Goal: Task Accomplishment & Management: Use online tool/utility

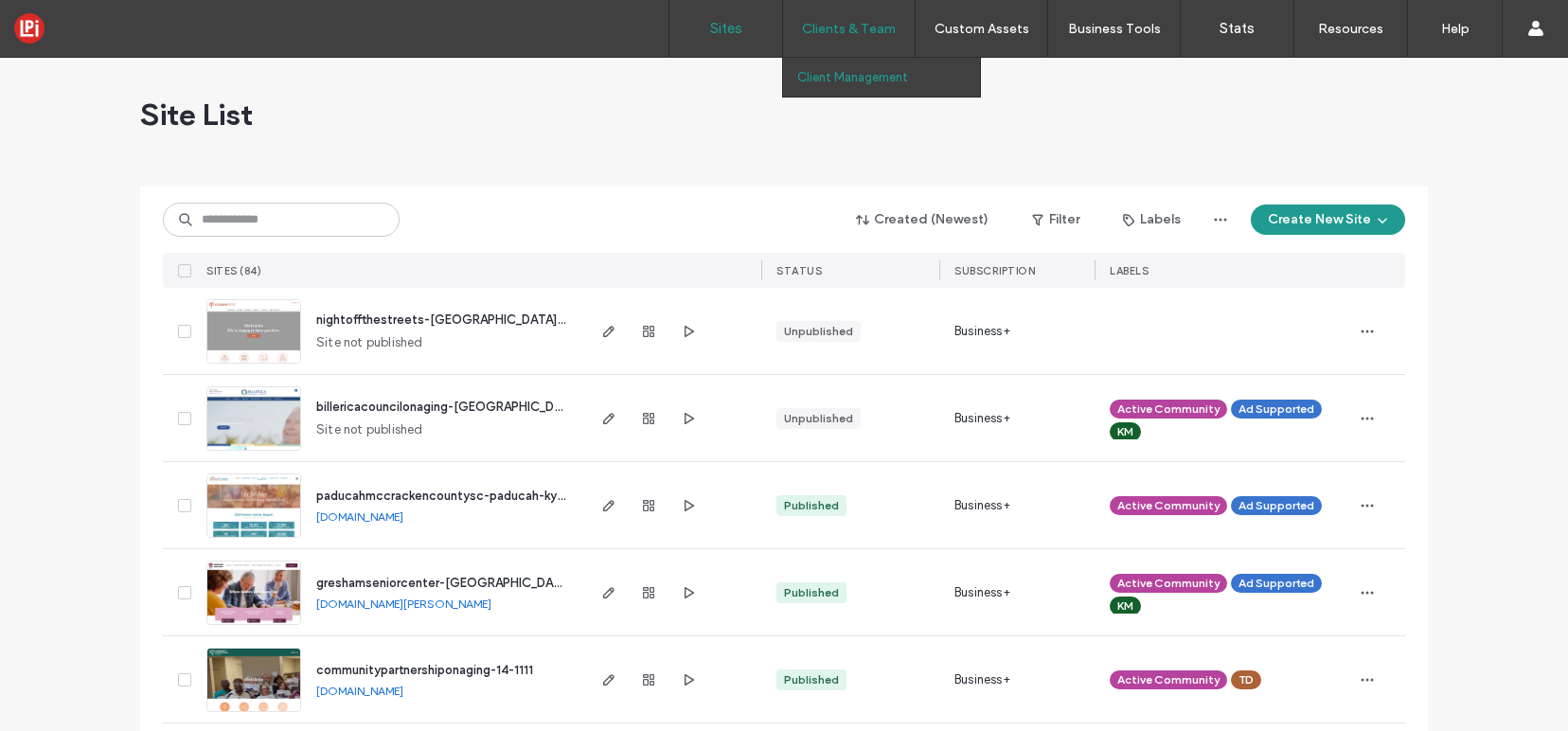
click at [869, 76] on label "Client Management" at bounding box center [852, 77] width 111 height 14
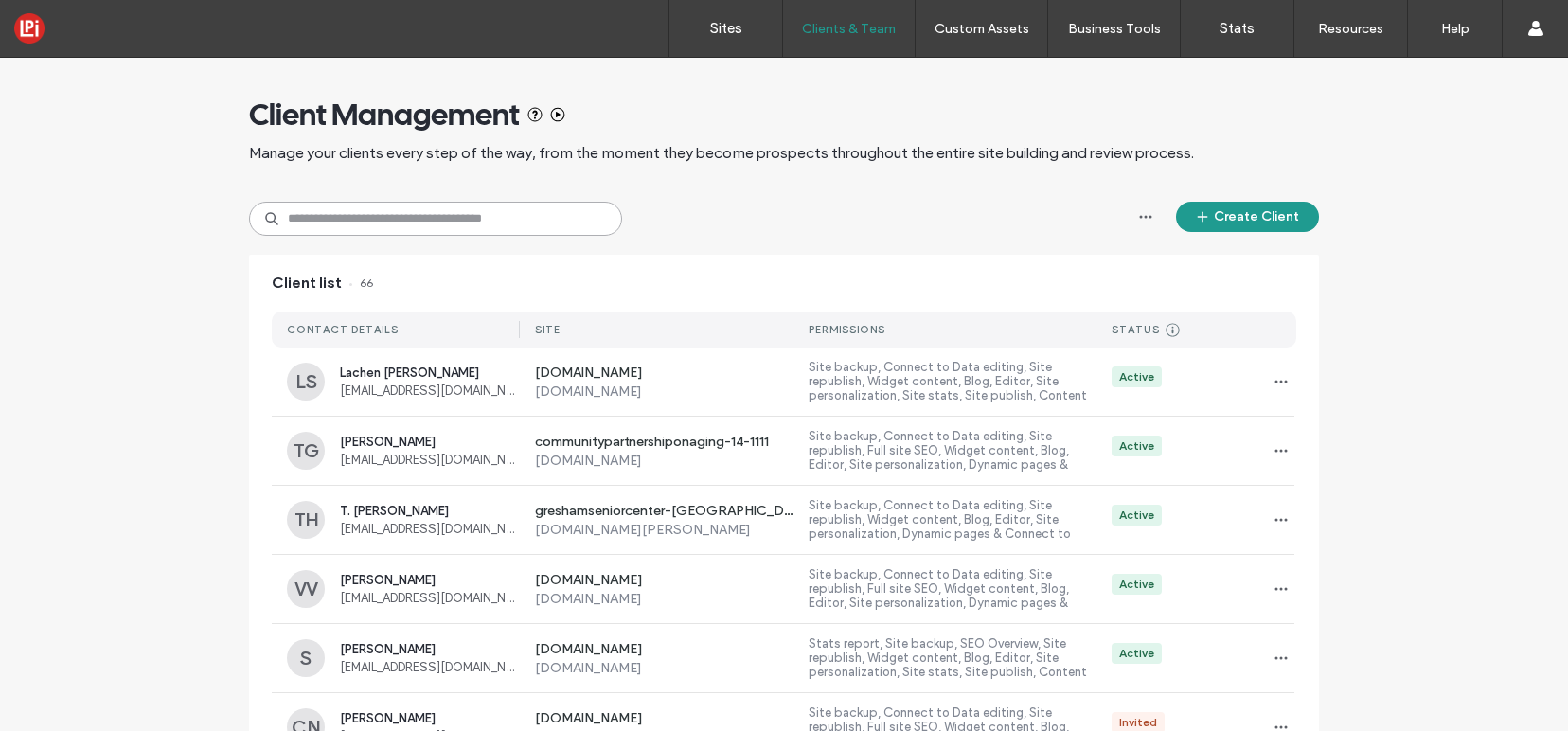
click at [399, 218] on input at bounding box center [436, 218] width 373 height 34
paste input "*******"
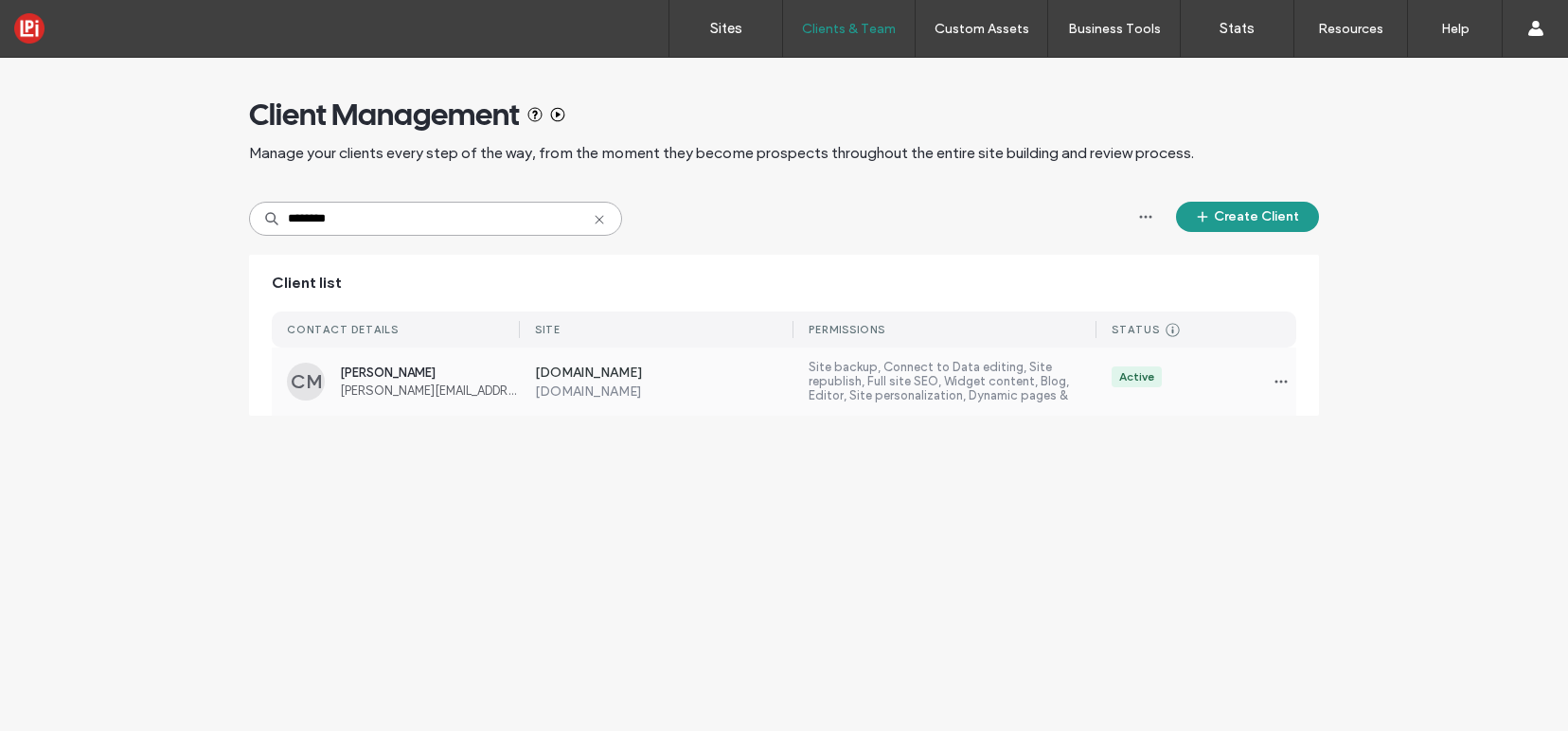
type input "*******"
click at [436, 384] on span "[PERSON_NAME][EMAIL_ADDRESS][DOMAIN_NAME]" at bounding box center [430, 391] width 180 height 14
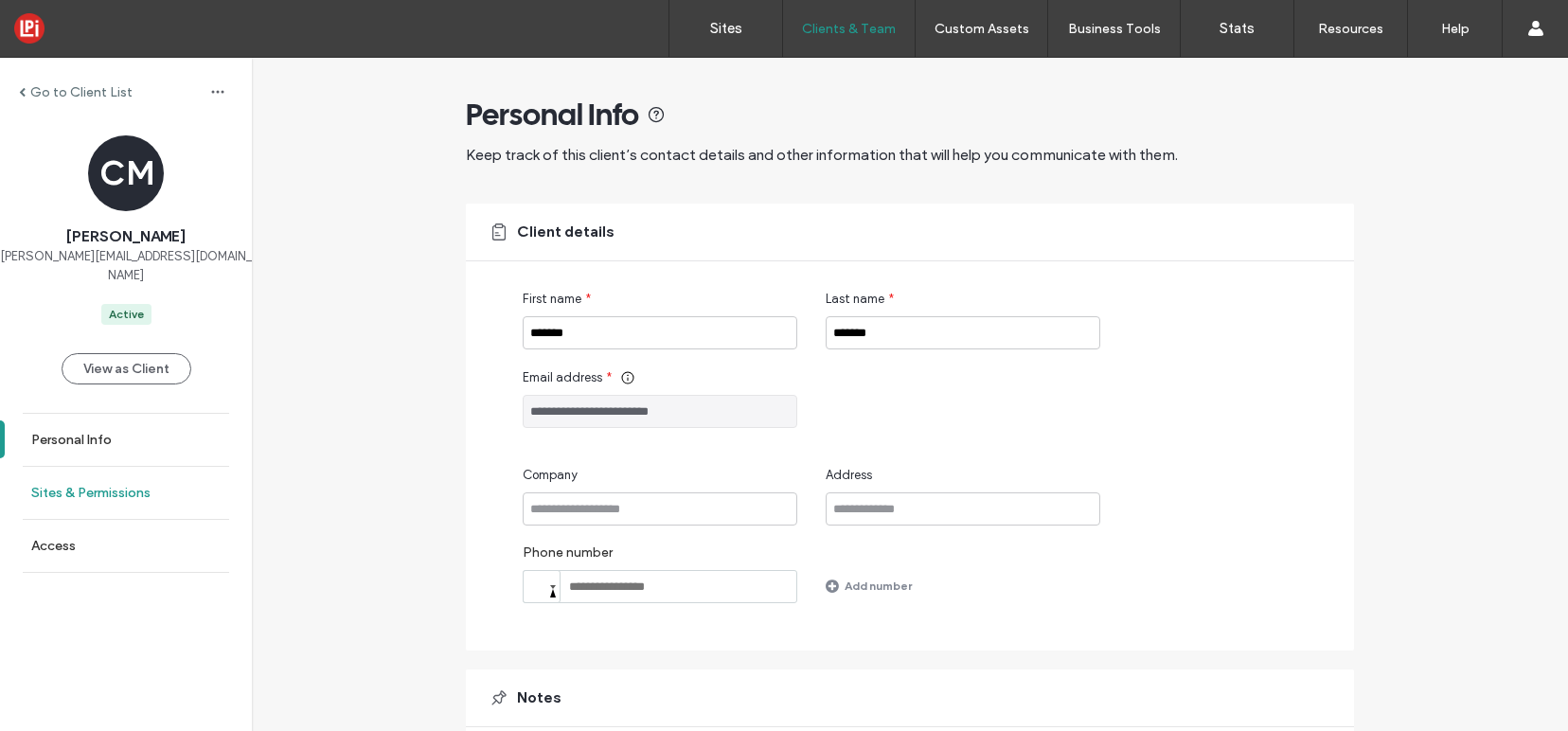
click at [108, 485] on label "Sites & Permissions" at bounding box center [90, 492] width 119 height 16
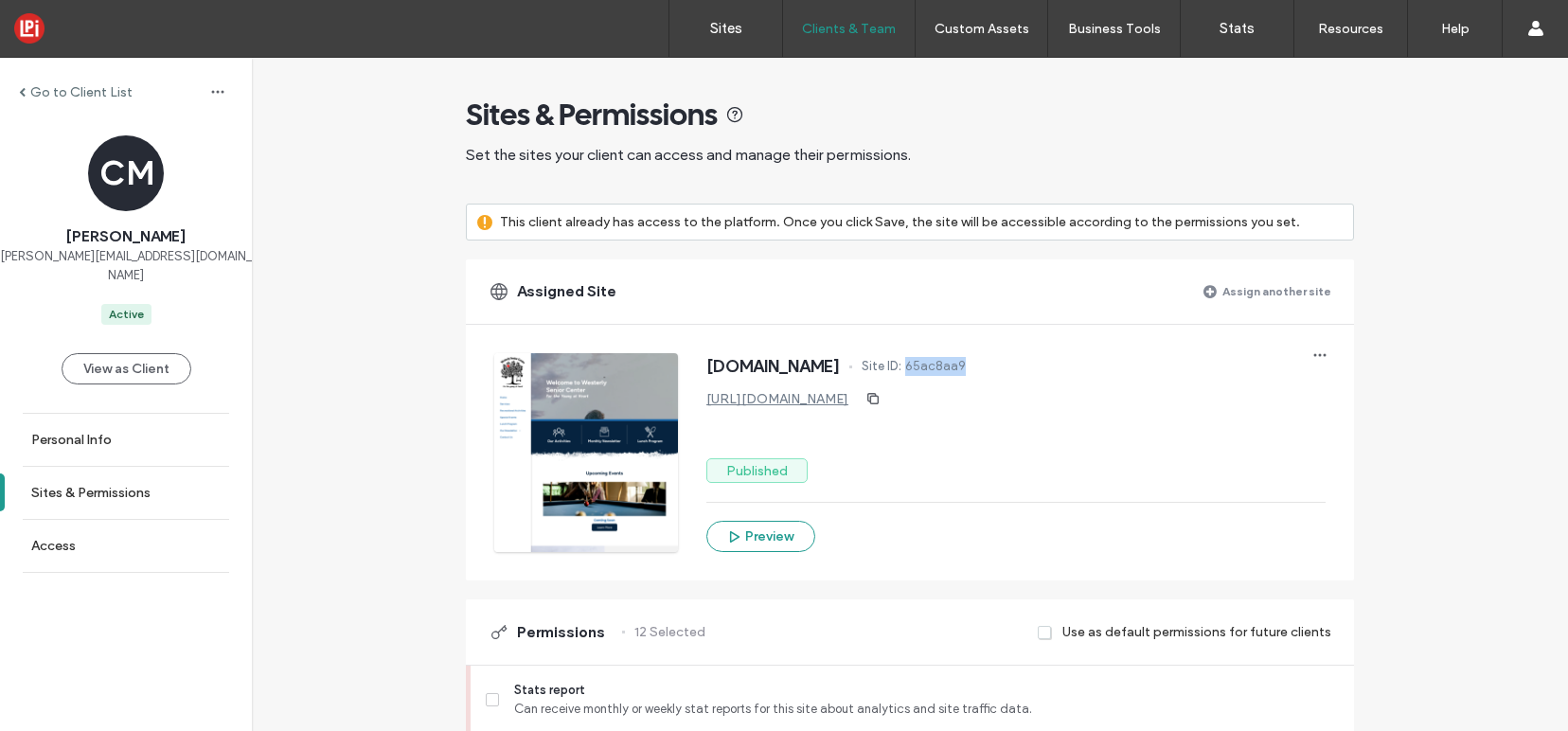
drag, startPoint x: 1084, startPoint y: 376, endPoint x: 1009, endPoint y: 369, distance: 75.3
click at [1009, 369] on div "[DOMAIN_NAME] Site ID: 65ac8aa9" at bounding box center [1016, 368] width 619 height 31
copy div "65ac8aa9"
click at [731, 40] on link "Sites" at bounding box center [725, 28] width 112 height 57
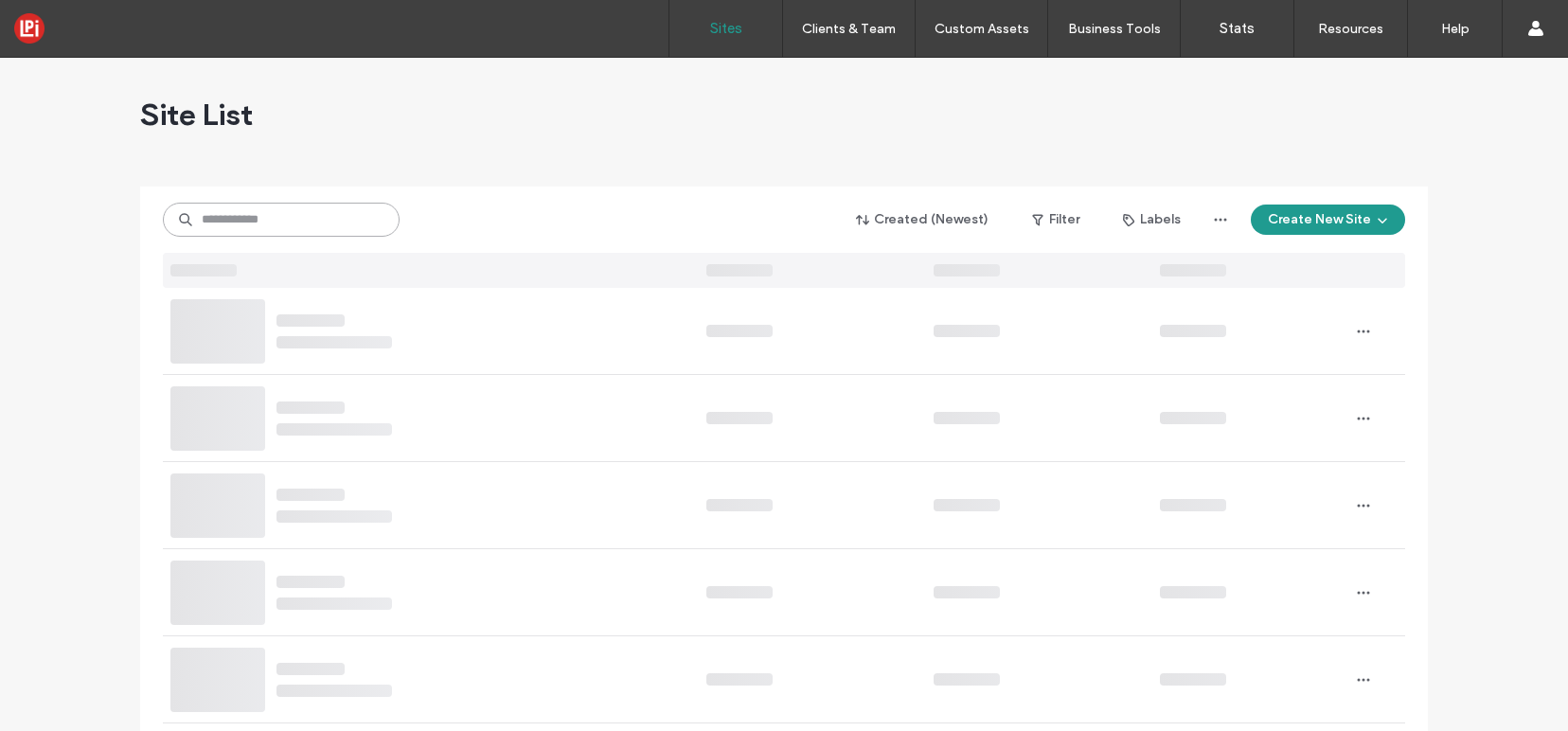
click at [280, 216] on input at bounding box center [281, 219] width 236 height 34
paste input "********"
type input "********"
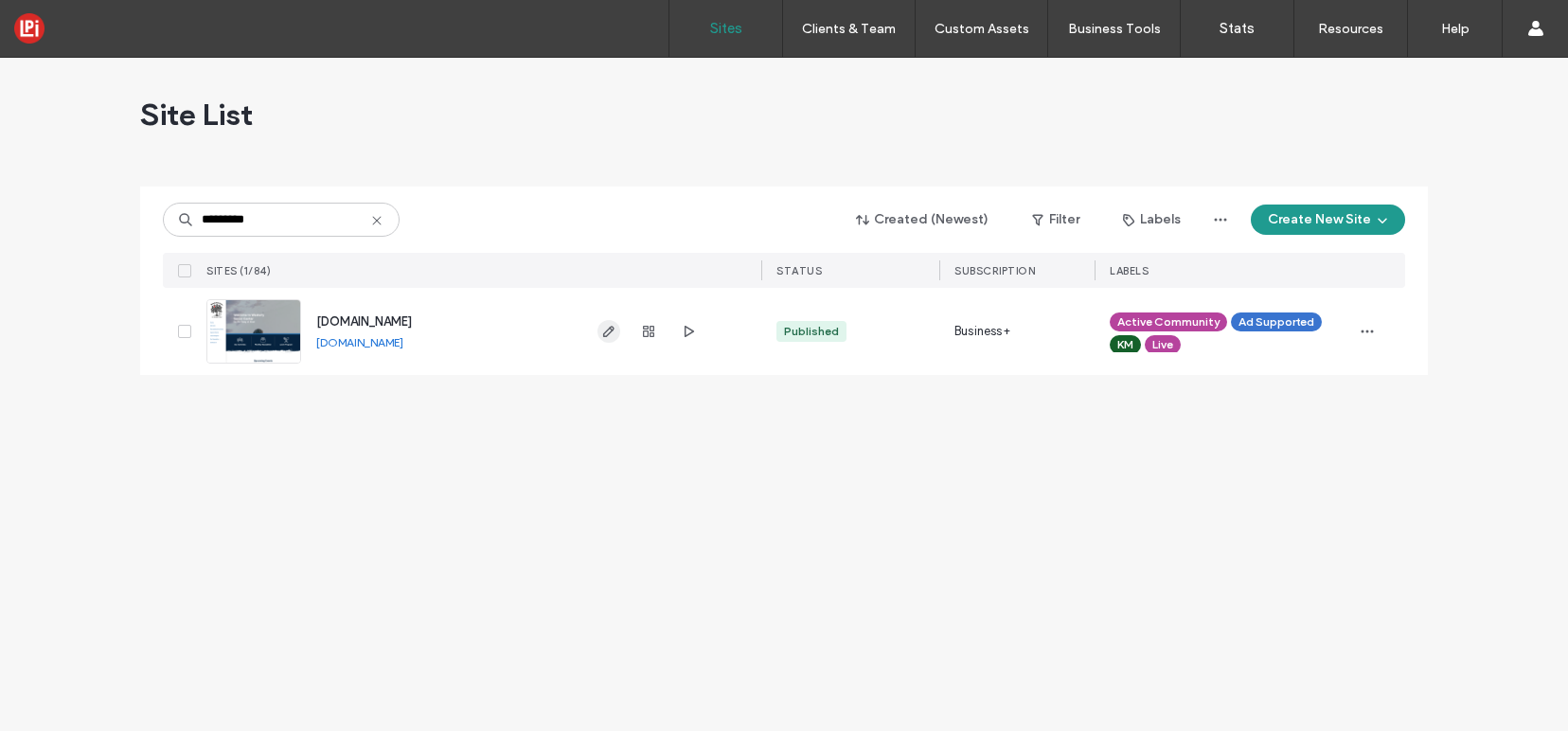
click at [610, 327] on use "button" at bounding box center [609, 332] width 12 height 12
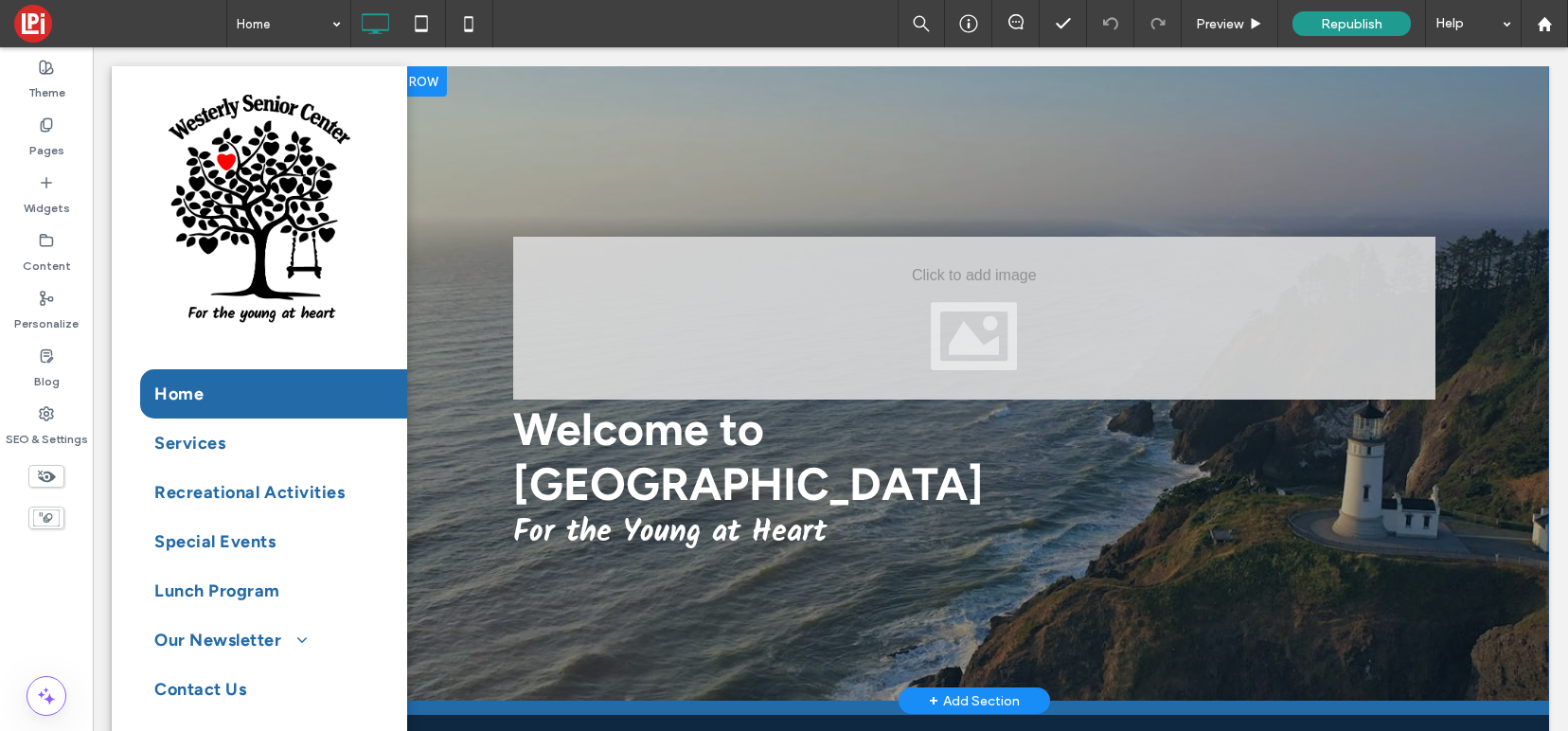
click at [92, 47] on div at bounding box center [92, 47] width 0 height 0
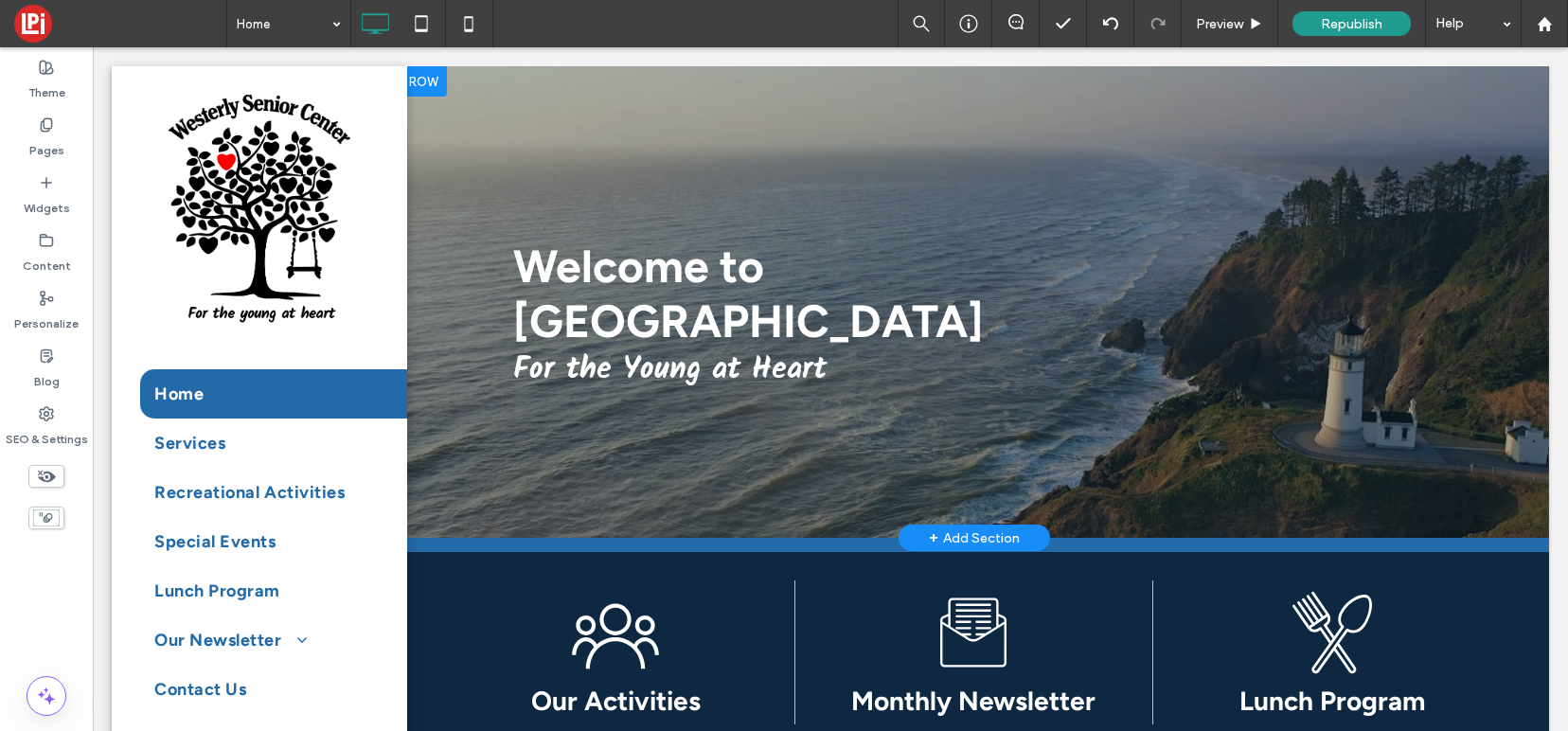
click at [1213, 285] on div "Welcome to Westerly Senior Center For the Young at Heart Click To Paste" at bounding box center [974, 315] width 922 height 159
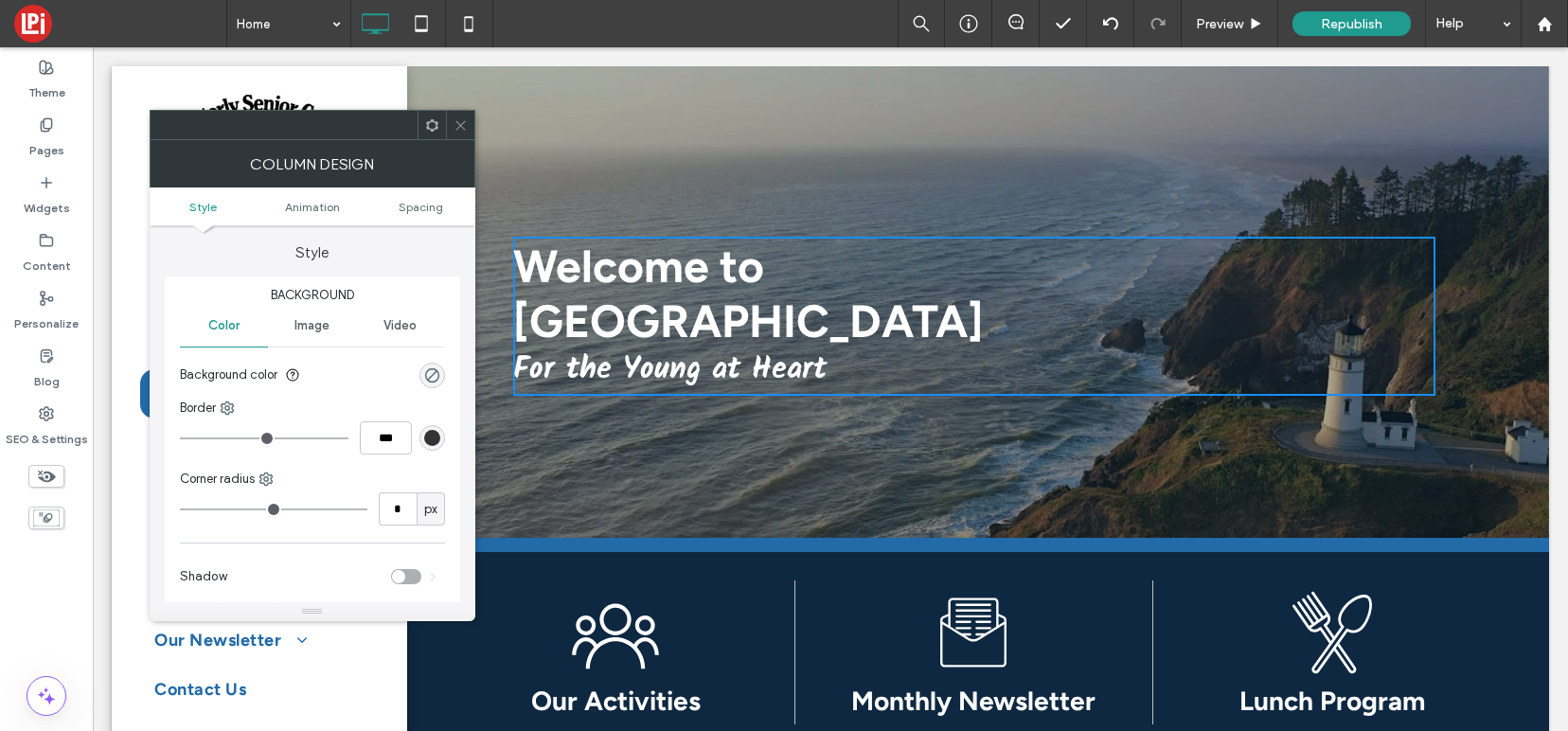
click at [460, 119] on icon at bounding box center [460, 125] width 14 height 14
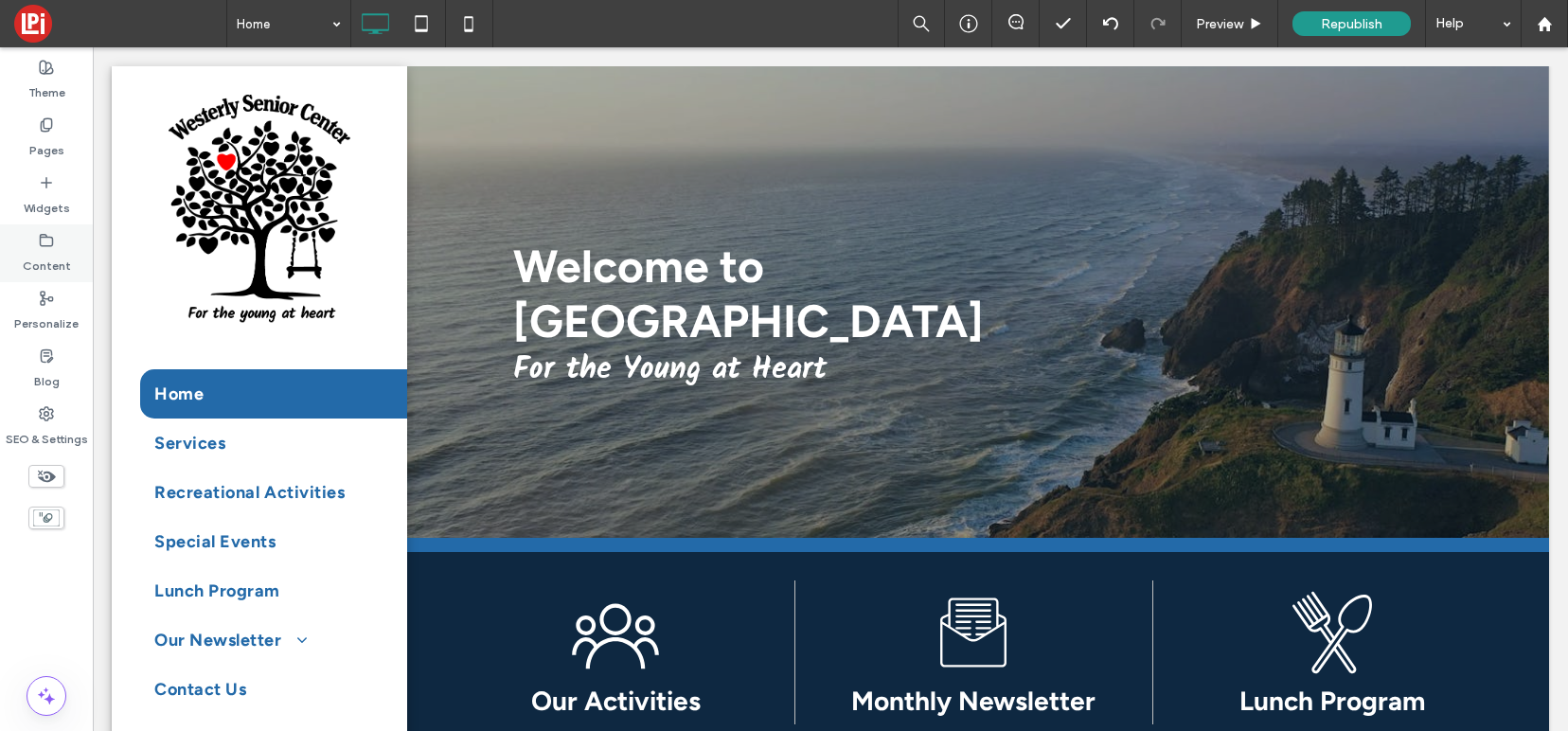
click at [43, 236] on use at bounding box center [46, 239] width 12 height 12
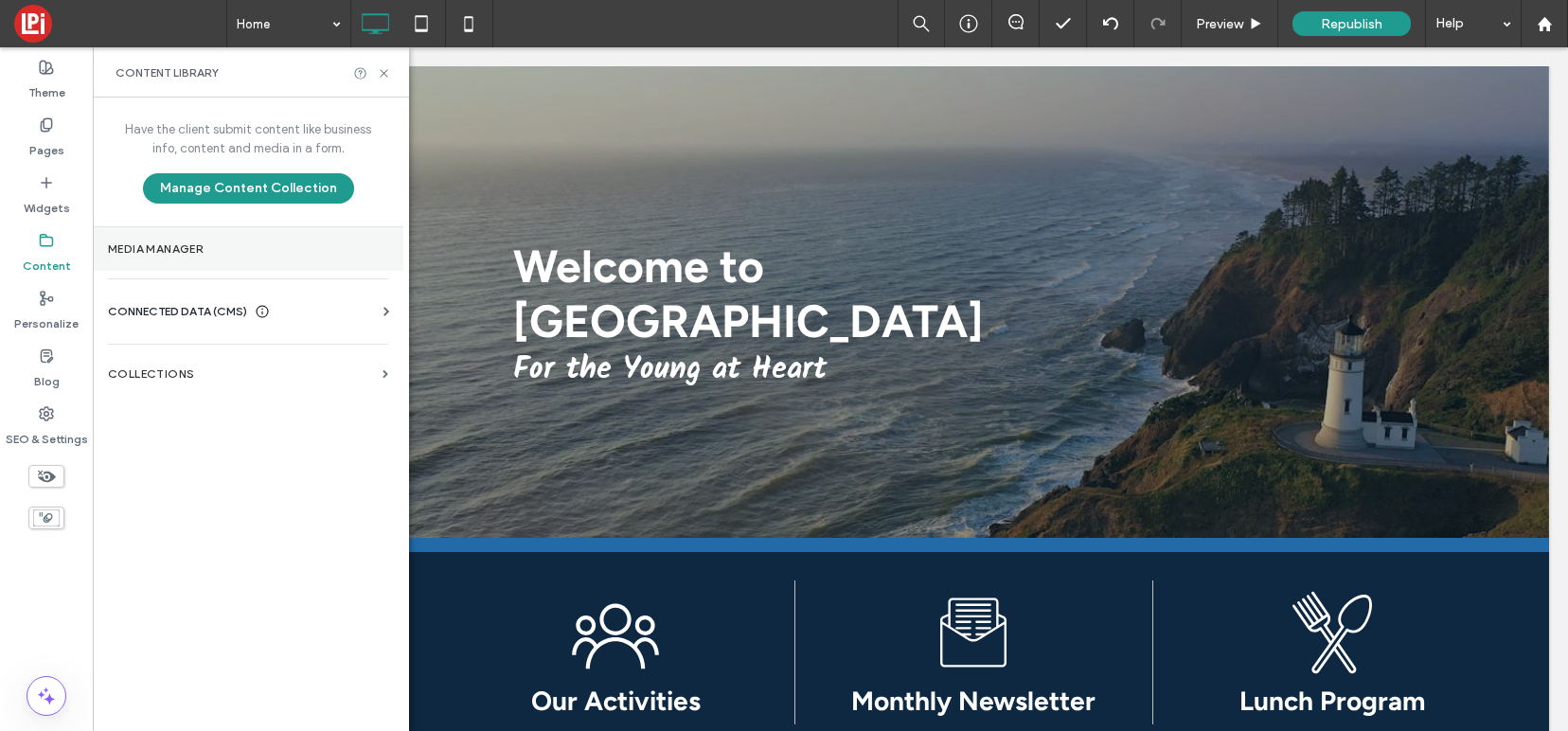
click at [138, 248] on label "Media Manager" at bounding box center [247, 249] width 280 height 13
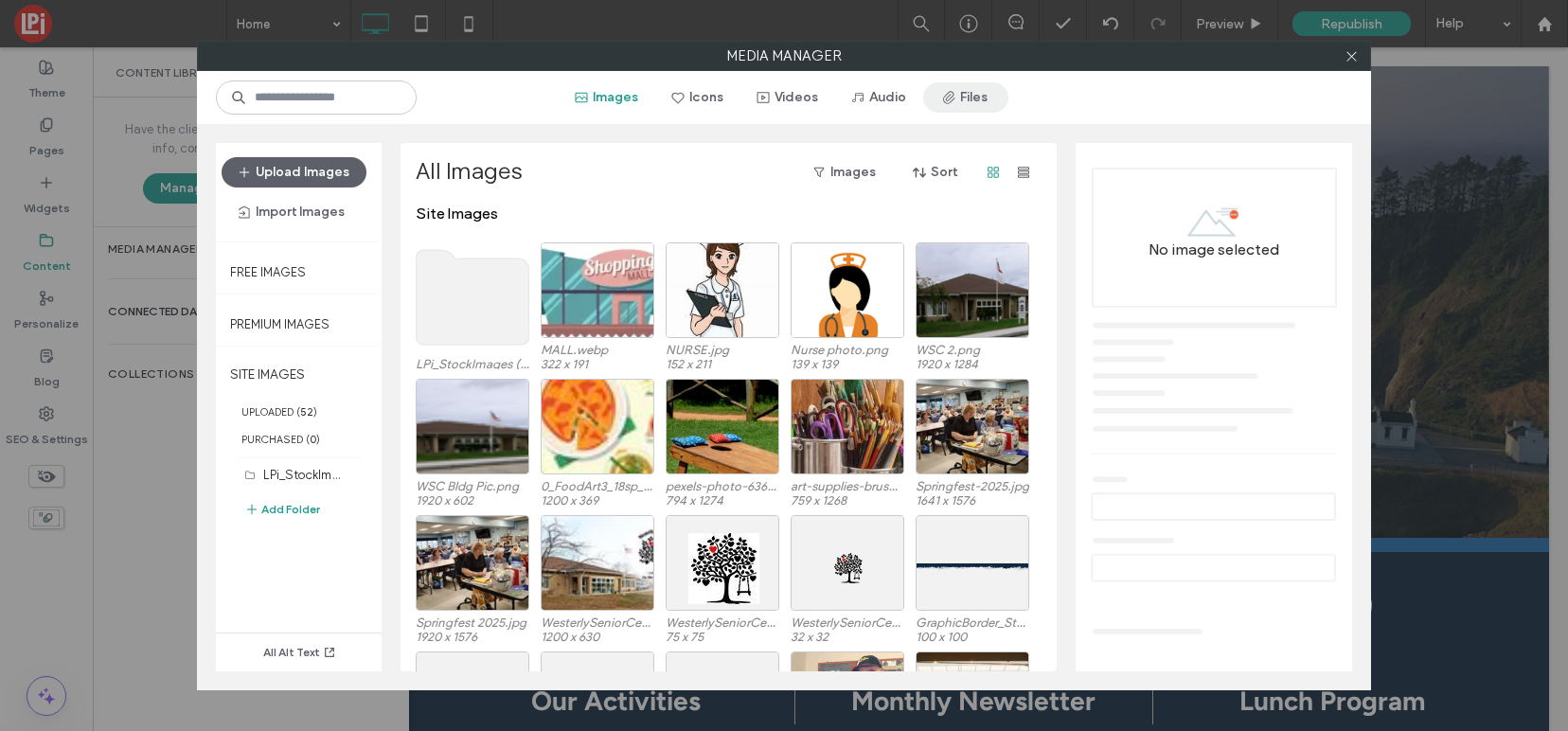
click at [972, 92] on button "Files" at bounding box center [965, 98] width 86 height 31
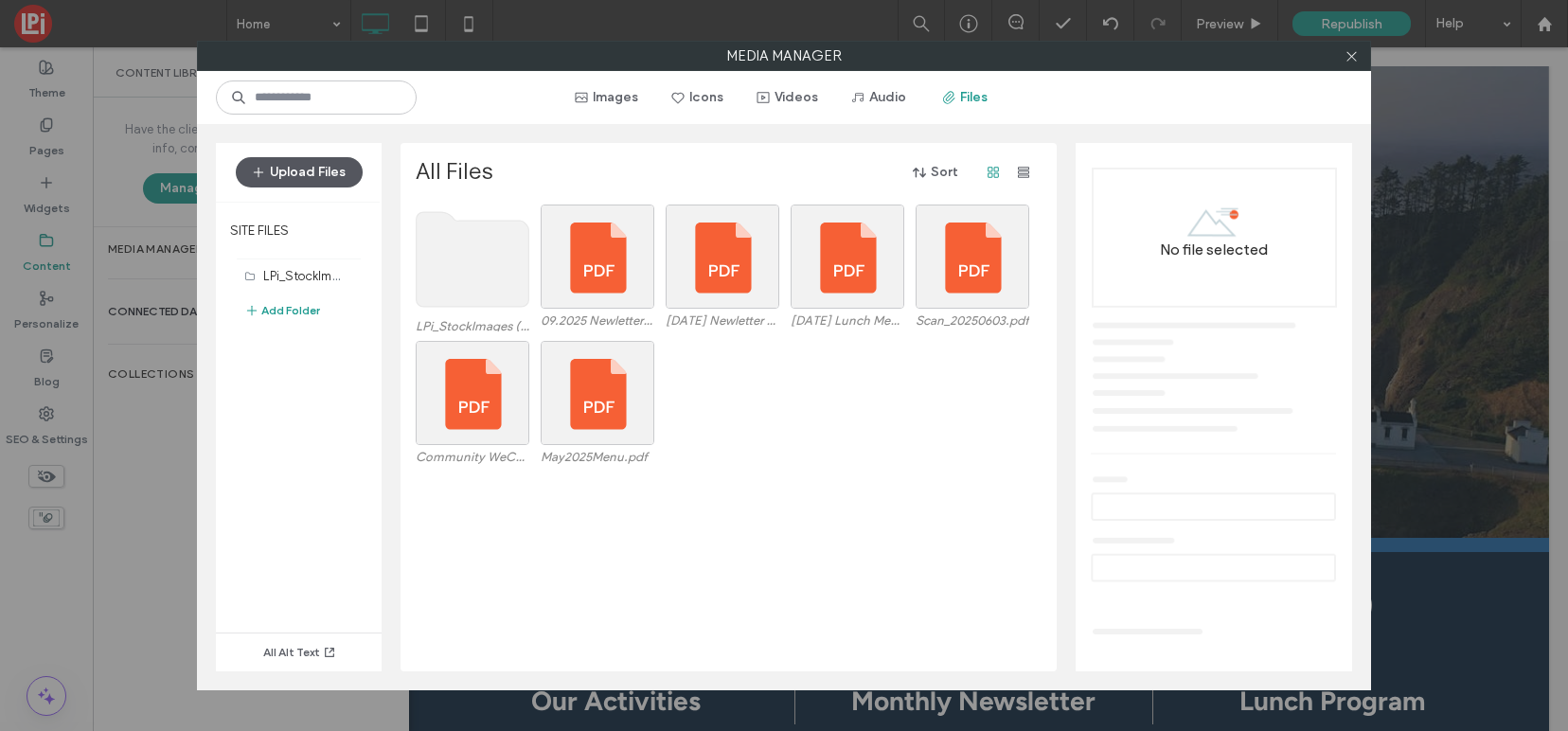
click at [327, 167] on button "Upload Files" at bounding box center [299, 172] width 127 height 31
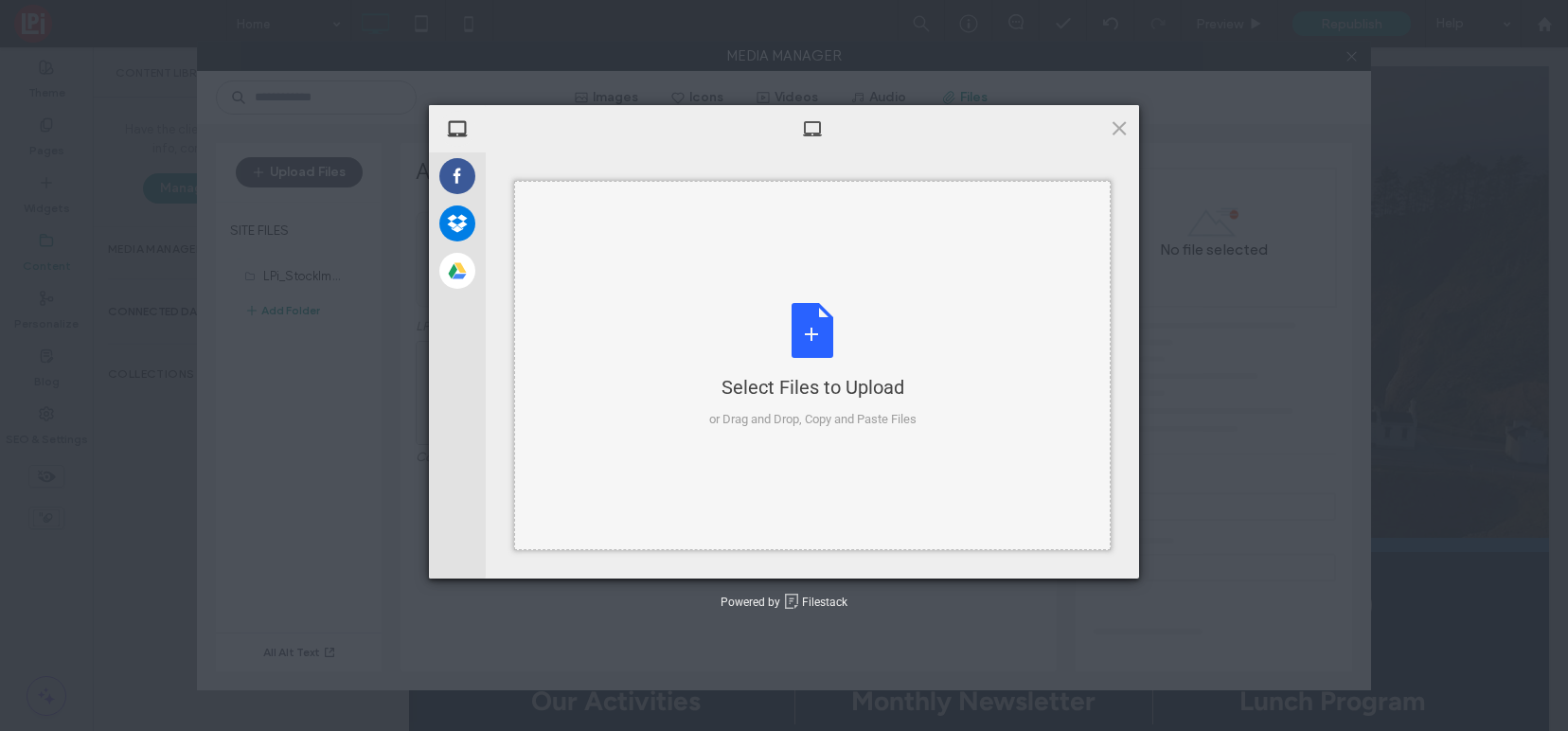
click at [810, 329] on div "Select Files to Upload or Drag and Drop, Copy and Paste Files" at bounding box center [813, 366] width 208 height 126
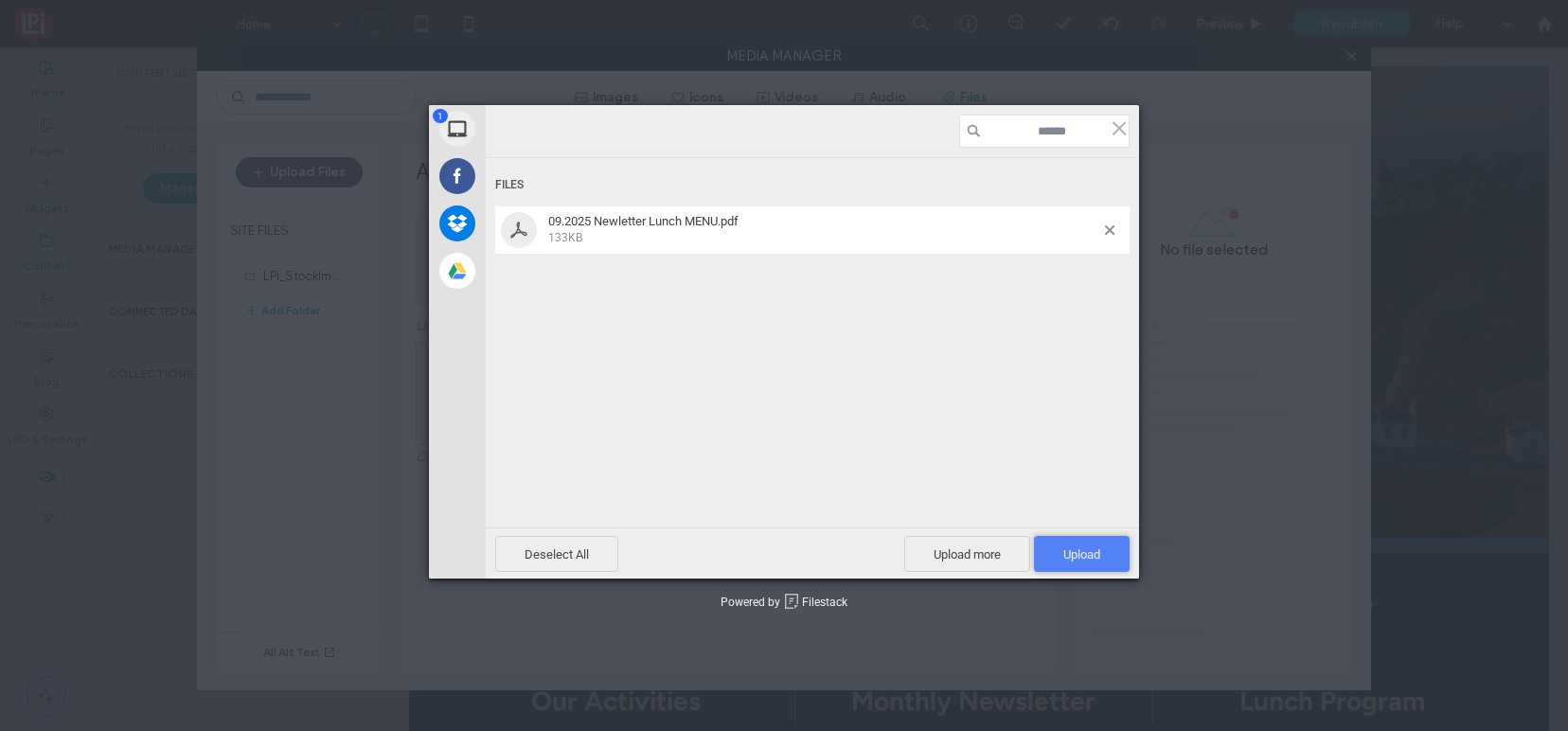
click at [1075, 548] on span "Upload 1" at bounding box center [1082, 554] width 37 height 14
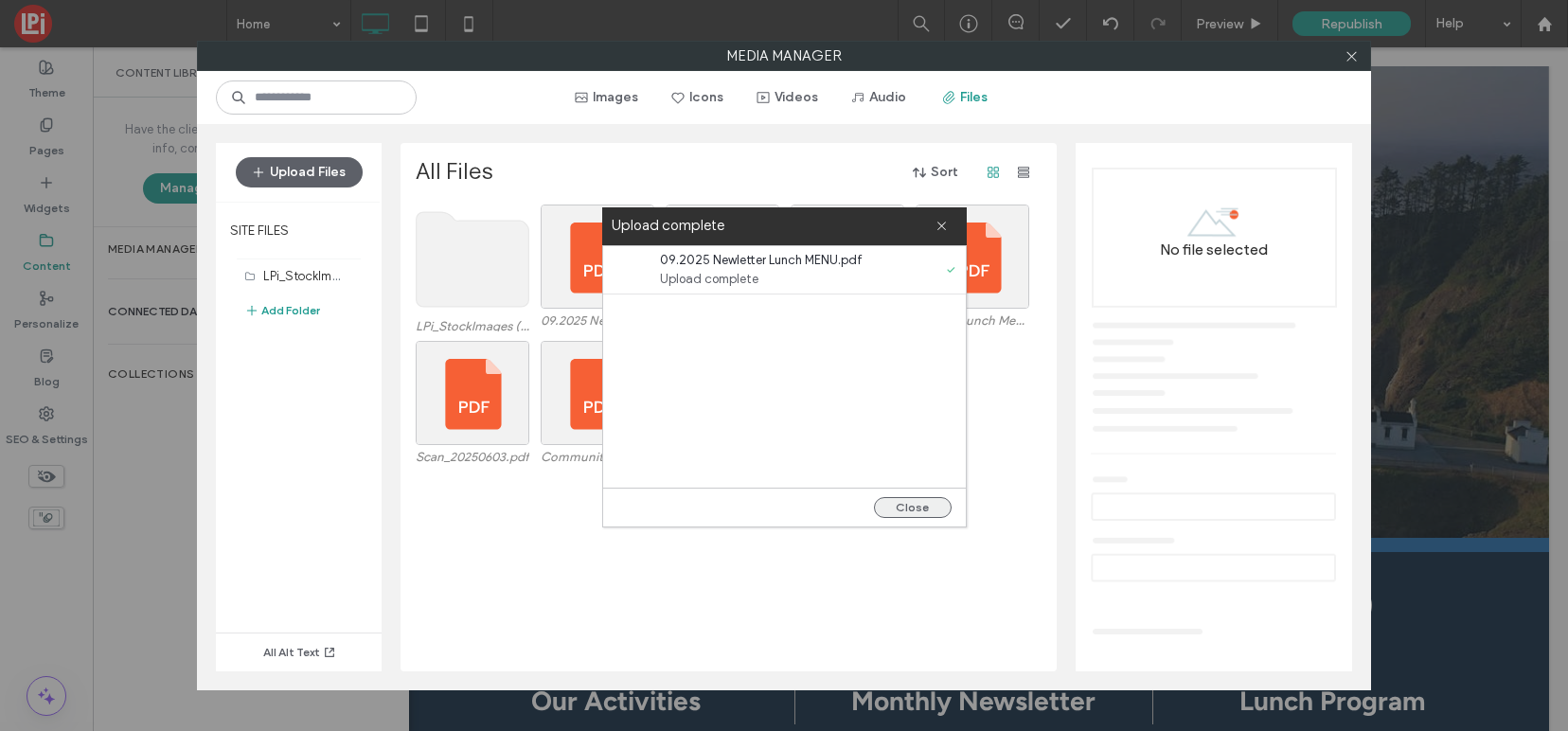
click at [900, 503] on button "Close" at bounding box center [912, 508] width 78 height 21
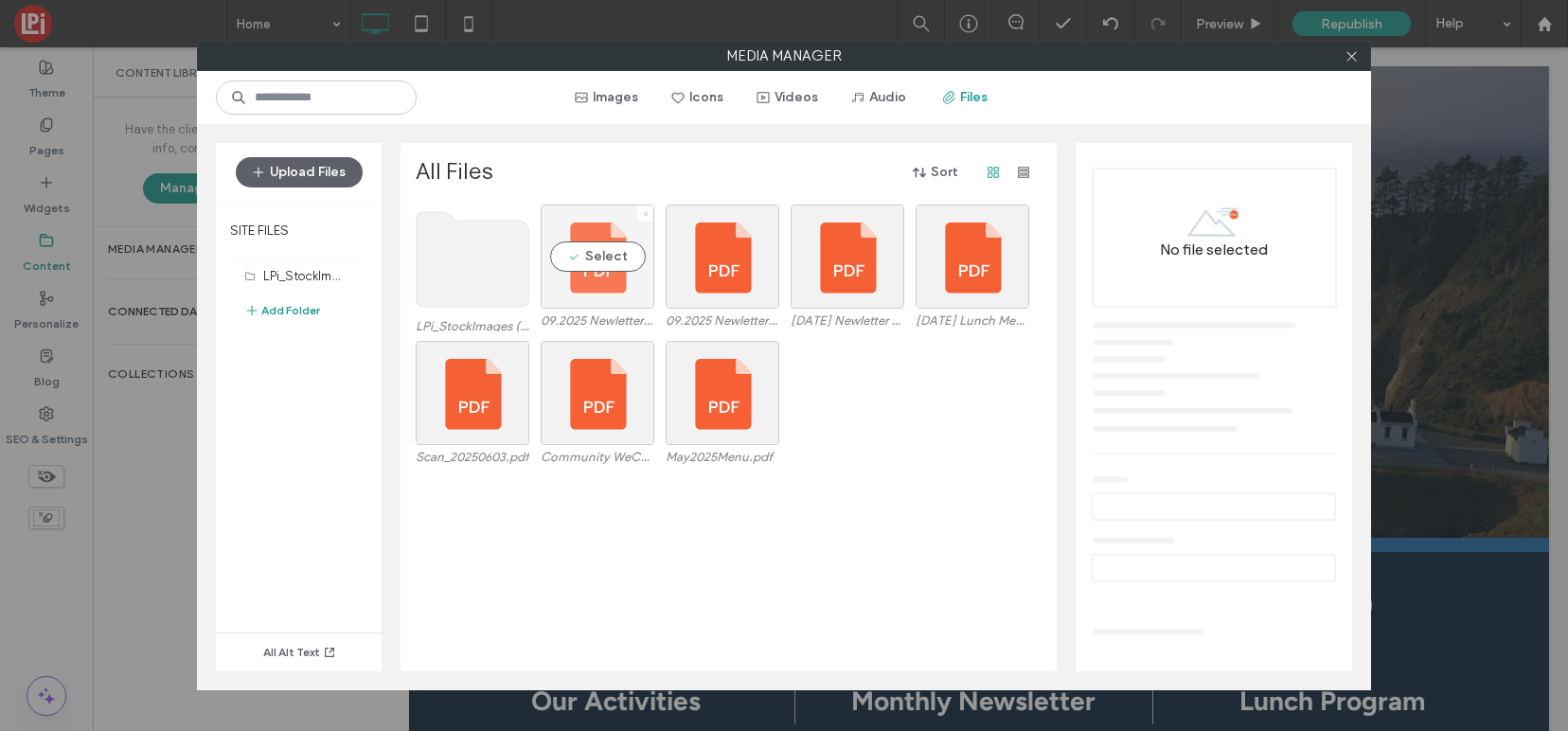
click at [644, 212] on icon at bounding box center [646, 214] width 8 height 8
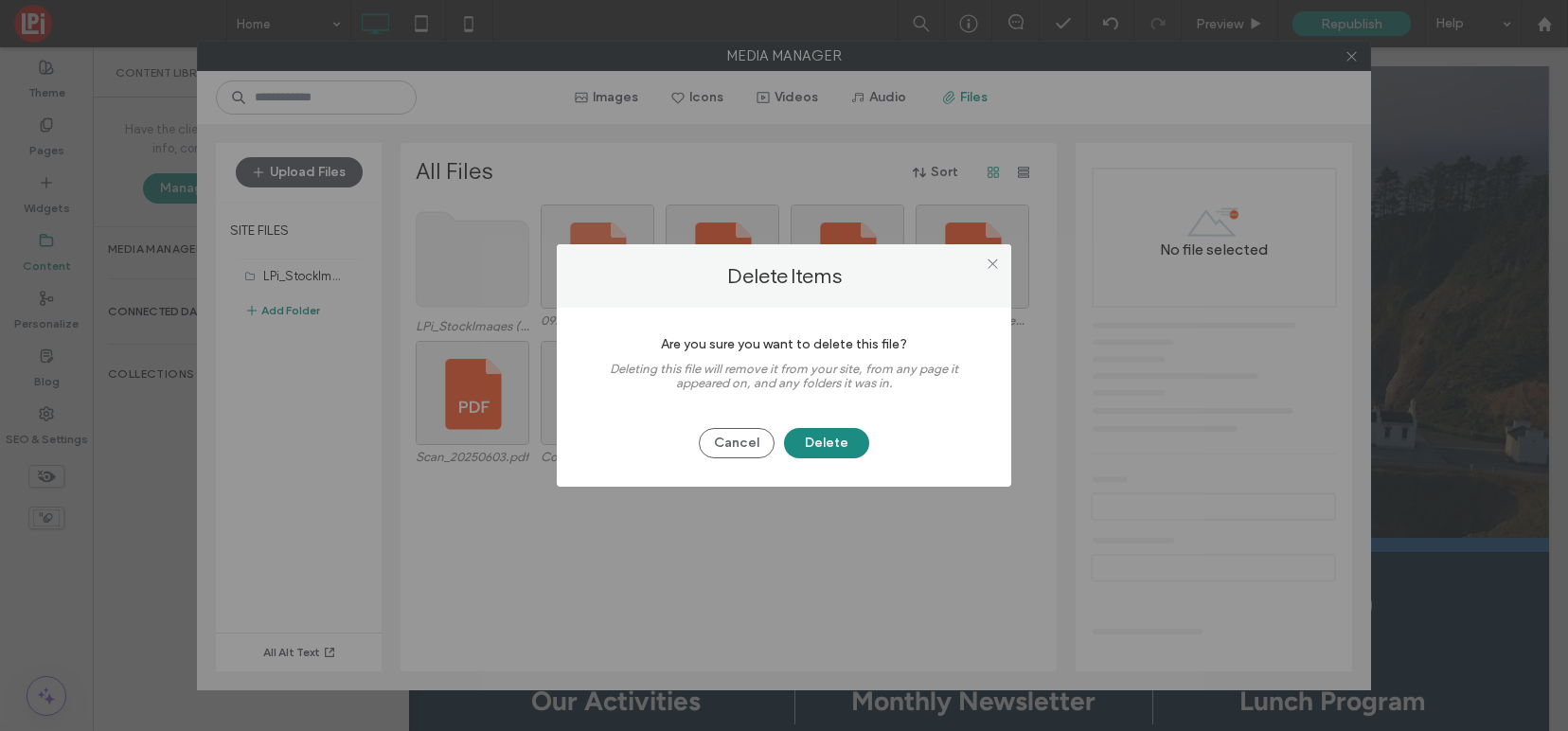
click at [827, 436] on button "Delete" at bounding box center [826, 443] width 86 height 31
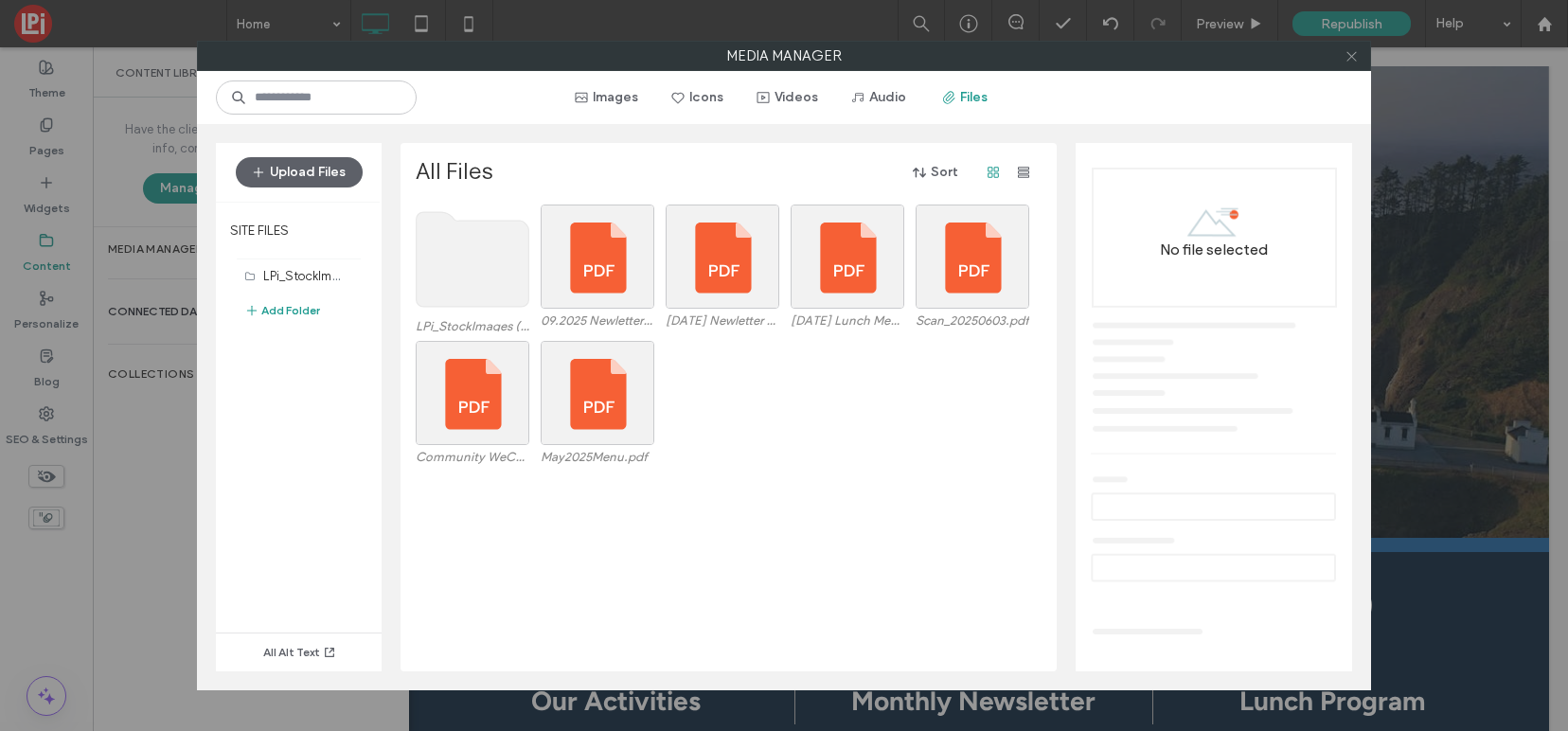
click at [1352, 57] on use at bounding box center [1351, 56] width 10 height 10
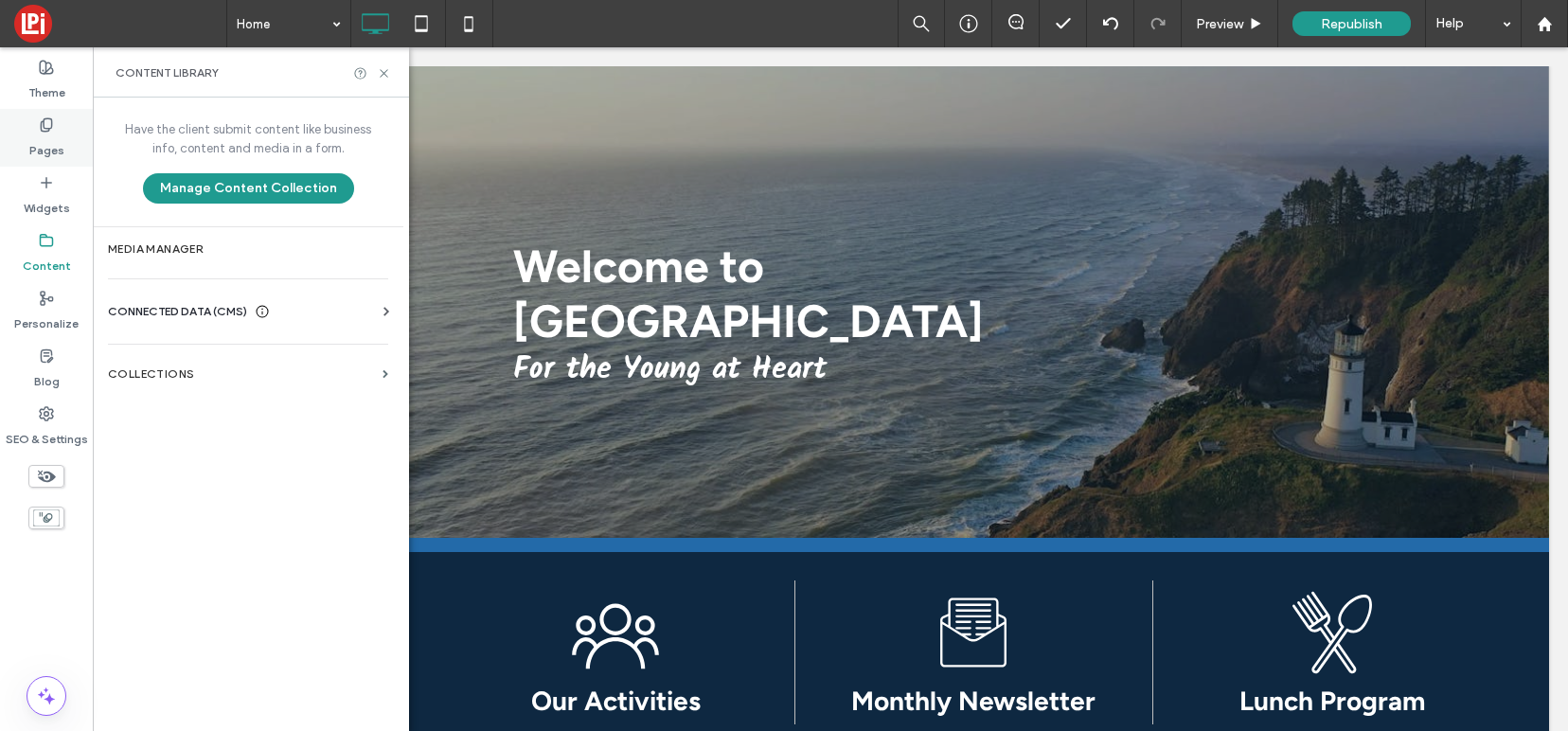
click at [46, 123] on icon at bounding box center [46, 125] width 15 height 15
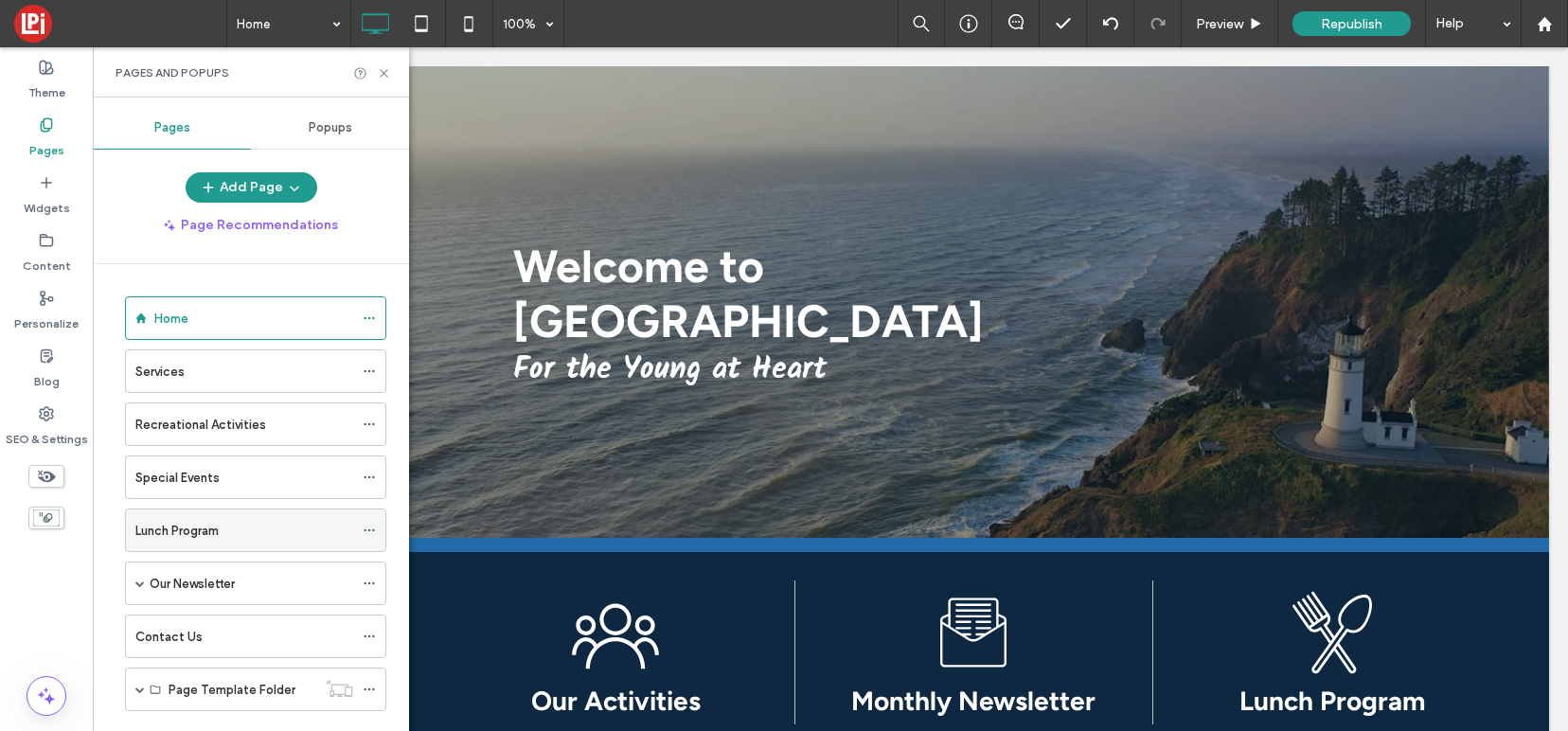
click at [168, 530] on label "Lunch Program" at bounding box center [177, 531] width 84 height 33
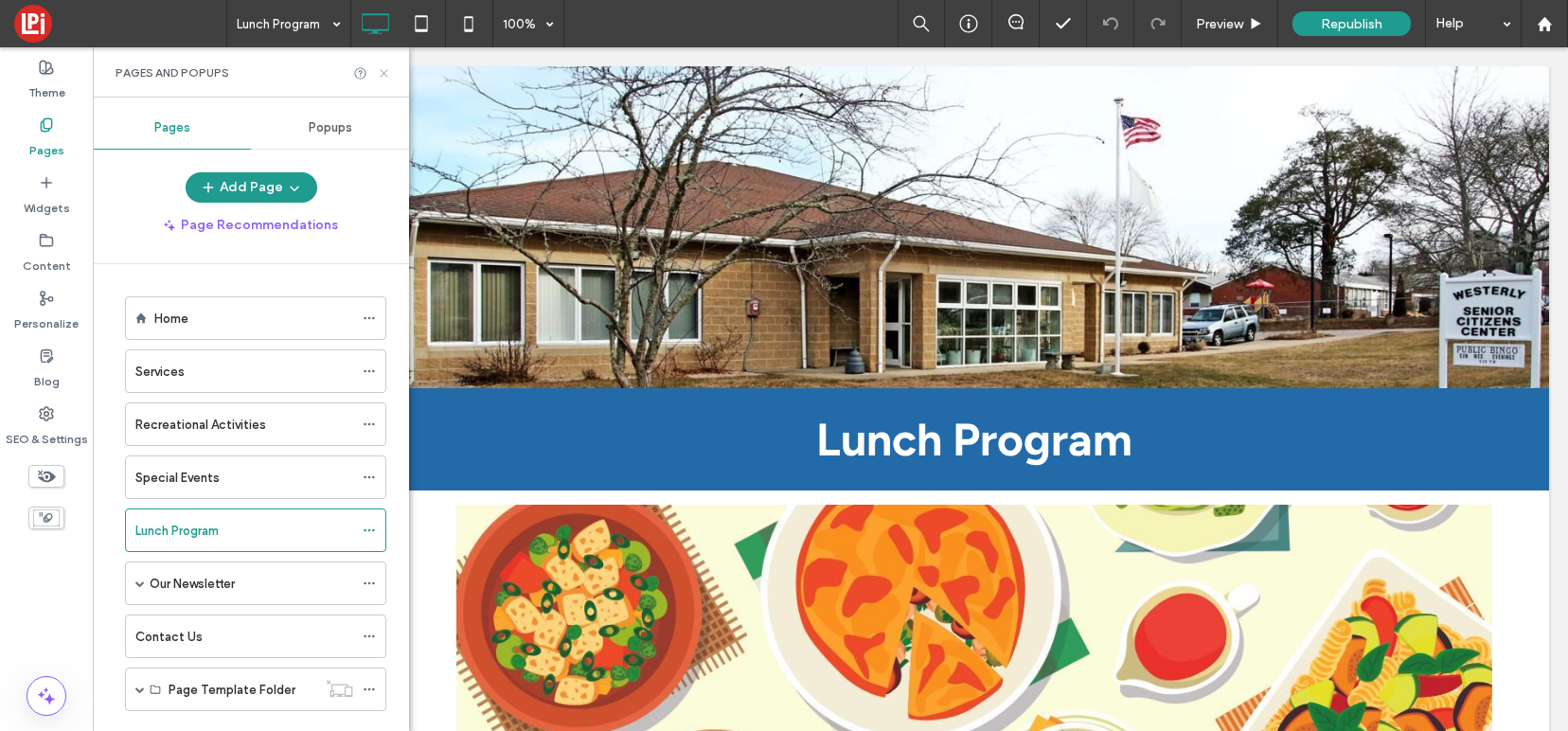
click at [386, 70] on use at bounding box center [384, 73] width 8 height 8
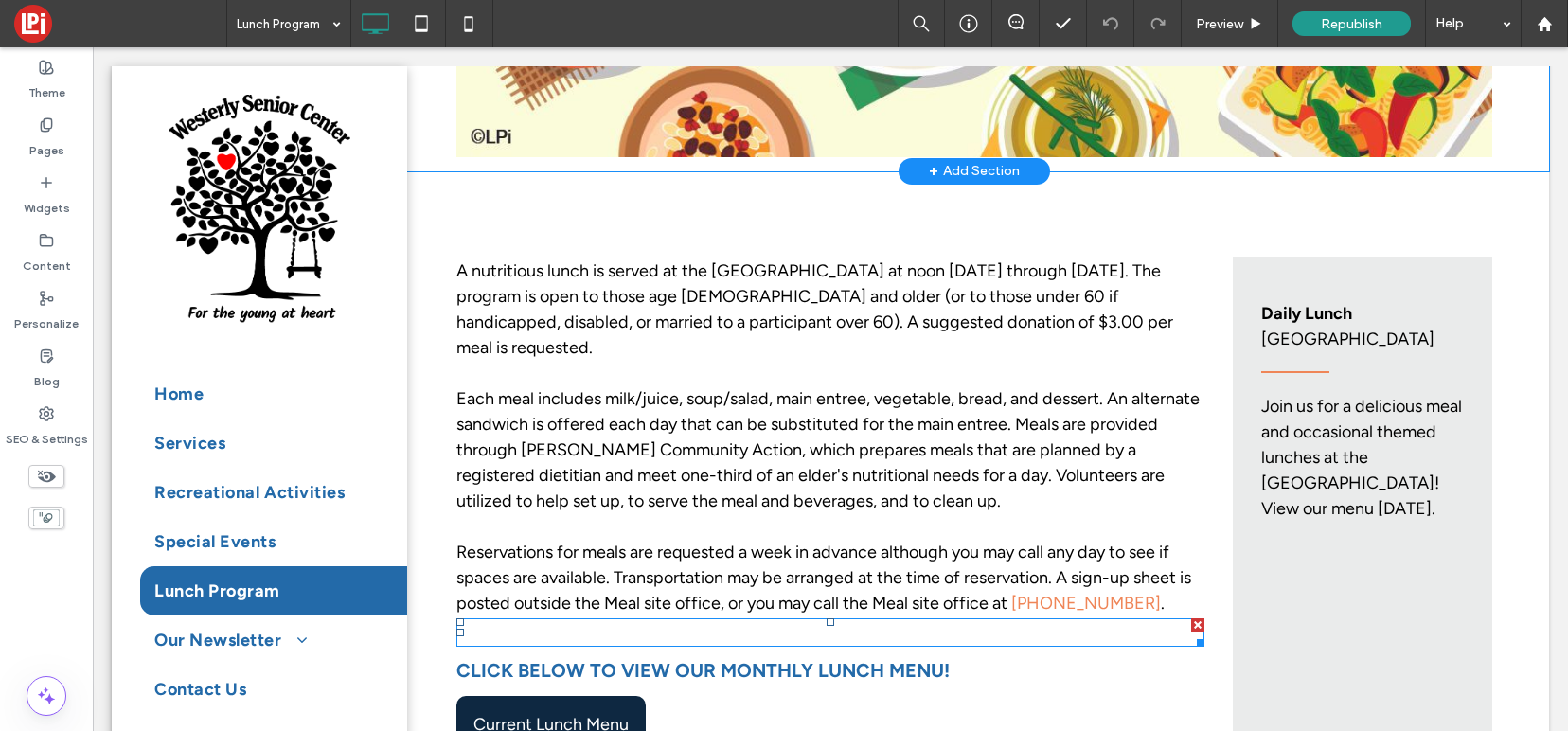
scroll to position [757, 0]
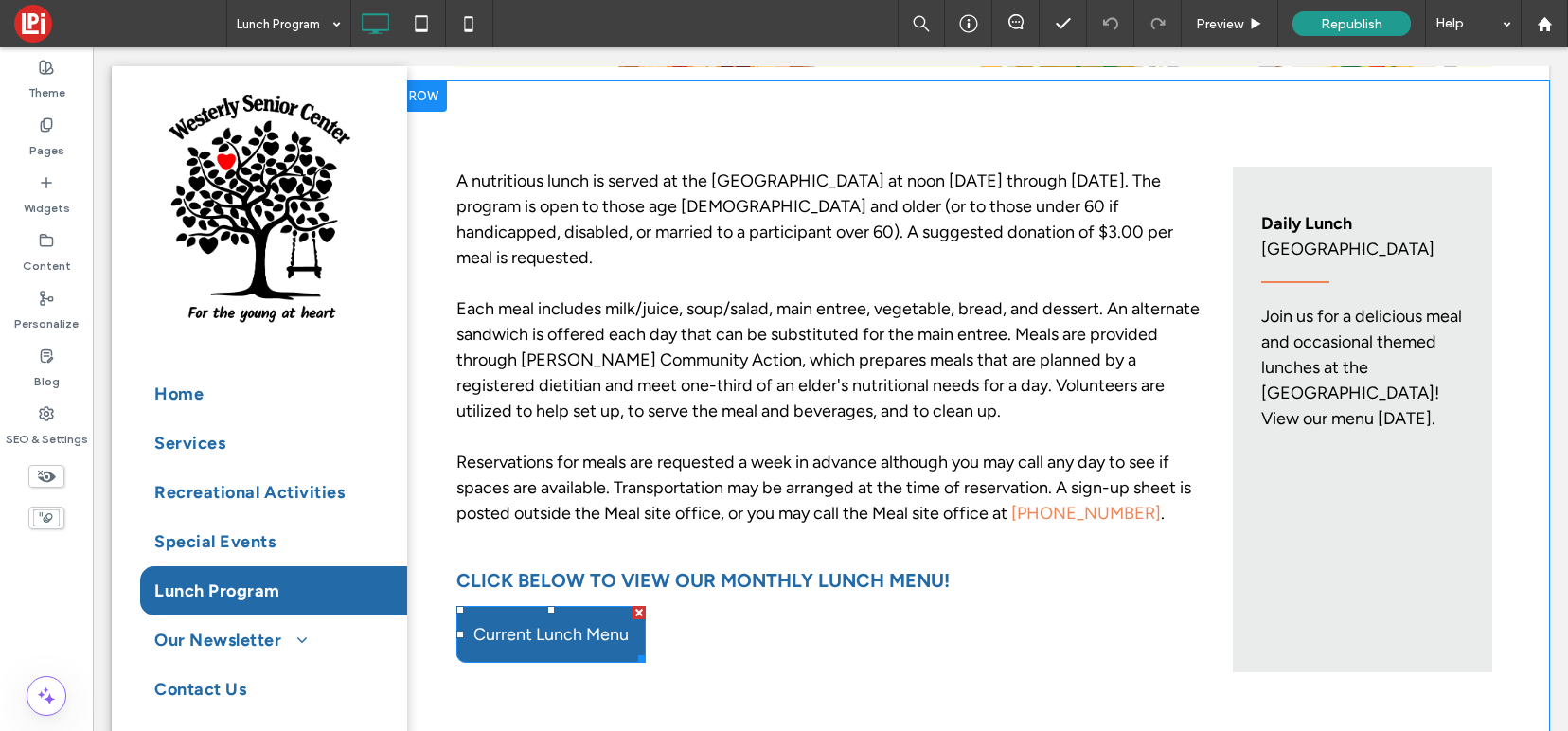
click at [567, 624] on span "Current Lunch Menu" at bounding box center [550, 635] width 155 height 21
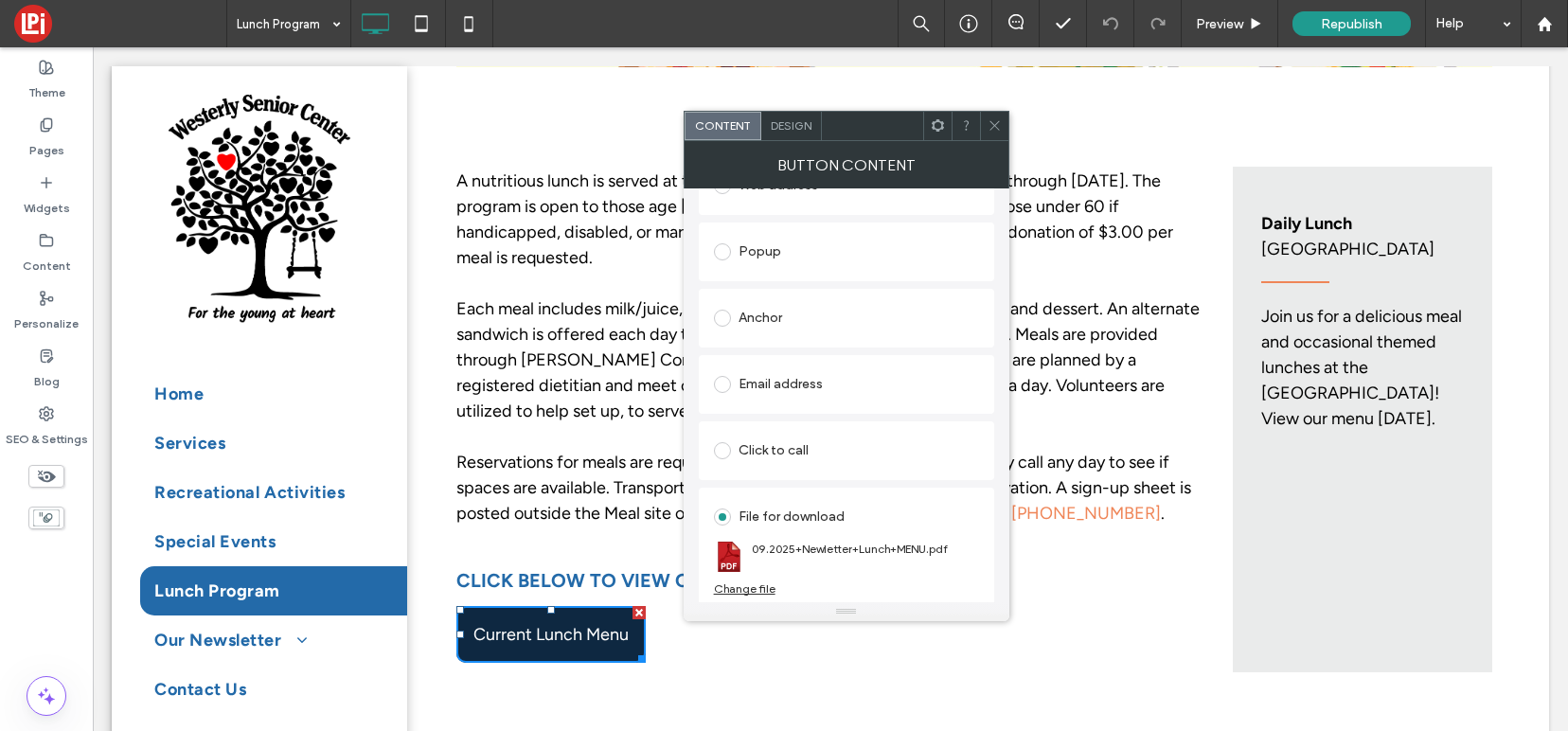
scroll to position [303, 0]
click at [741, 588] on div "Change file" at bounding box center [744, 586] width 62 height 14
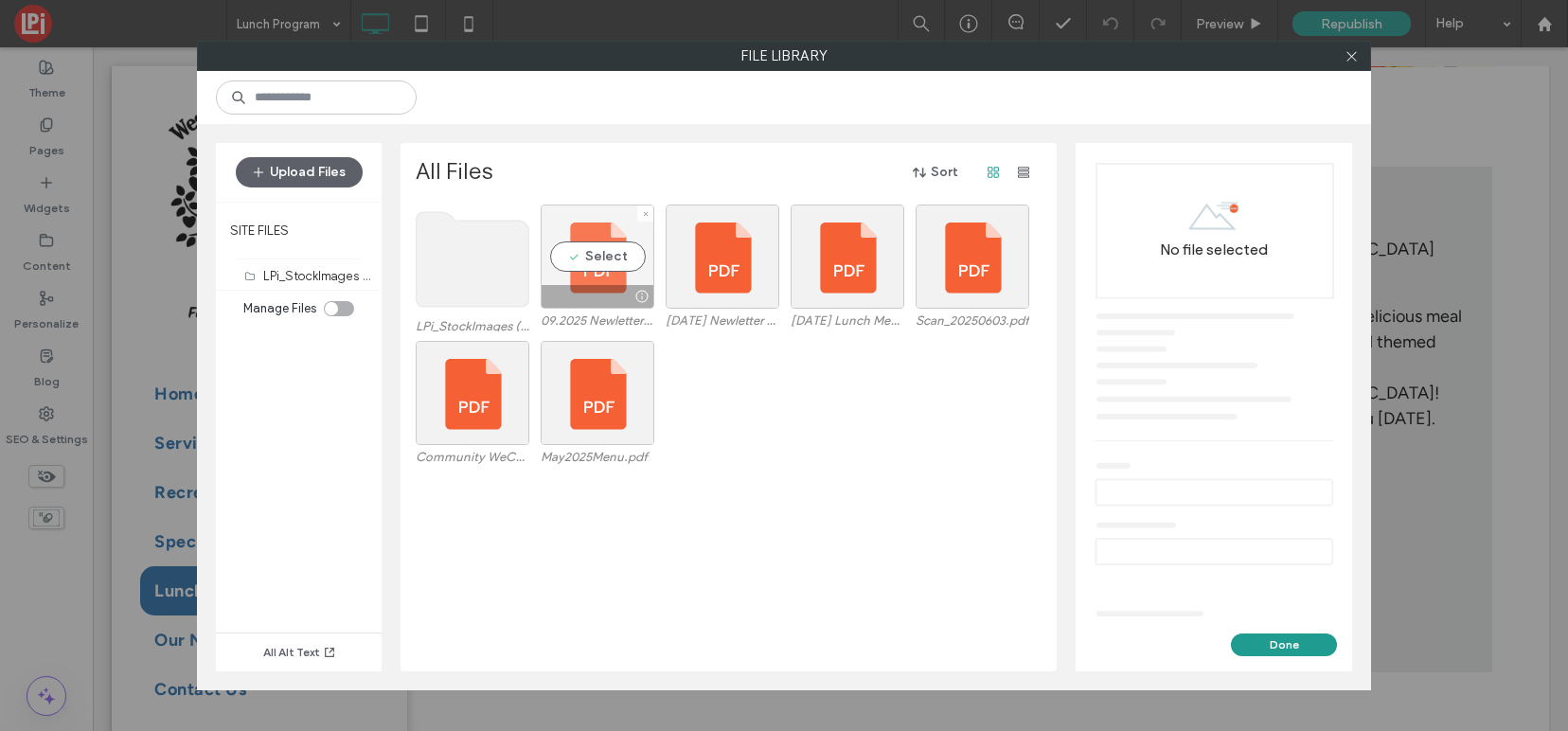
click at [602, 252] on div "Select" at bounding box center [597, 257] width 113 height 104
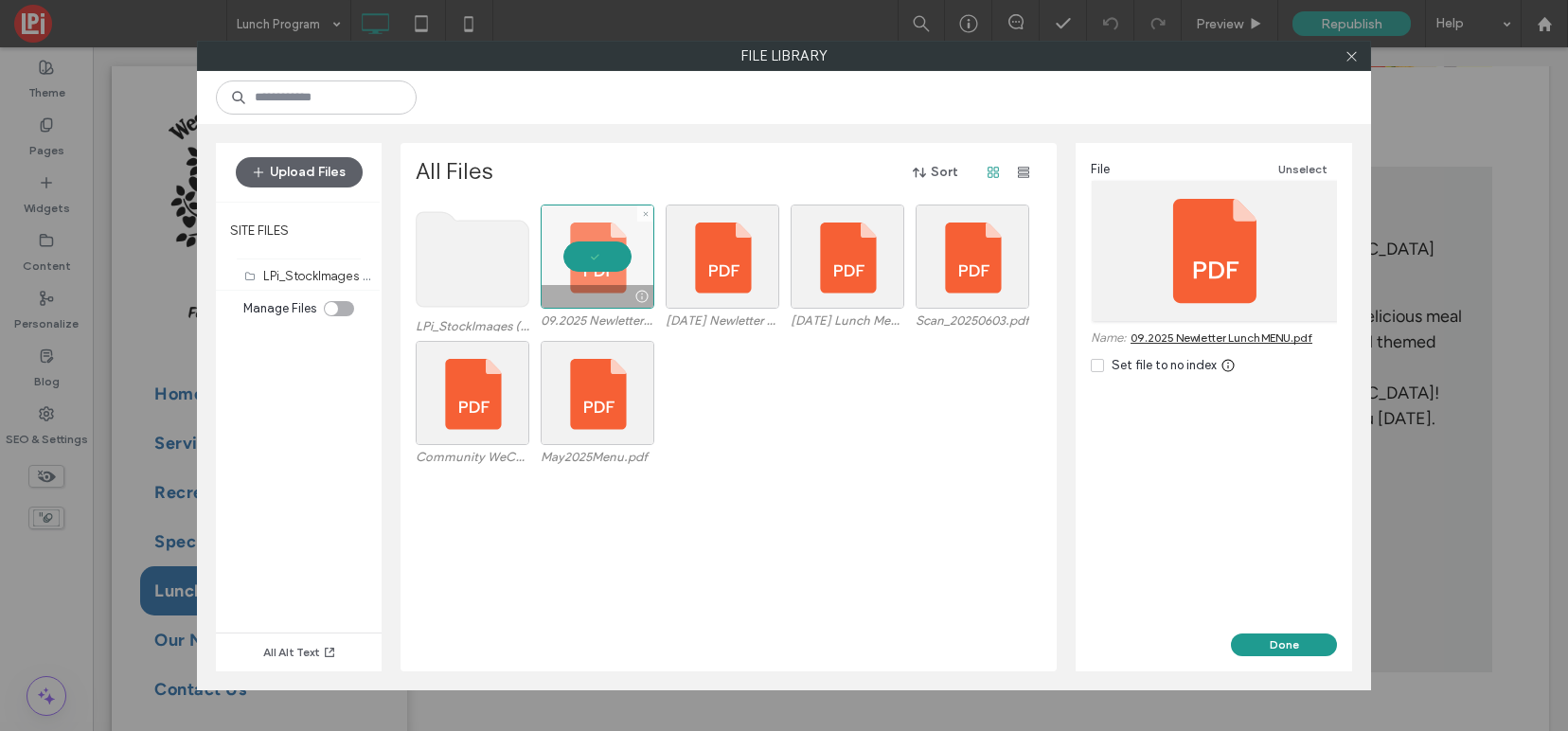
click at [602, 252] on div at bounding box center [597, 257] width 113 height 104
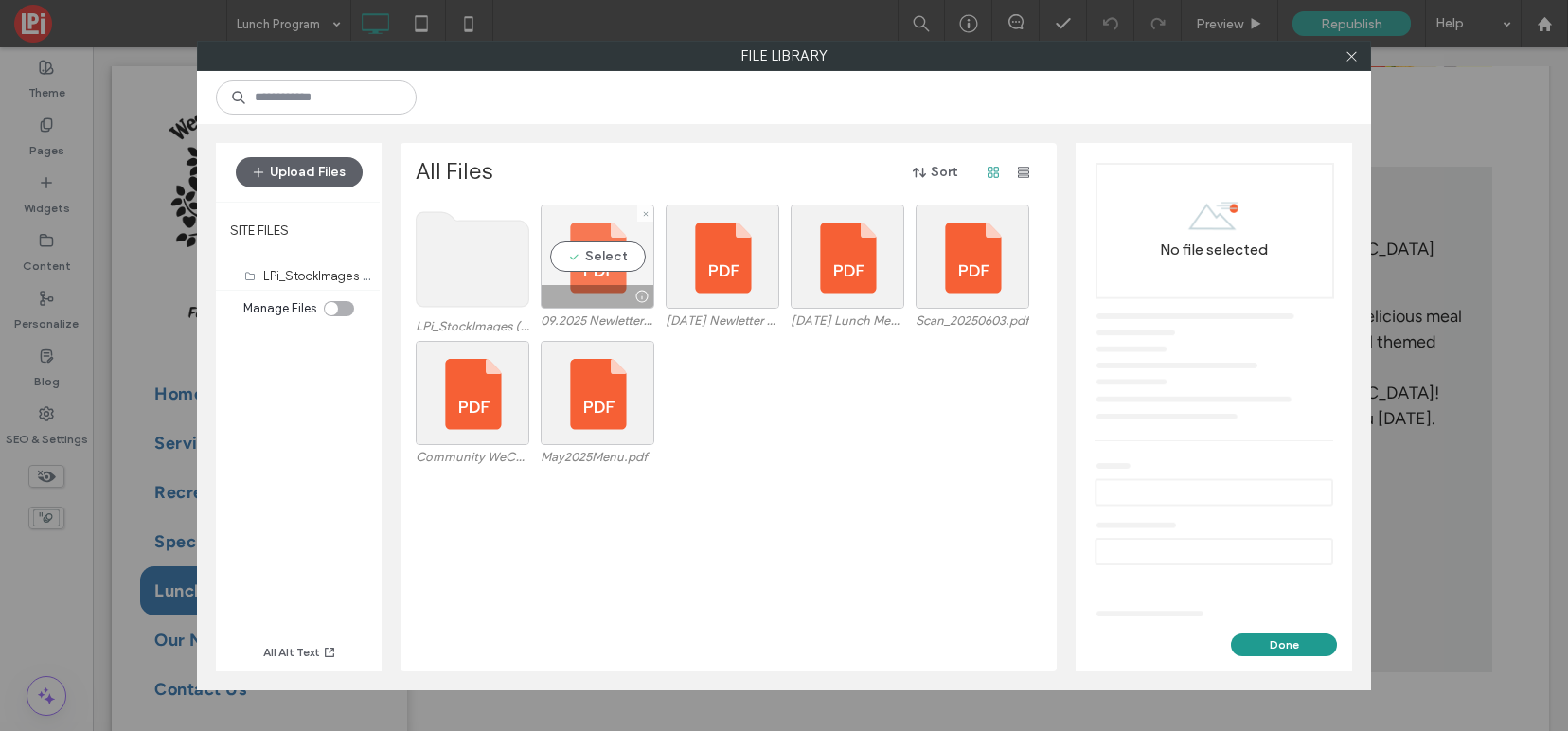
click at [602, 252] on div "Select" at bounding box center [597, 257] width 113 height 104
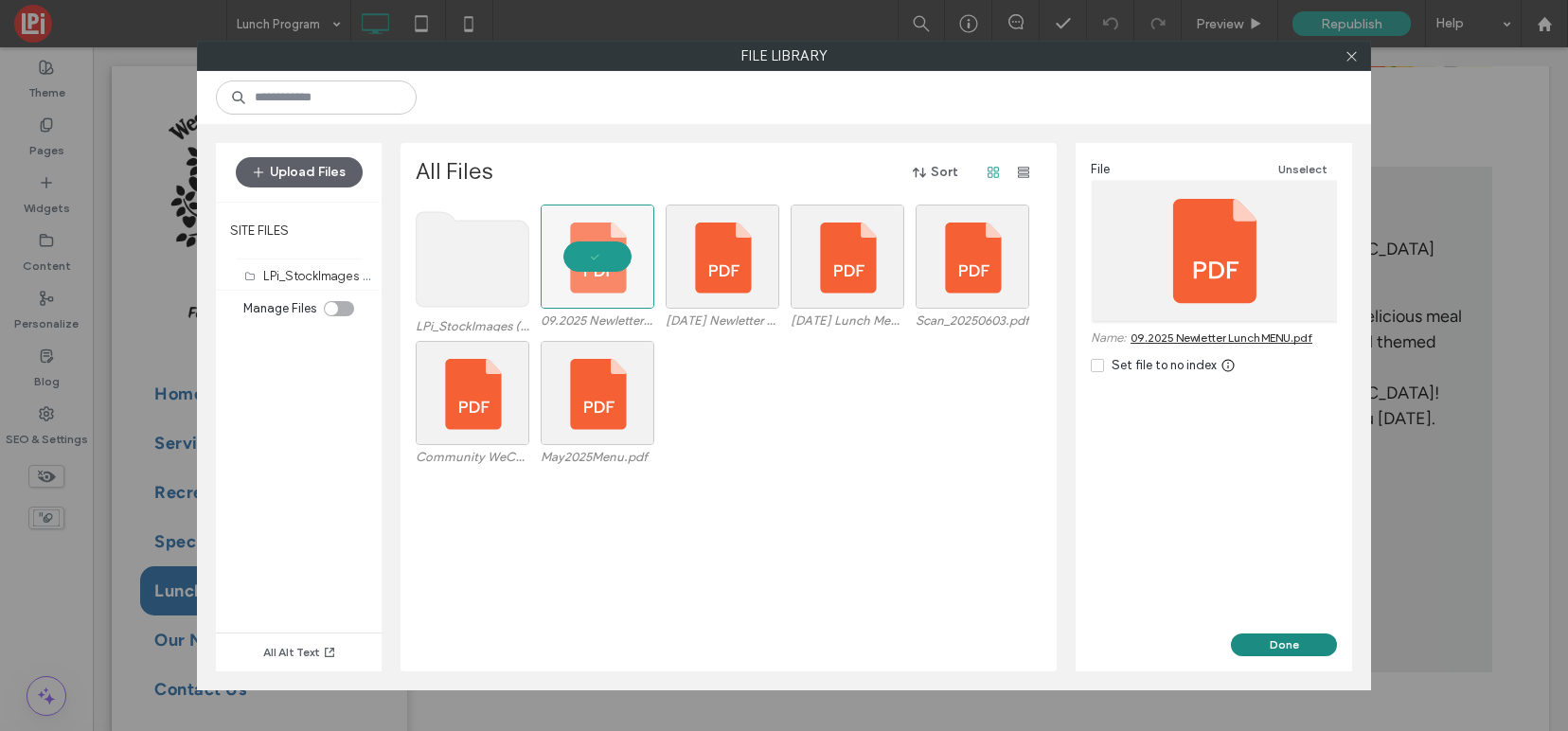
click at [1283, 644] on button "Done" at bounding box center [1283, 645] width 106 height 23
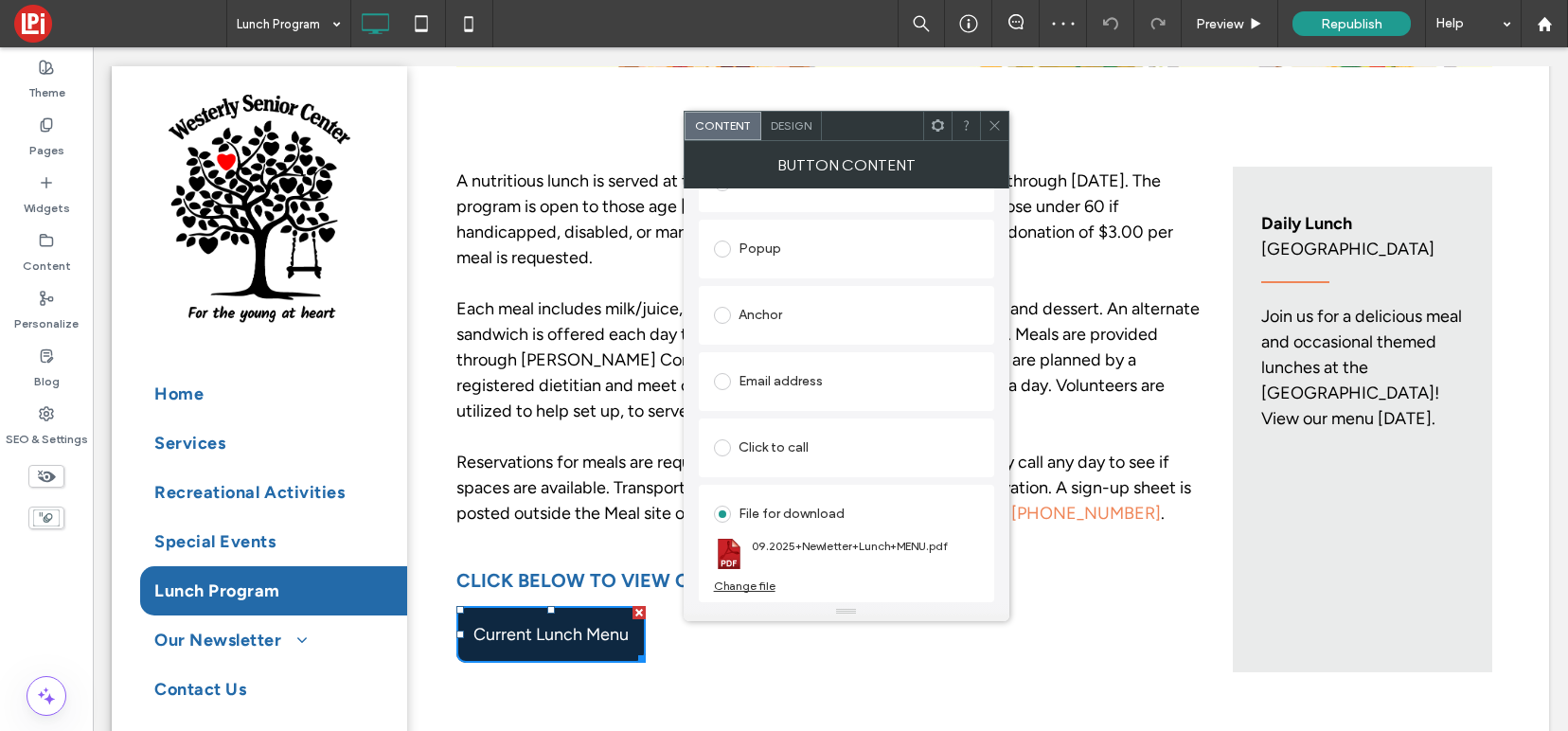
click at [996, 125] on icon at bounding box center [994, 125] width 14 height 14
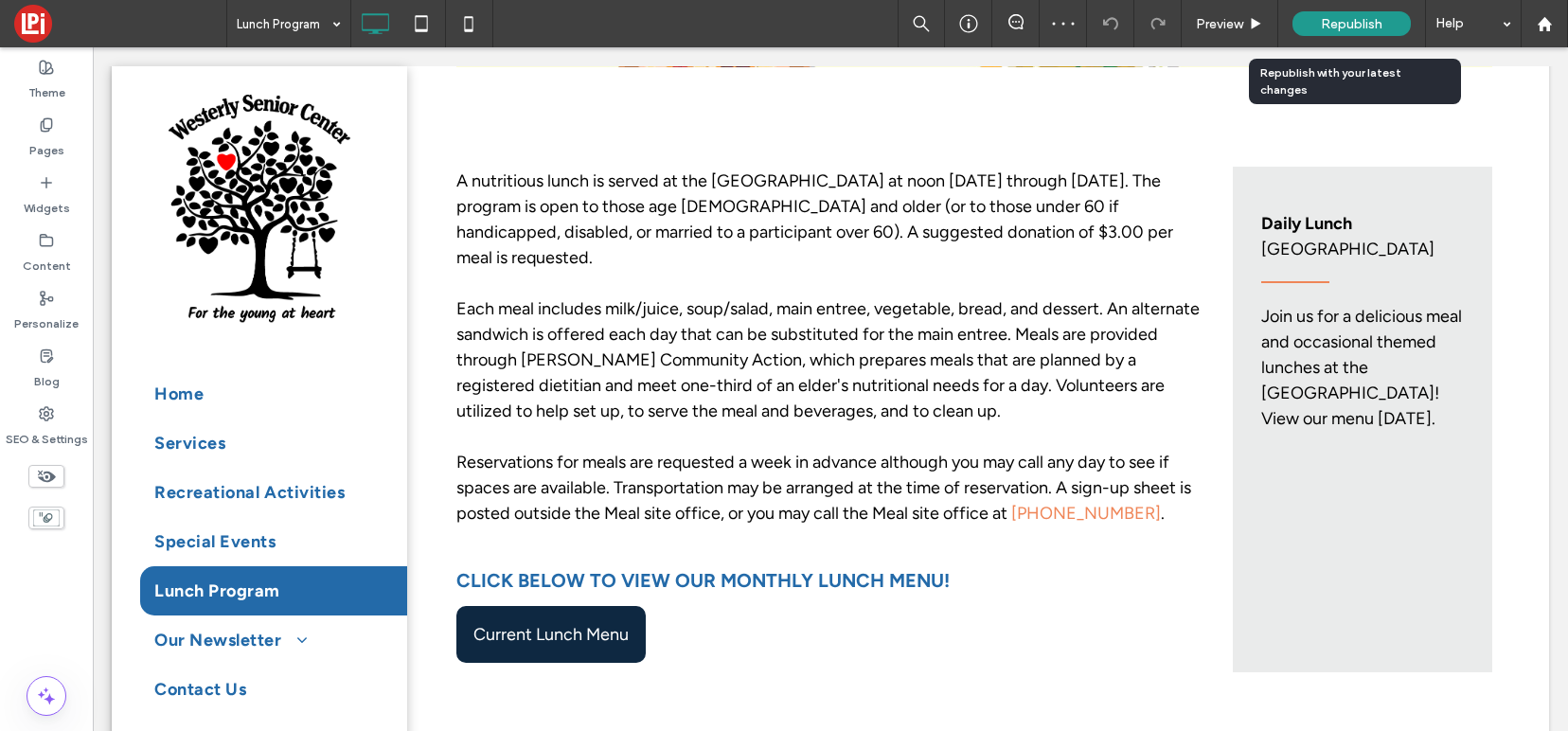
click at [1313, 23] on div "Republish" at bounding box center [1351, 24] width 118 height 25
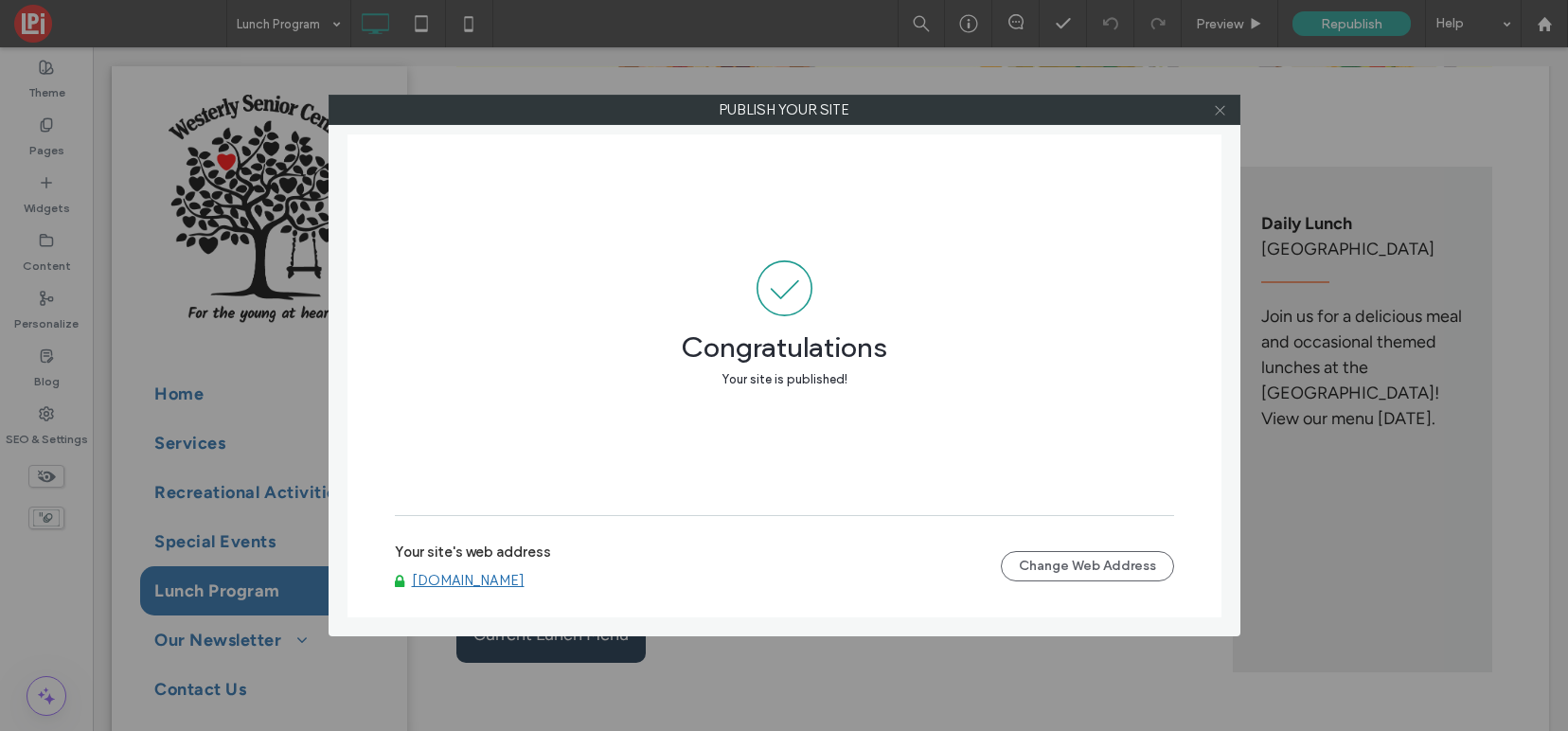
click at [1225, 110] on icon at bounding box center [1219, 110] width 14 height 14
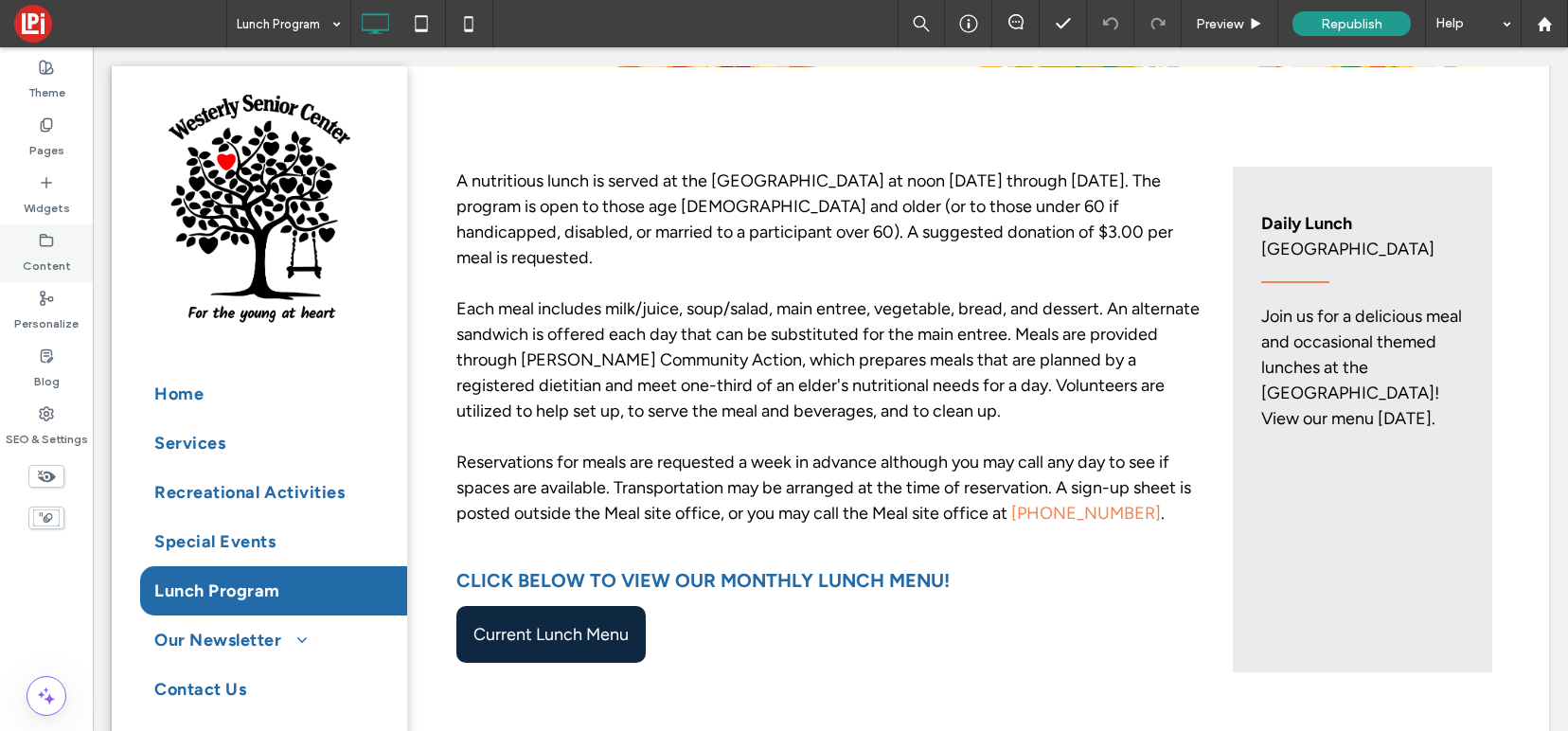
click at [49, 242] on icon at bounding box center [46, 240] width 15 height 15
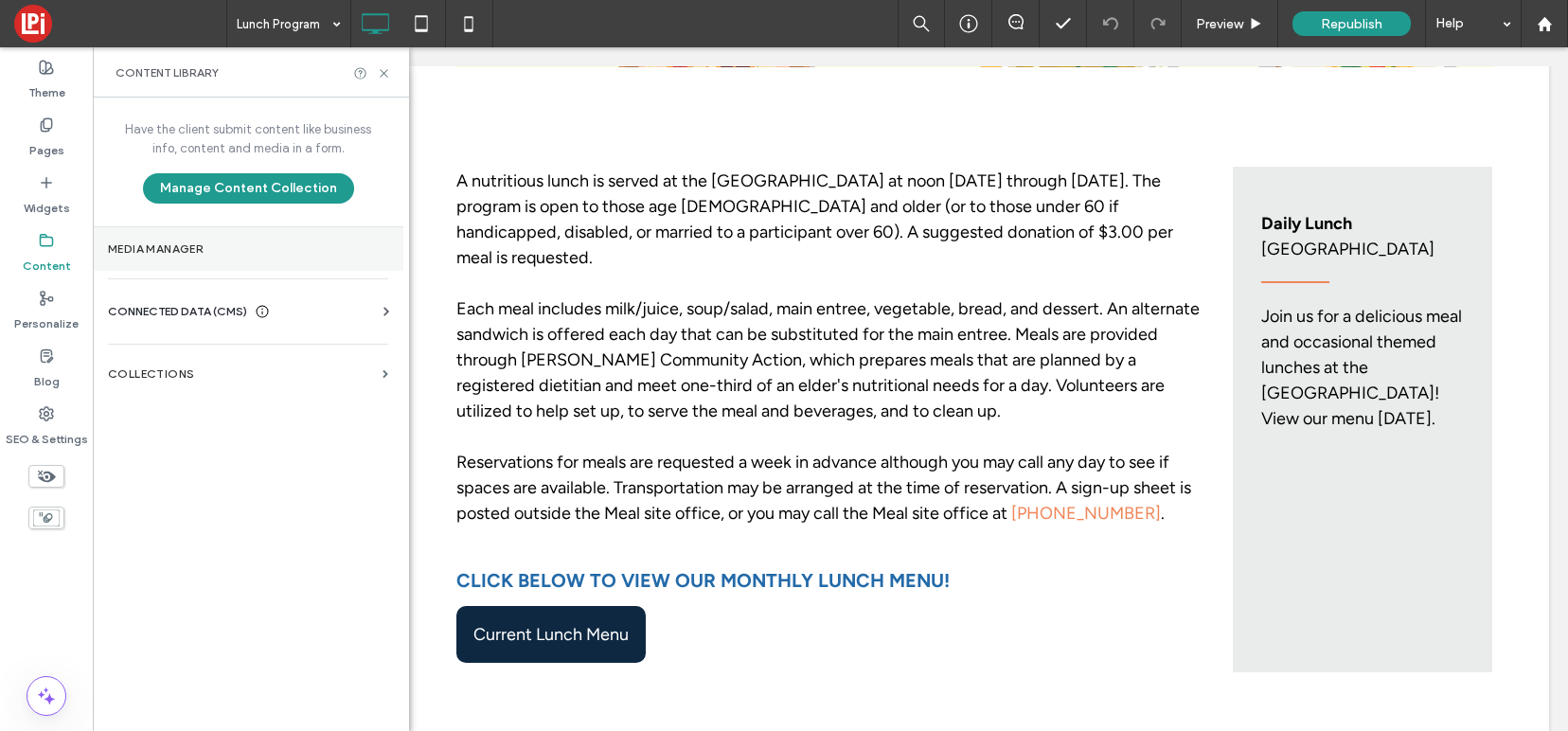
click at [157, 249] on label "Media Manager" at bounding box center [247, 249] width 280 height 13
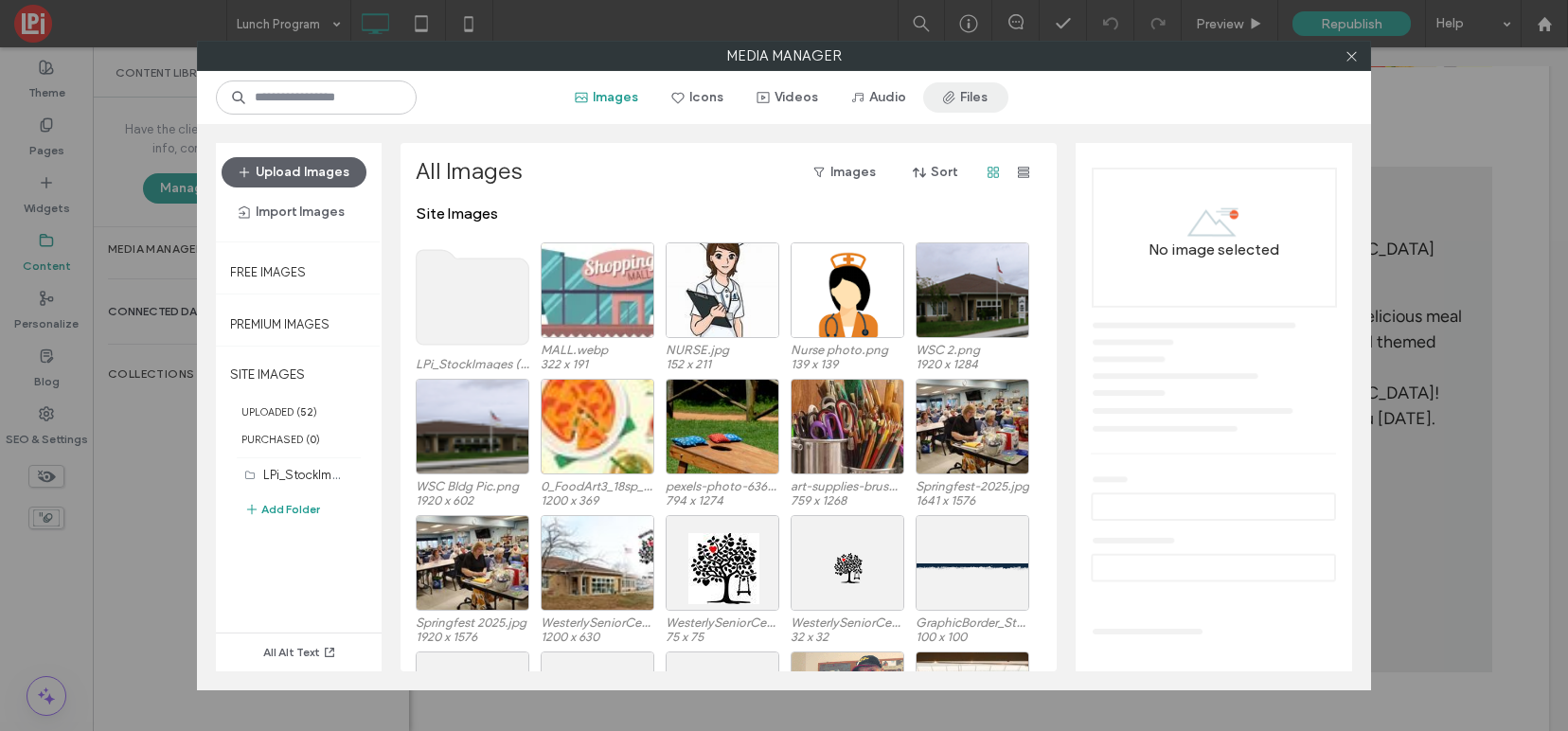
click at [966, 93] on button "Files" at bounding box center [965, 98] width 86 height 31
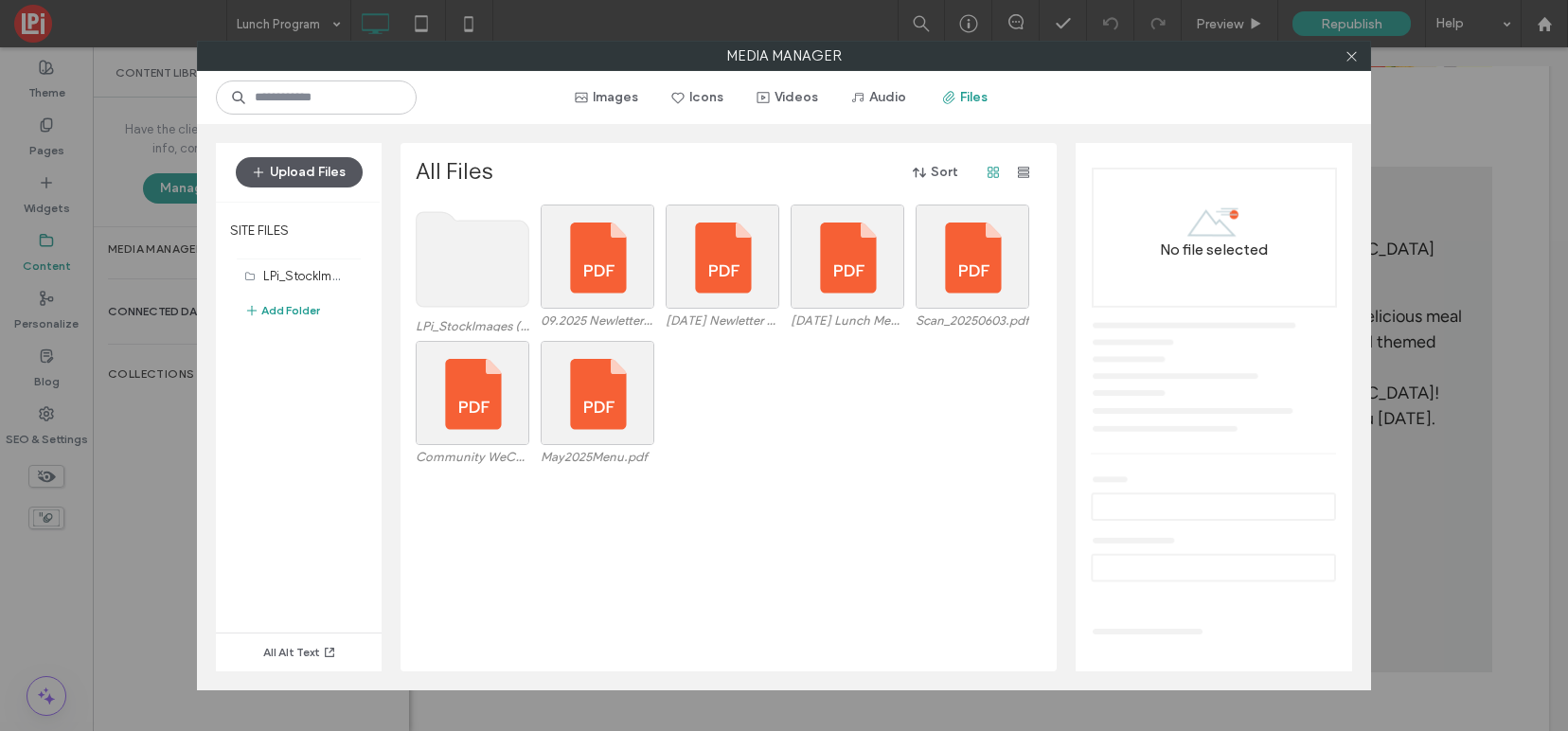
click at [309, 172] on button "Upload Files" at bounding box center [299, 172] width 127 height 31
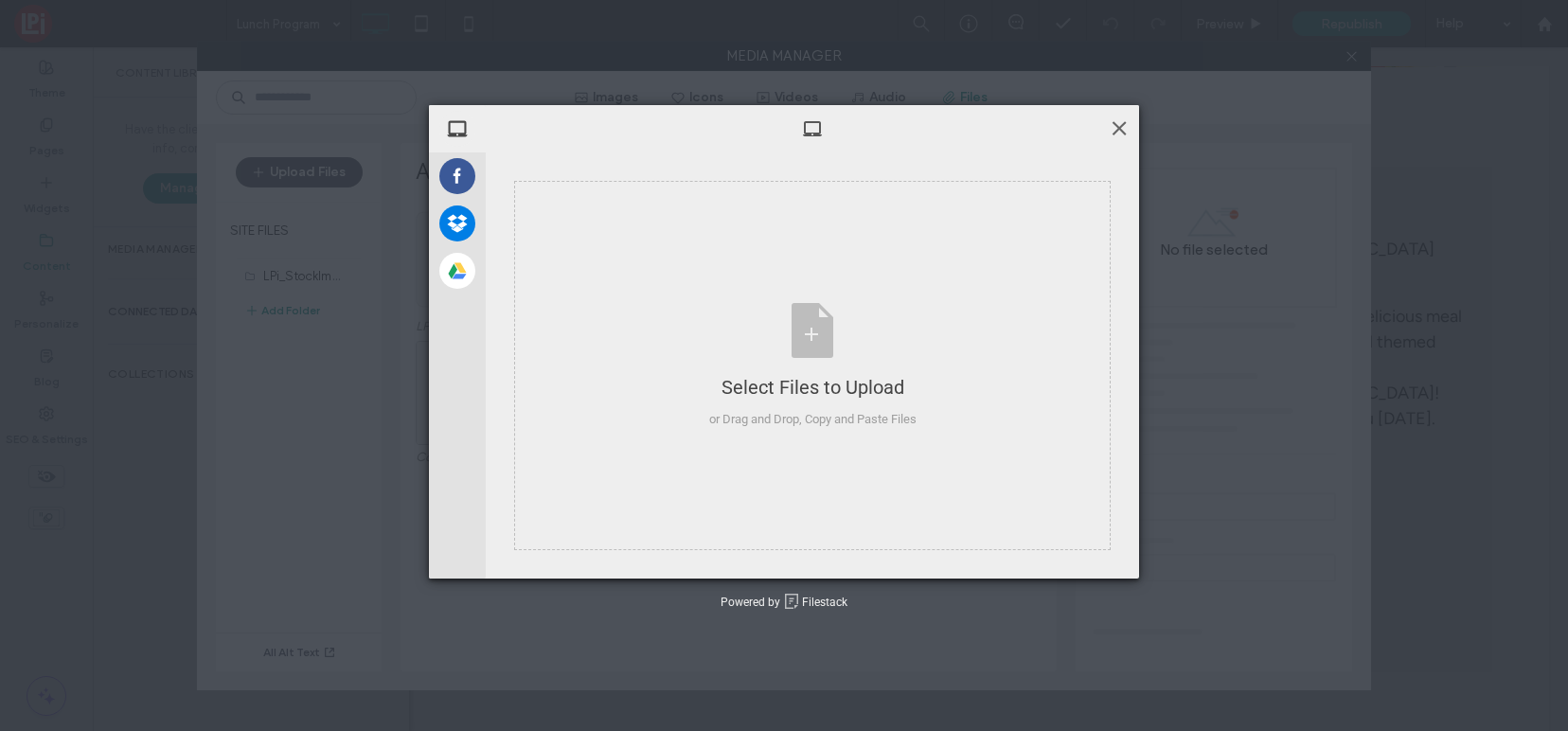
click at [1118, 125] on span at bounding box center [1119, 128] width 21 height 21
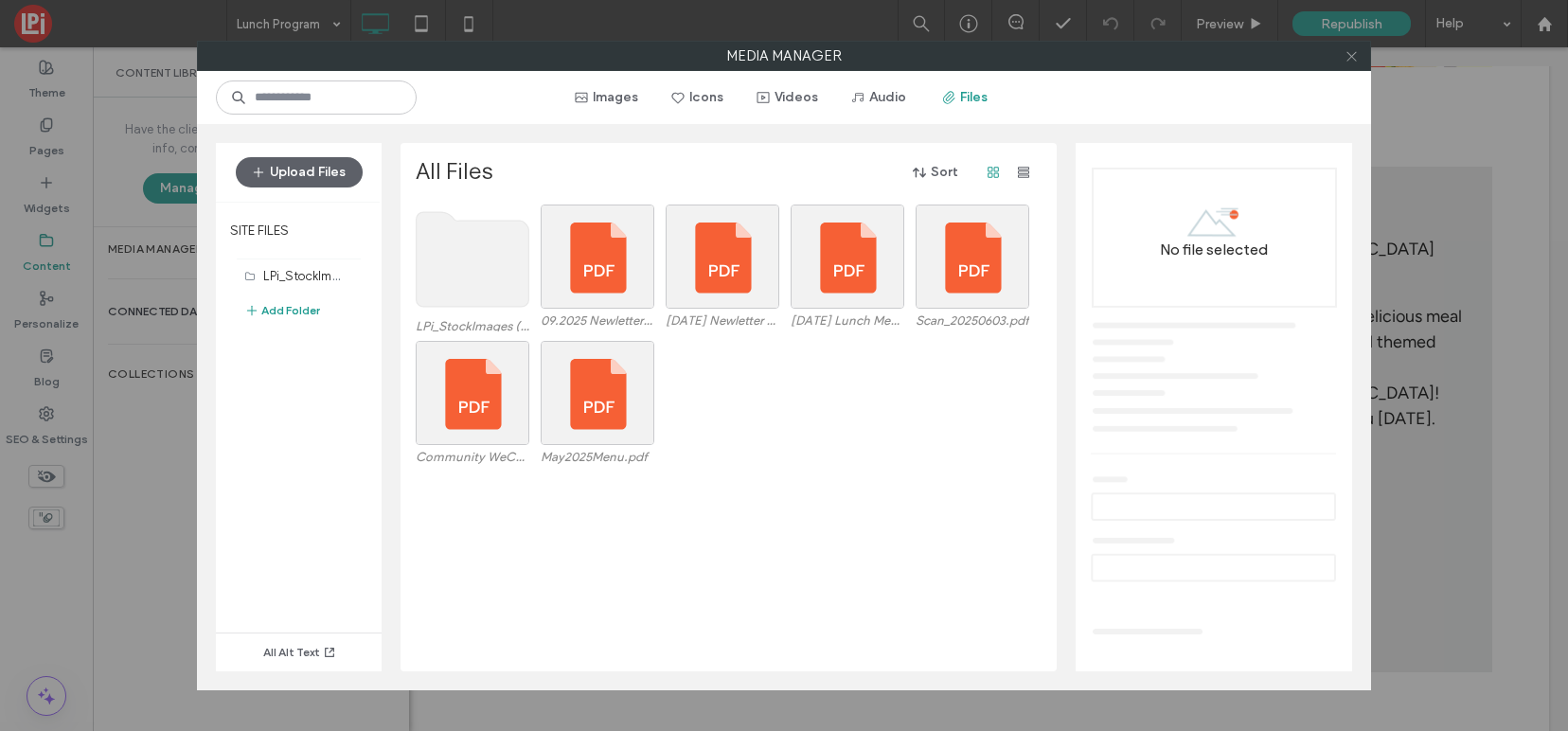
click at [1353, 55] on icon at bounding box center [1351, 56] width 14 height 14
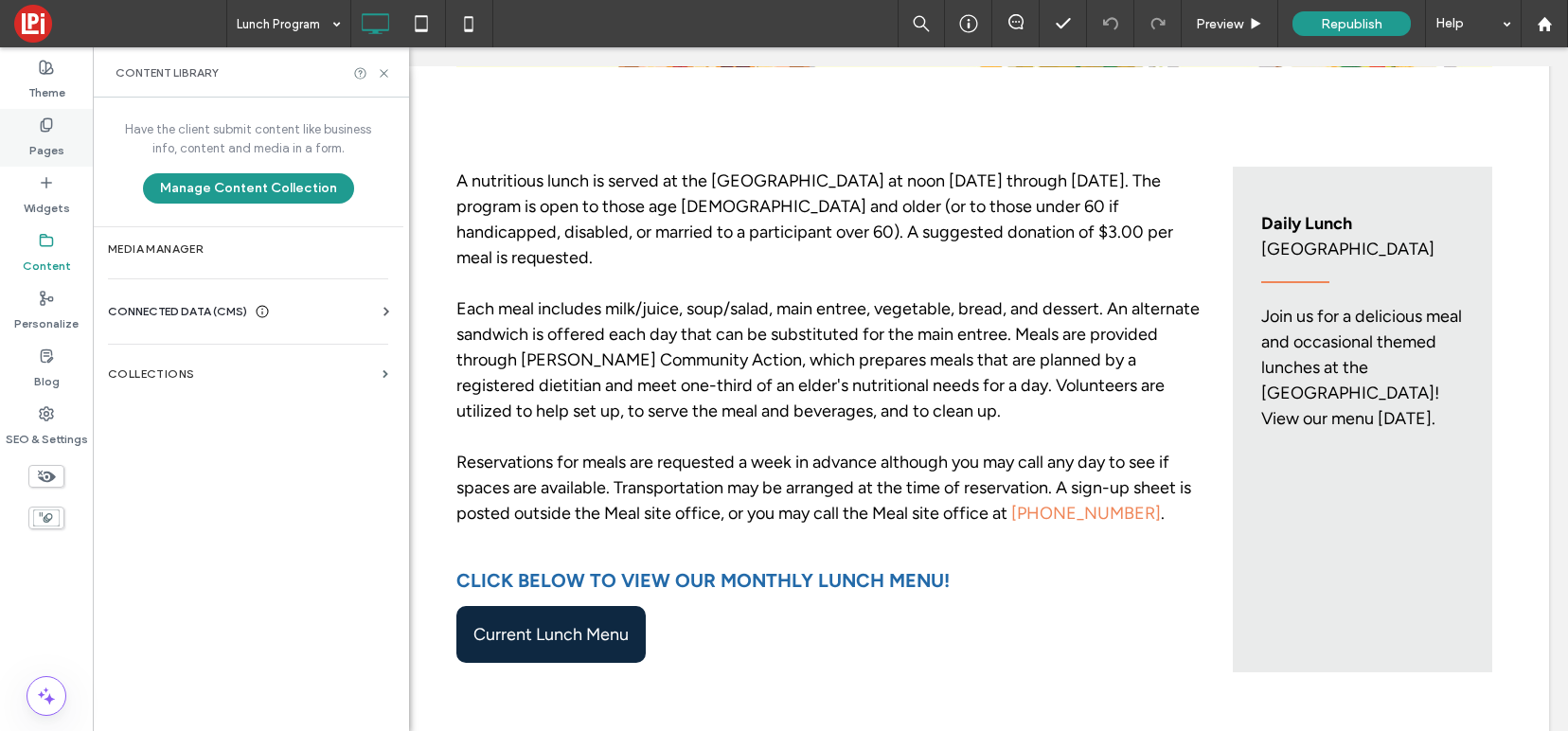
click at [40, 123] on use at bounding box center [45, 124] width 11 height 13
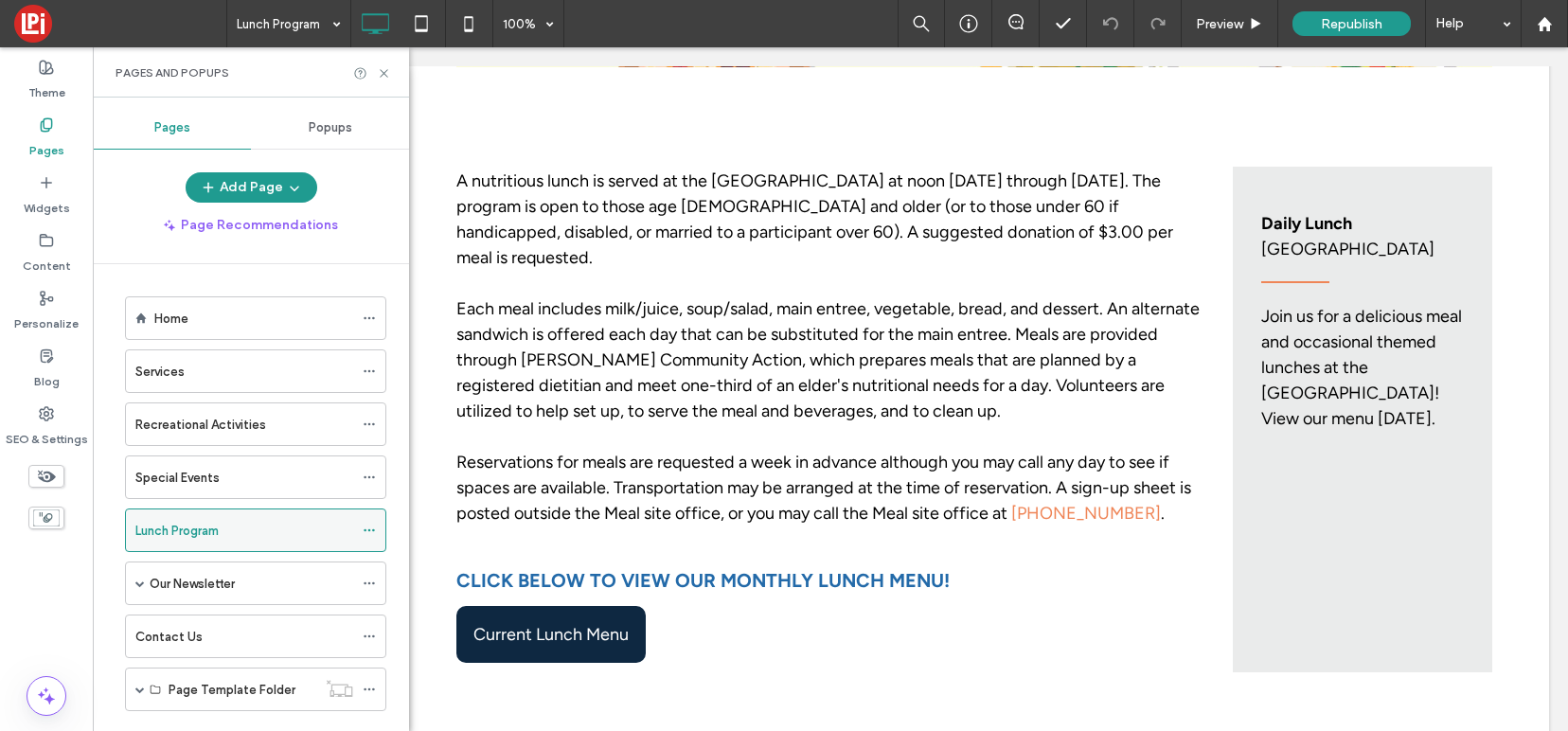
click at [173, 530] on label "Lunch Program" at bounding box center [177, 531] width 84 height 33
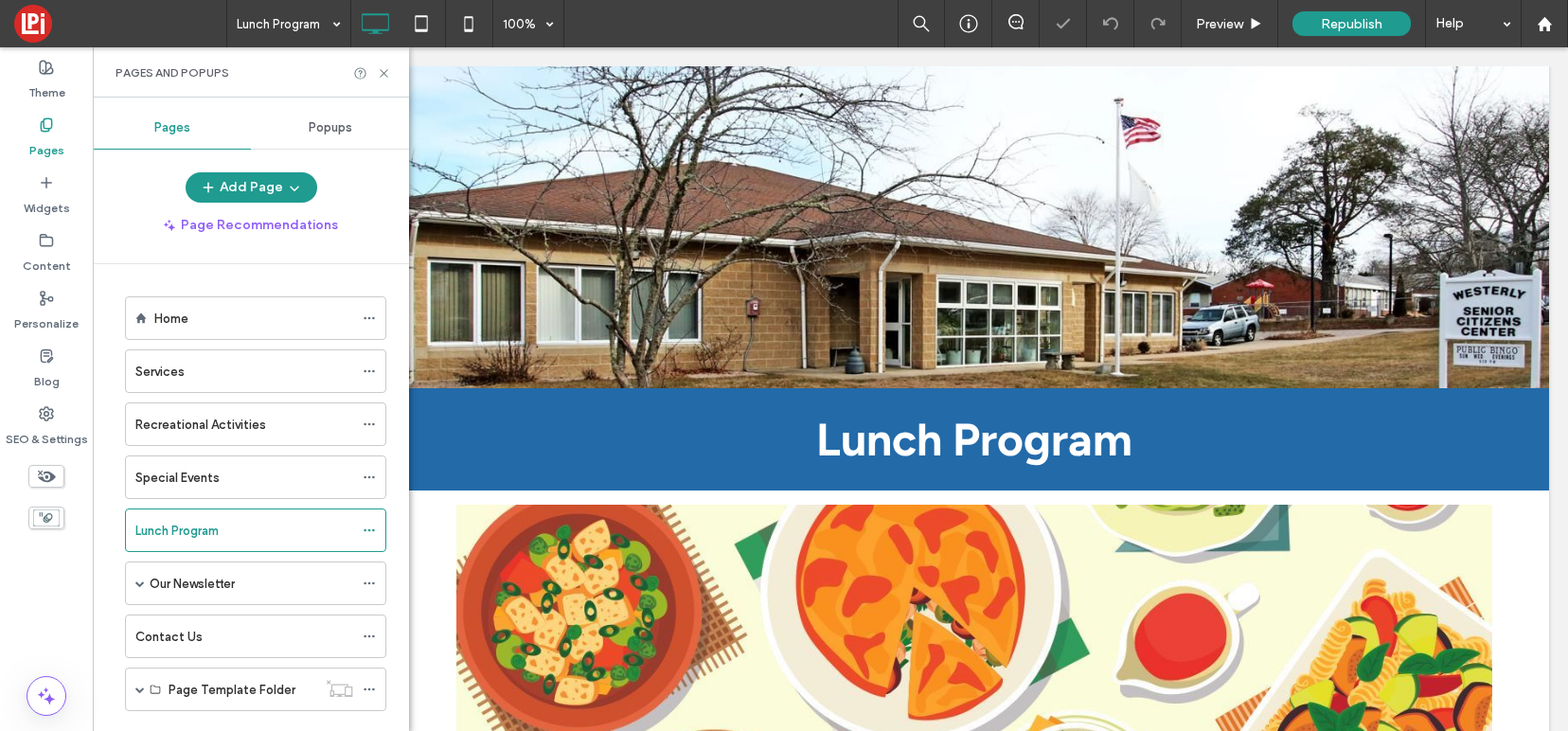
scroll to position [0, 0]
click at [387, 73] on icon at bounding box center [384, 73] width 14 height 14
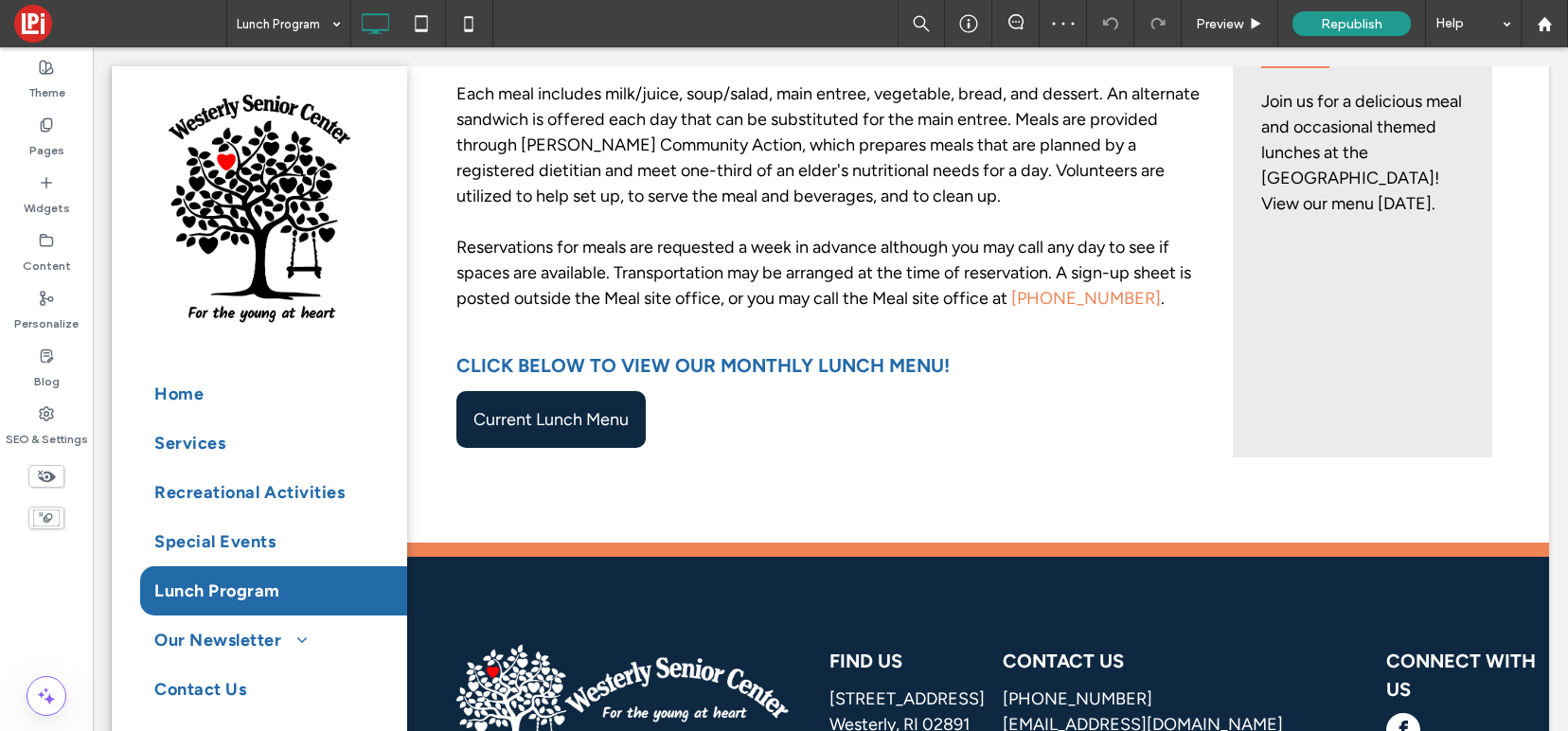
scroll to position [1111, 0]
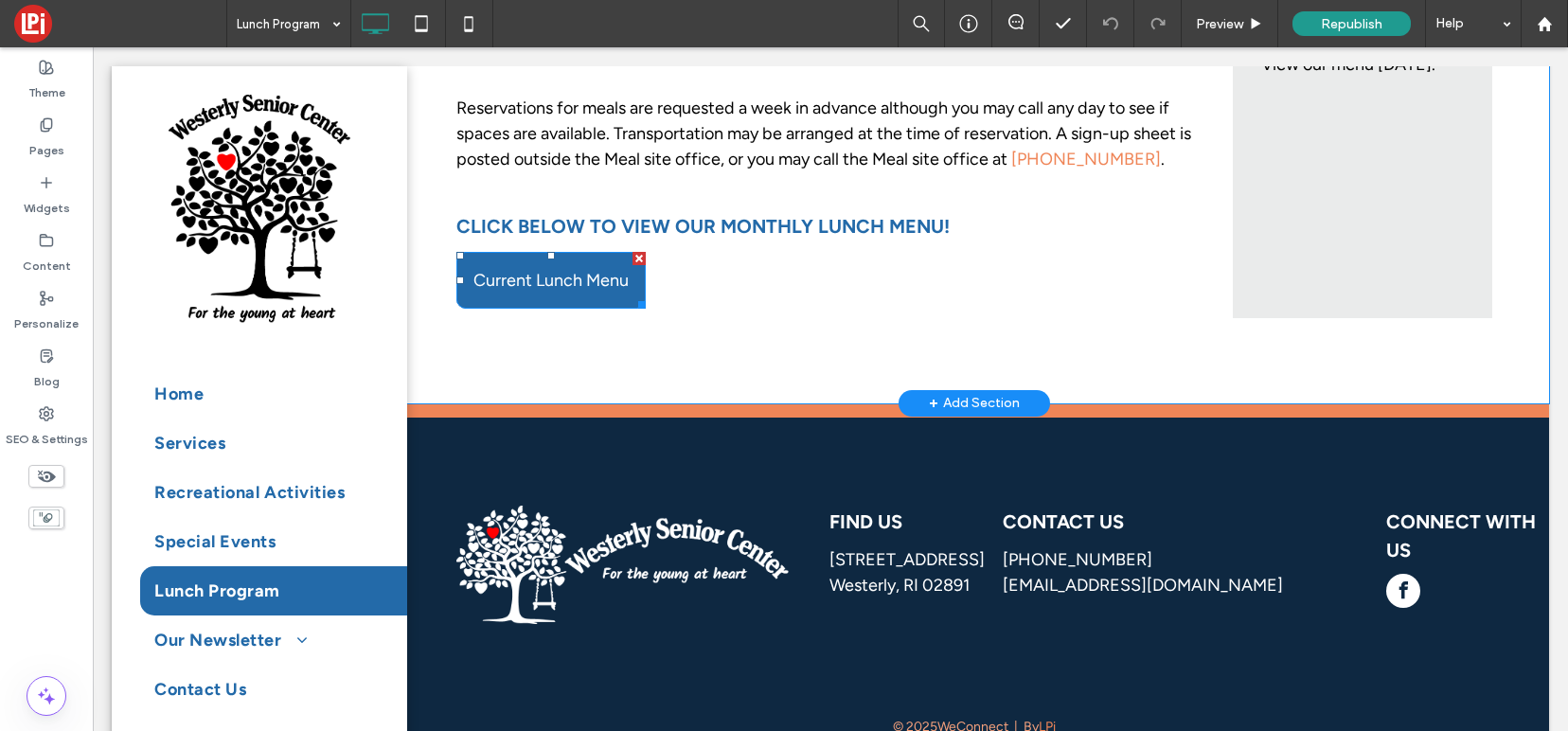
click at [533, 270] on span "Current Lunch Menu" at bounding box center [550, 281] width 155 height 21
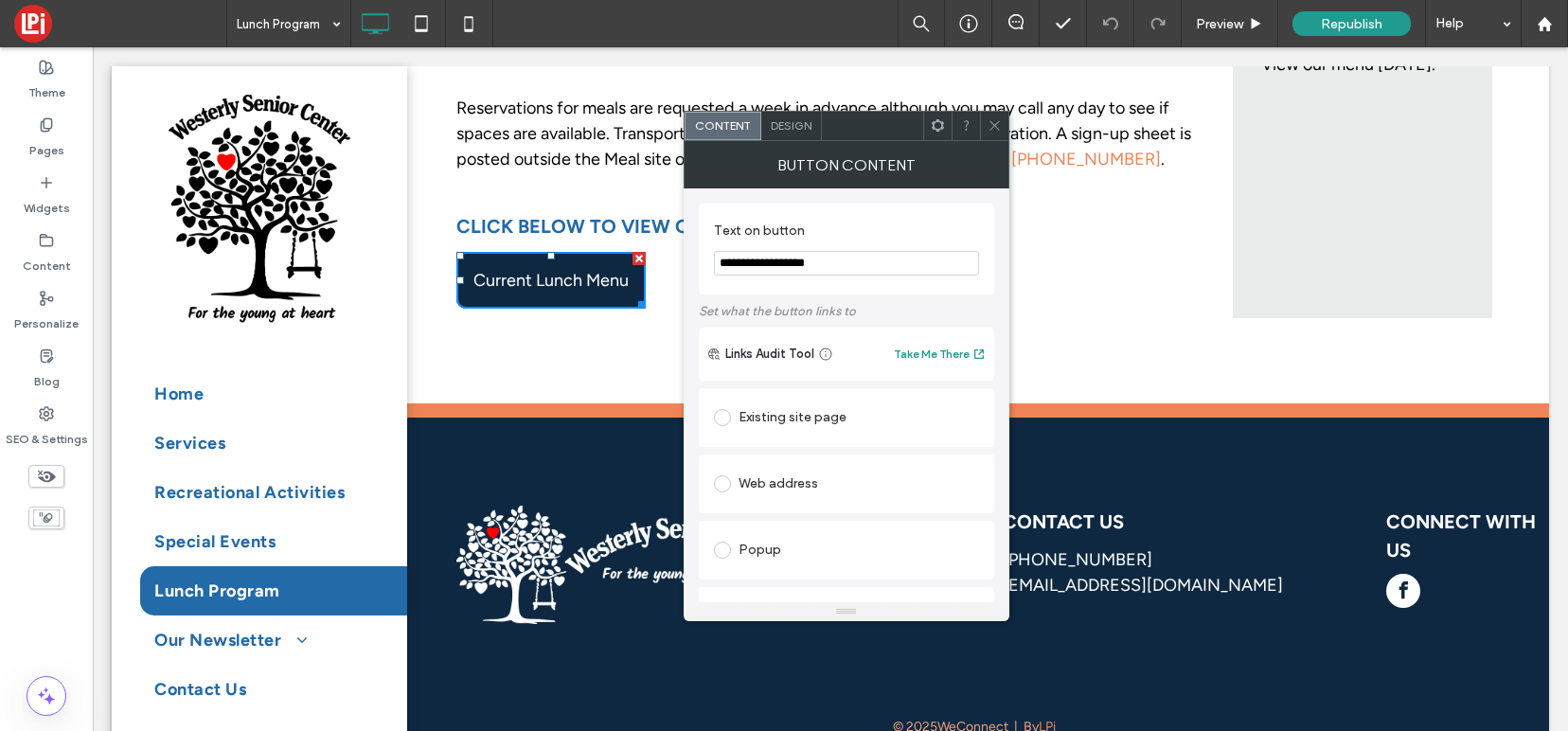
scroll to position [303, 0]
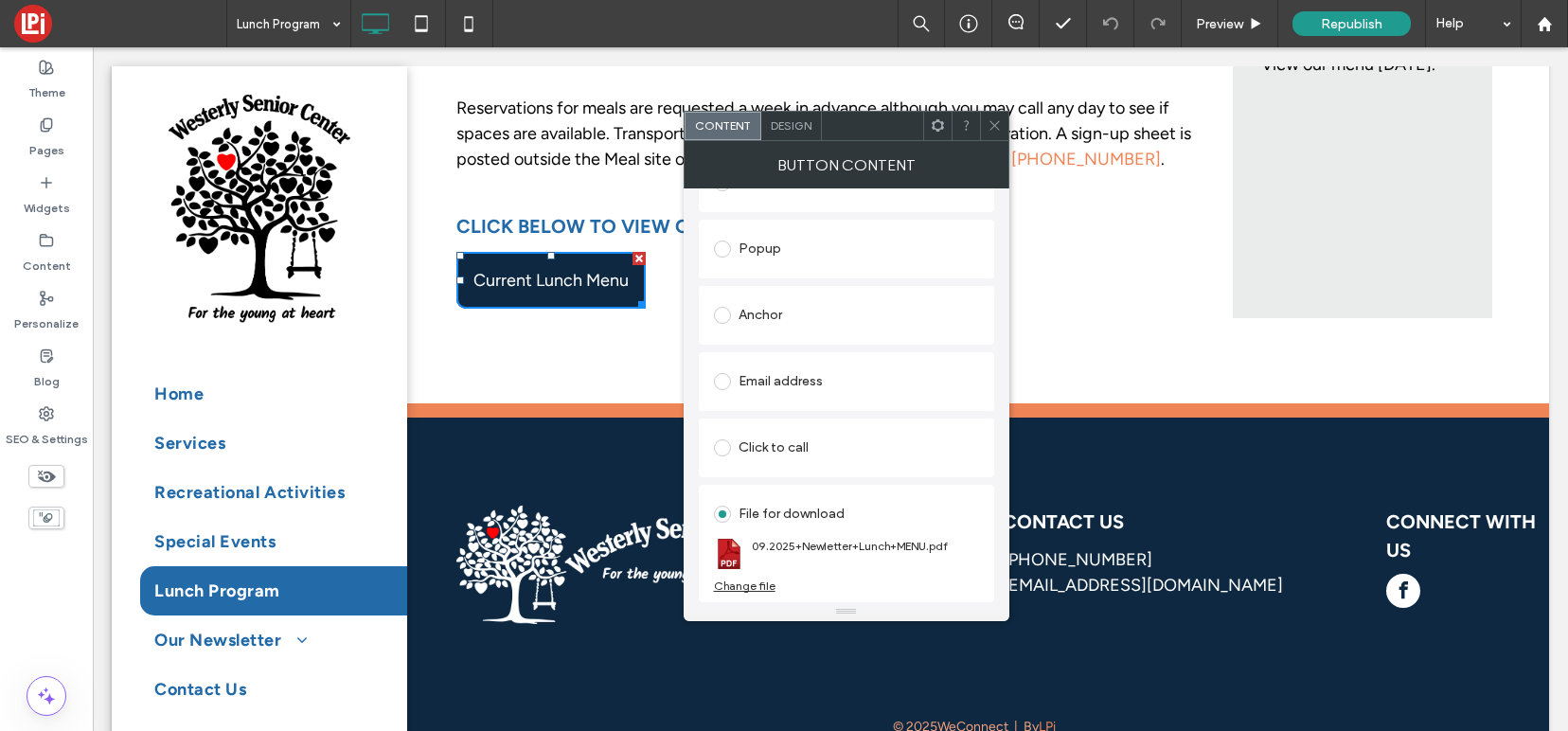
click at [757, 584] on div "Change file" at bounding box center [744, 586] width 62 height 14
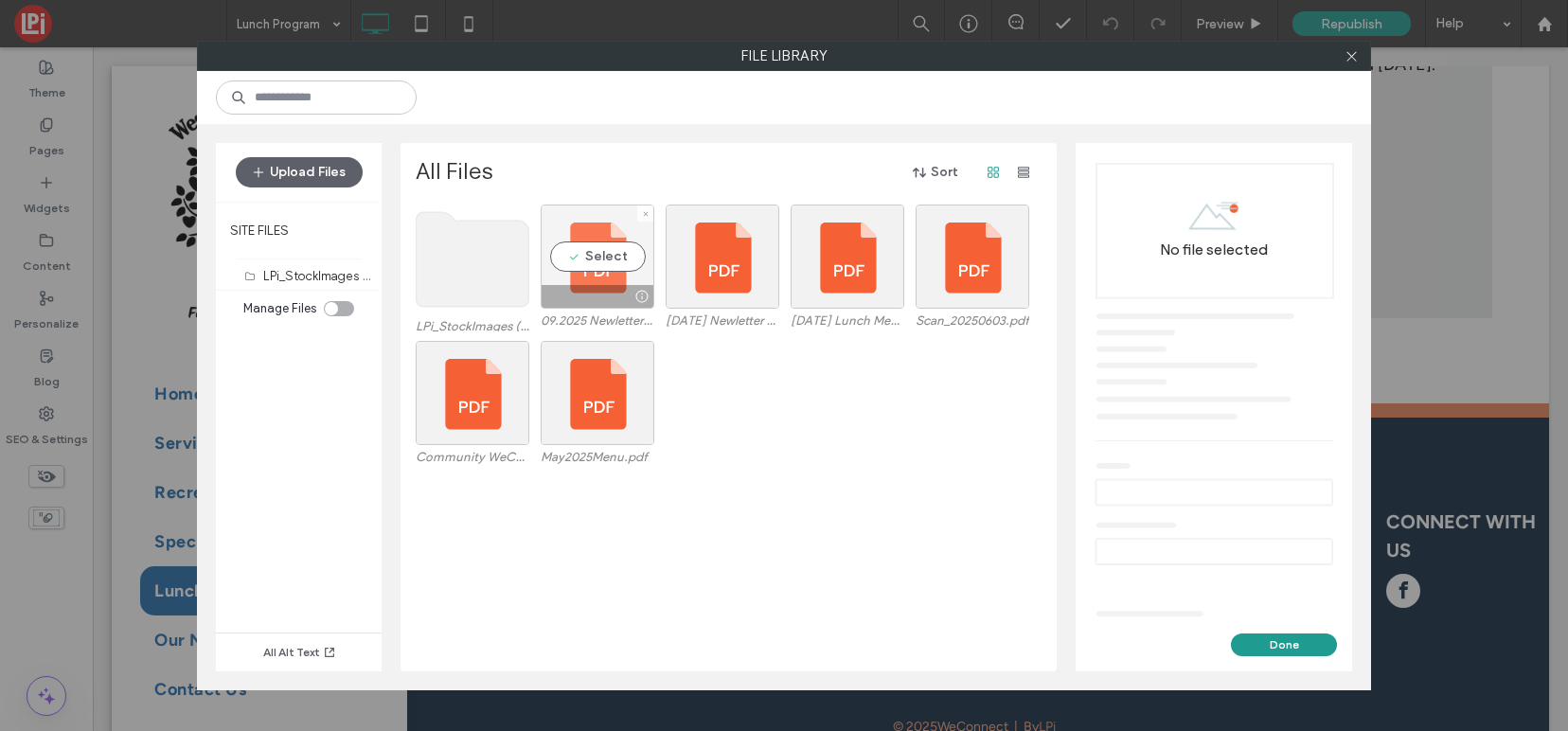
click at [614, 235] on div "Select" at bounding box center [597, 257] width 113 height 104
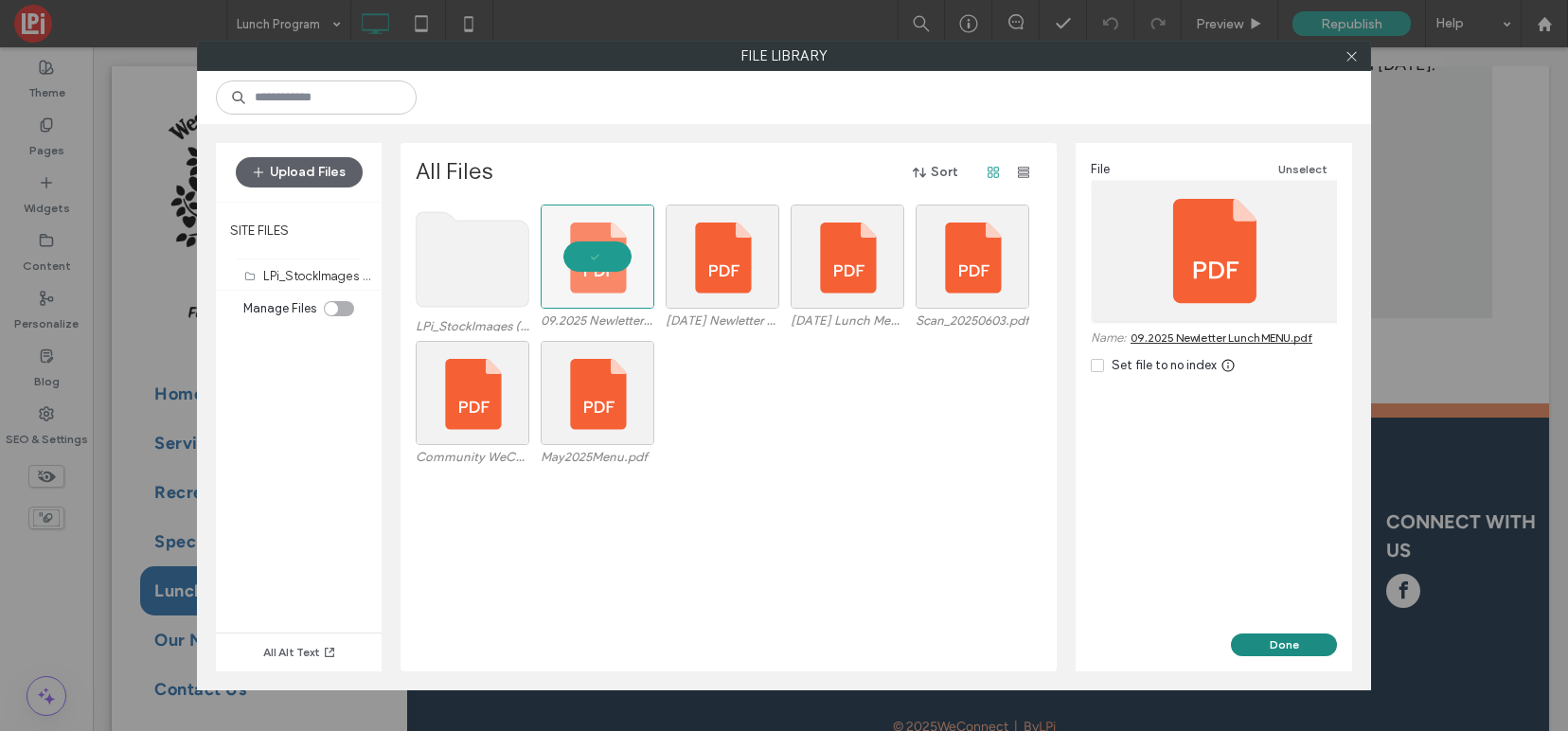
click at [1279, 649] on button "Done" at bounding box center [1283, 645] width 106 height 23
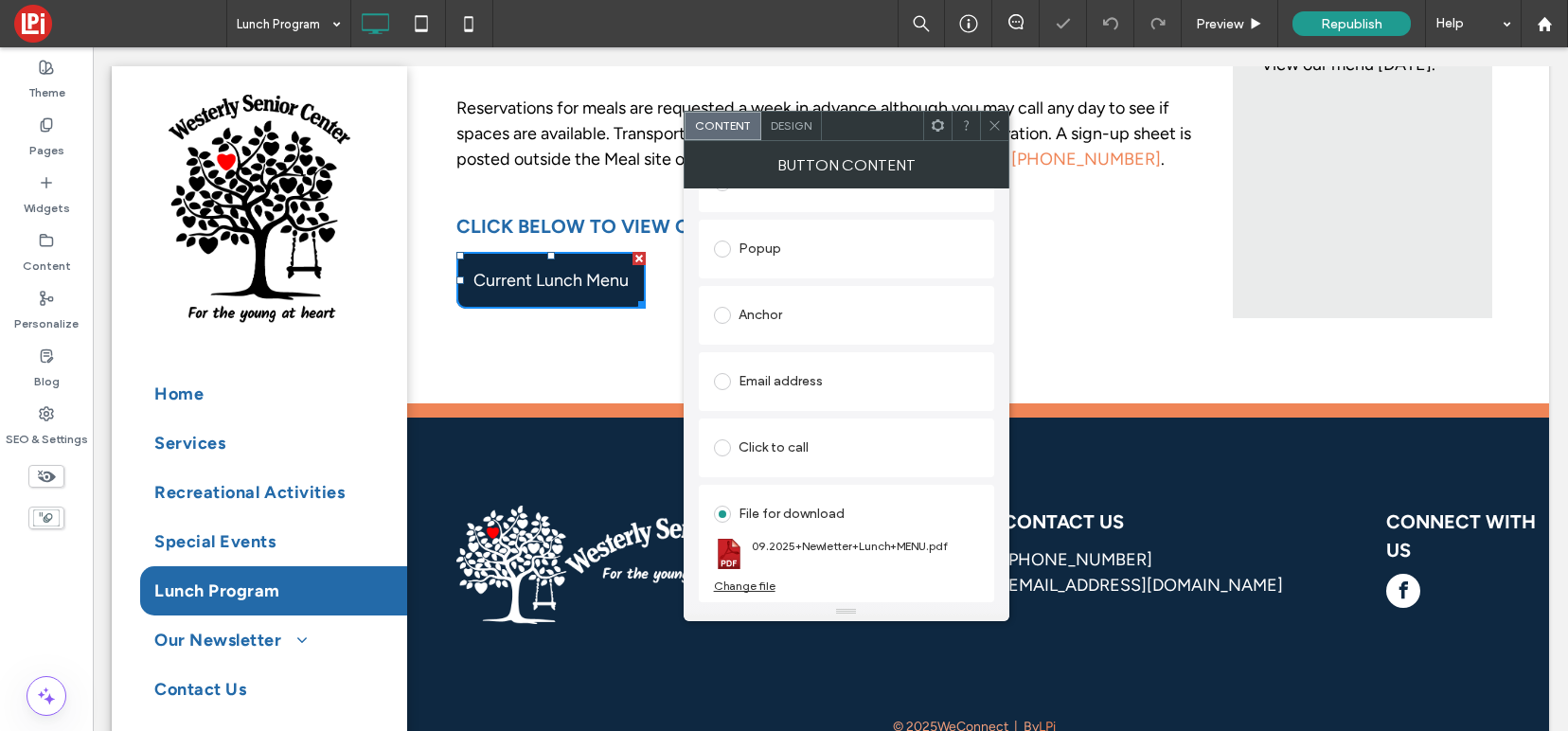
click at [1002, 126] on div at bounding box center [994, 126] width 29 height 29
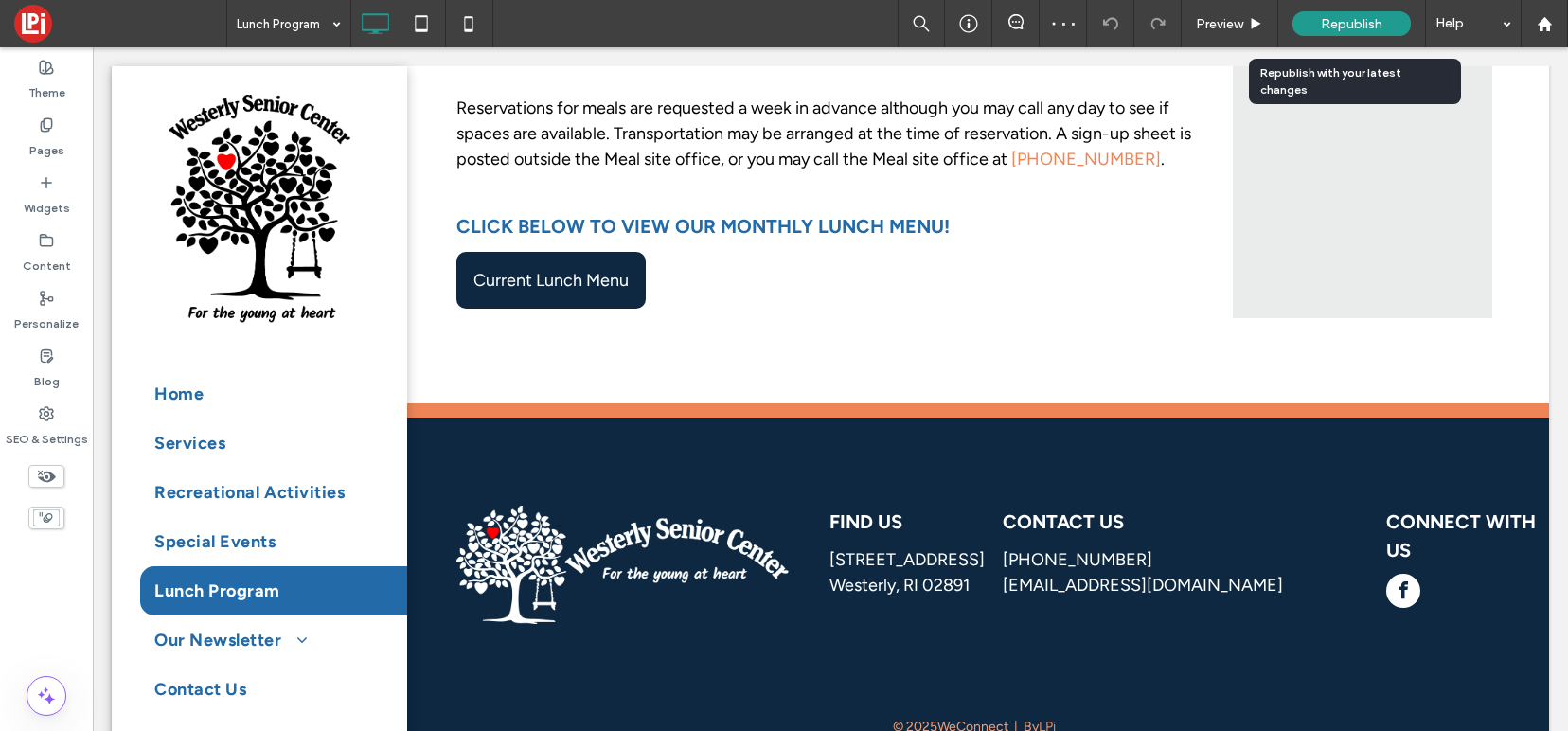
click at [1319, 26] on div "Republish" at bounding box center [1351, 24] width 118 height 25
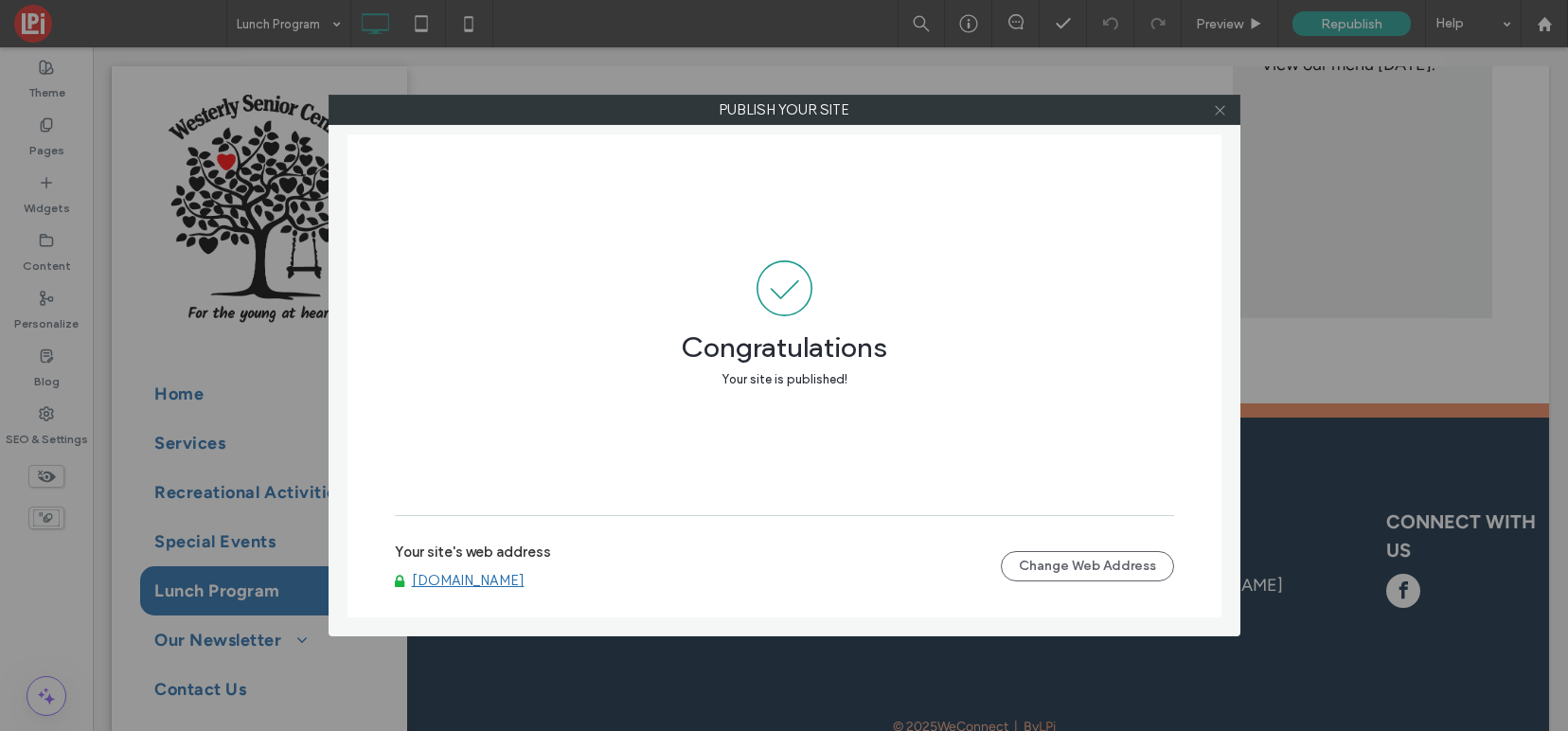
click at [1221, 113] on icon at bounding box center [1219, 110] width 14 height 14
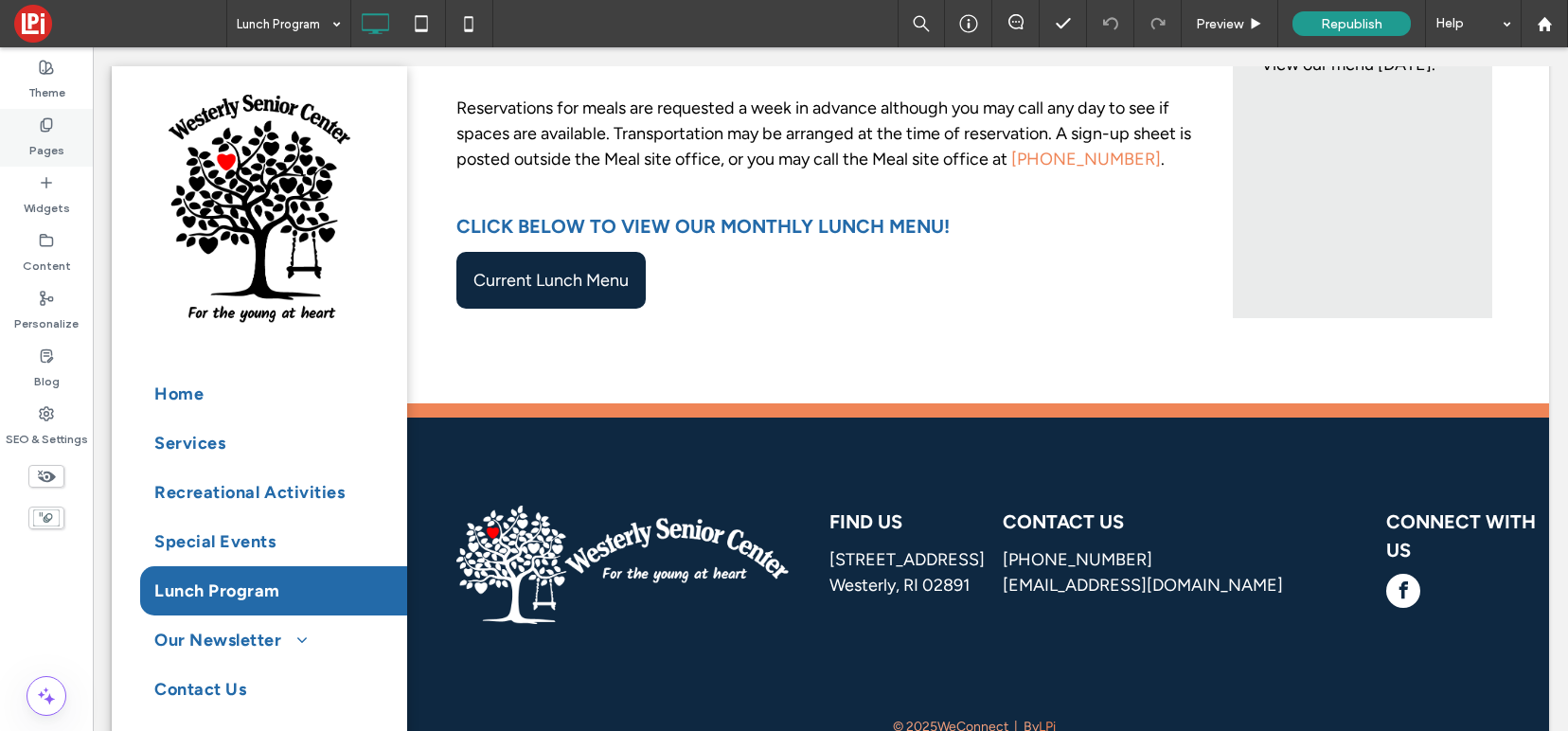
click at [47, 122] on icon at bounding box center [46, 125] width 15 height 15
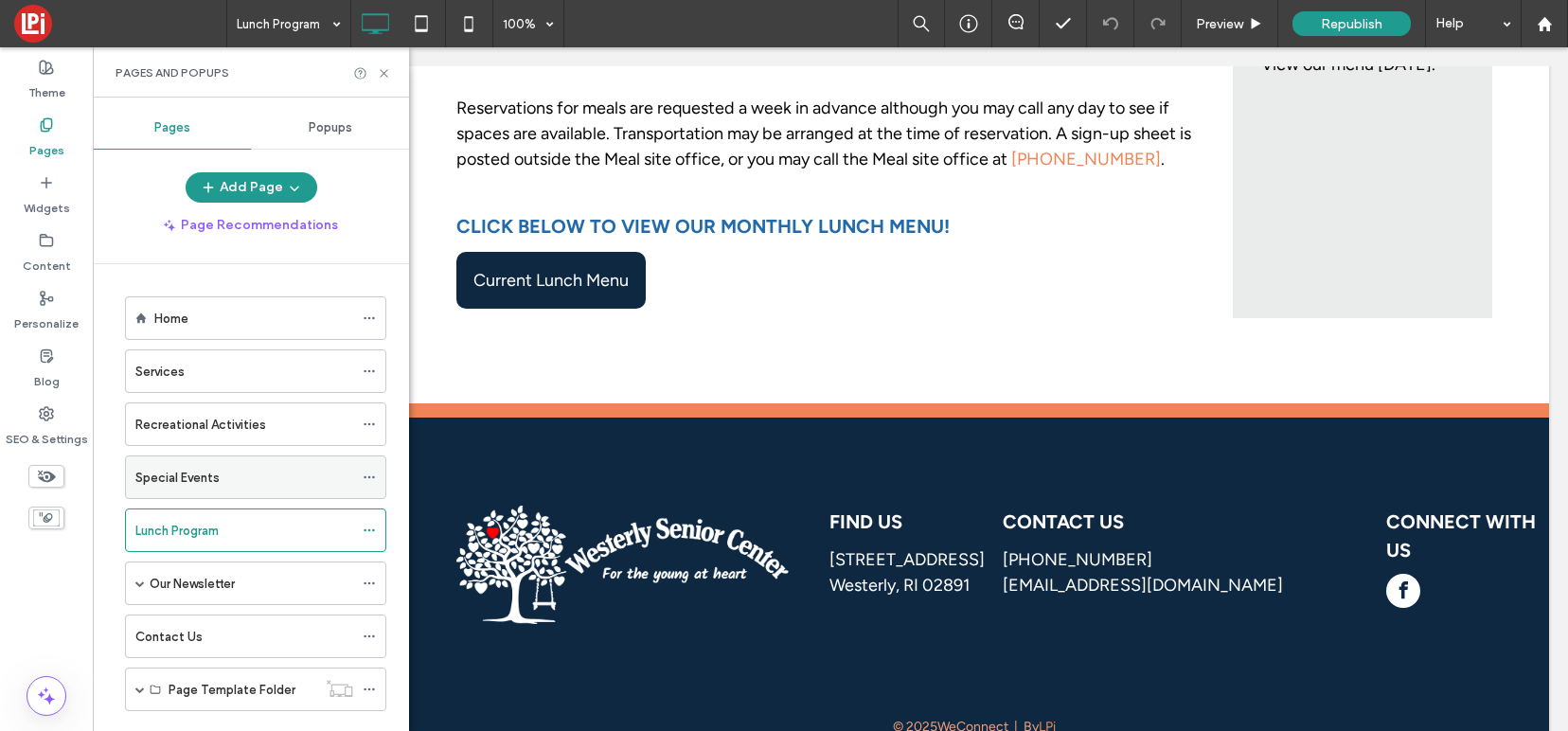
click at [188, 478] on label "Special Events" at bounding box center [178, 478] width 85 height 33
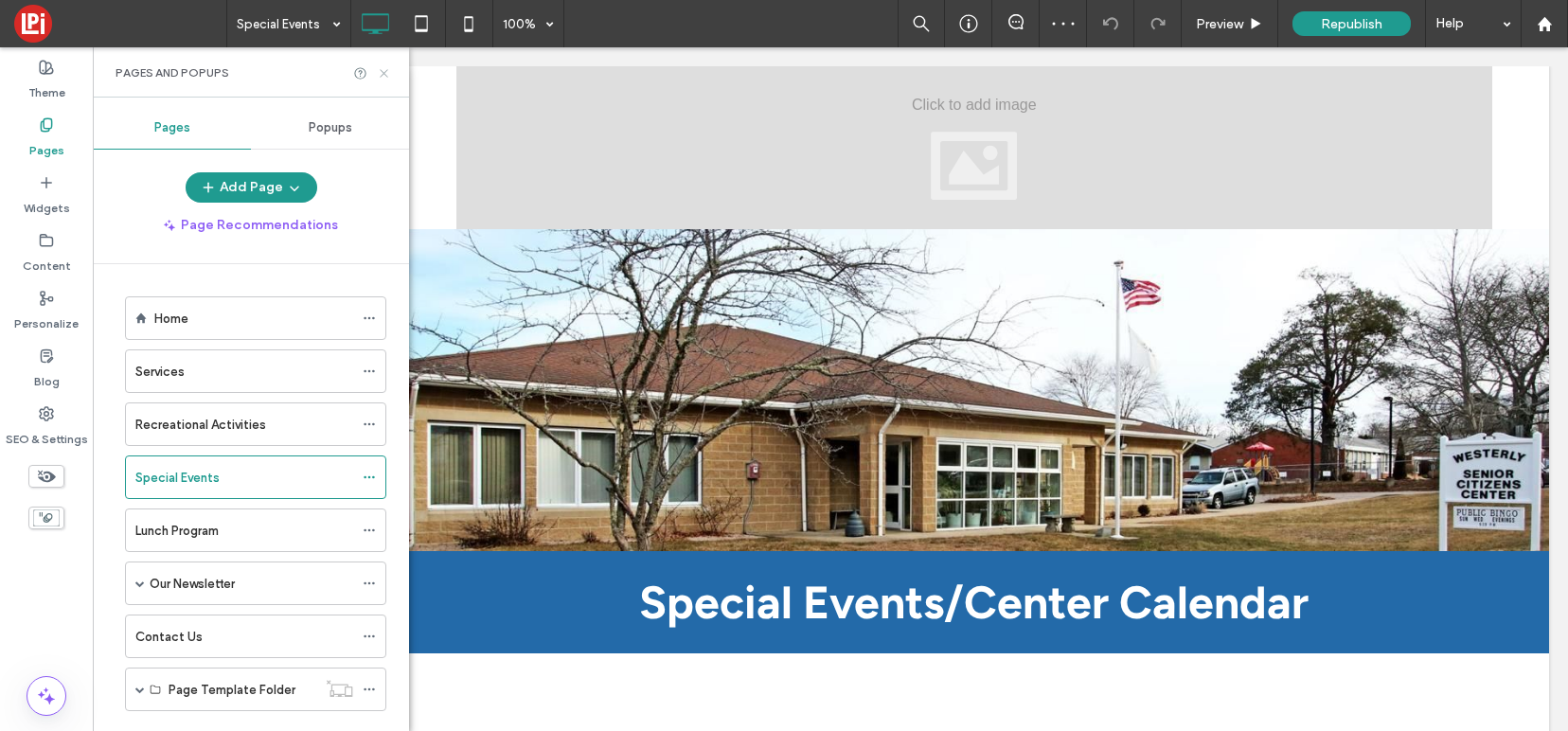
click at [384, 78] on icon at bounding box center [384, 73] width 14 height 14
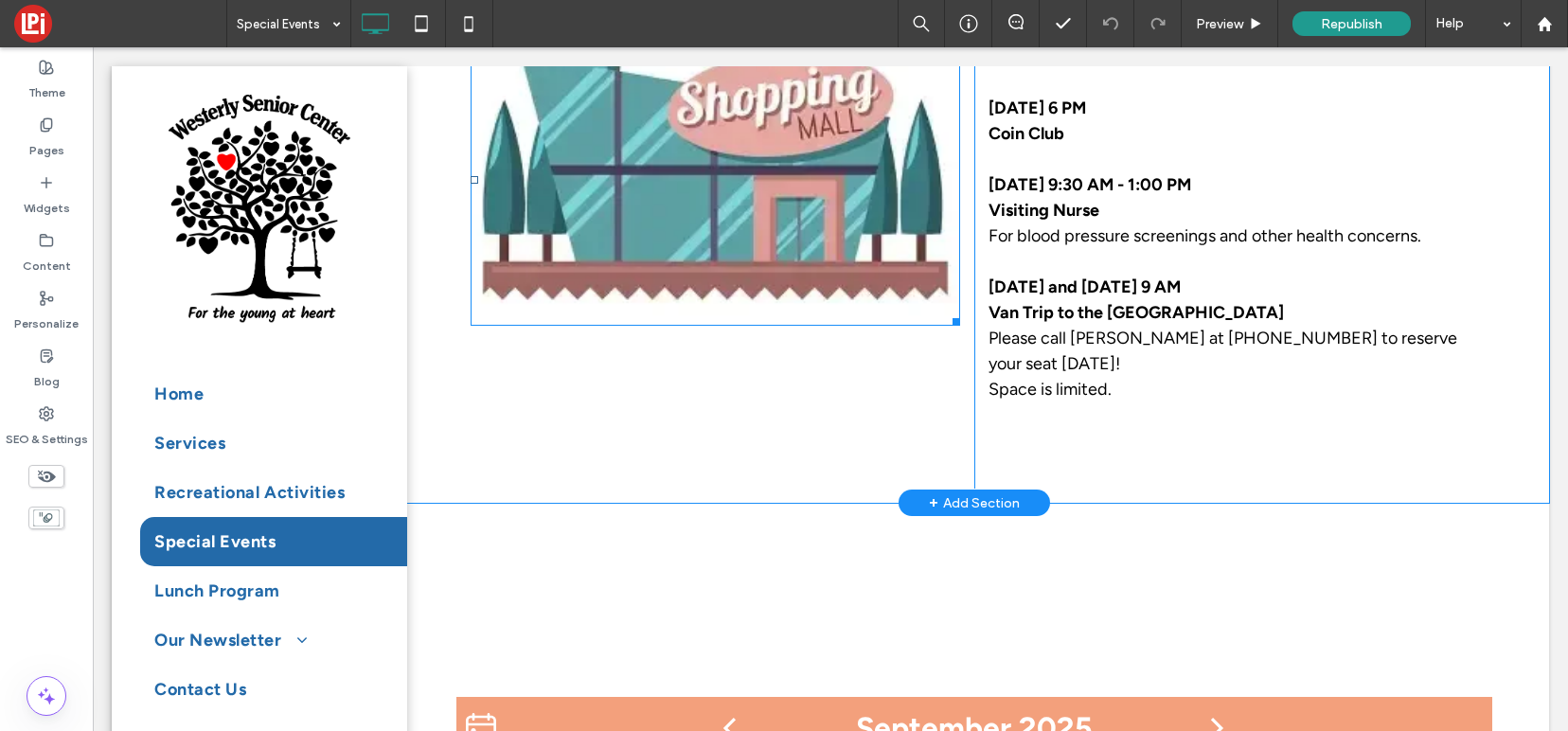
scroll to position [584, 0]
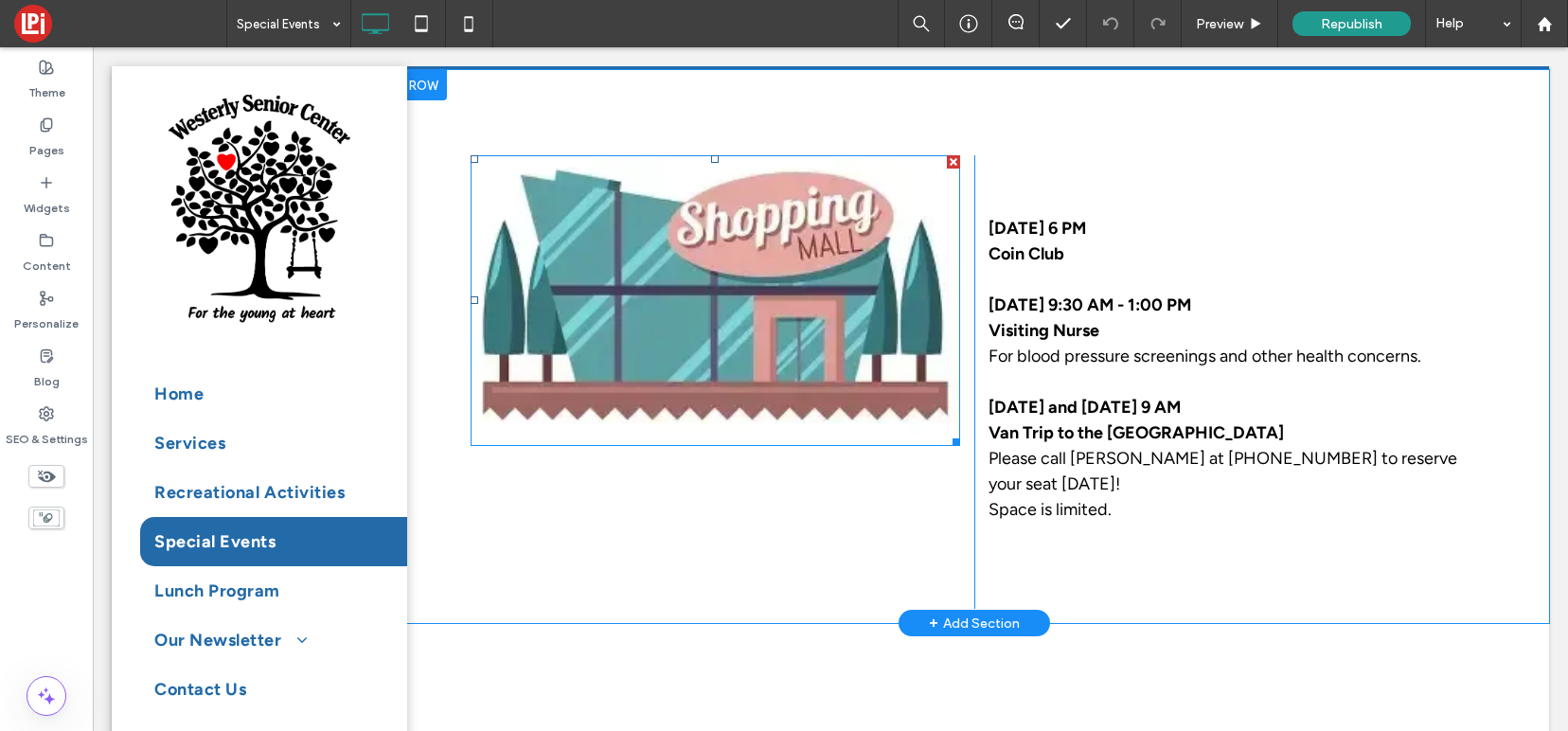
click at [709, 290] on img at bounding box center [714, 300] width 489 height 290
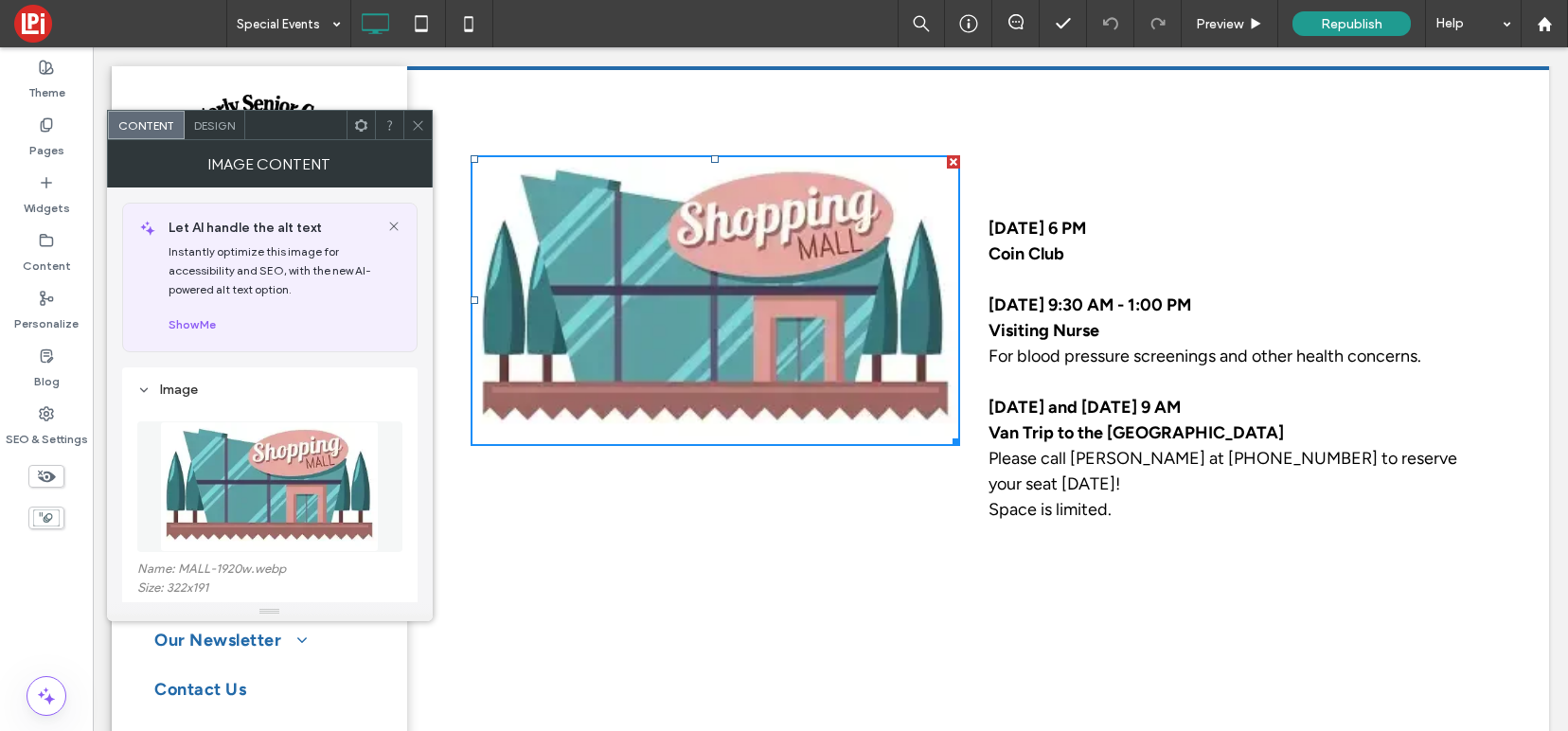
scroll to position [173, 0]
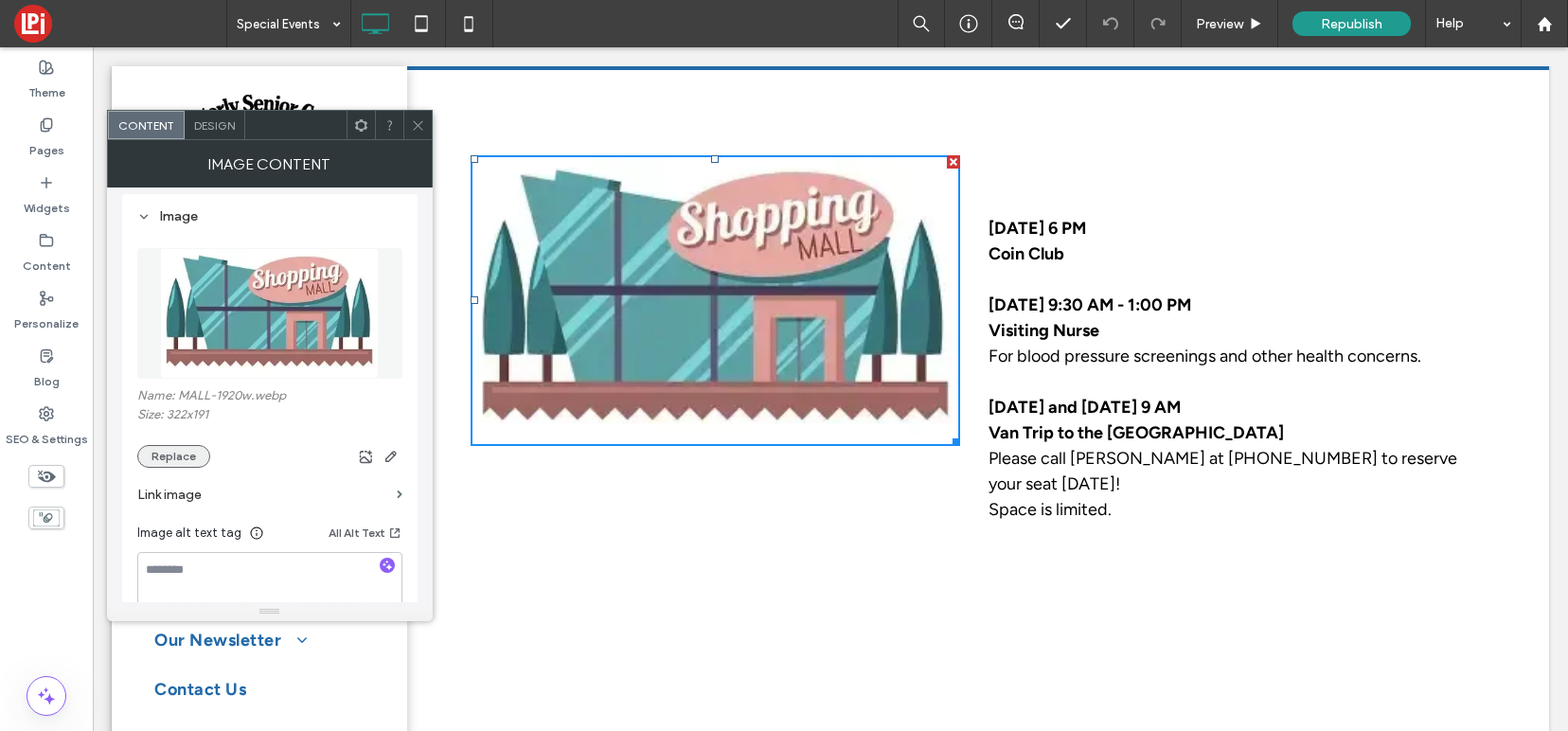
click at [167, 456] on button "Replace" at bounding box center [174, 457] width 73 height 23
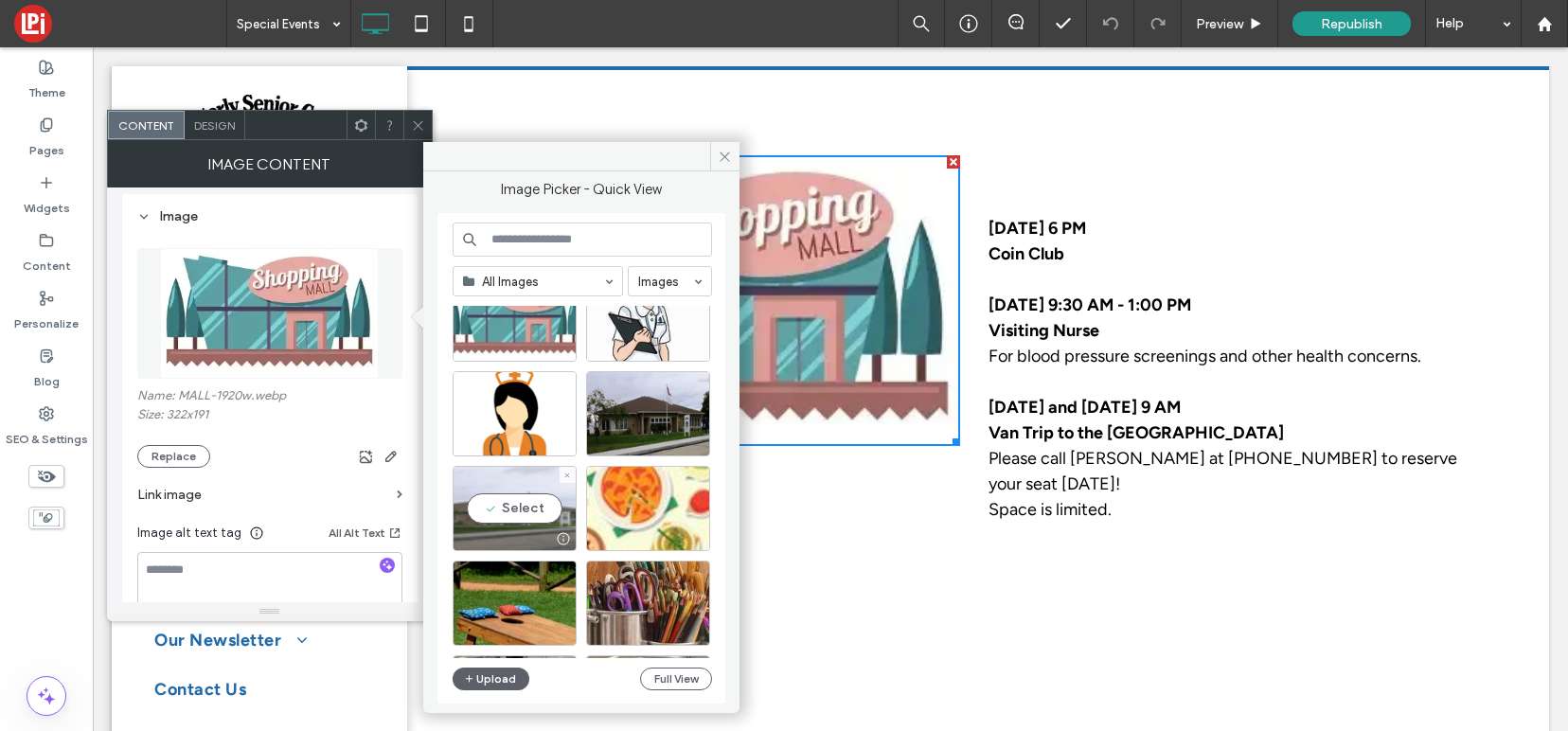
scroll to position [53, 0]
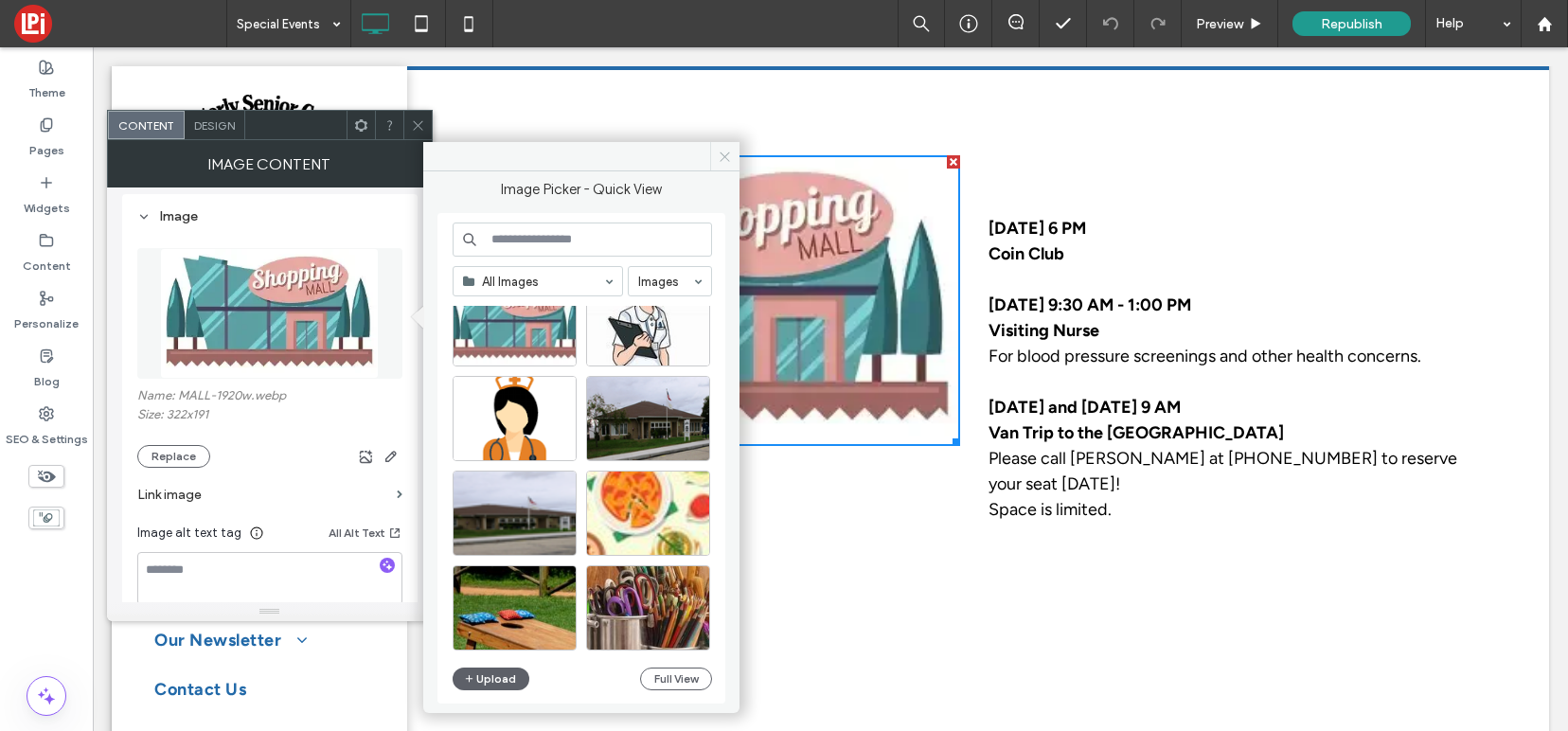
click at [728, 155] on icon at bounding box center [724, 157] width 14 height 14
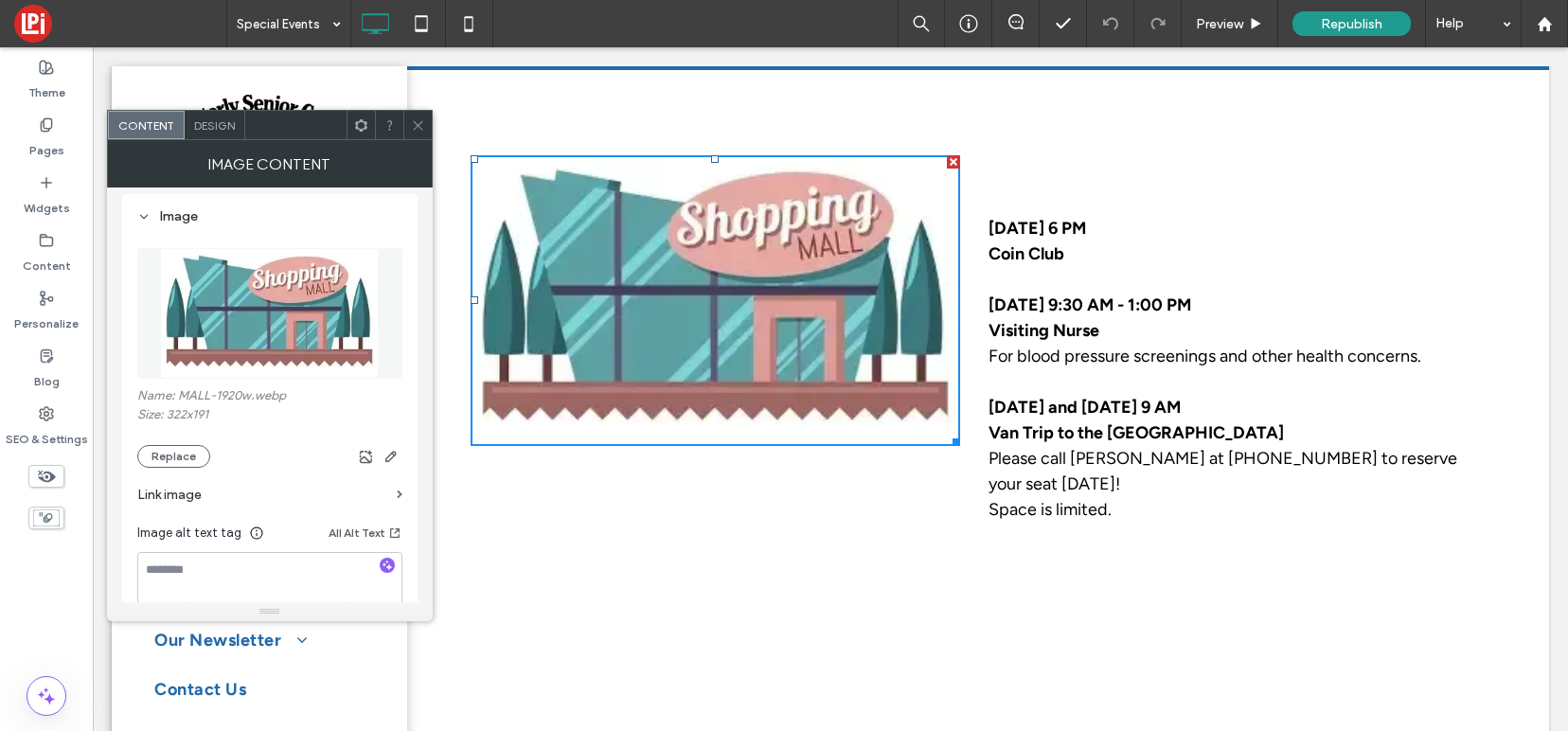
click at [408, 131] on div at bounding box center [417, 125] width 29 height 29
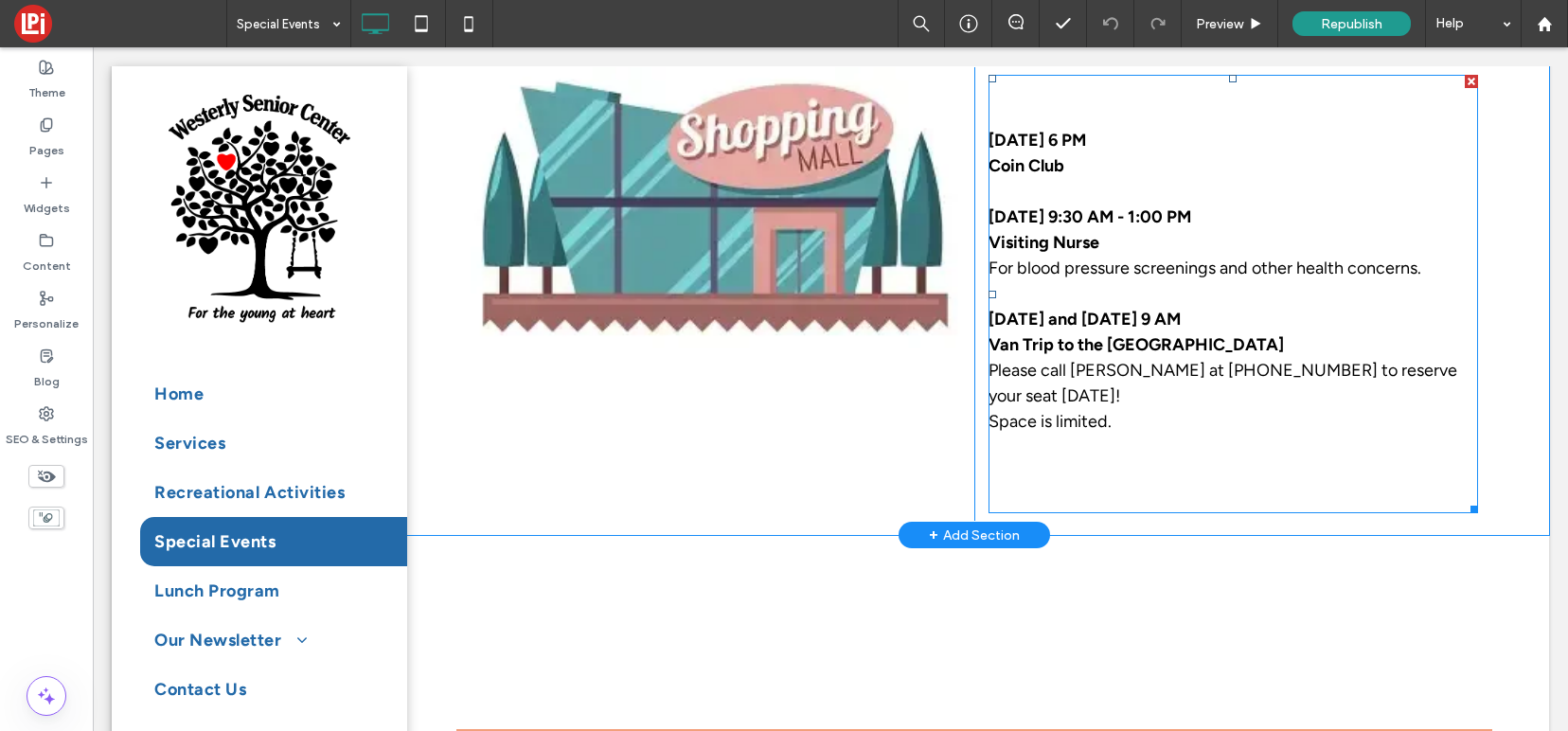
scroll to position [648, 0]
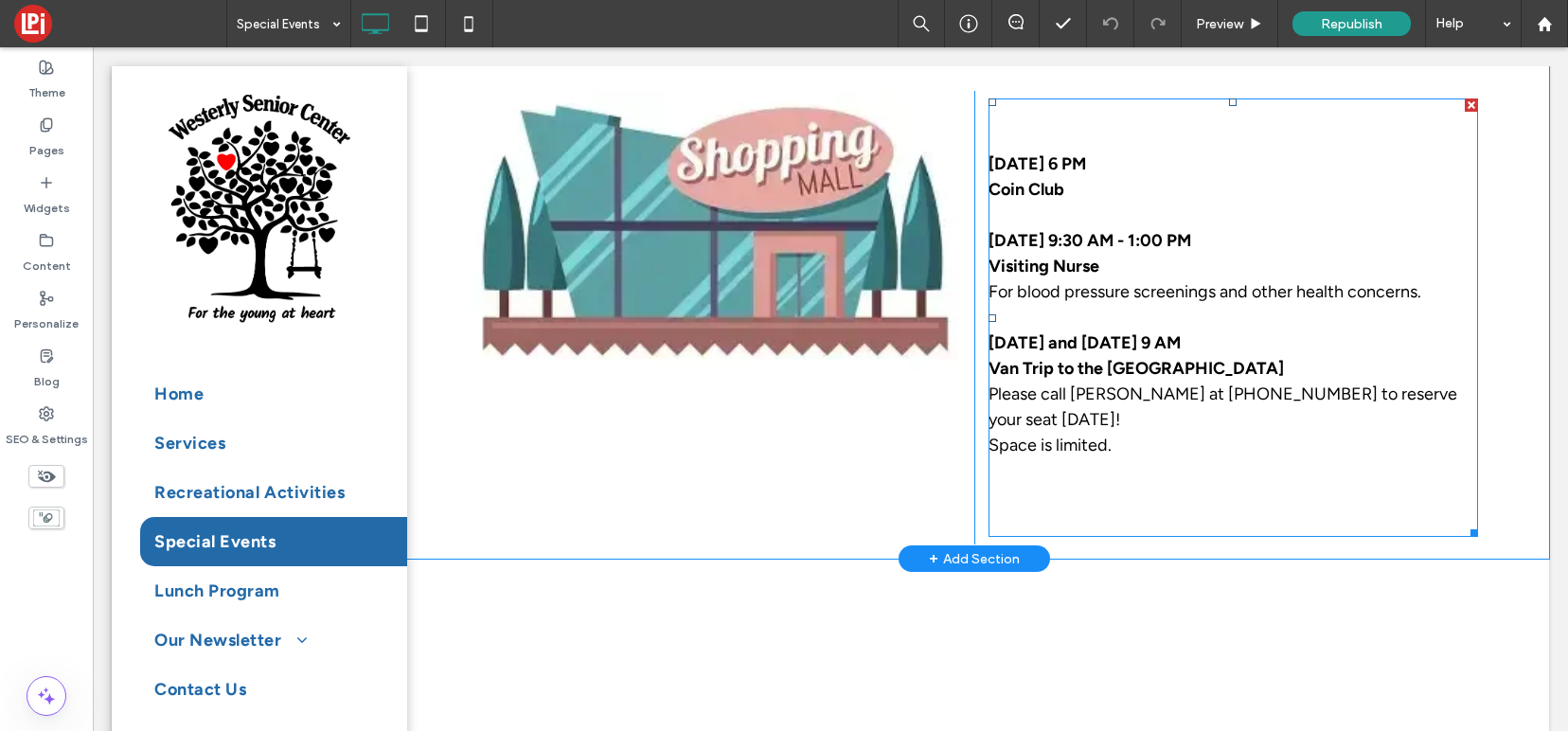
click at [1147, 343] on strong "September 19th and September 29th, 9 AM Van Trip to the Warwick Mall" at bounding box center [1135, 356] width 295 height 46
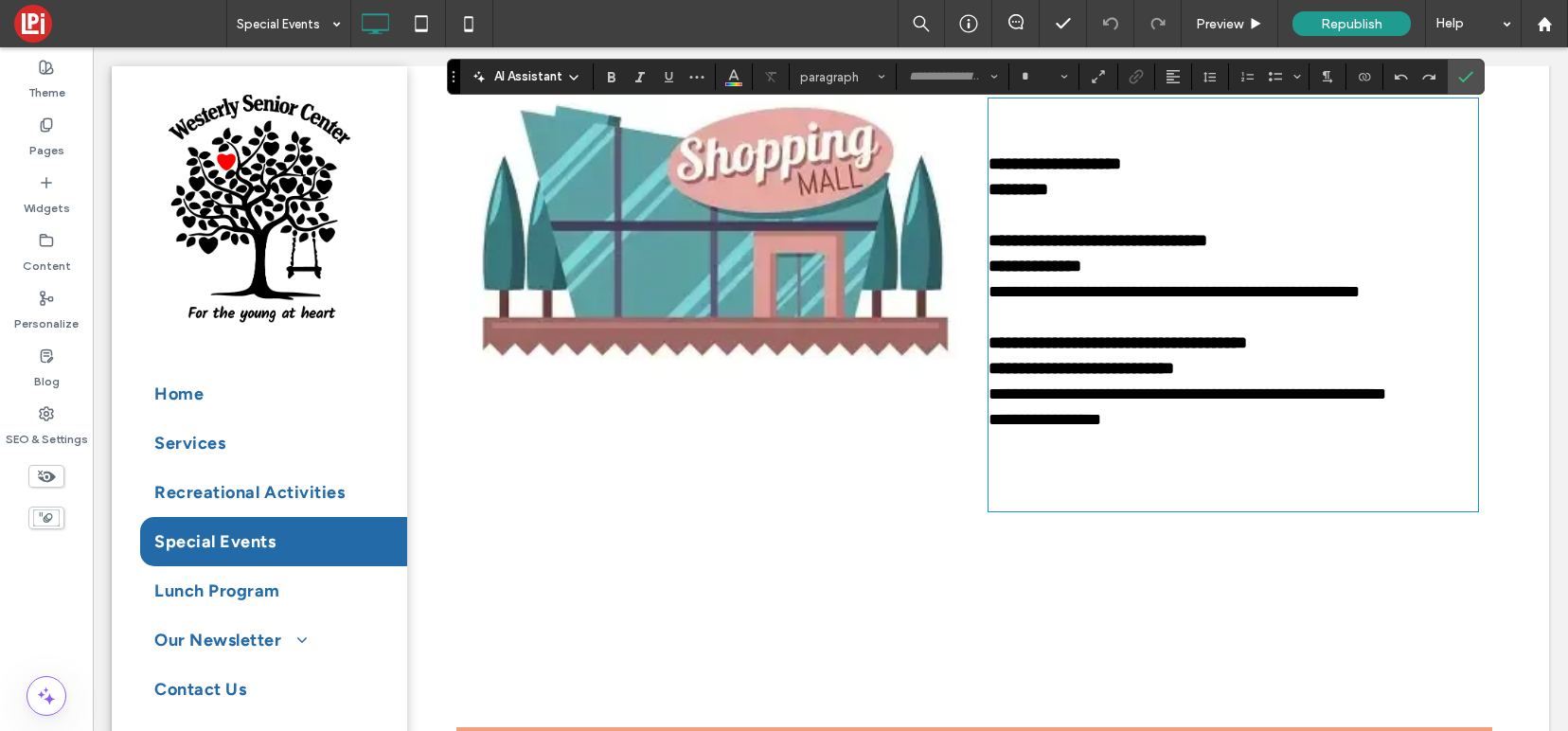
type input "*******"
type input "**"
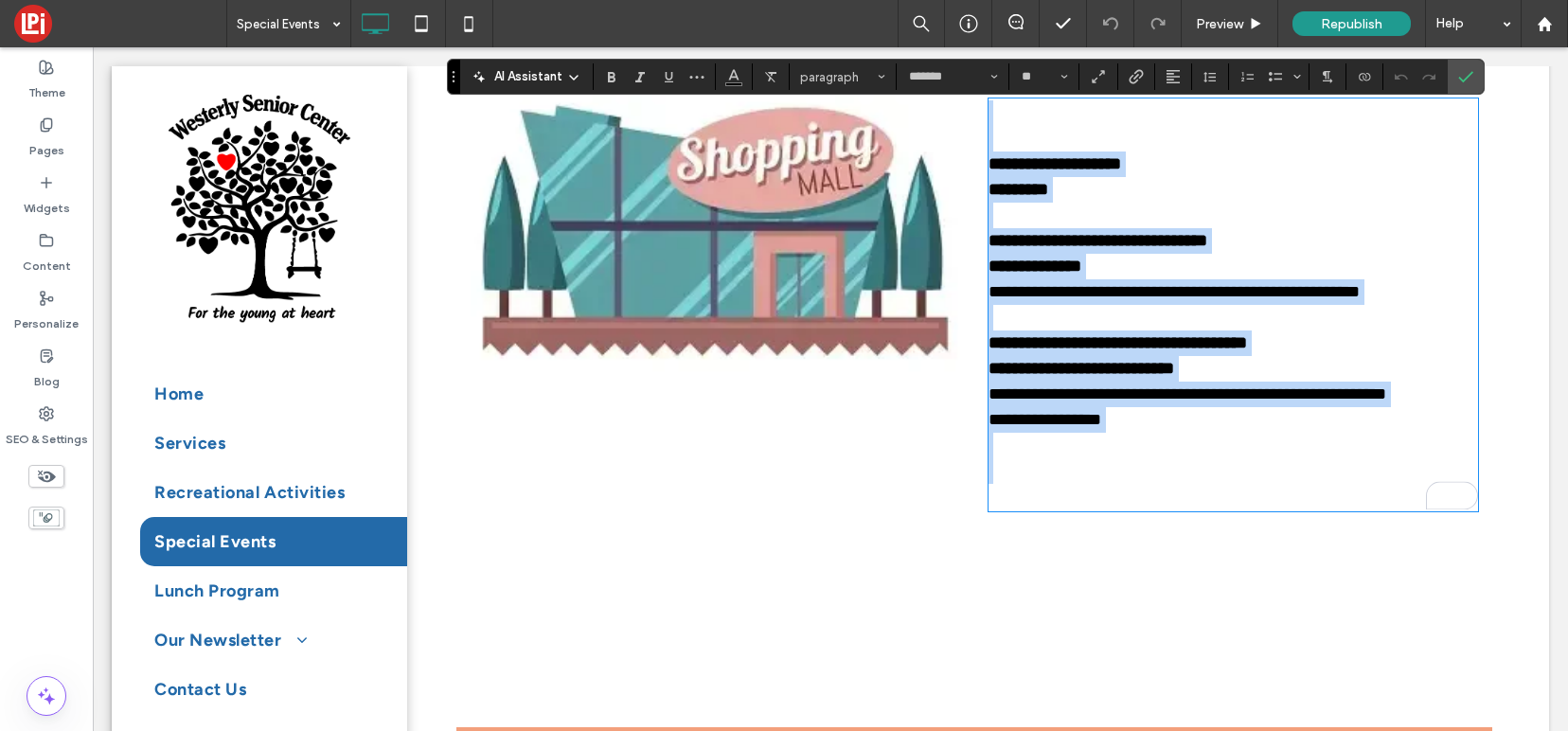
click at [1011, 448] on p "To enrich screen reader interactions, please activate Accessibility in Grammarl…" at bounding box center [1232, 471] width 489 height 77
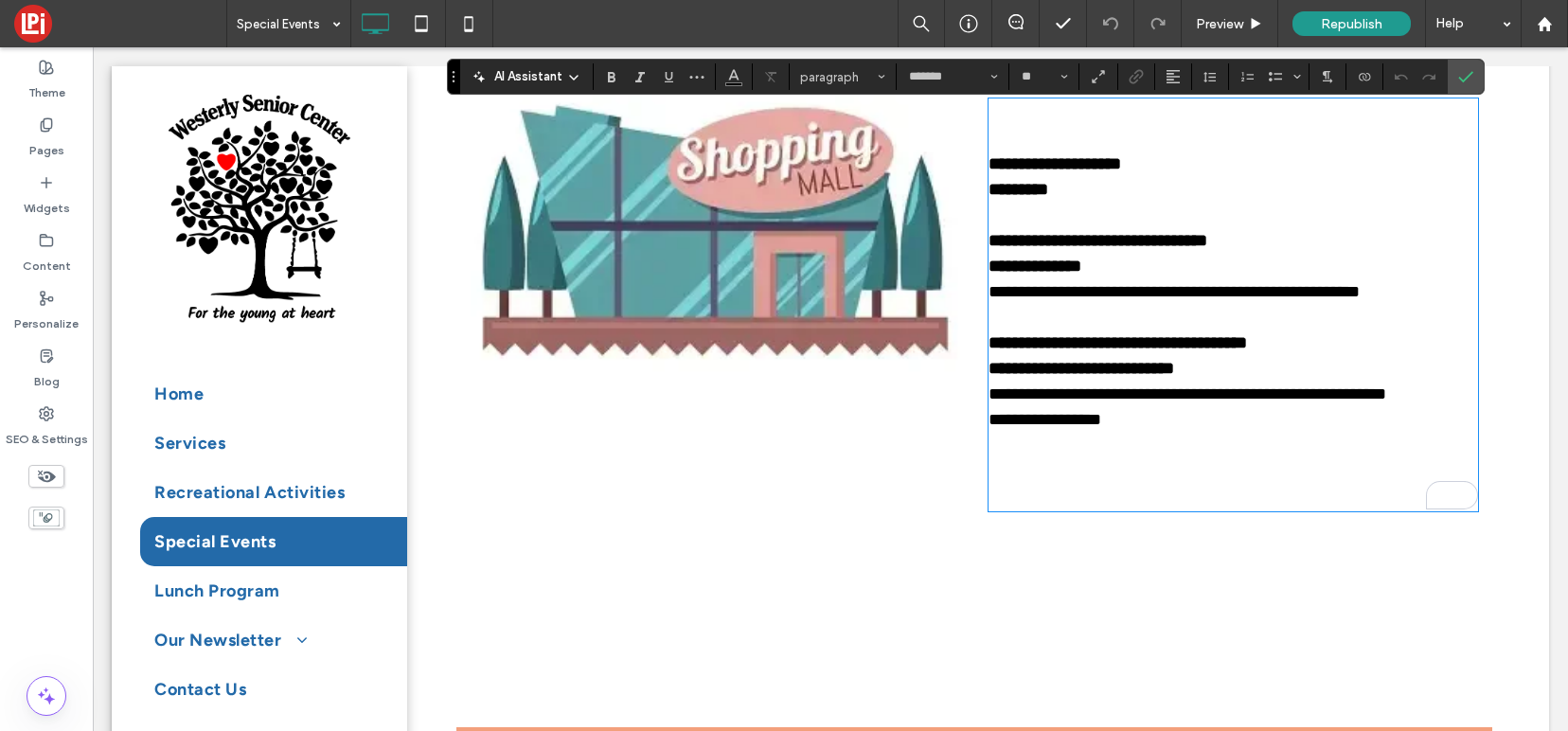
click at [1139, 424] on p "**********" at bounding box center [1232, 419] width 489 height 26
drag, startPoint x: 1139, startPoint y: 432, endPoint x: 1139, endPoint y: 509, distance: 77.0
click at [1139, 509] on div "**********" at bounding box center [1232, 304] width 489 height 409
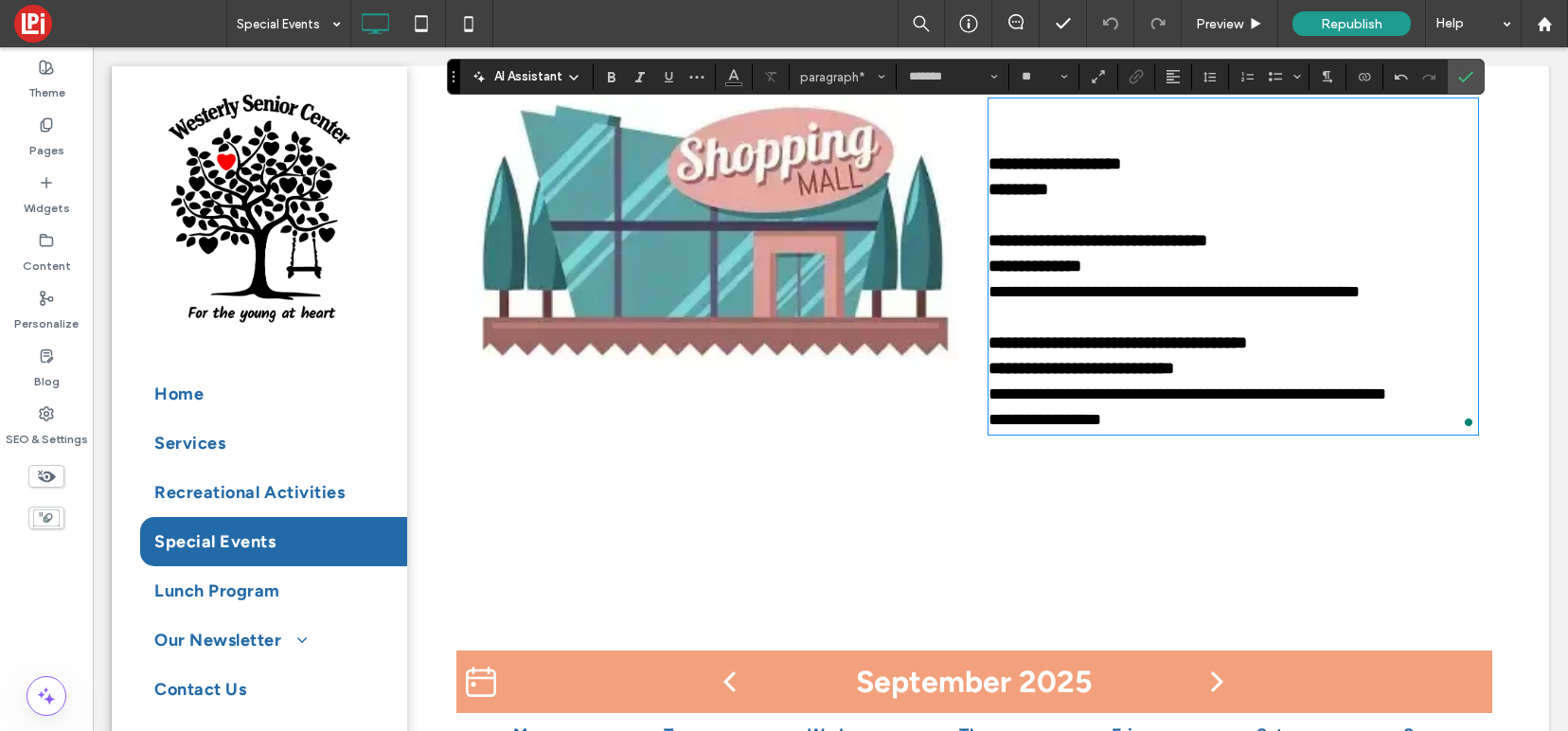
scroll to position [545, 0]
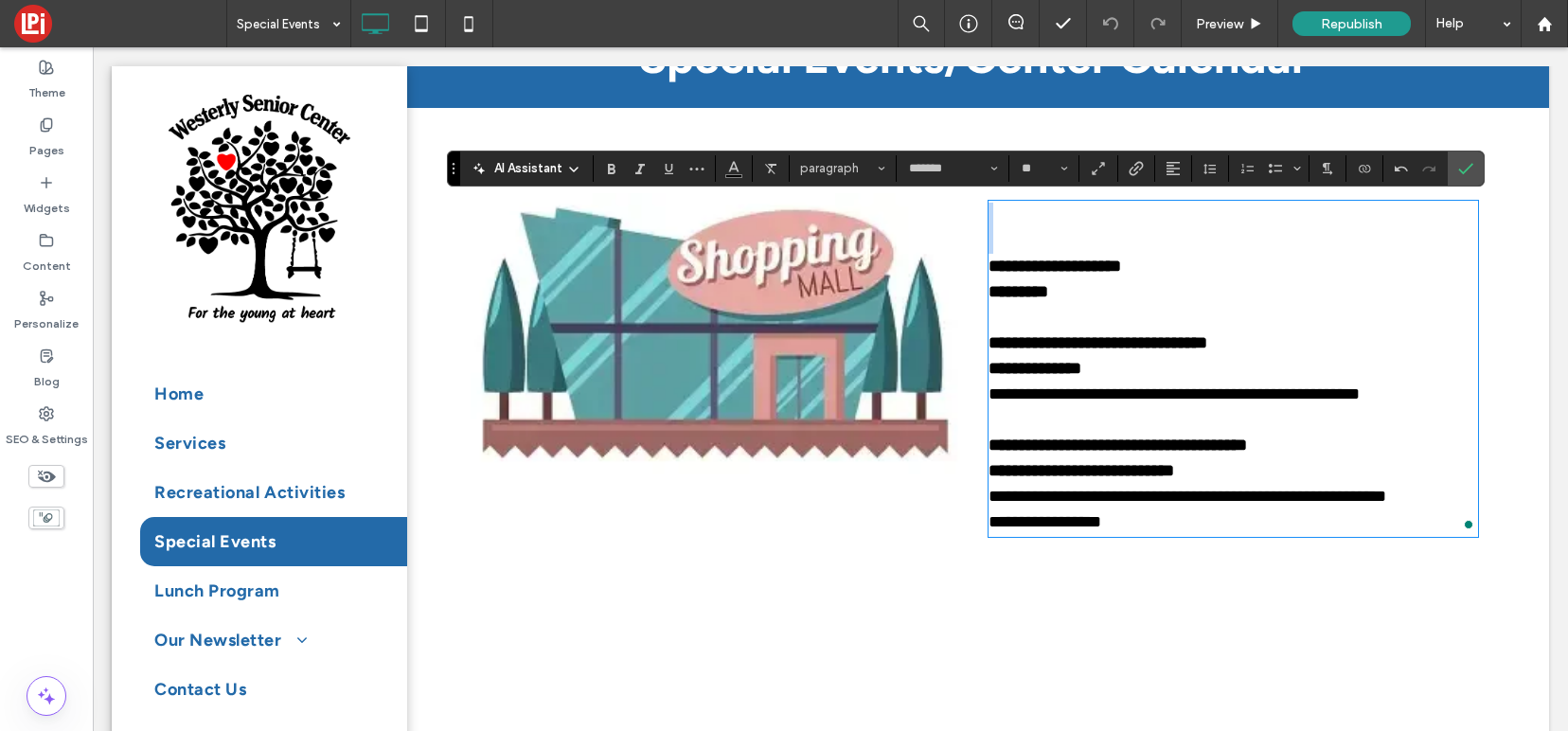
drag, startPoint x: 1033, startPoint y: 210, endPoint x: 1037, endPoint y: 233, distance: 23.3
click at [1037, 233] on div "**********" at bounding box center [1232, 369] width 489 height 333
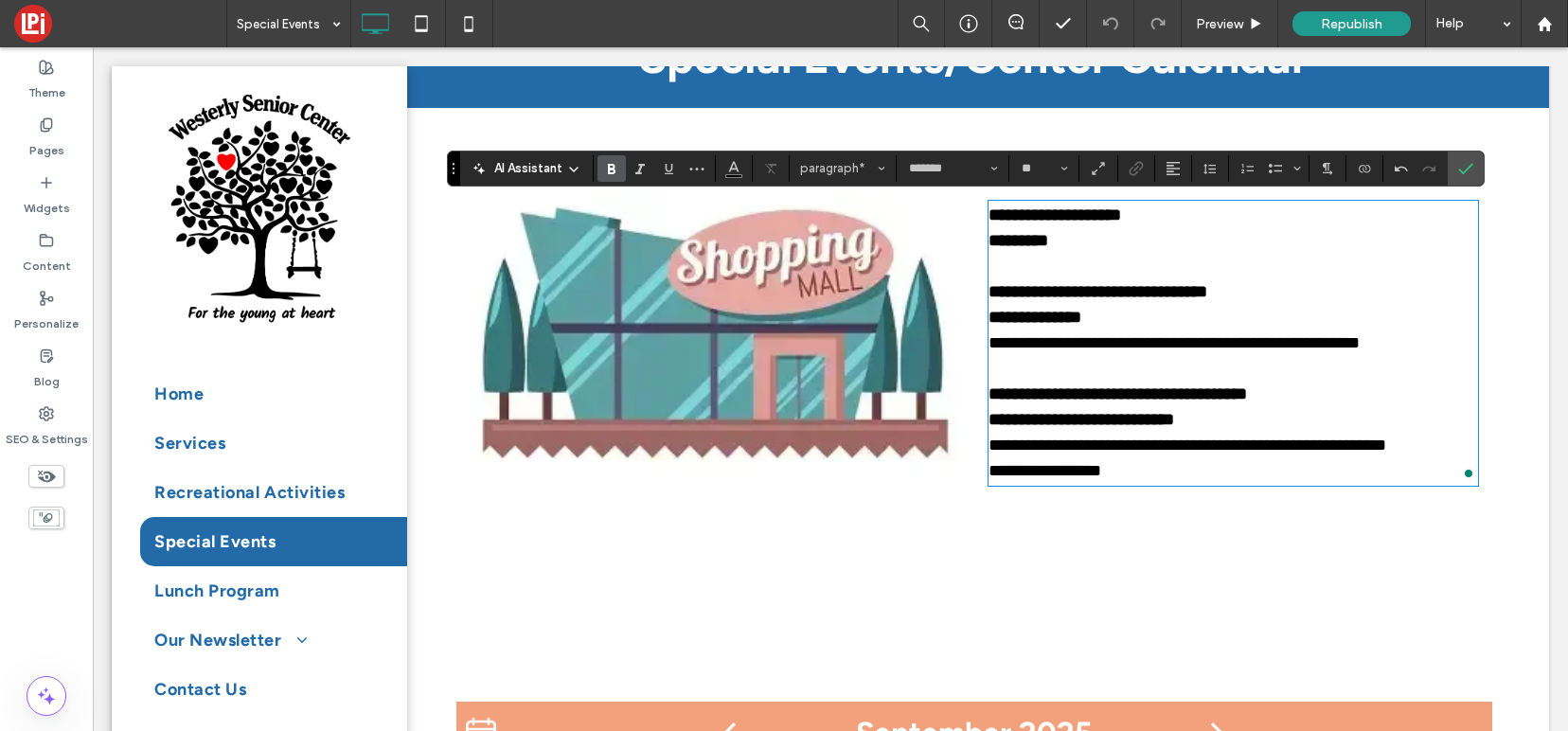
click at [291, 542] on link "Special Events" at bounding box center [274, 542] width 267 height 49
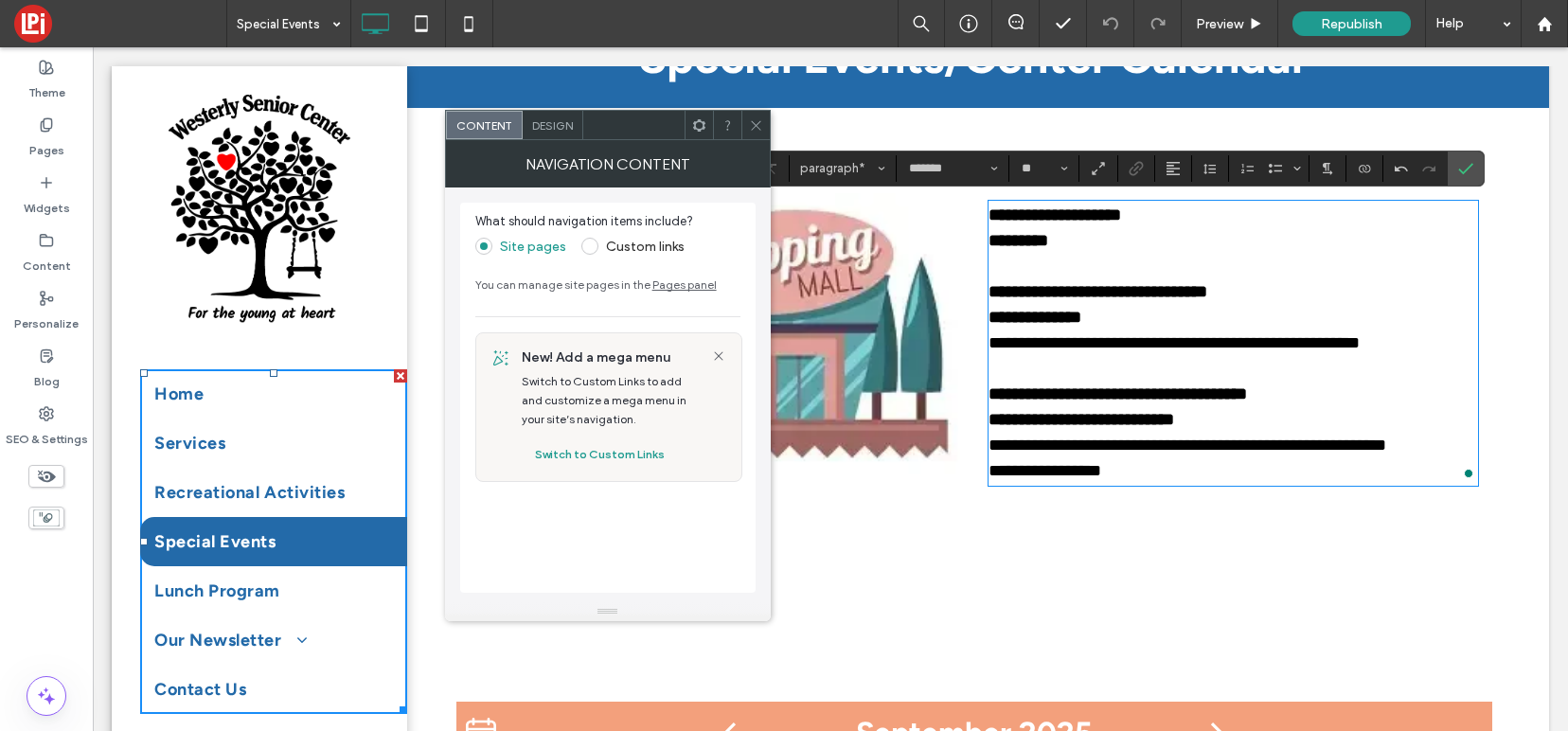
click at [758, 125] on icon at bounding box center [756, 125] width 14 height 14
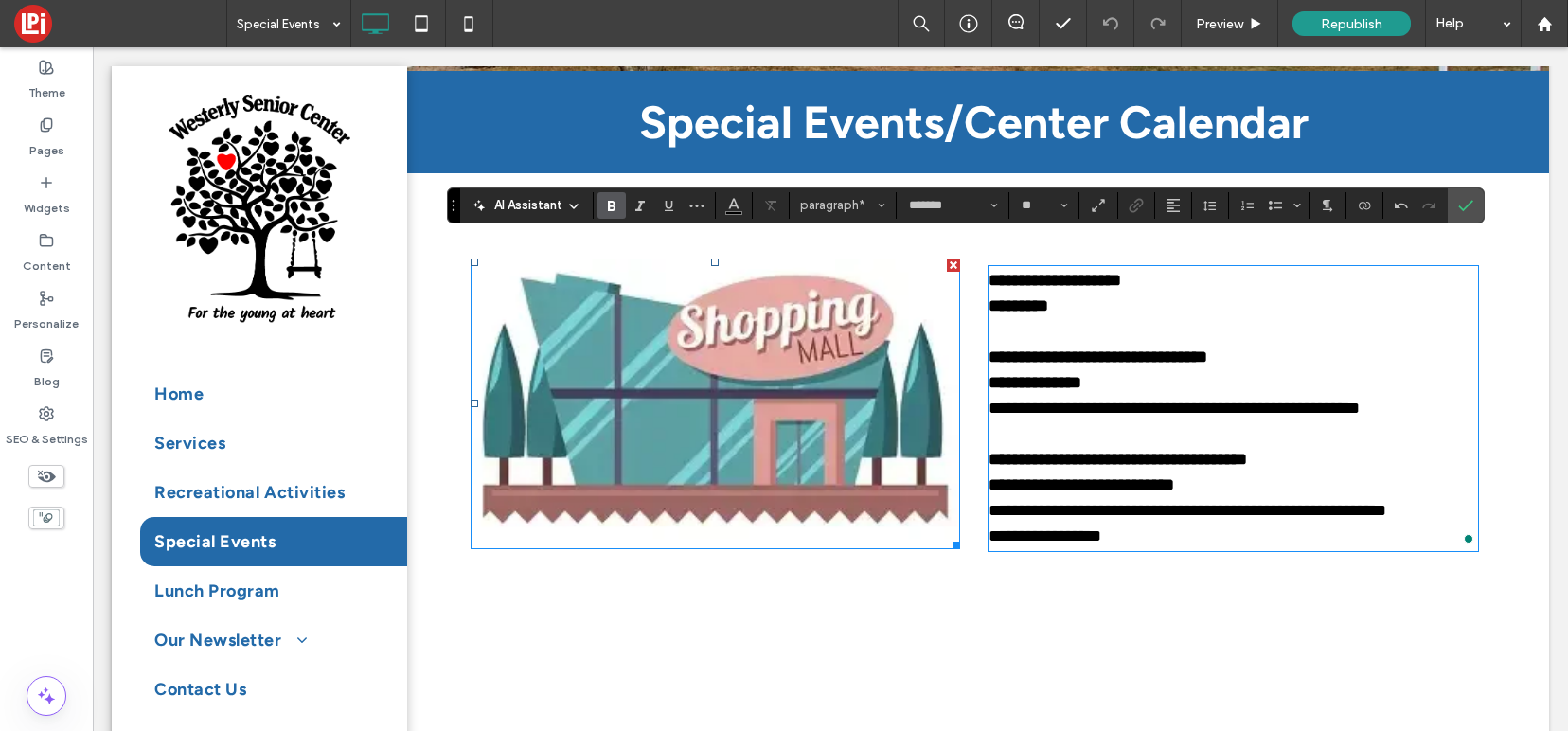
scroll to position [476, 0]
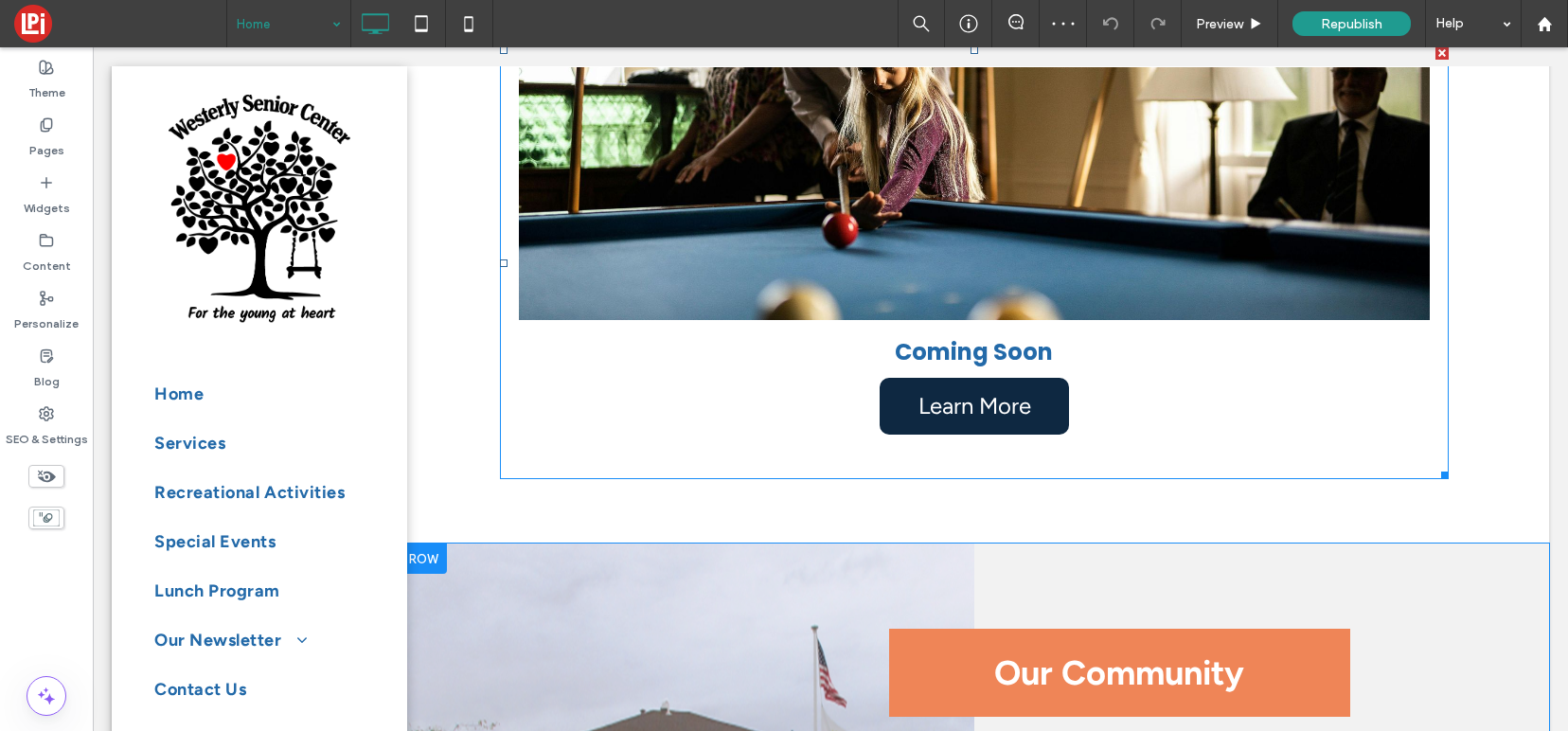
scroll to position [703, 0]
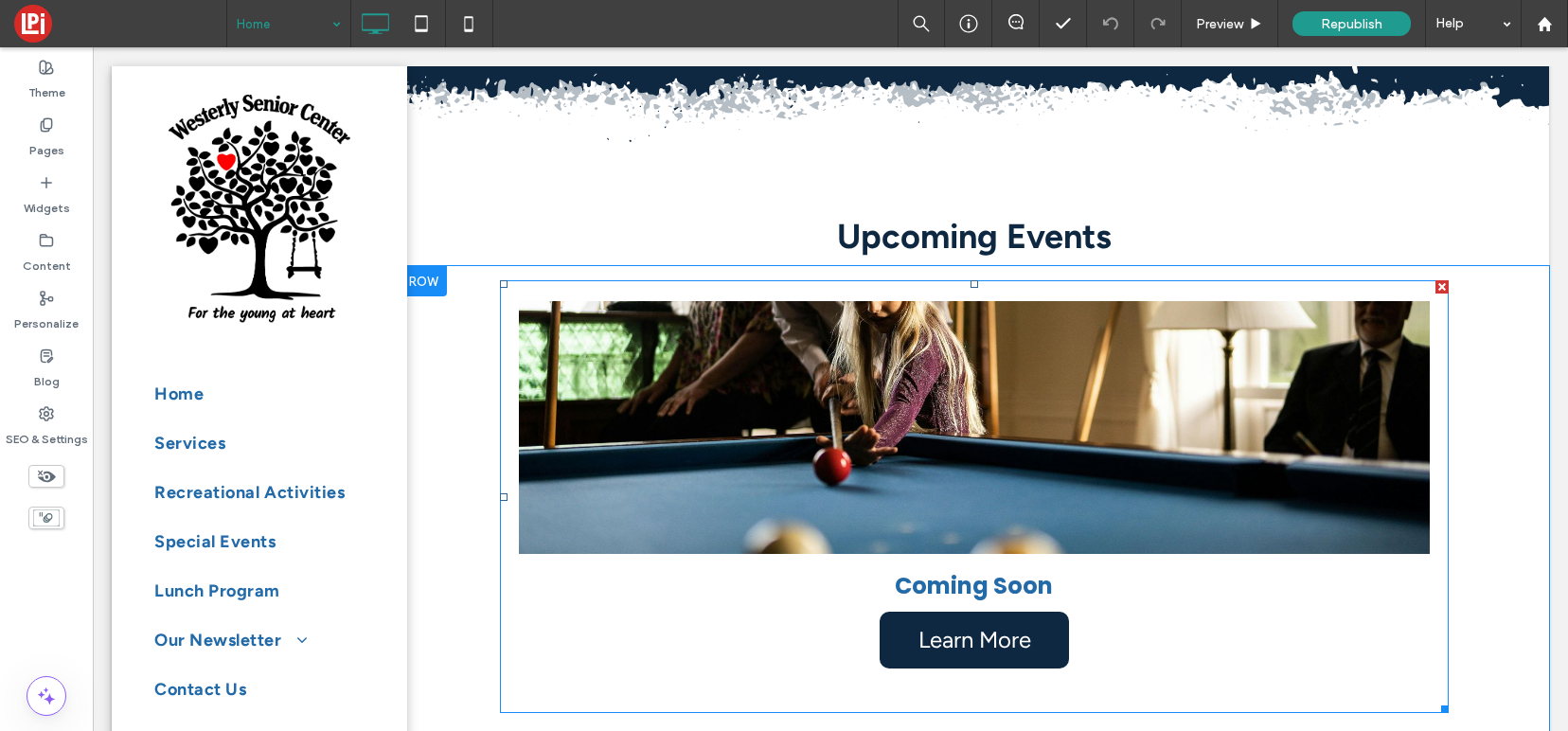
click at [907, 432] on link at bounding box center [973, 427] width 964 height 268
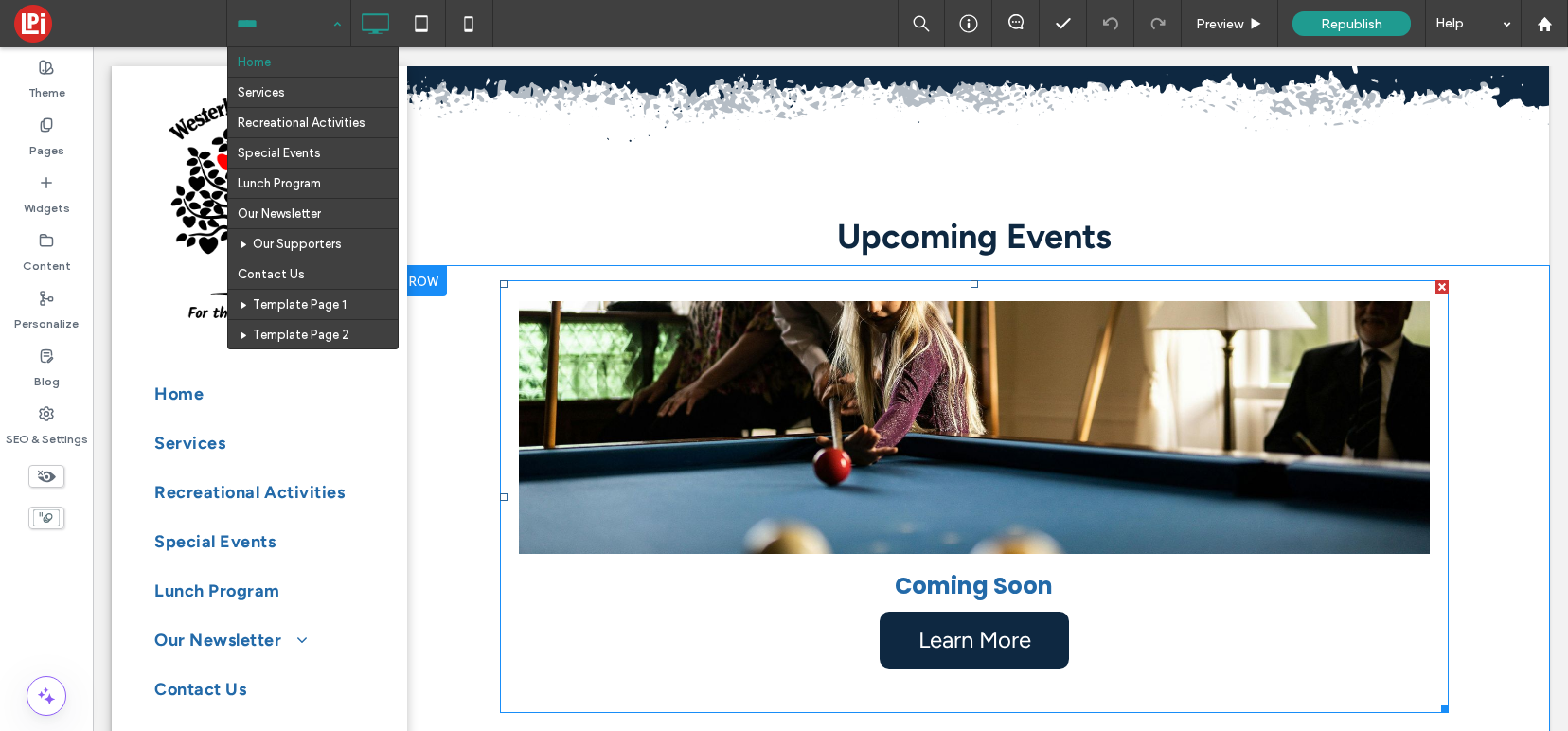
click at [808, 441] on link at bounding box center [973, 427] width 964 height 268
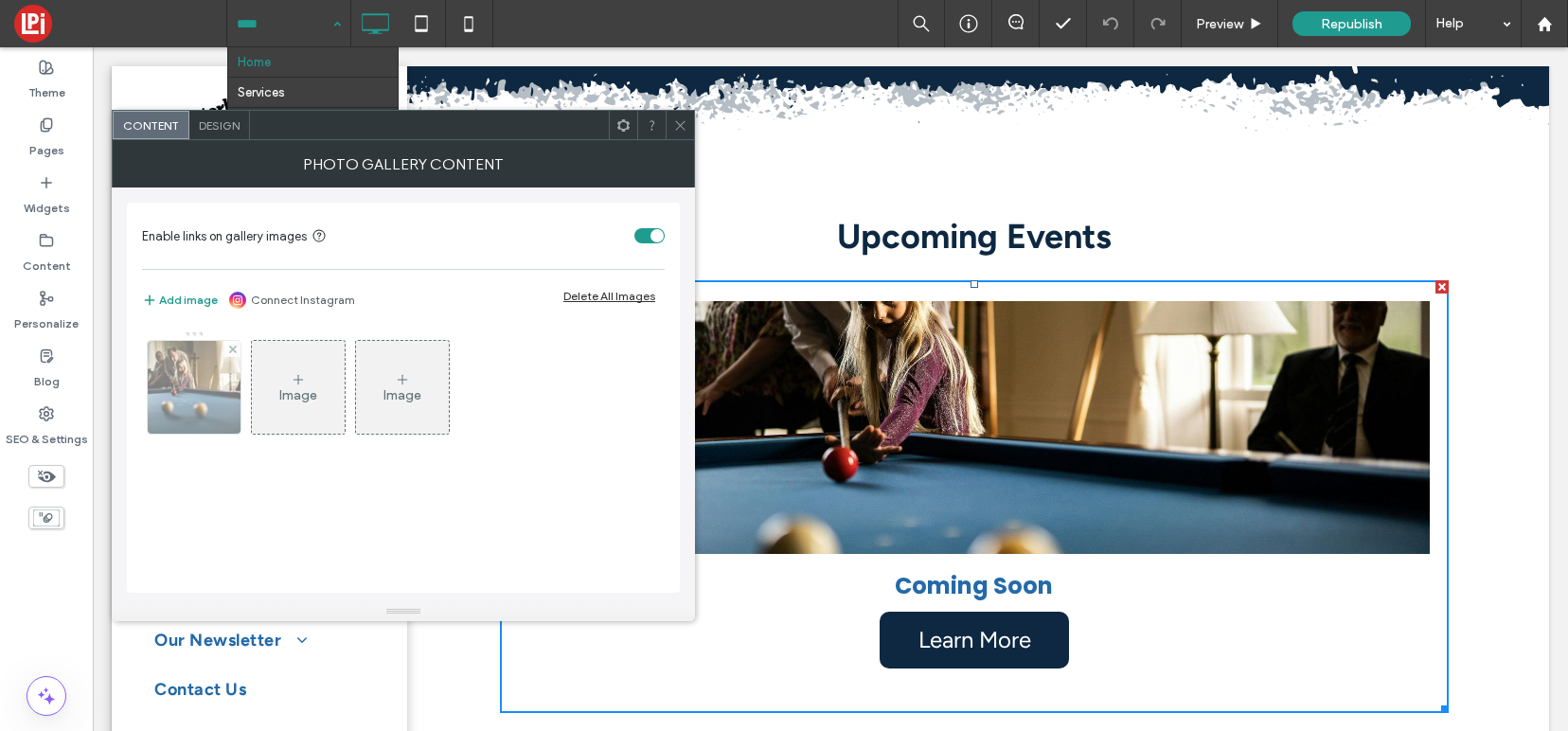
click at [193, 403] on img at bounding box center [194, 387] width 139 height 92
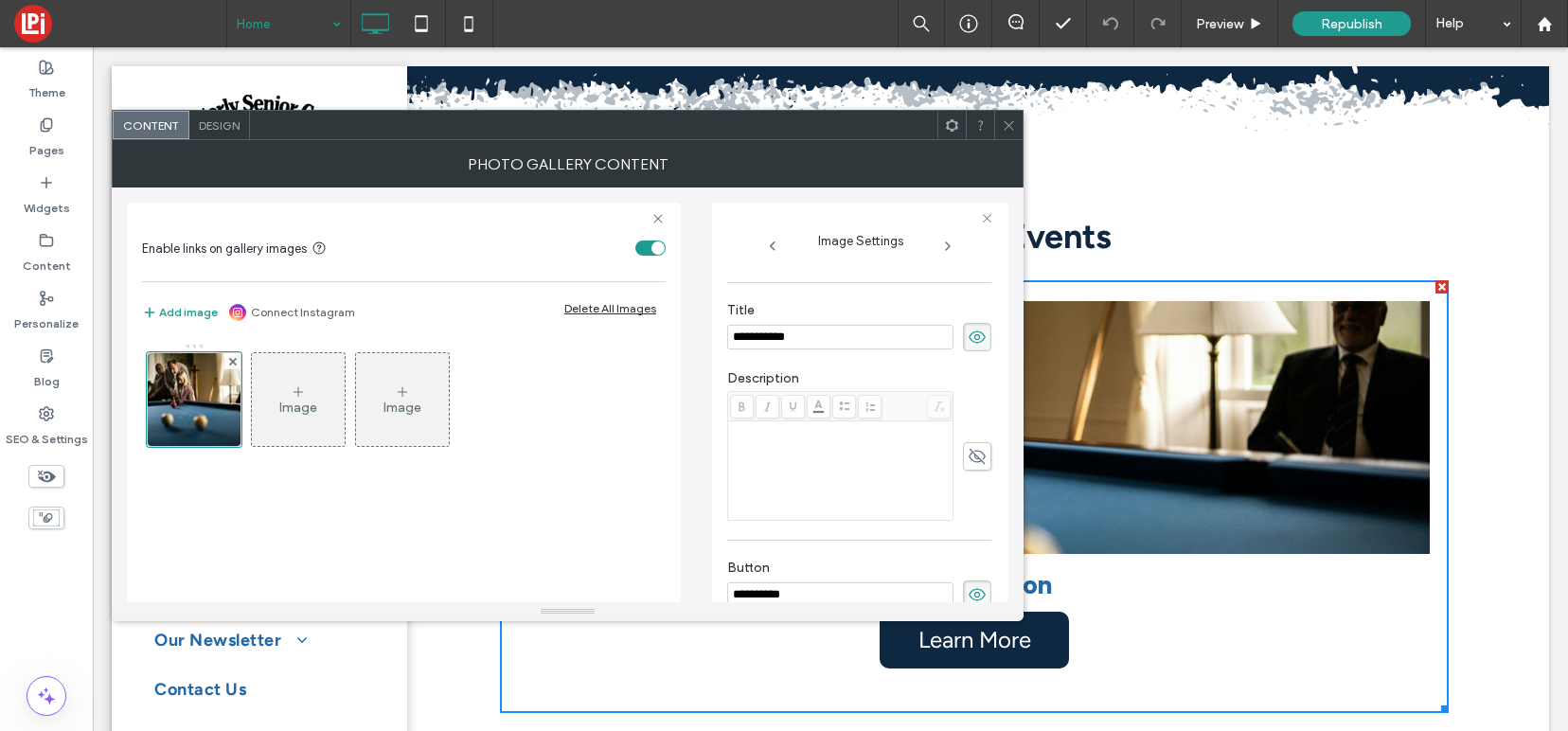
scroll to position [384, 0]
click at [799, 454] on div "Rich Text Editor" at bounding box center [840, 468] width 219 height 94
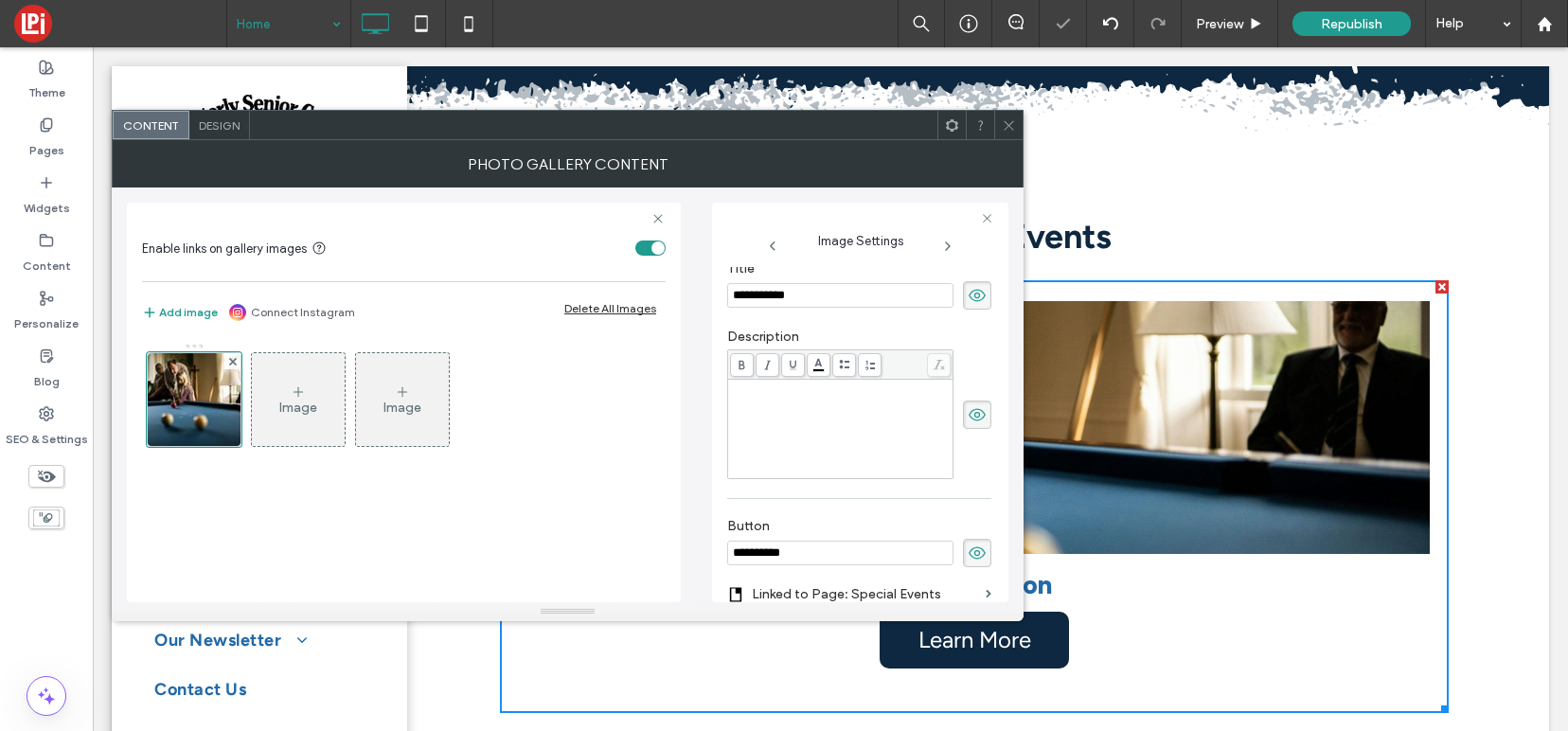
scroll to position [422, 0]
click at [812, 405] on div "Rich Text Editor" at bounding box center [840, 430] width 219 height 94
click at [209, 396] on div at bounding box center [194, 399] width 94 height 94
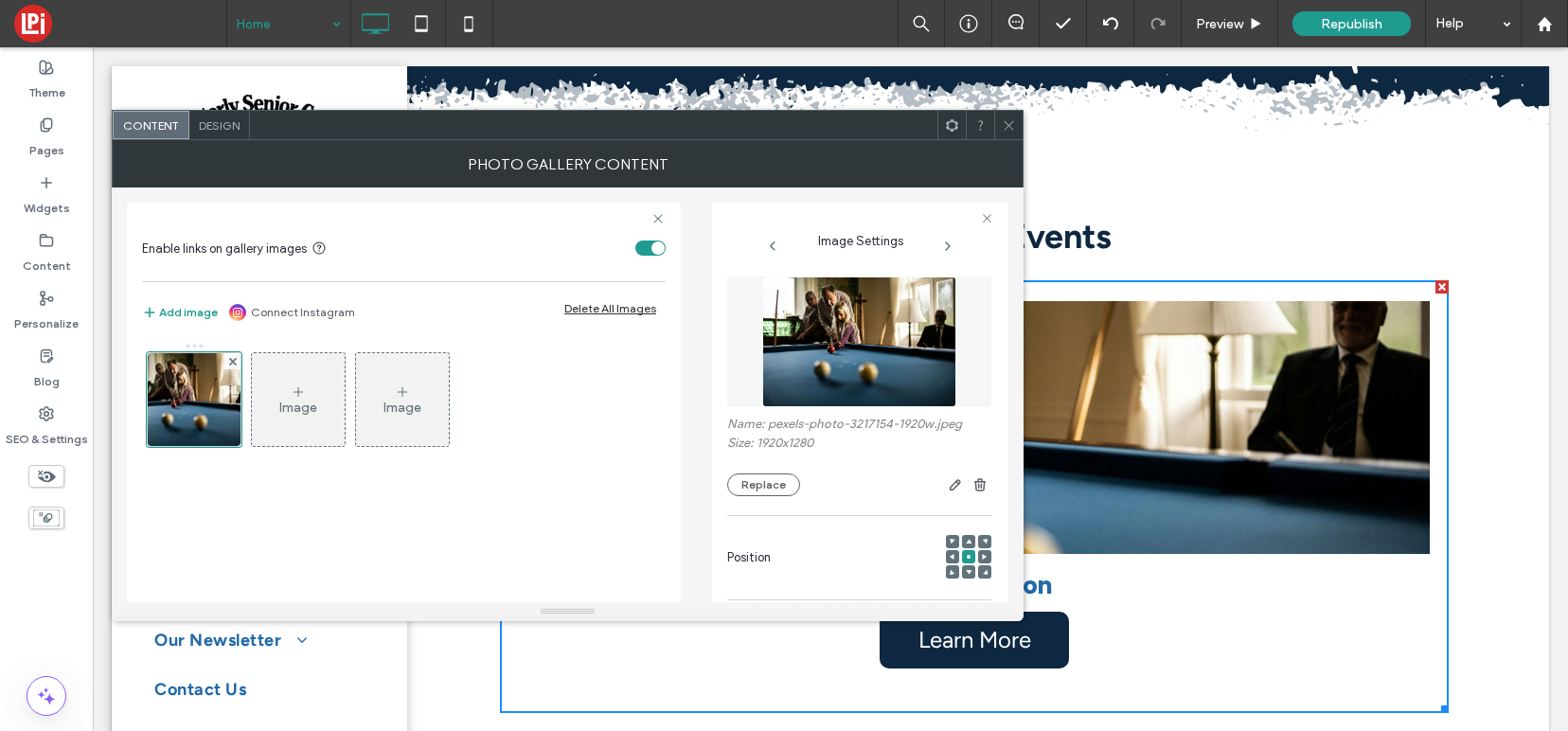
scroll to position [6, 0]
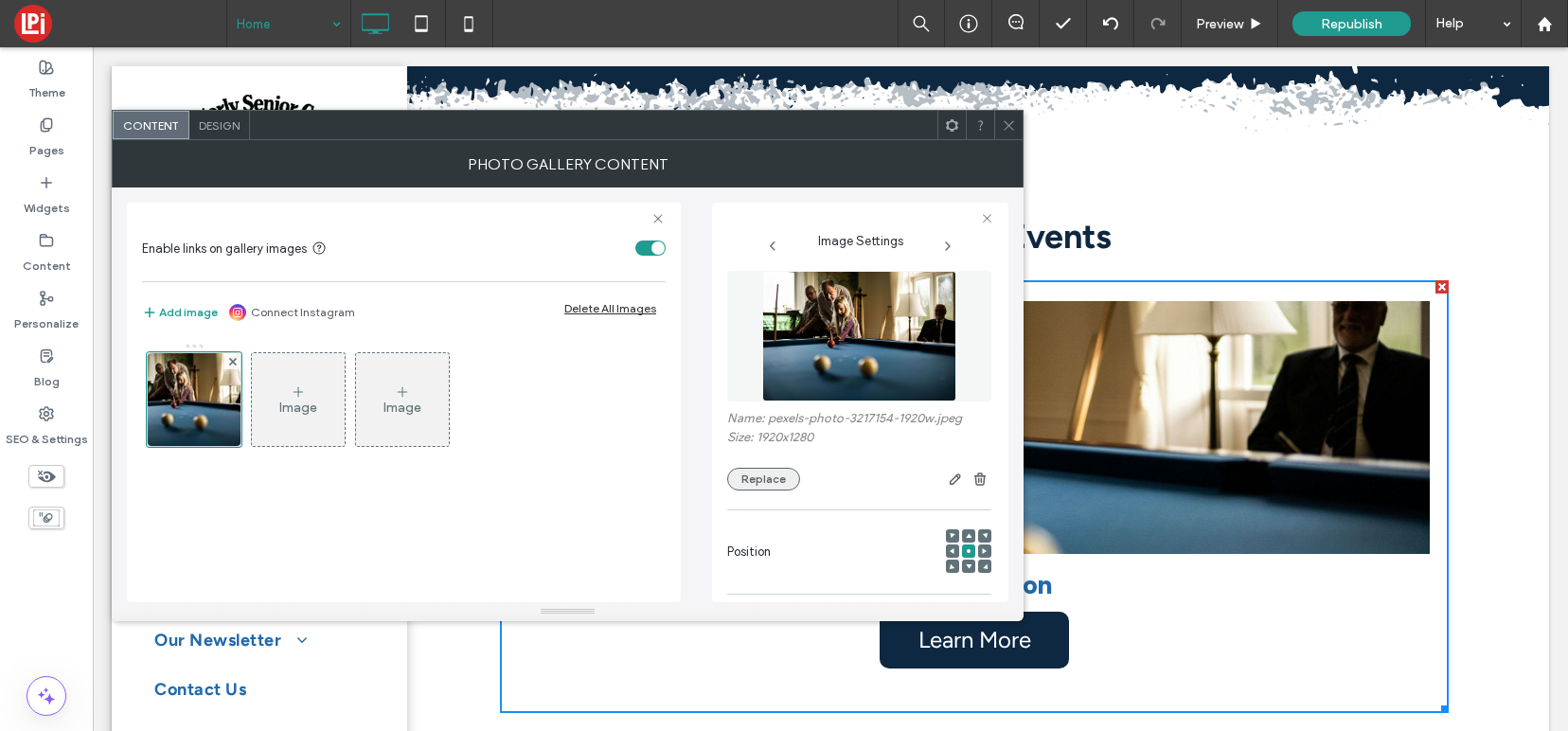
click at [765, 490] on button "Replace" at bounding box center [763, 479] width 73 height 23
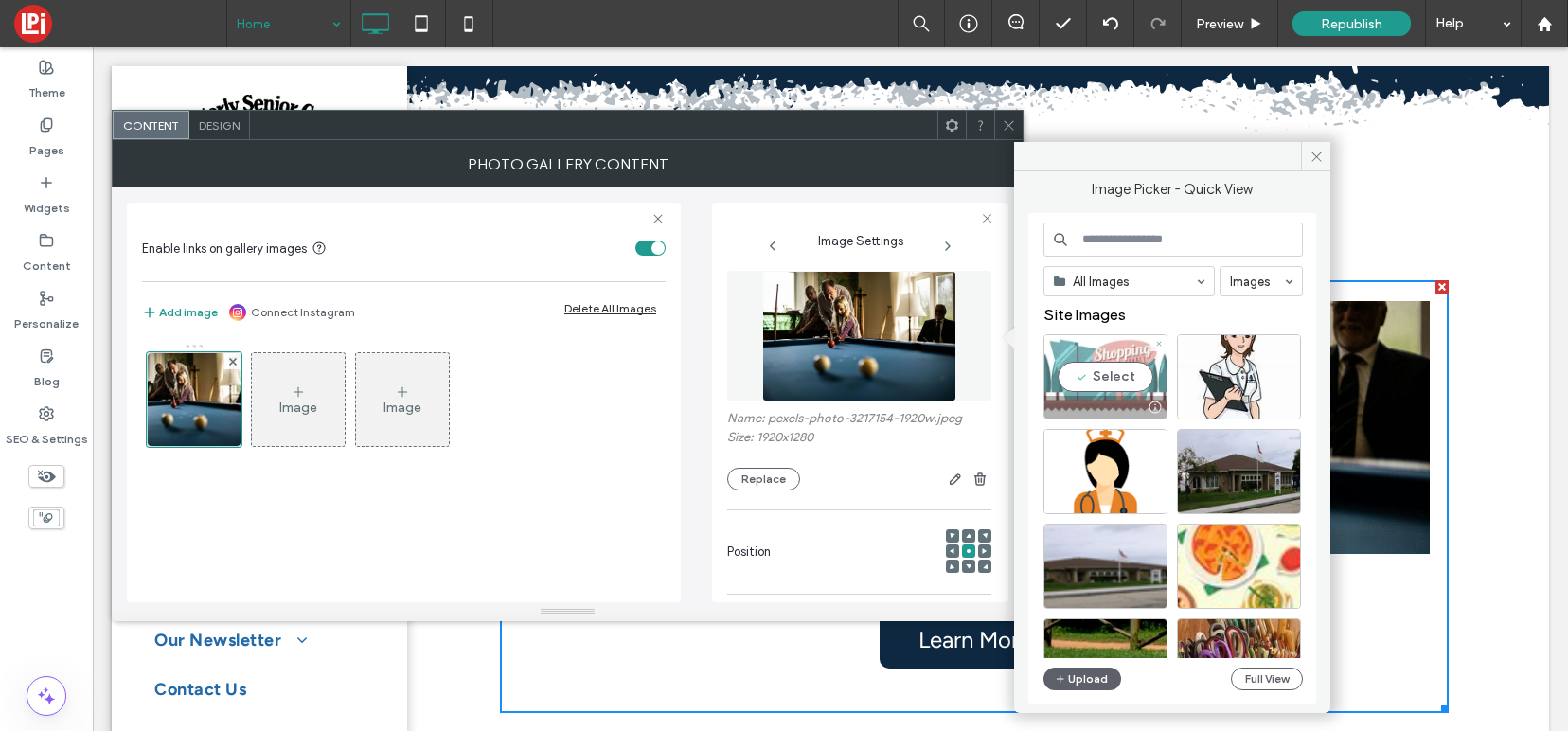
click at [1112, 364] on div "Select" at bounding box center [1105, 377] width 124 height 86
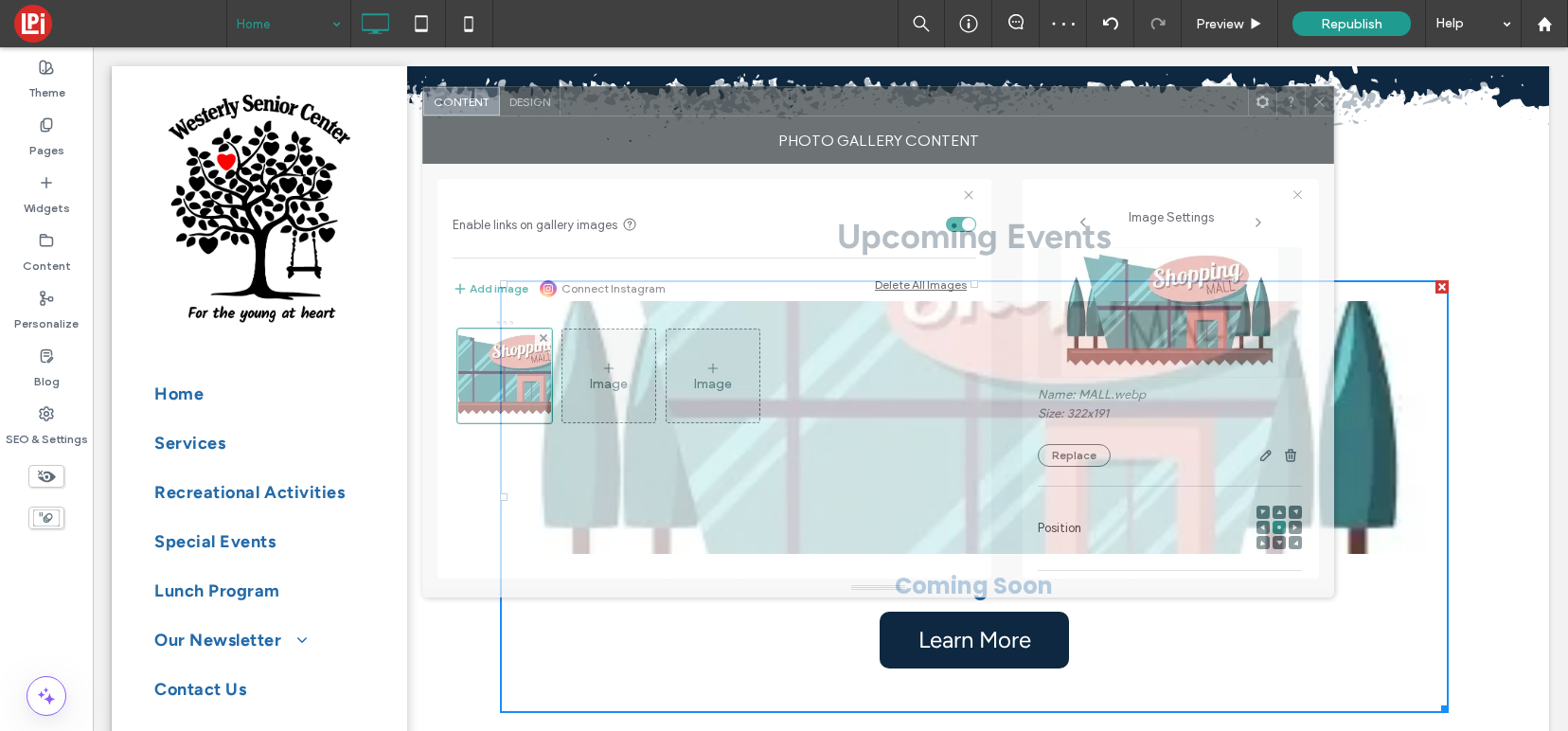
drag, startPoint x: 725, startPoint y: 120, endPoint x: 988, endPoint y: 124, distance: 263.0
click at [988, 115] on div at bounding box center [904, 102] width 687 height 29
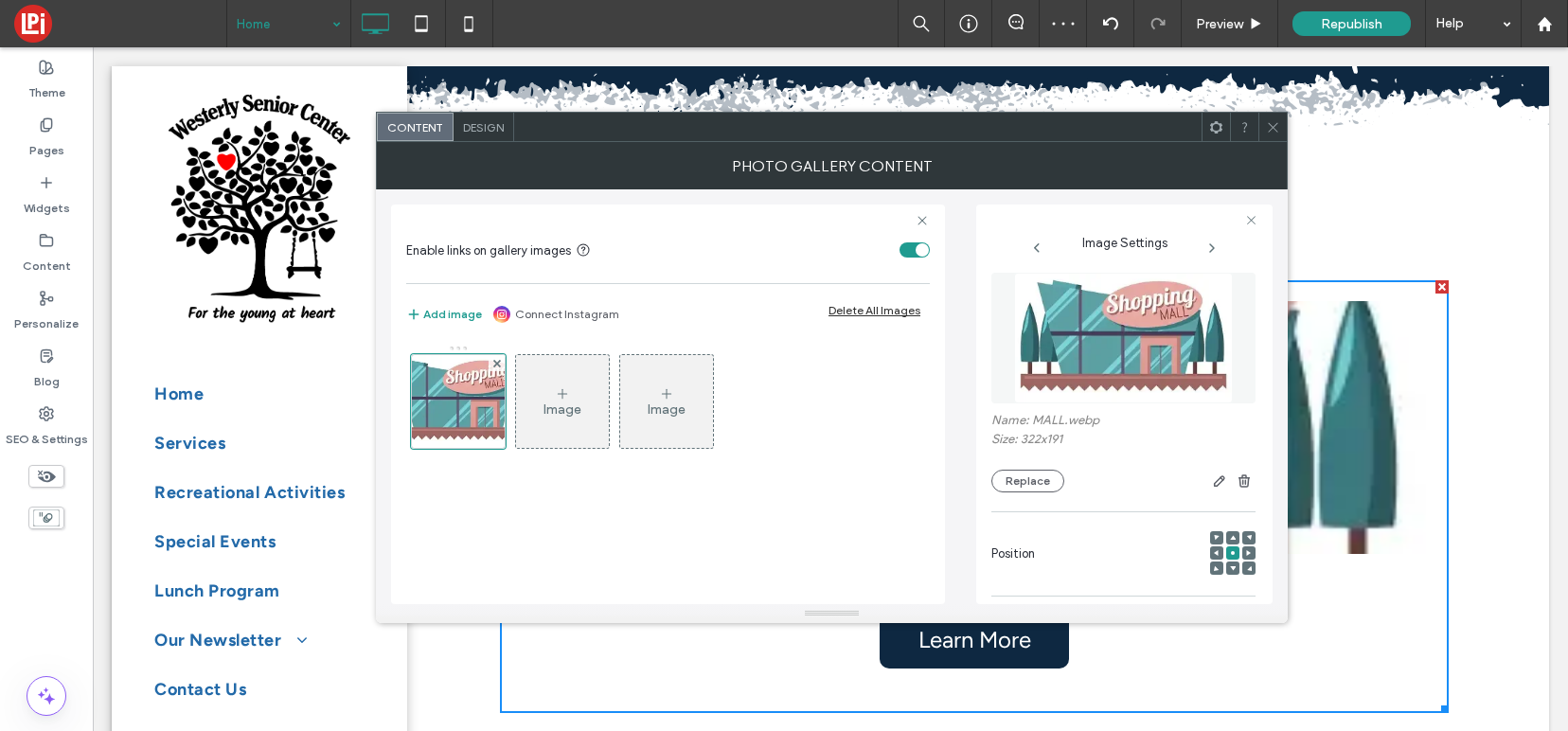
click at [491, 125] on span "Design" at bounding box center [484, 127] width 40 height 14
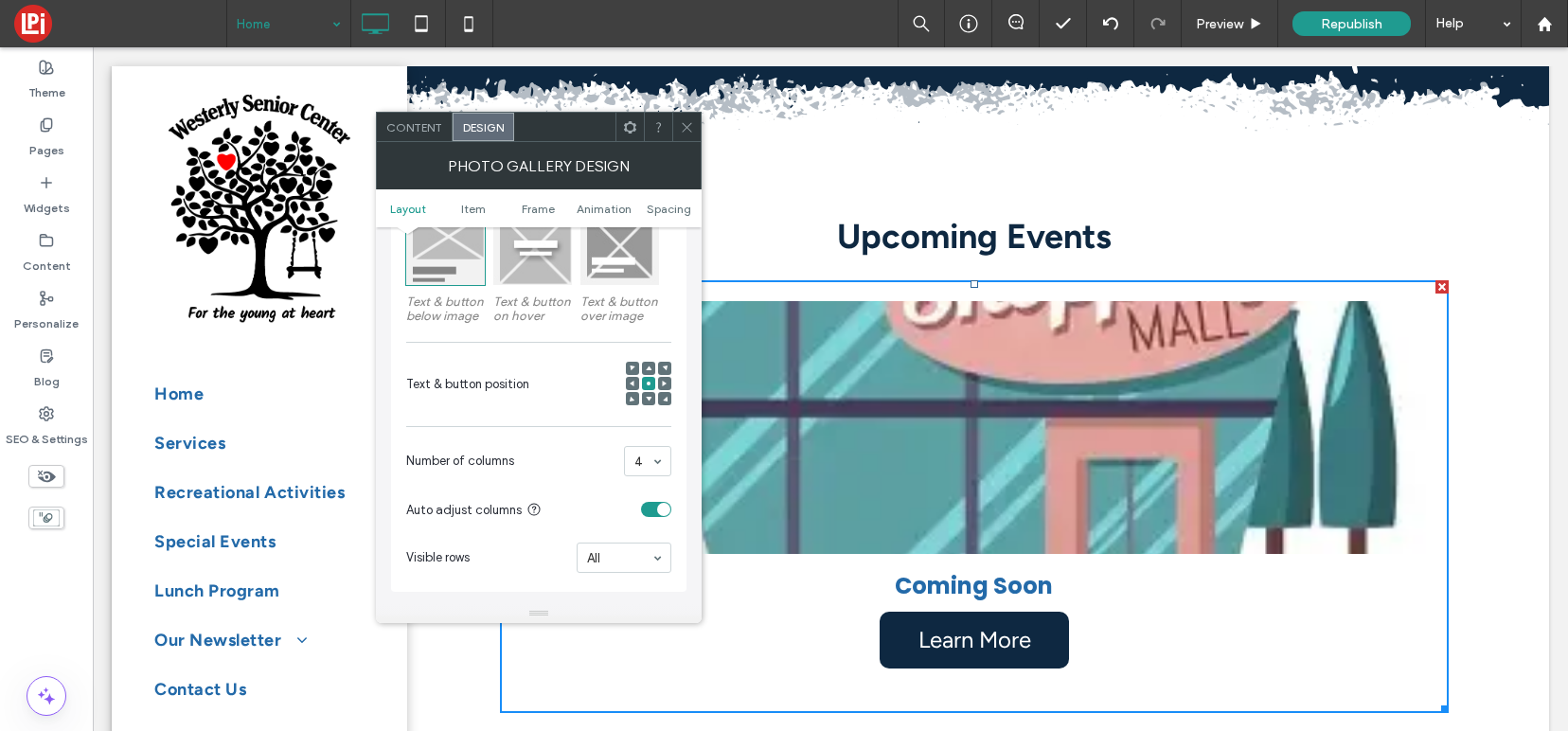
scroll to position [302, 0]
click at [646, 405] on icon at bounding box center [649, 404] width 6 height 6
click at [648, 386] on span at bounding box center [649, 389] width 6 height 13
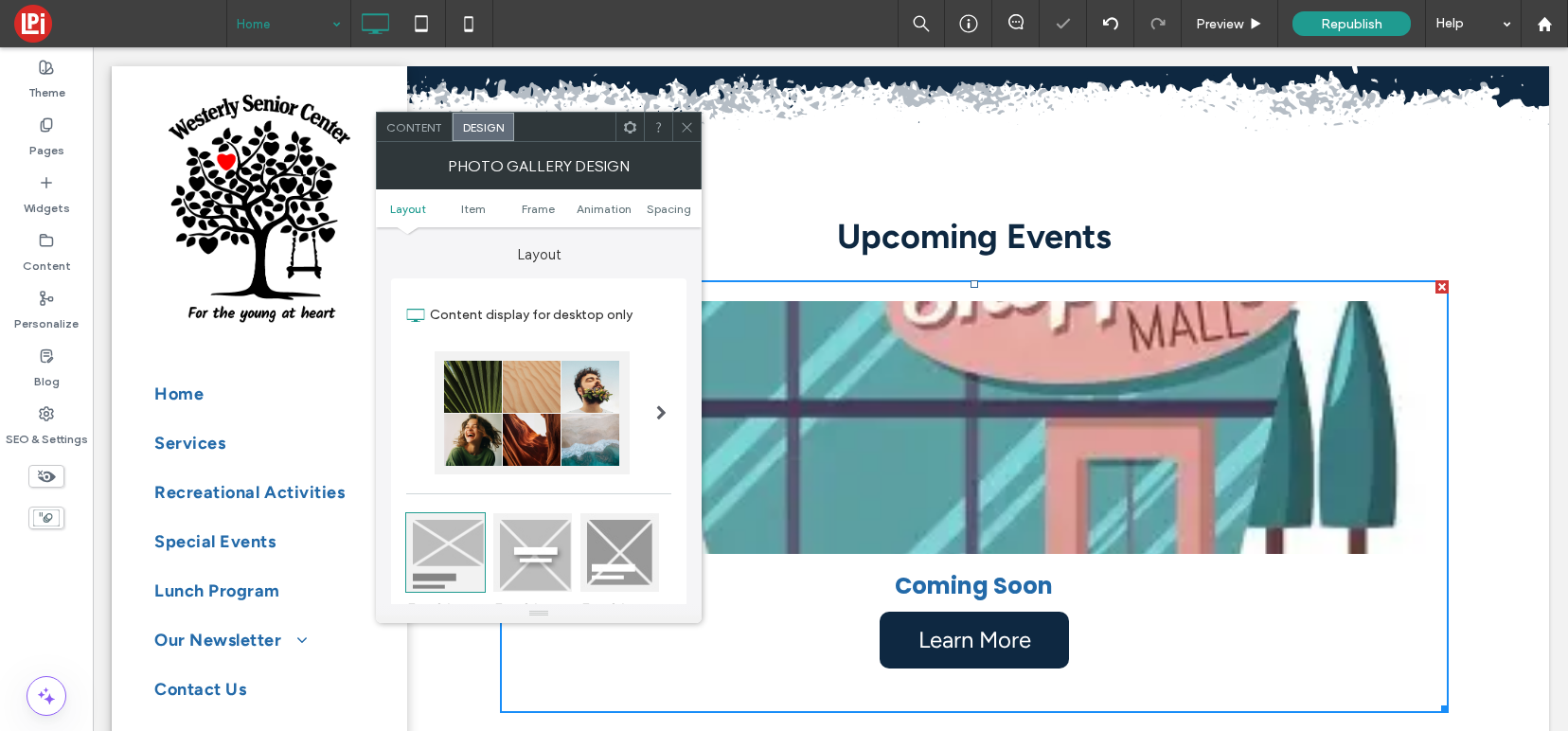
click at [421, 126] on span "Content" at bounding box center [414, 127] width 56 height 14
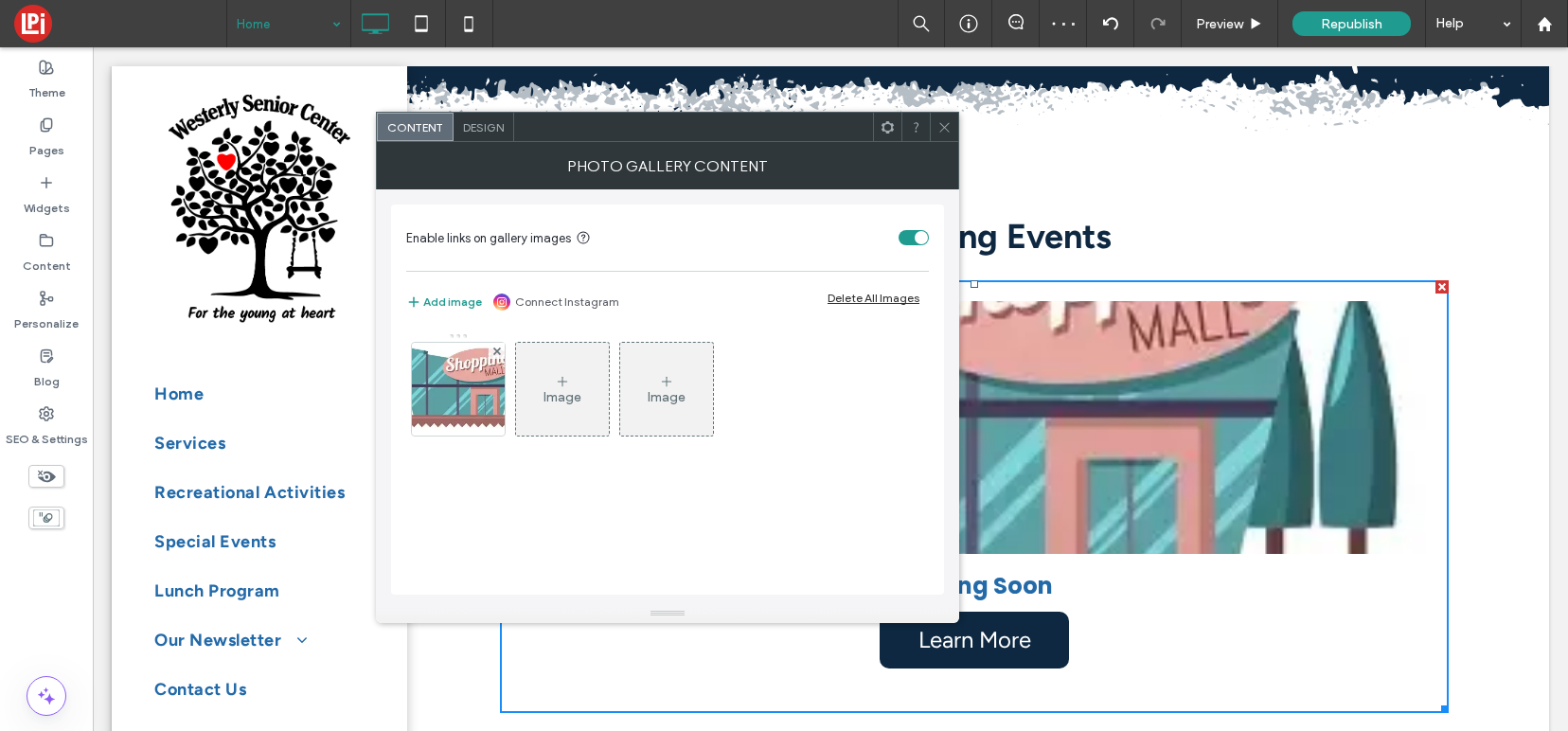
click at [951, 129] on icon at bounding box center [944, 127] width 14 height 14
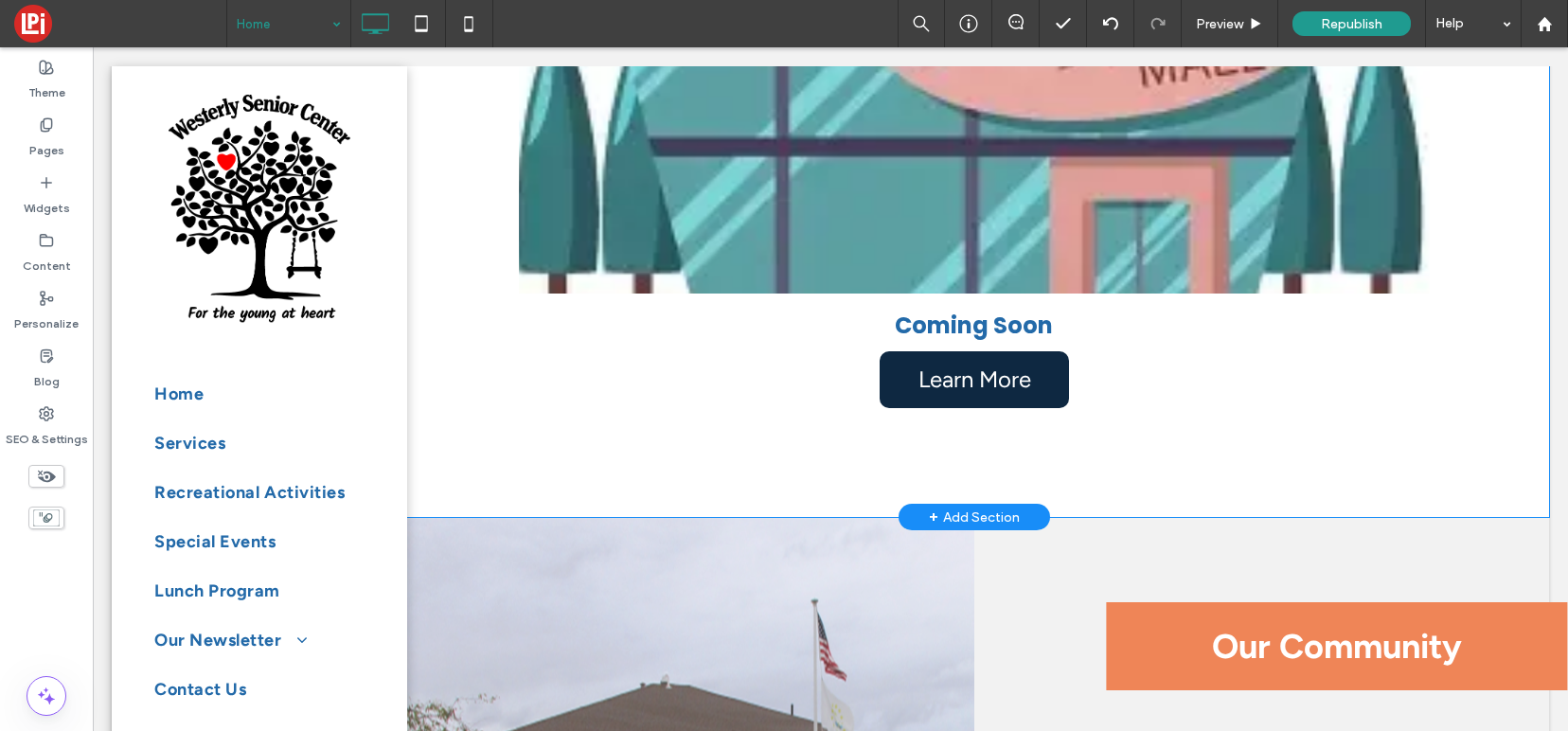
scroll to position [969, 0]
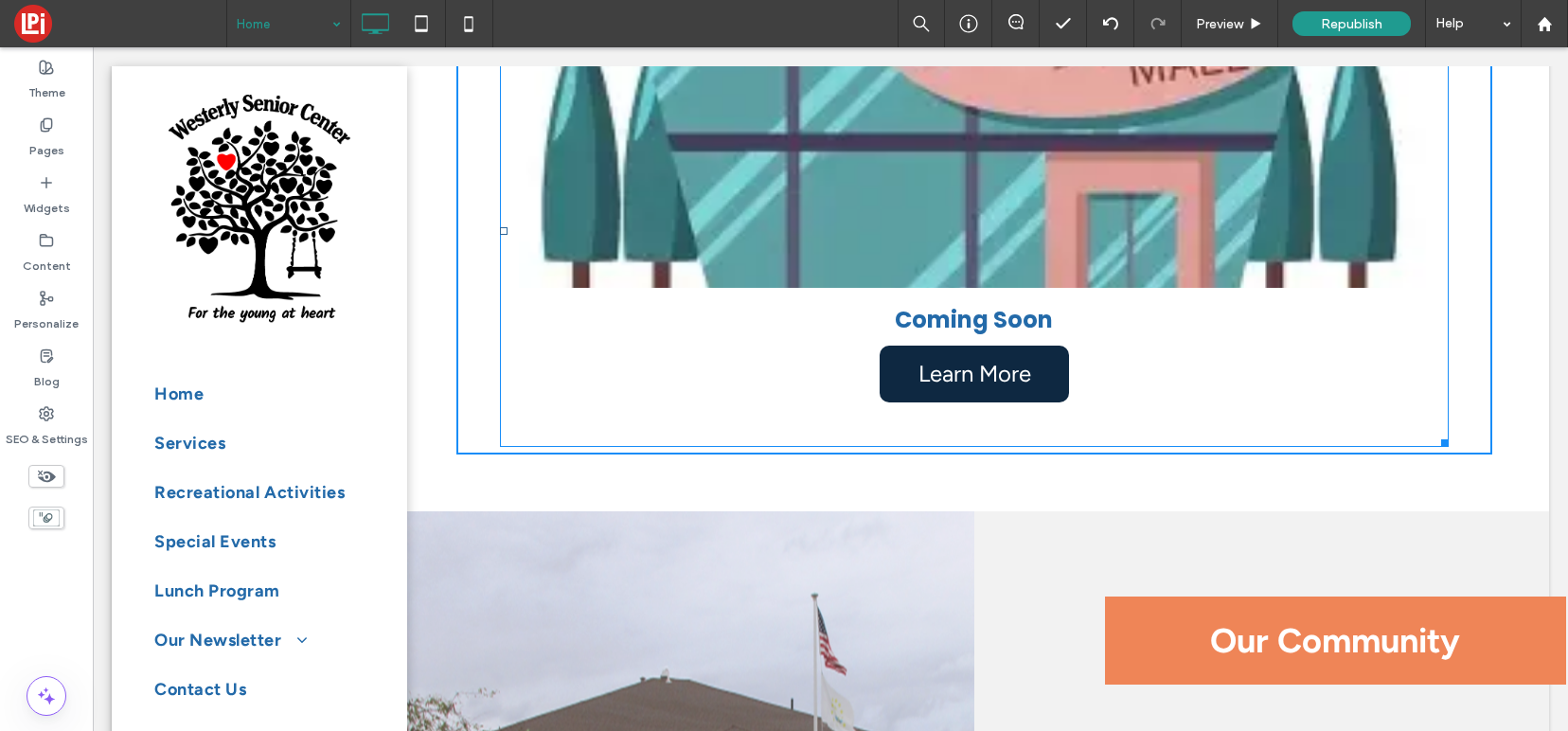
drag, startPoint x: 1441, startPoint y: 437, endPoint x: 1207, endPoint y: 396, distance: 237.6
click at [1207, 396] on div "Coming Soon Learn More W:509.586 H:457" at bounding box center [974, 231] width 949 height 433
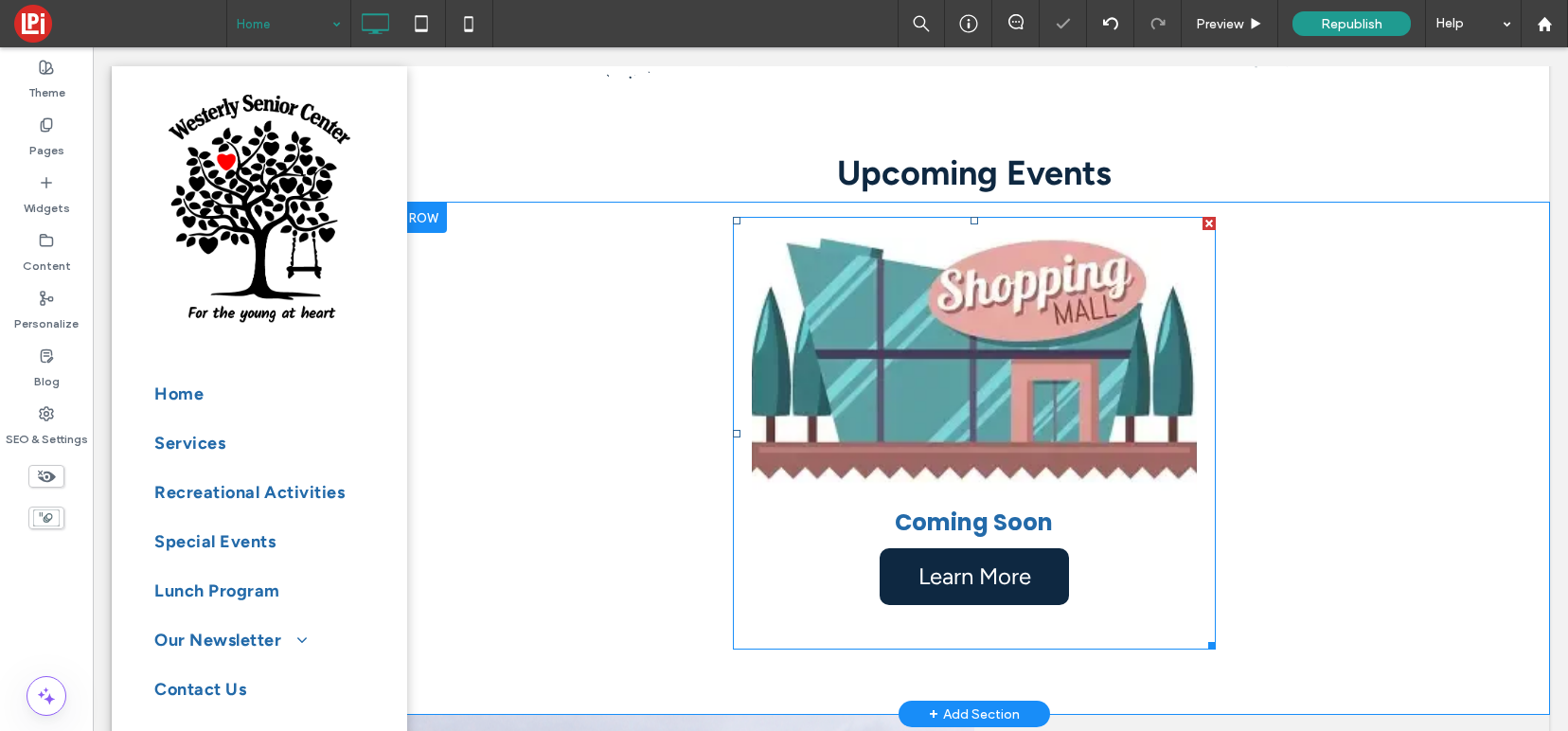
scroll to position [768, 0]
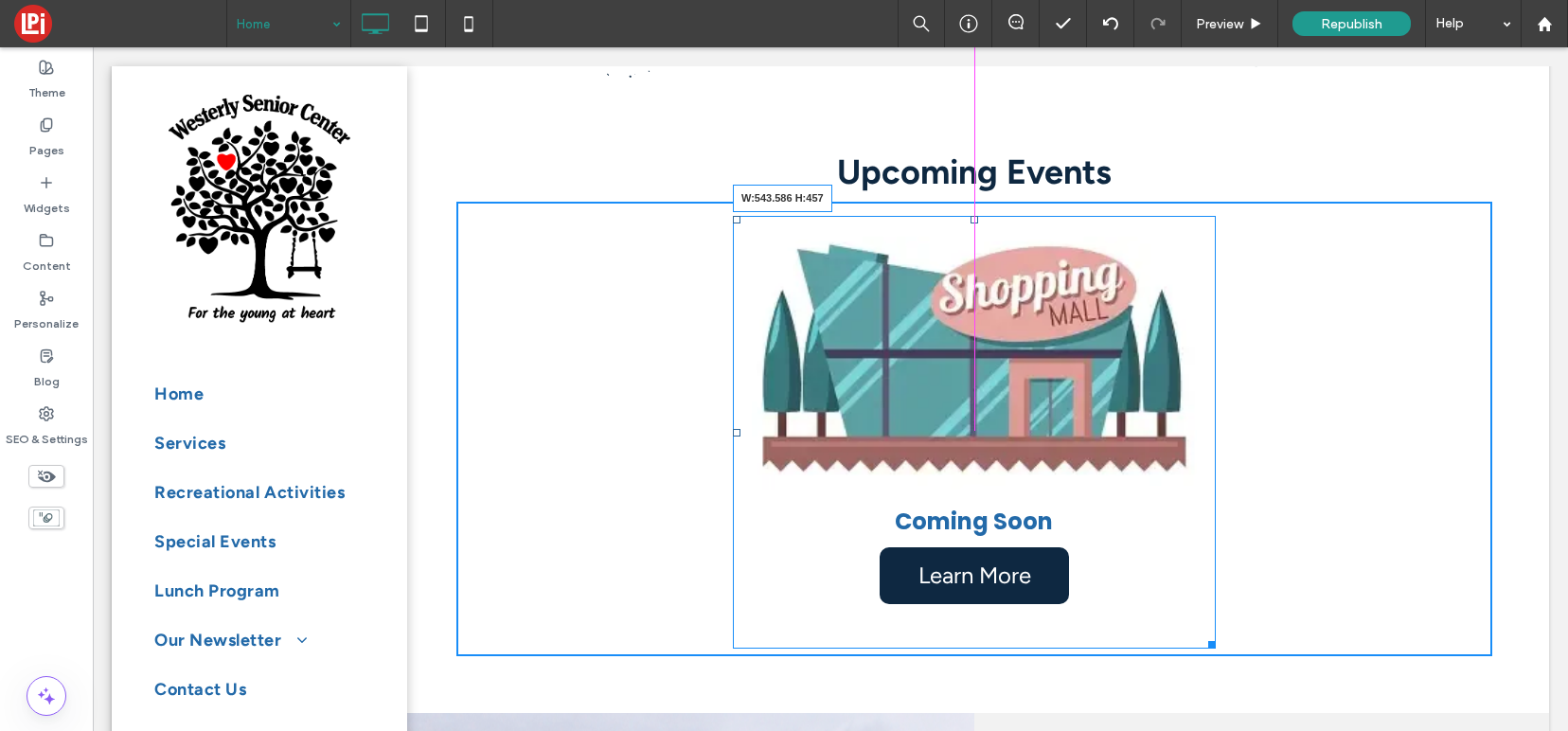
drag, startPoint x: 1212, startPoint y: 644, endPoint x: 1229, endPoint y: 652, distance: 18.8
click at [1229, 652] on div "Coming Soon Learn More W:543.586 H:457 Click To Paste" at bounding box center [974, 429] width 1035 height 455
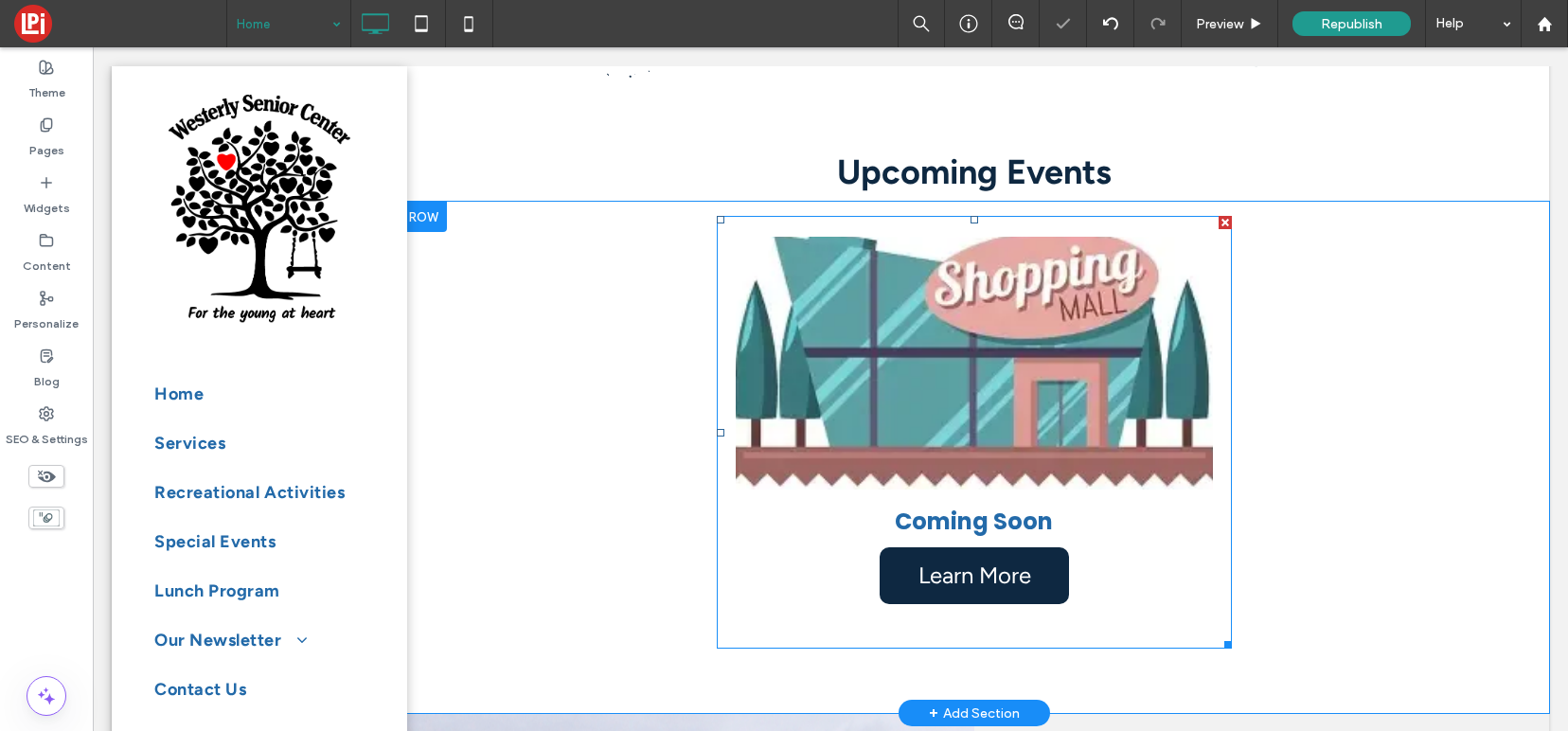
click at [933, 328] on link at bounding box center [974, 363] width 506 height 268
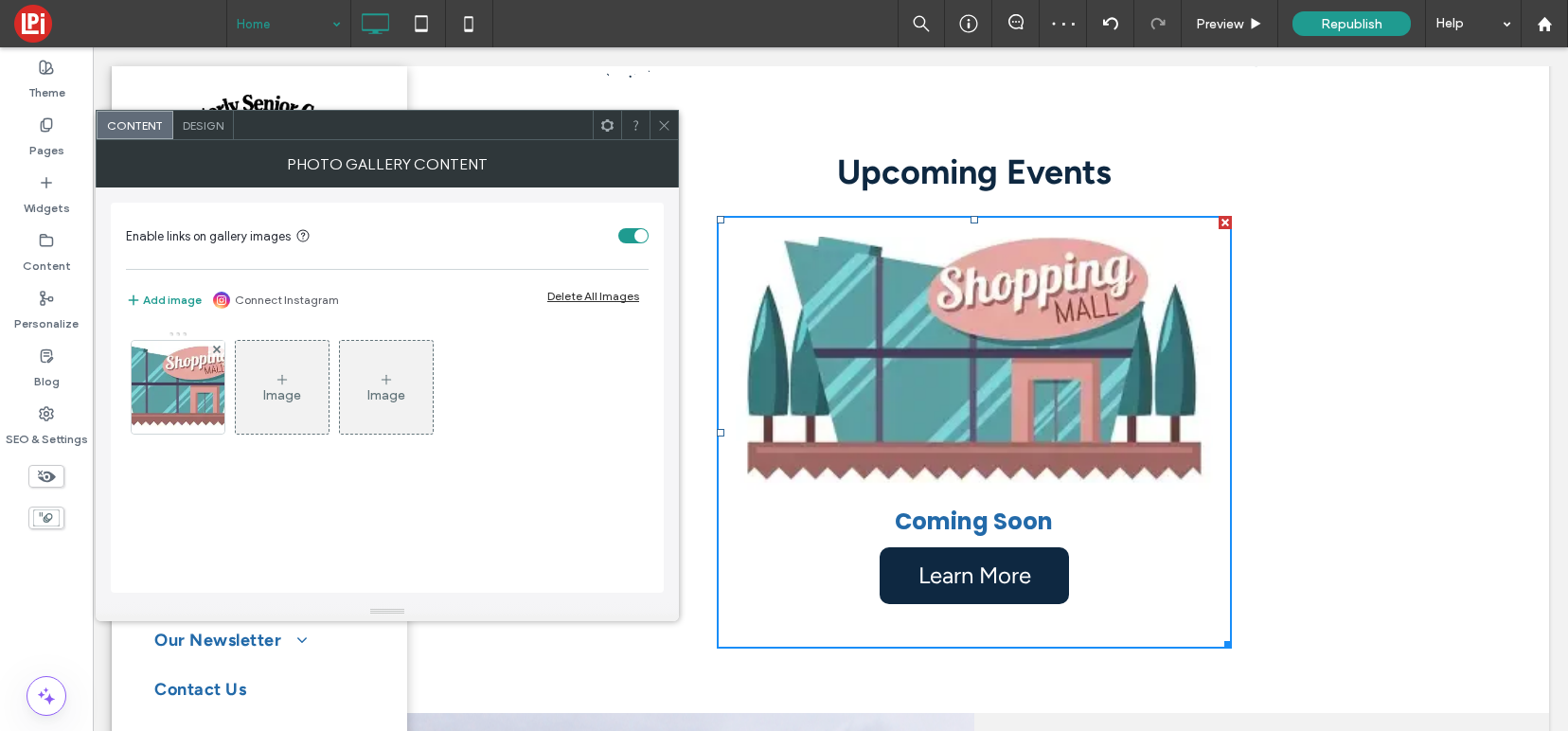
click at [299, 369] on div "Image" at bounding box center [282, 387] width 92 height 89
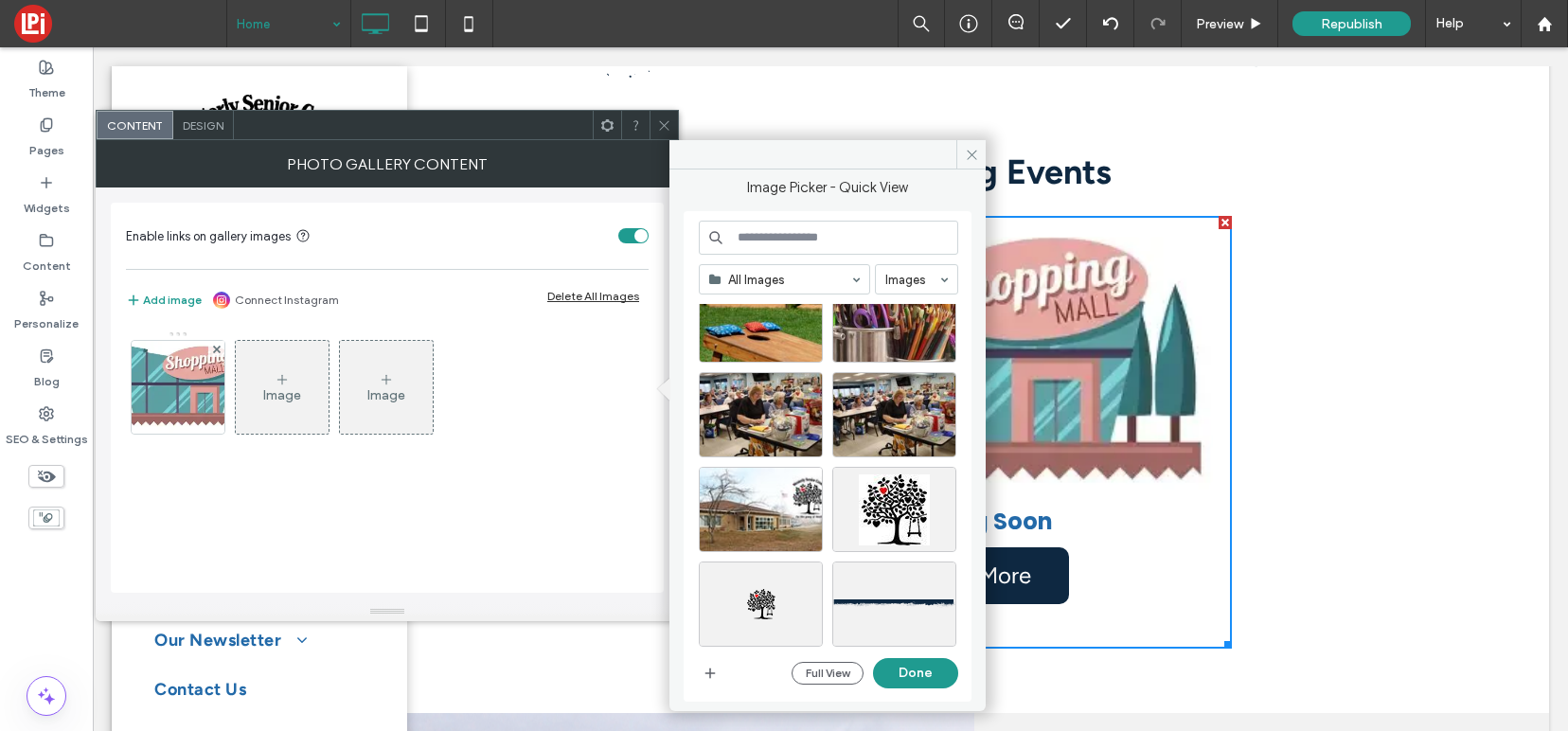
scroll to position [344, 0]
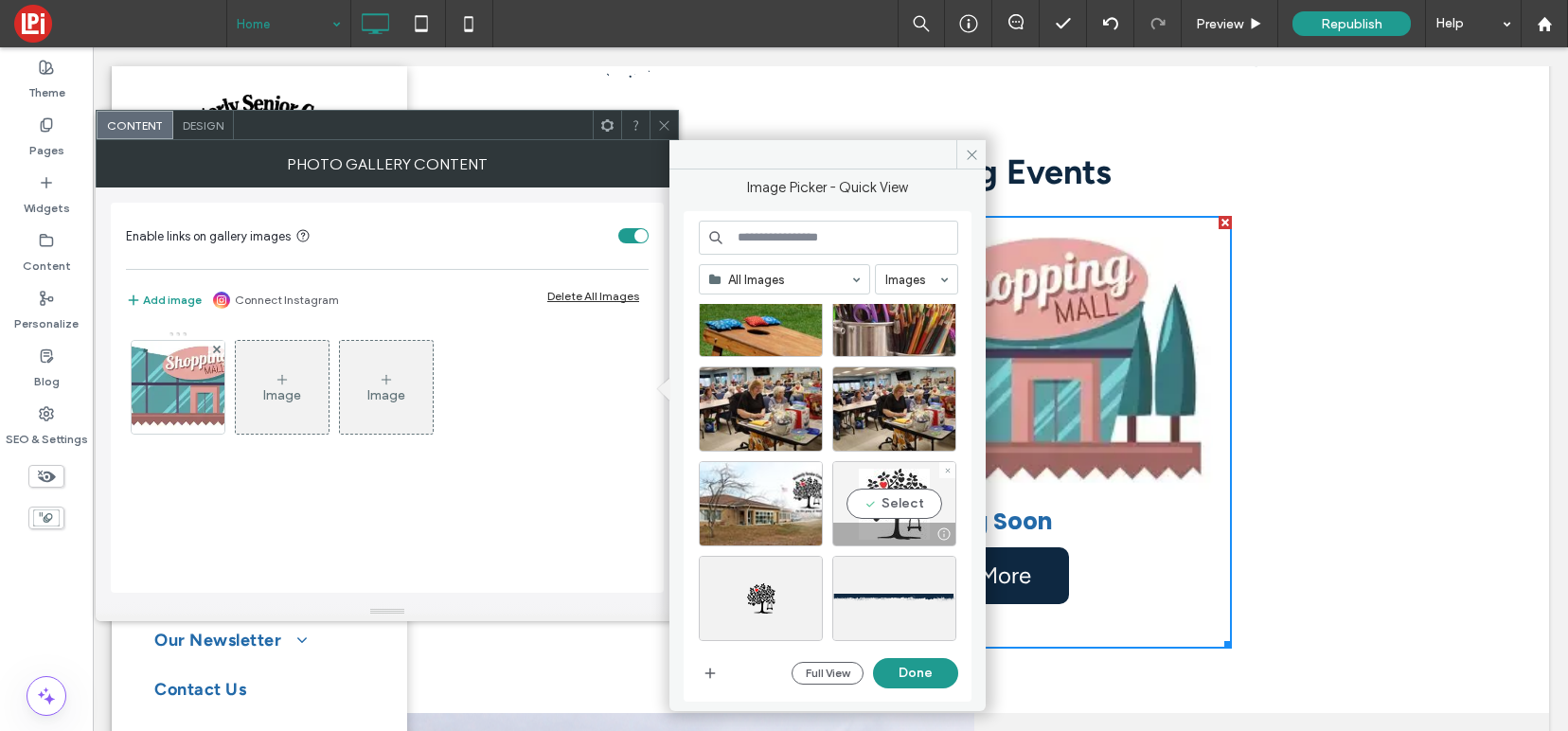
click at [890, 513] on div "Select" at bounding box center [894, 504] width 124 height 86
click at [905, 678] on button "Done" at bounding box center [915, 673] width 86 height 31
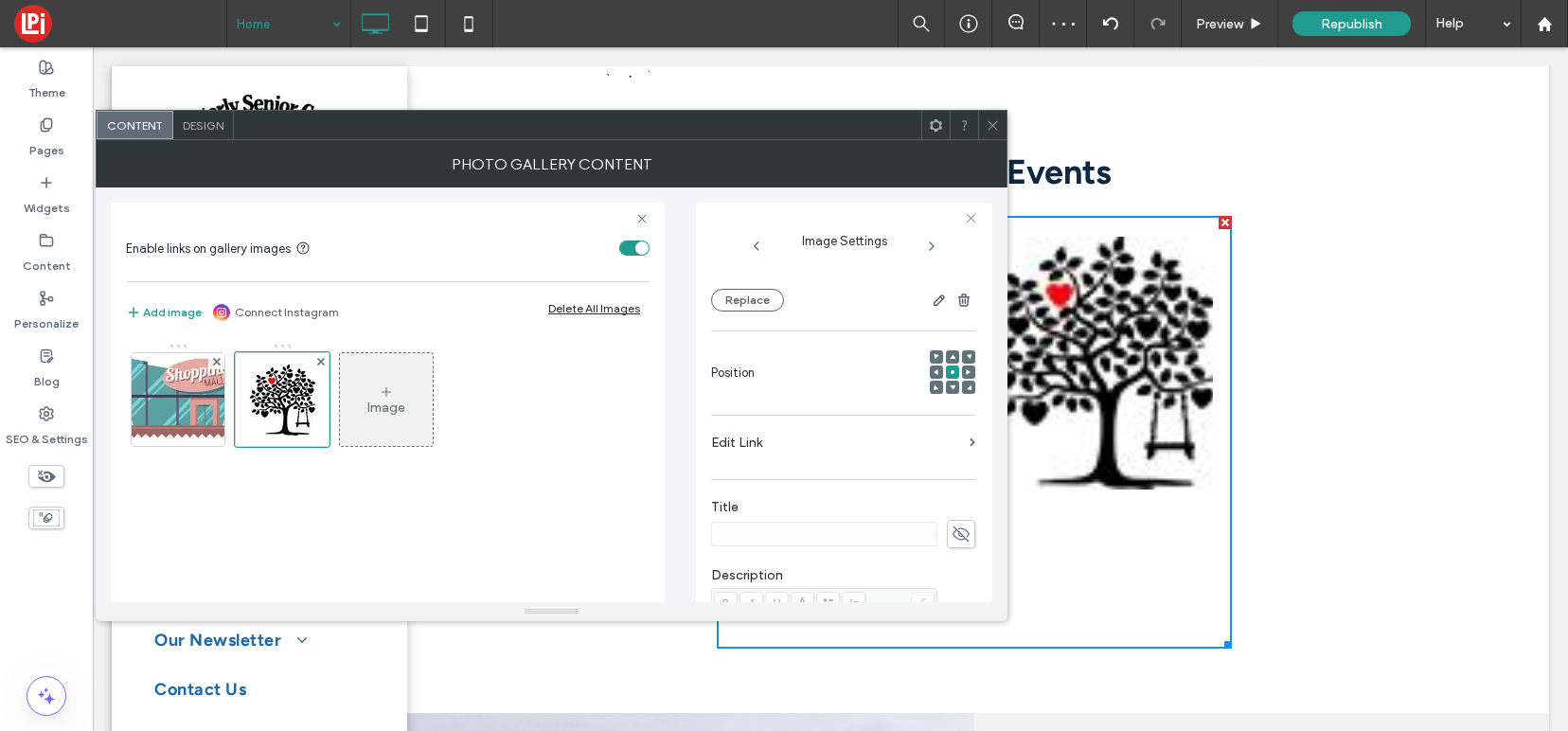
scroll to position [192, 0]
click at [768, 491] on div "Title" at bounding box center [843, 516] width 264 height 68
click at [958, 522] on icon at bounding box center [961, 527] width 19 height 21
click at [822, 528] on input at bounding box center [824, 527] width 226 height 25
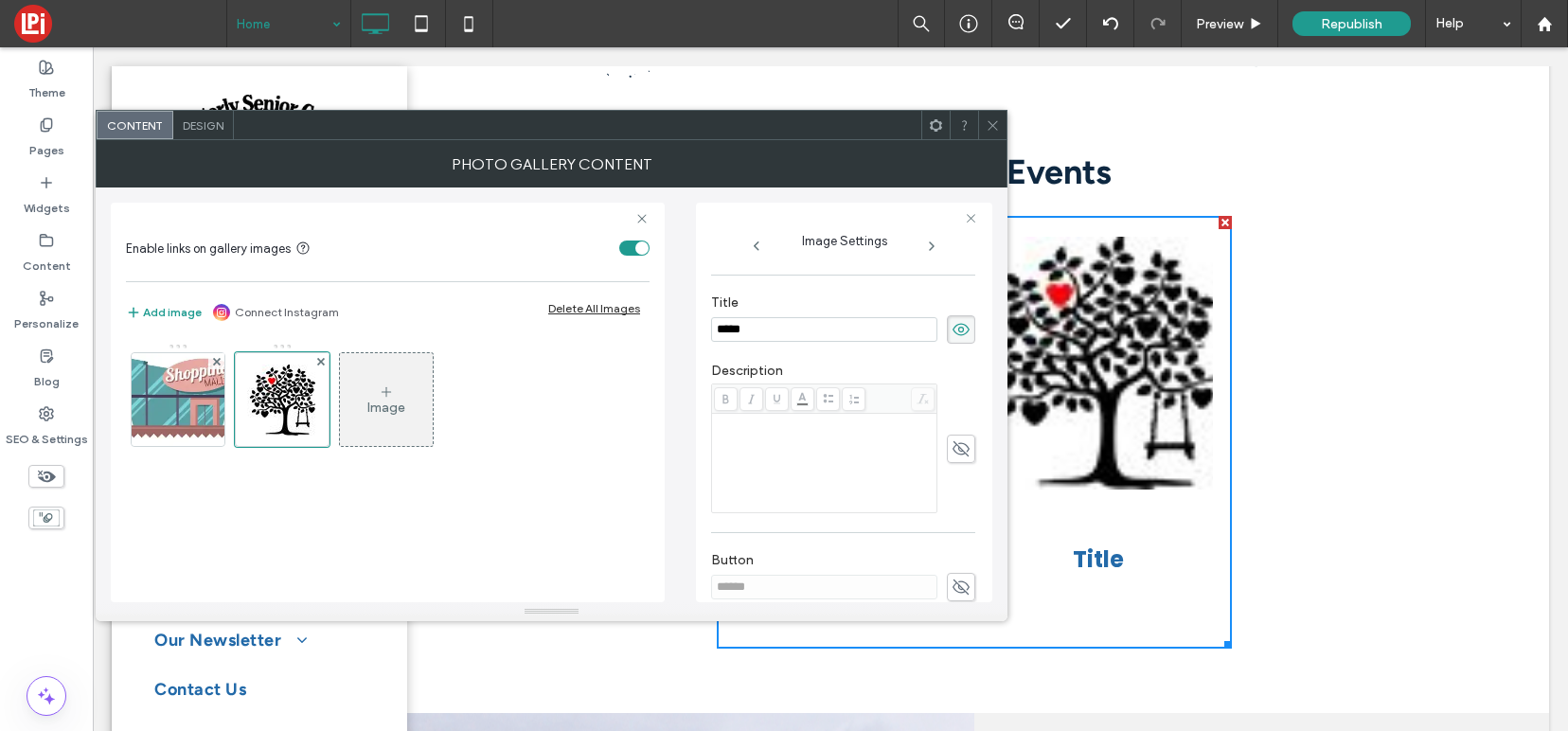
type input "*****"
click at [773, 449] on div "Rich Text Editor" at bounding box center [824, 463] width 219 height 94
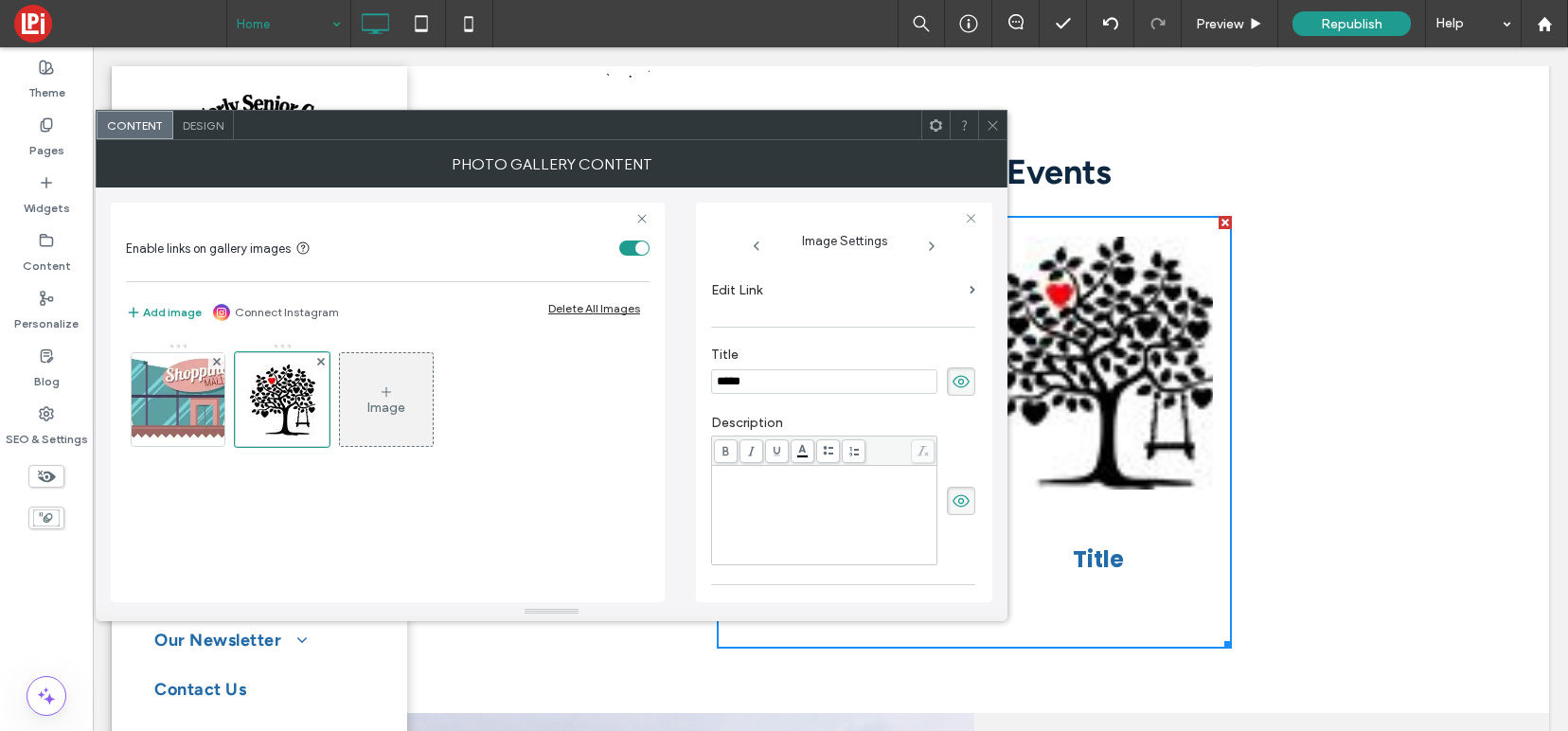
scroll to position [322, 0]
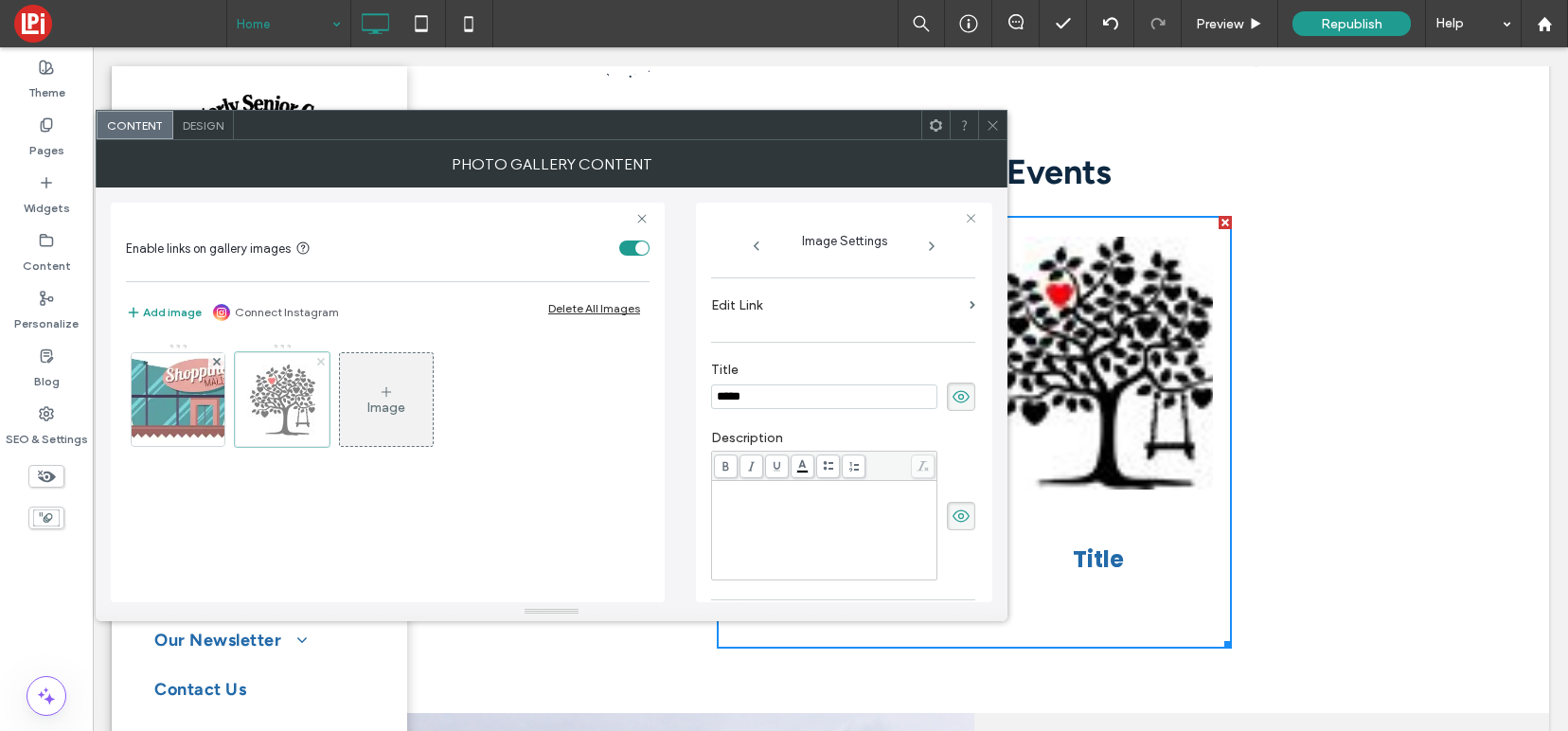
click at [323, 358] on use at bounding box center [320, 361] width 8 height 8
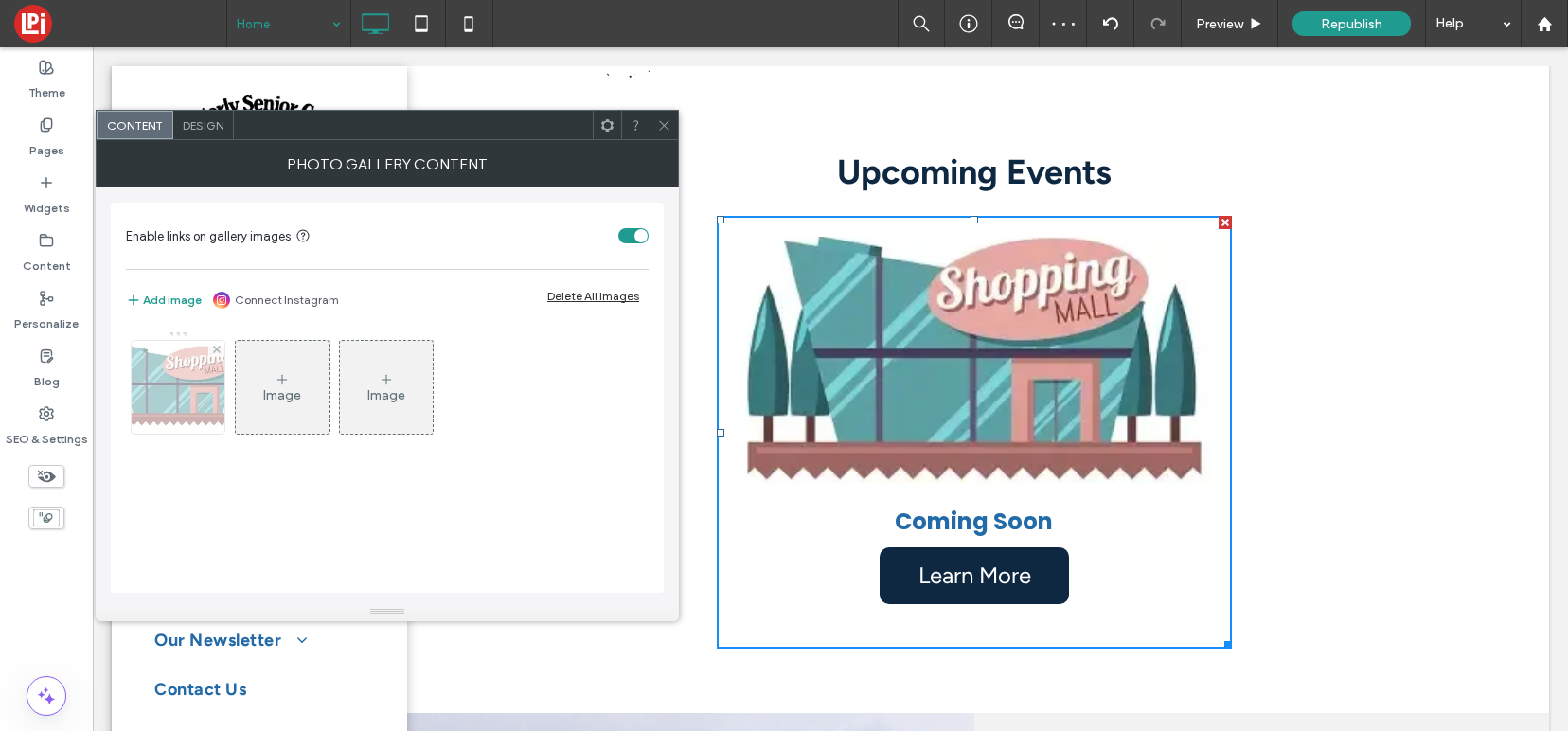
click at [201, 390] on img at bounding box center [177, 387] width 156 height 92
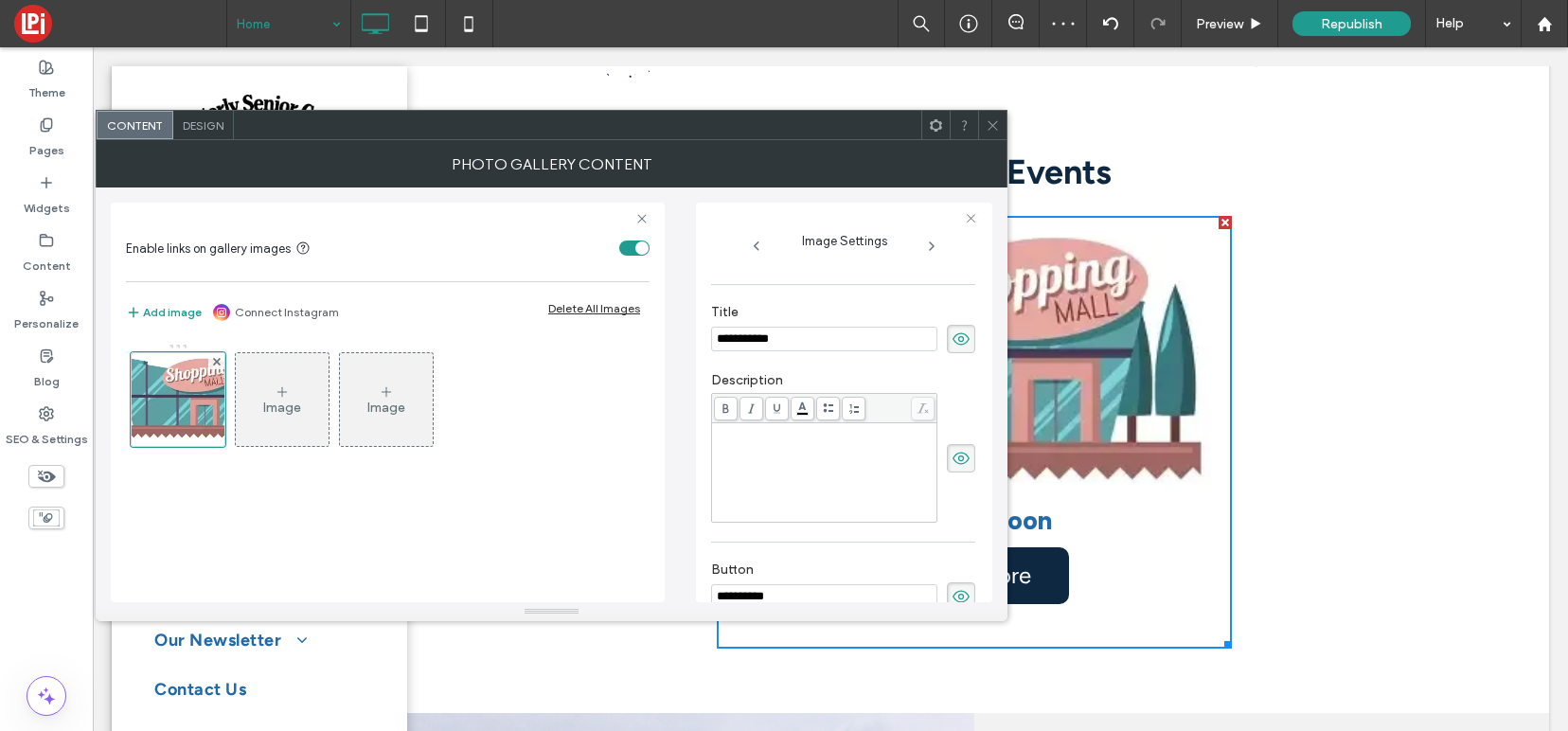
scroll to position [384, 0]
click at [953, 339] on use at bounding box center [961, 336] width 17 height 13
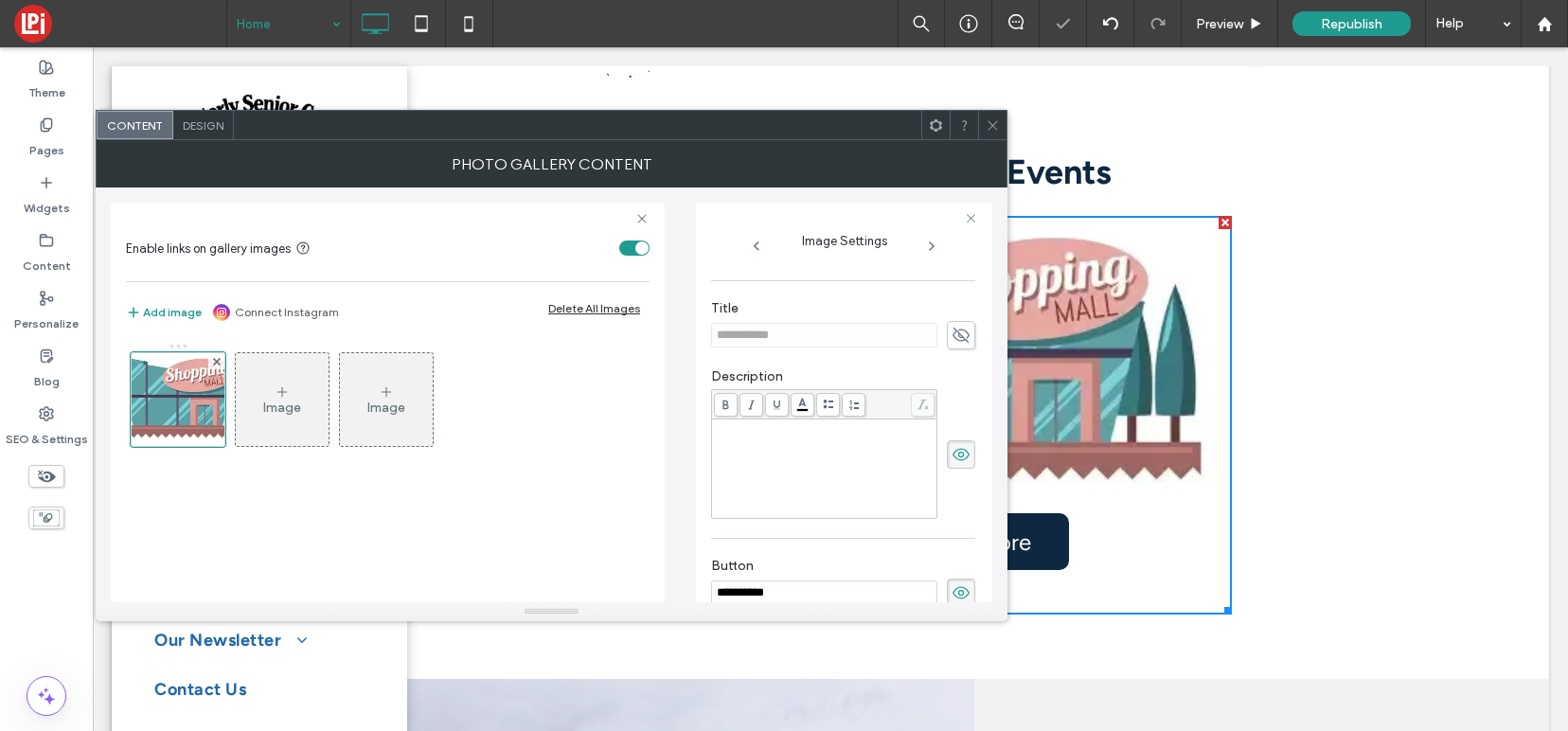
click at [993, 127] on icon at bounding box center [992, 125] width 14 height 14
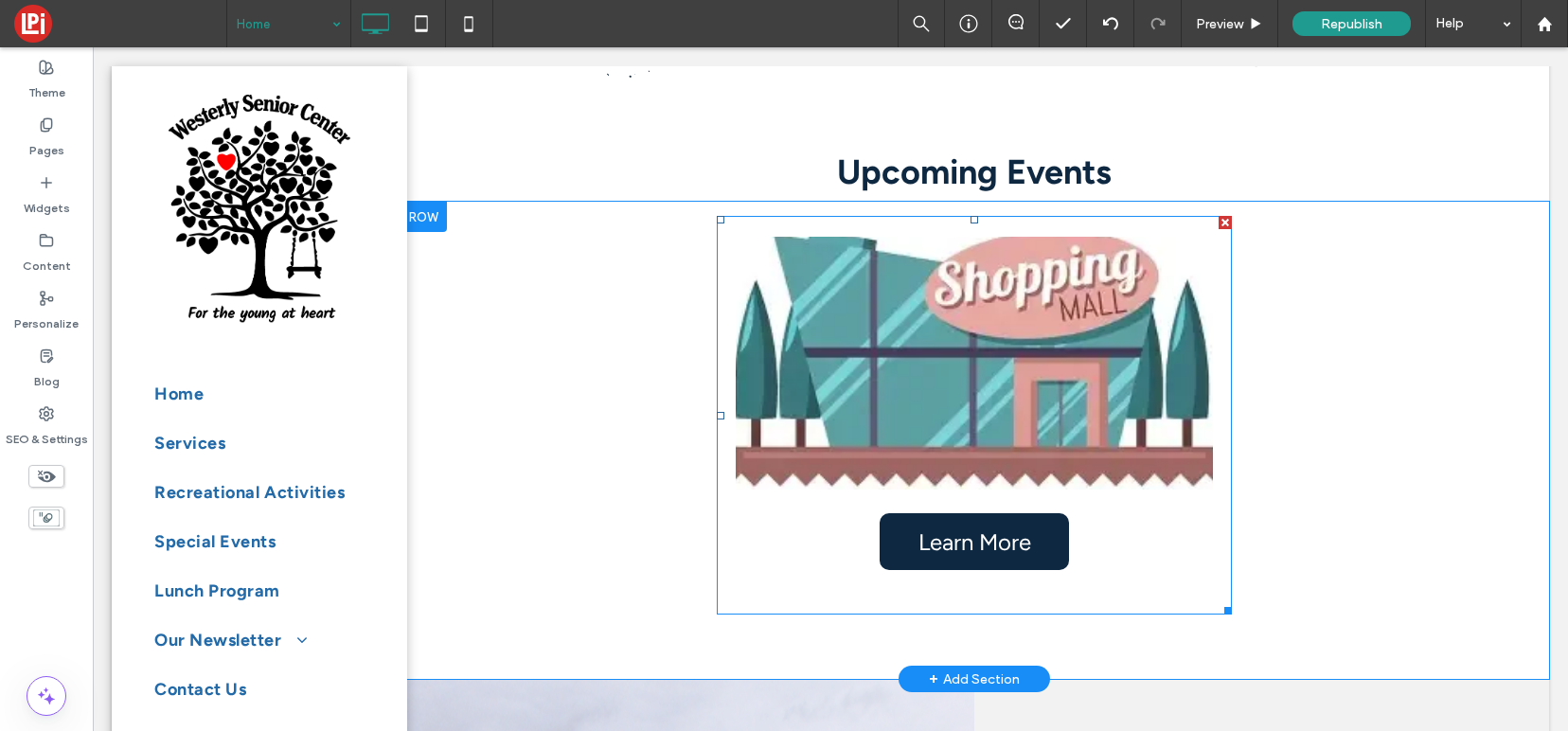
click at [881, 394] on link at bounding box center [974, 363] width 506 height 268
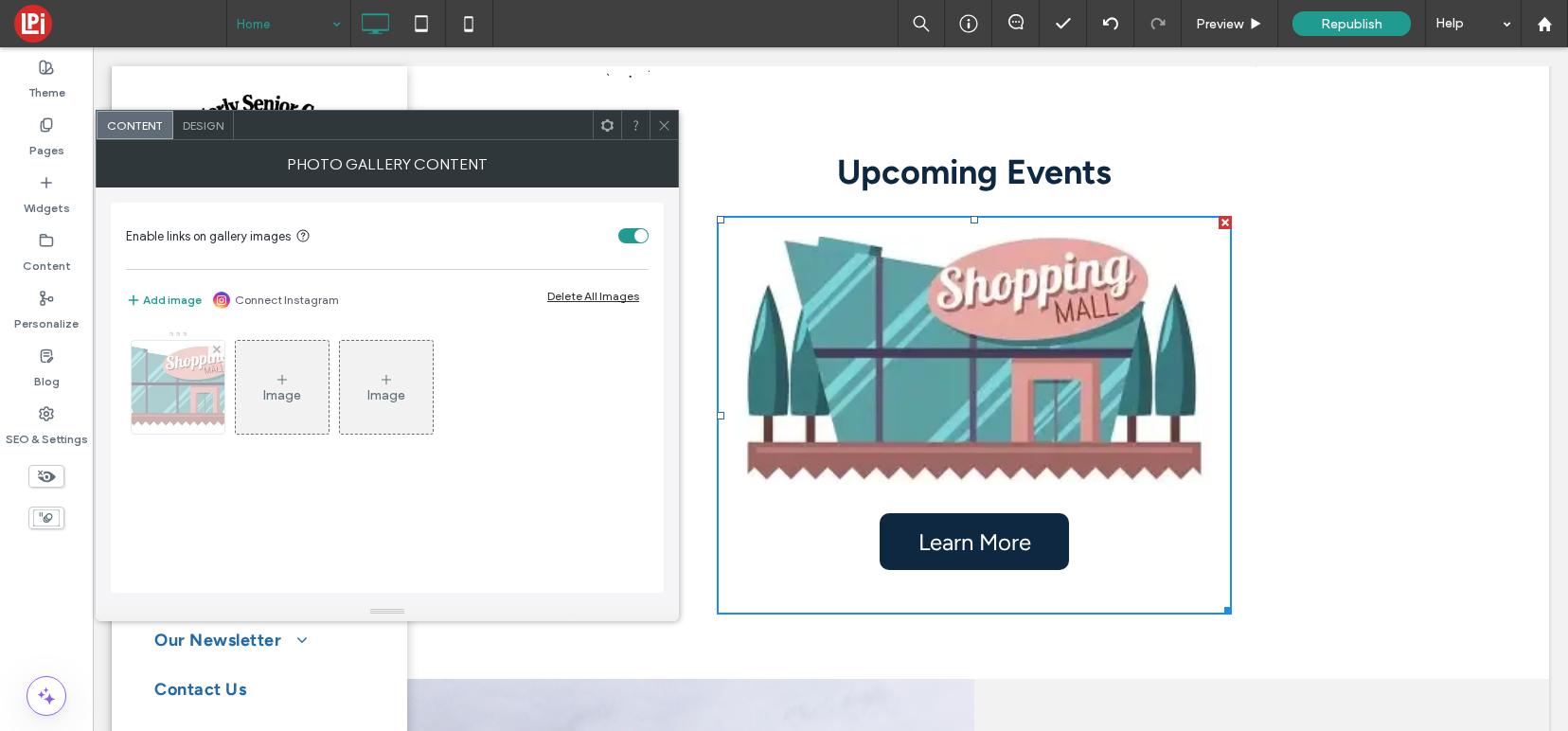
click at [192, 374] on img at bounding box center [177, 387] width 156 height 92
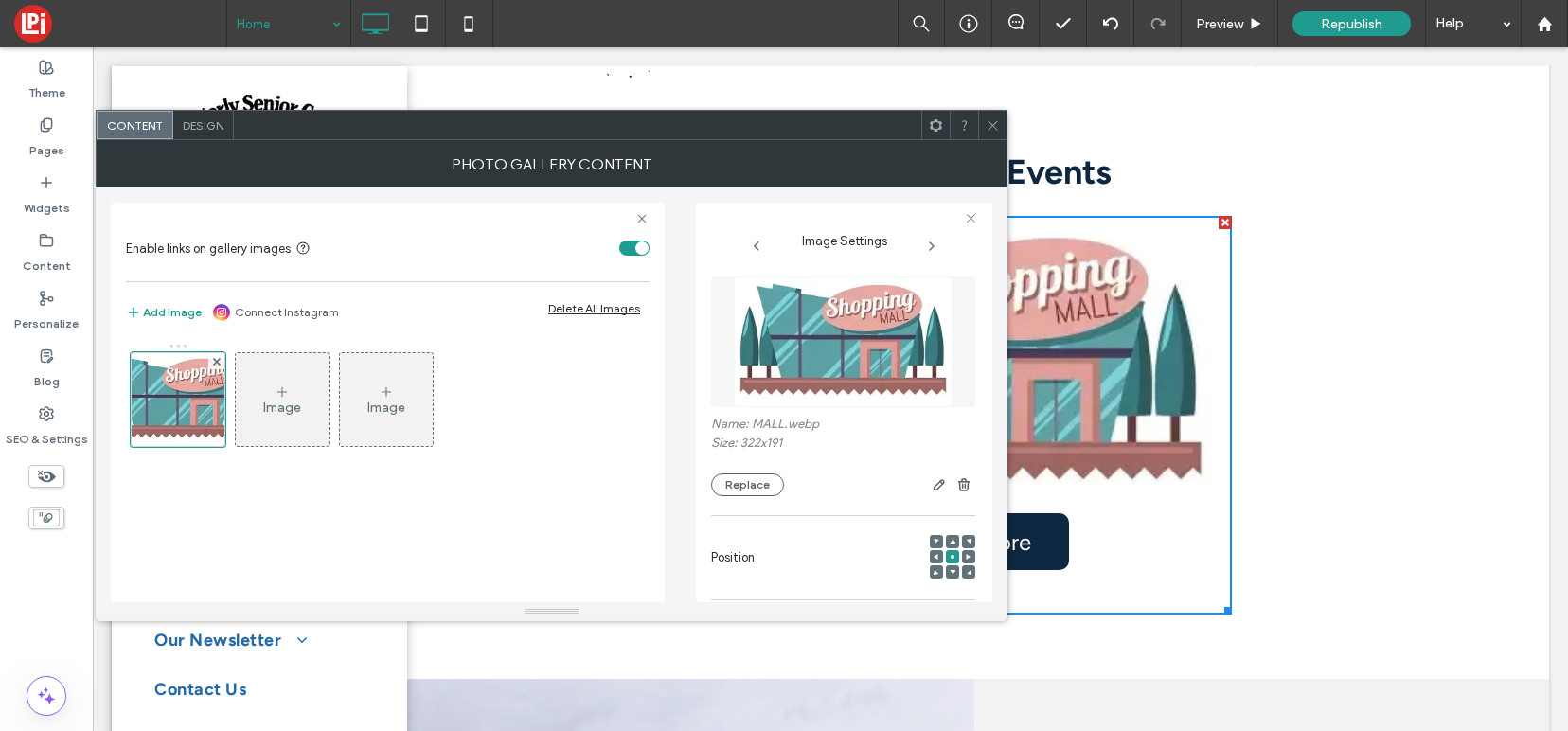
click at [996, 123] on icon at bounding box center [992, 125] width 14 height 14
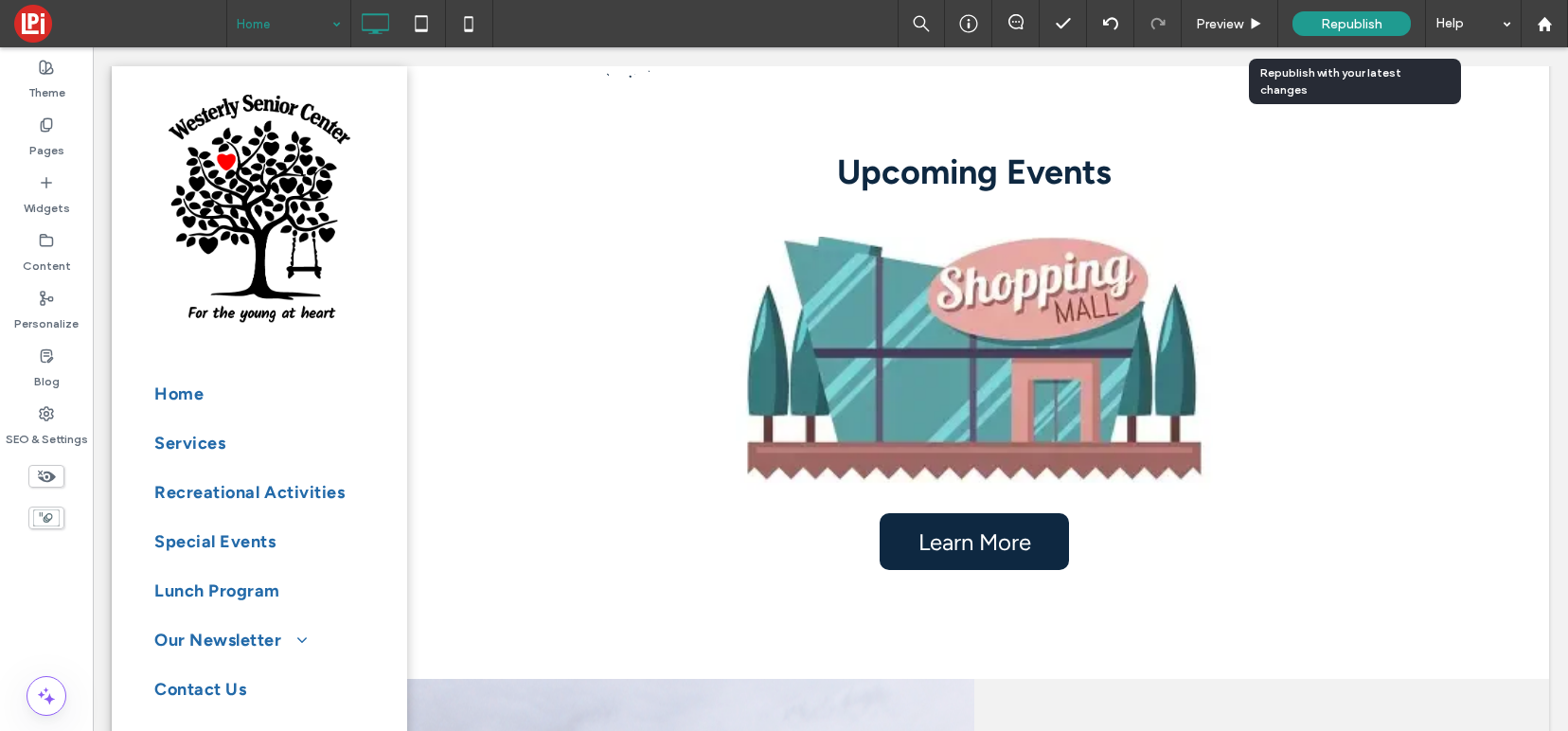
click at [1330, 21] on span "Republish" at bounding box center [1352, 24] width 62 height 16
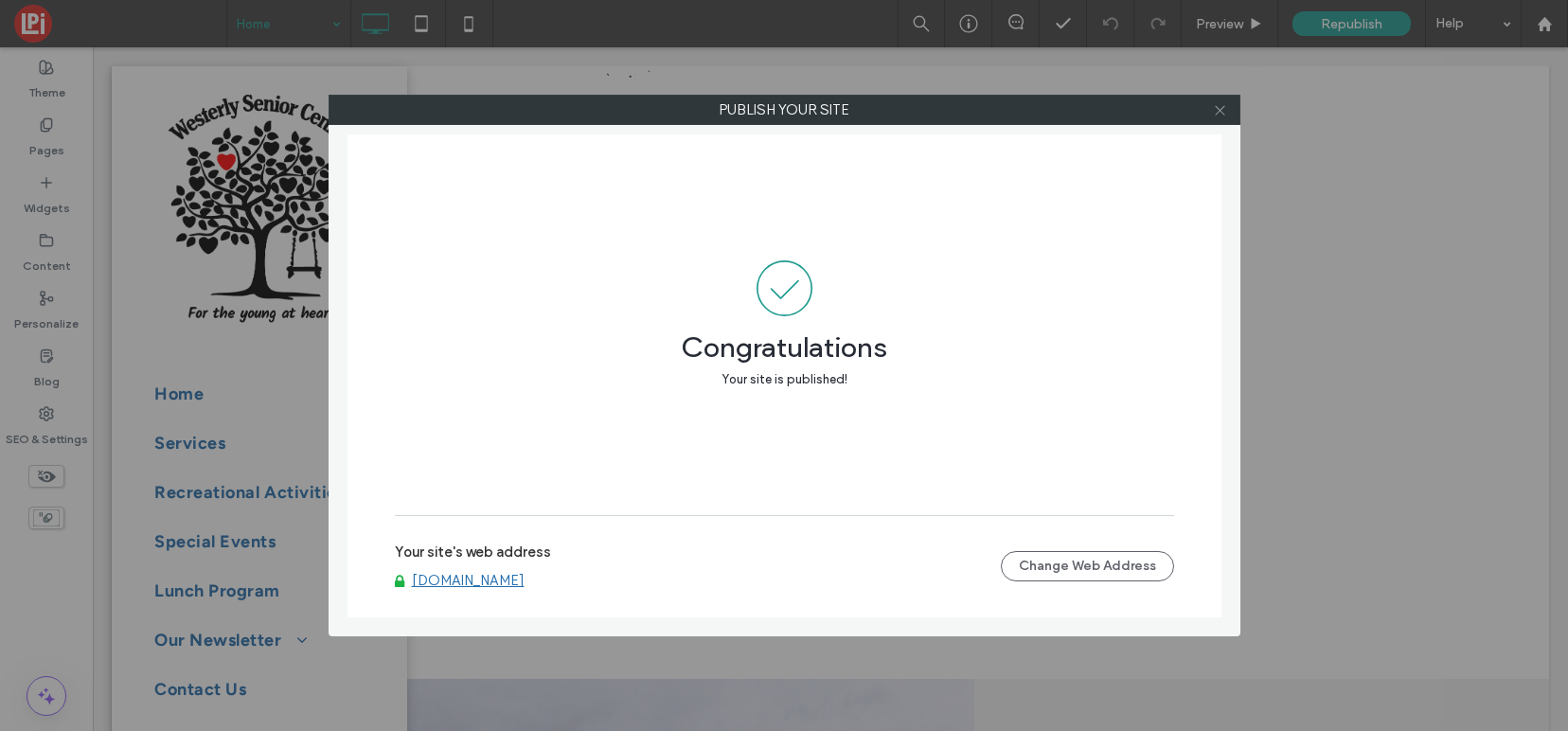
click at [1223, 108] on icon at bounding box center [1219, 110] width 14 height 14
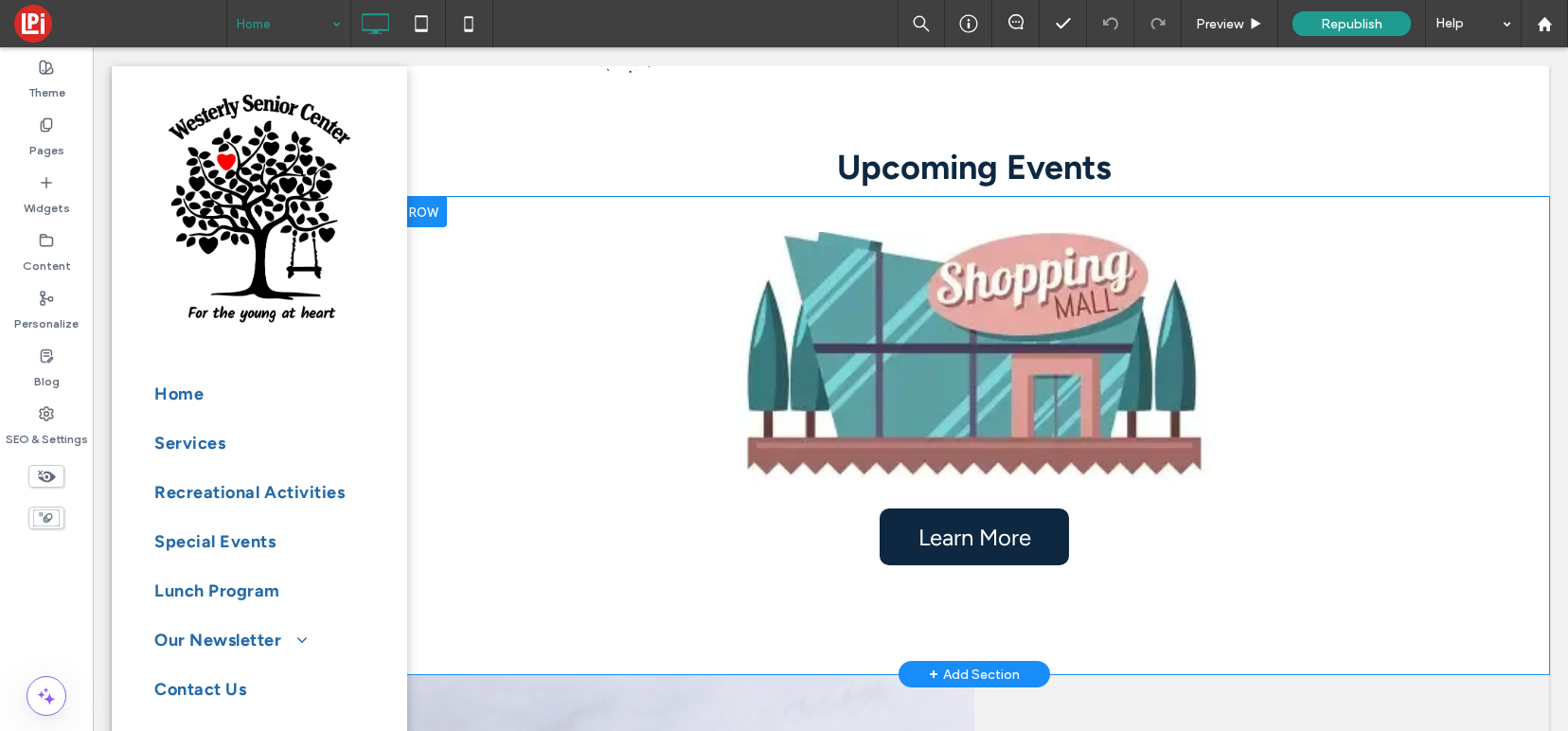
scroll to position [775, 0]
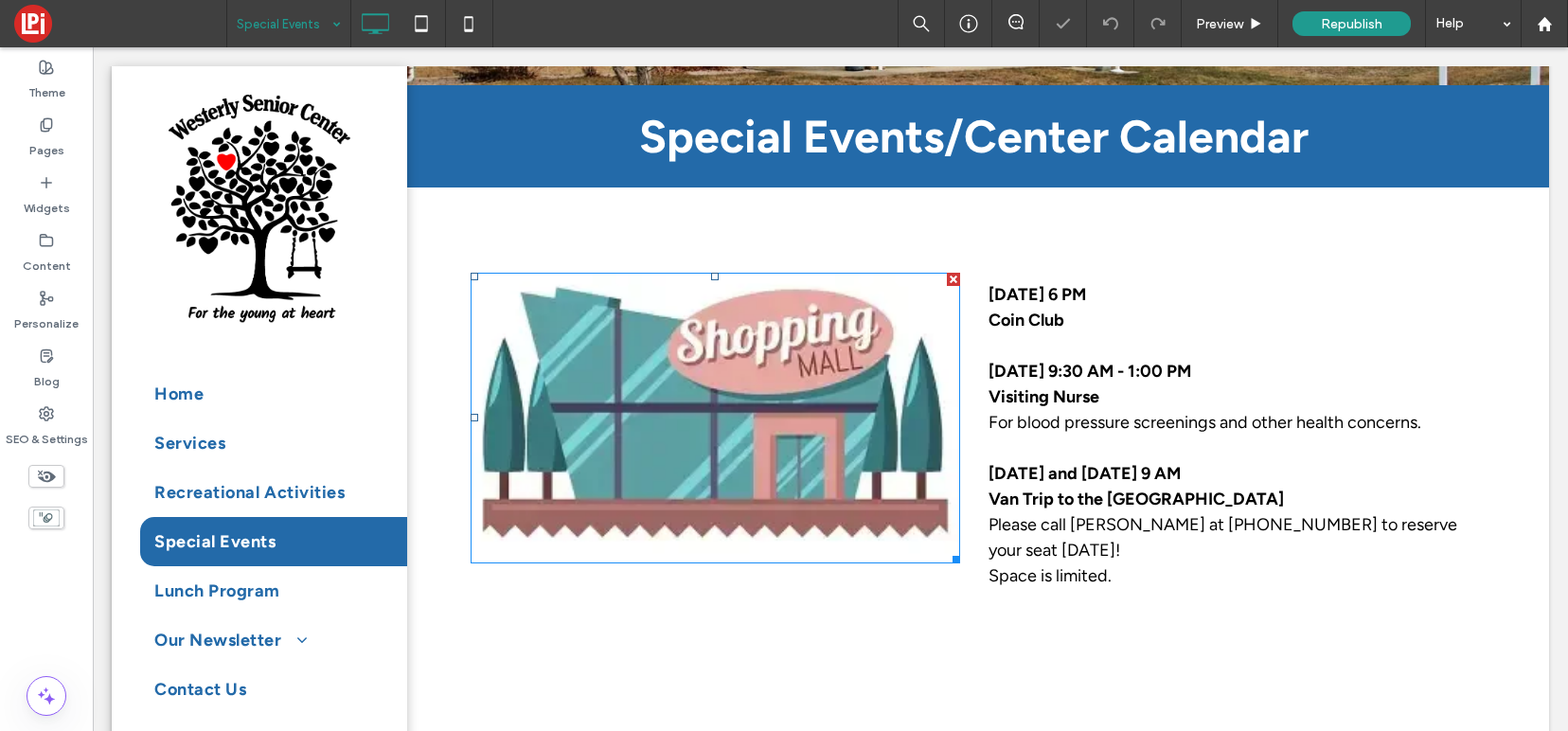
scroll to position [487, 0]
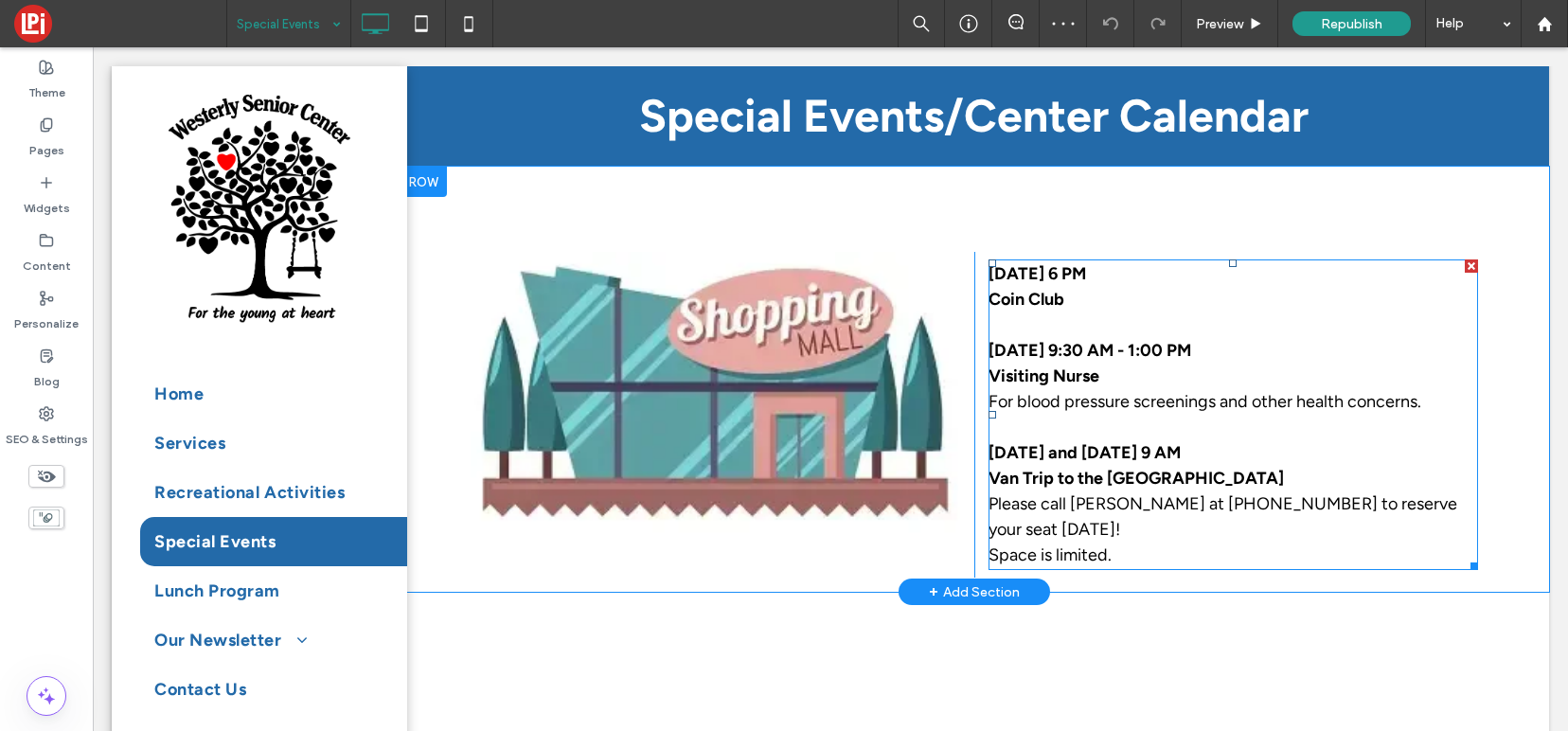
click at [1012, 447] on strong "September 19th and September 29th, 9 AM Van Trip to the Warwick Mall" at bounding box center [1135, 466] width 295 height 46
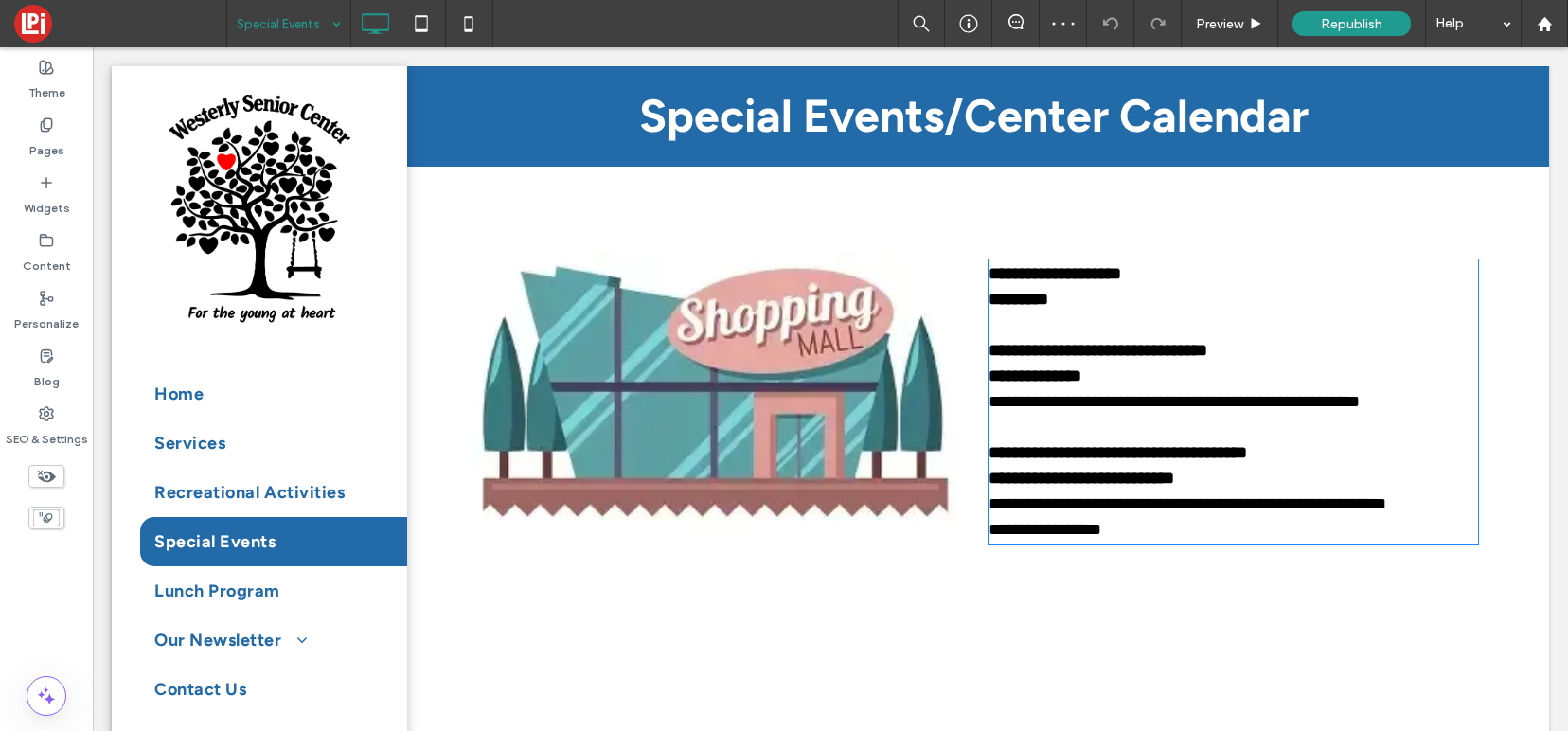
type input "*******"
type input "**"
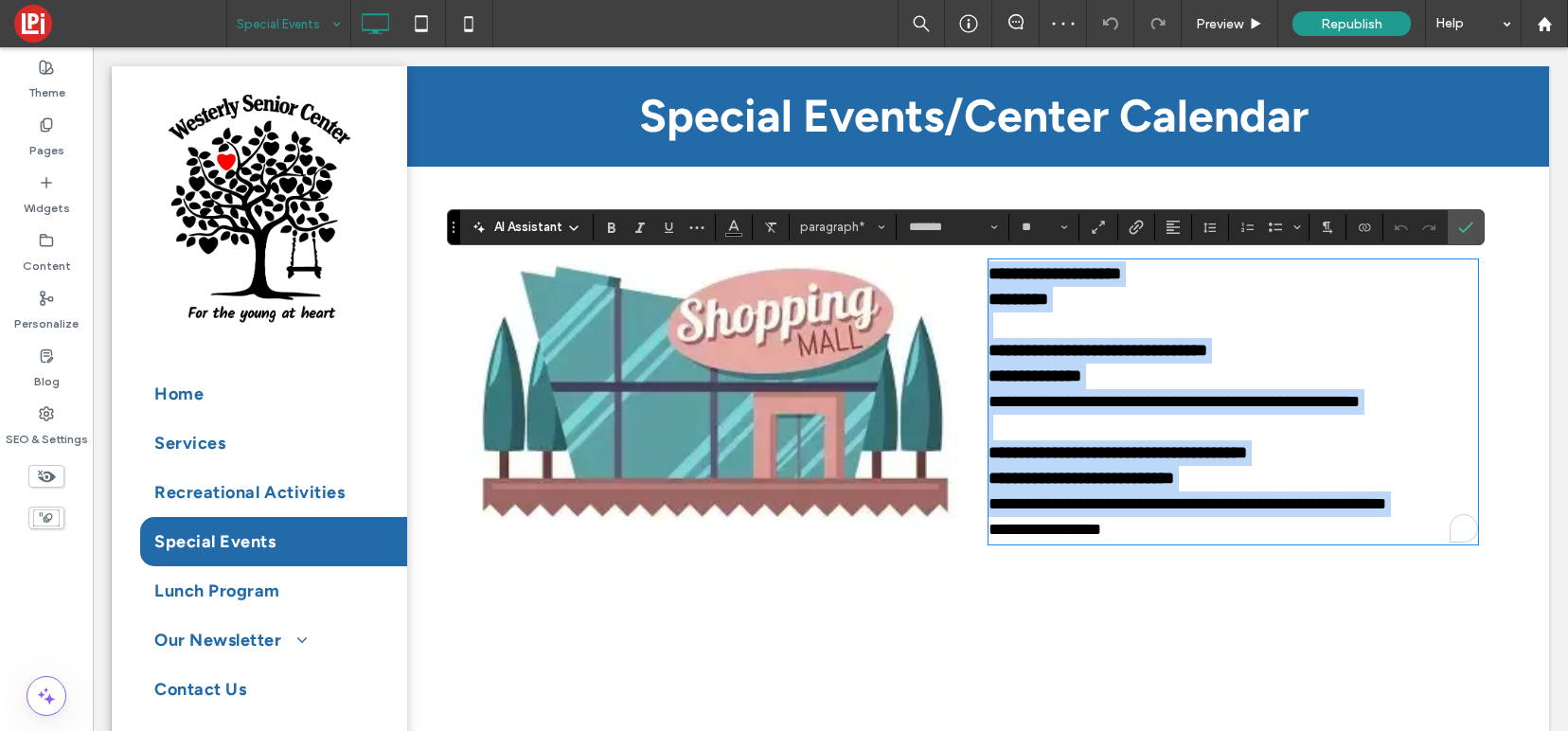
click at [1008, 456] on strong "**********" at bounding box center [1117, 466] width 259 height 42
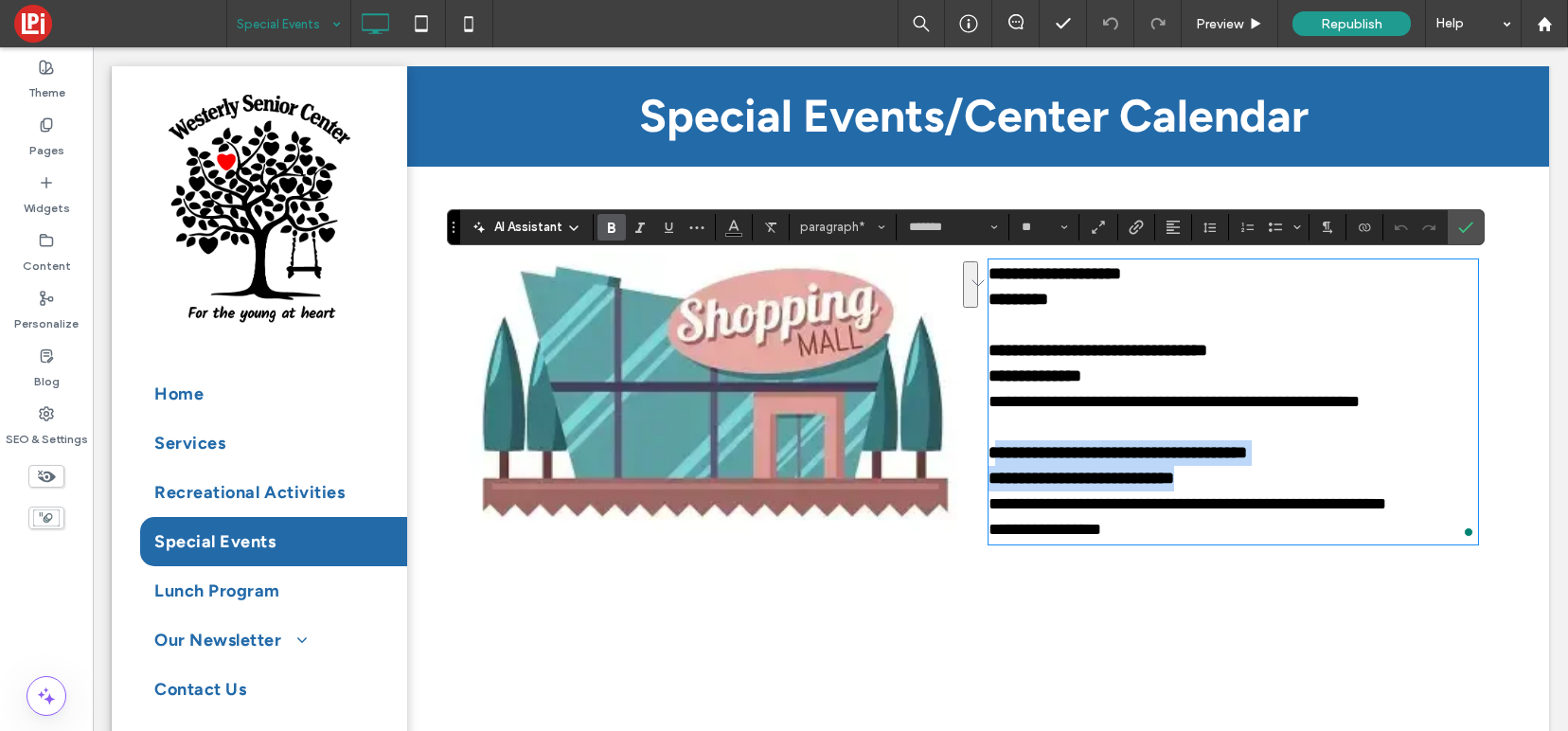
drag, startPoint x: 1334, startPoint y: 457, endPoint x: 1365, endPoint y: 468, distance: 32.9
click at [1365, 468] on p "**********" at bounding box center [1232, 479] width 489 height 77
click at [1247, 456] on strong "**********" at bounding box center [1117, 466] width 259 height 42
drag, startPoint x: 1226, startPoint y: 484, endPoint x: 970, endPoint y: 462, distance: 256.9
click at [970, 462] on div "**********" at bounding box center [974, 402] width 1035 height 300
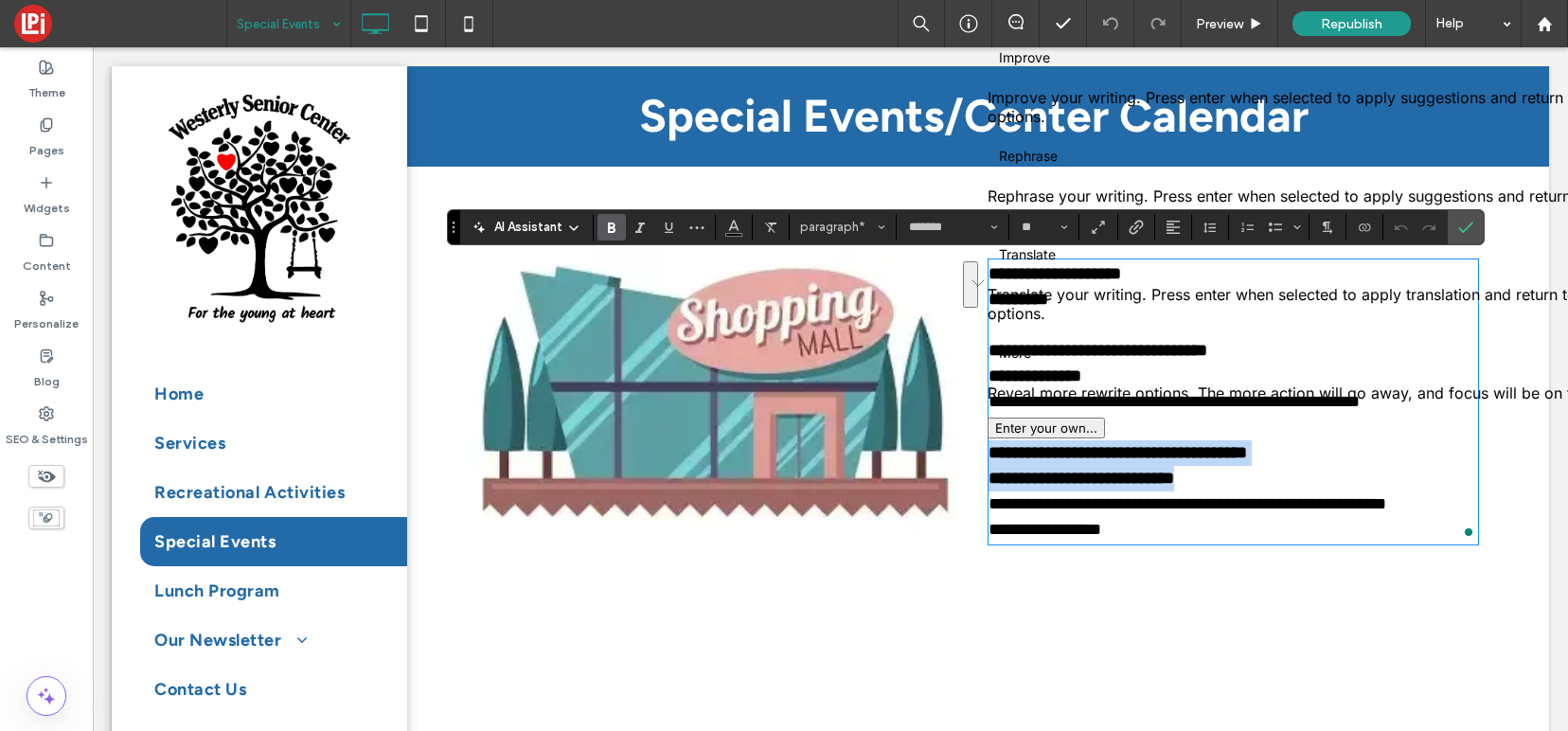
copy strong "**********"
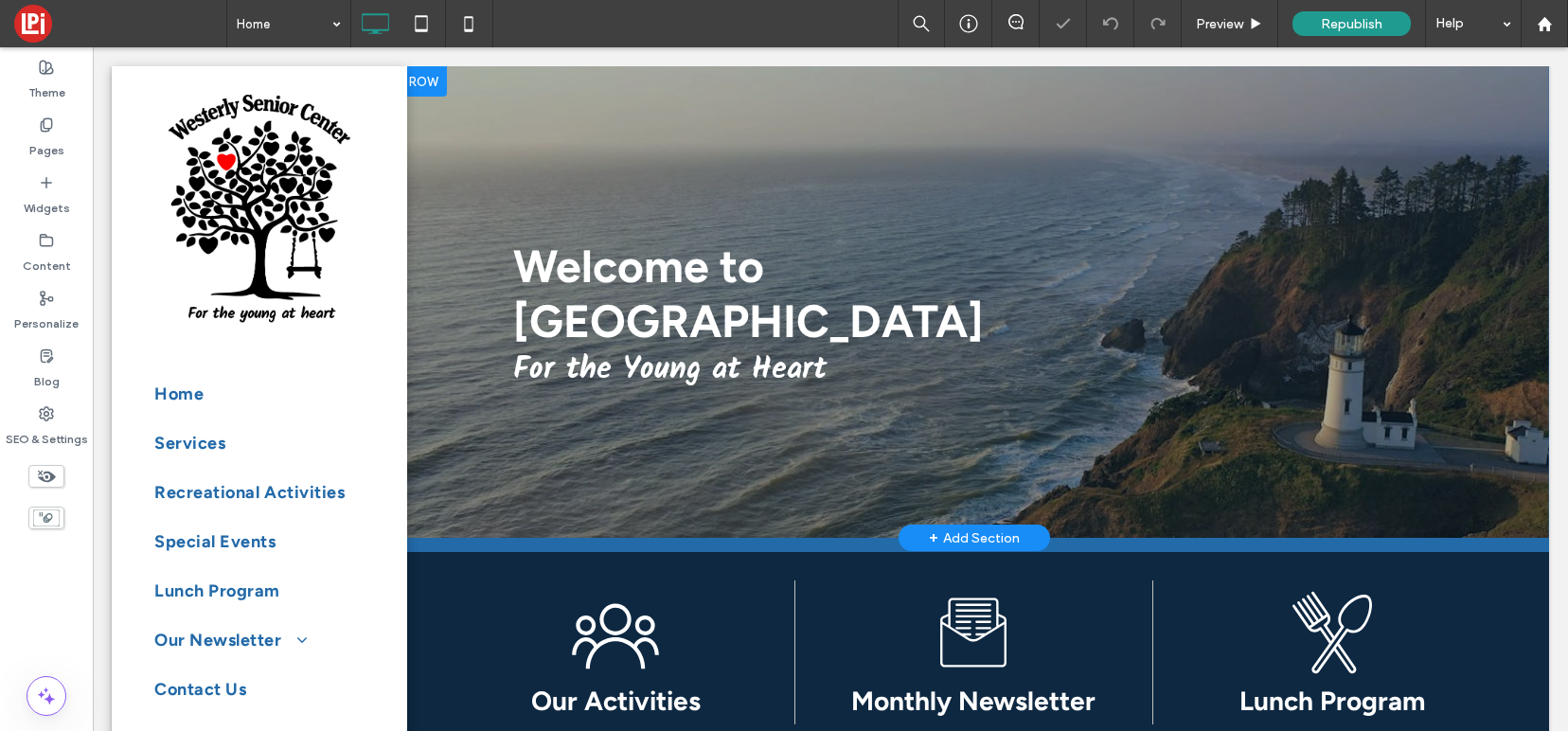
scroll to position [801, 0]
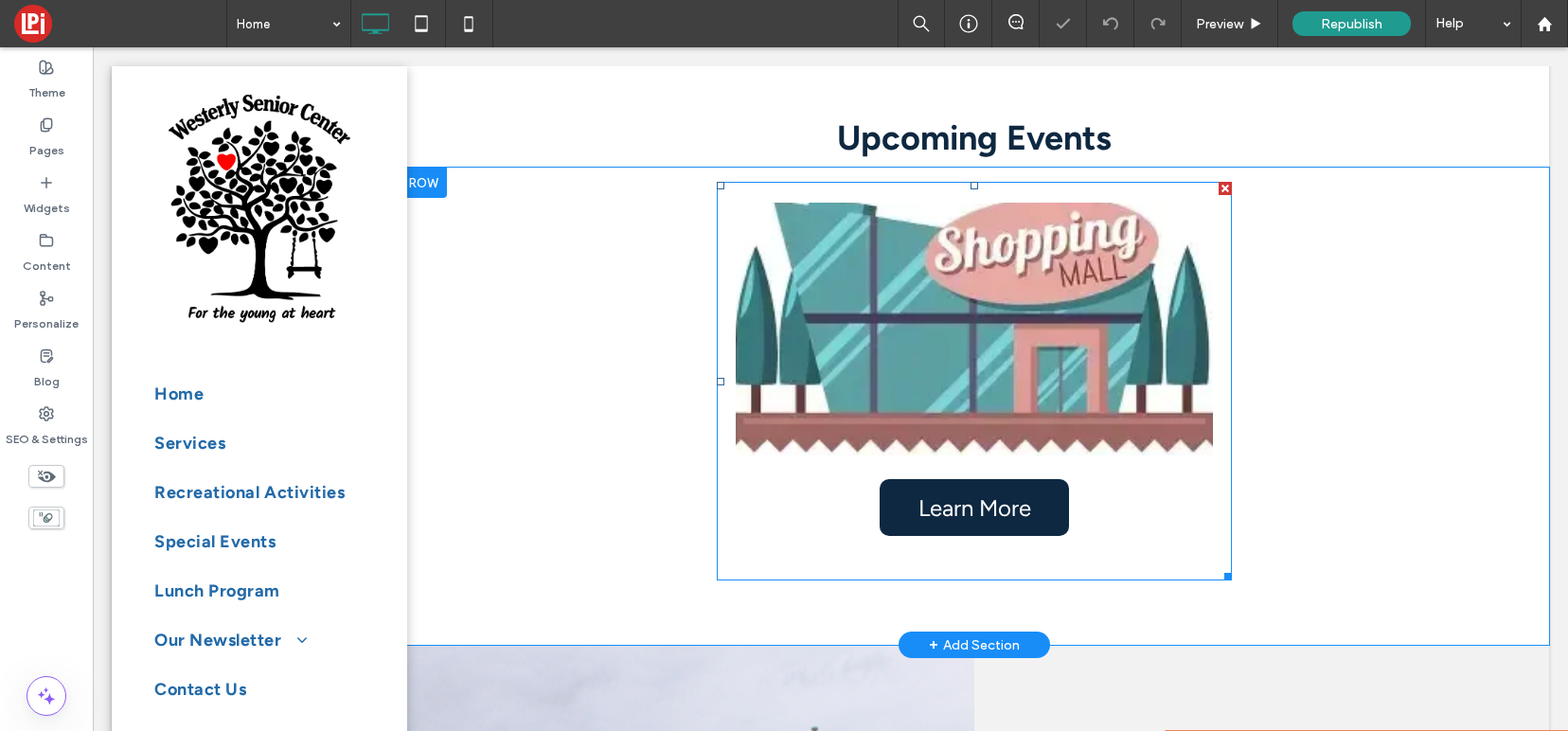
click at [981, 372] on link at bounding box center [974, 329] width 506 height 268
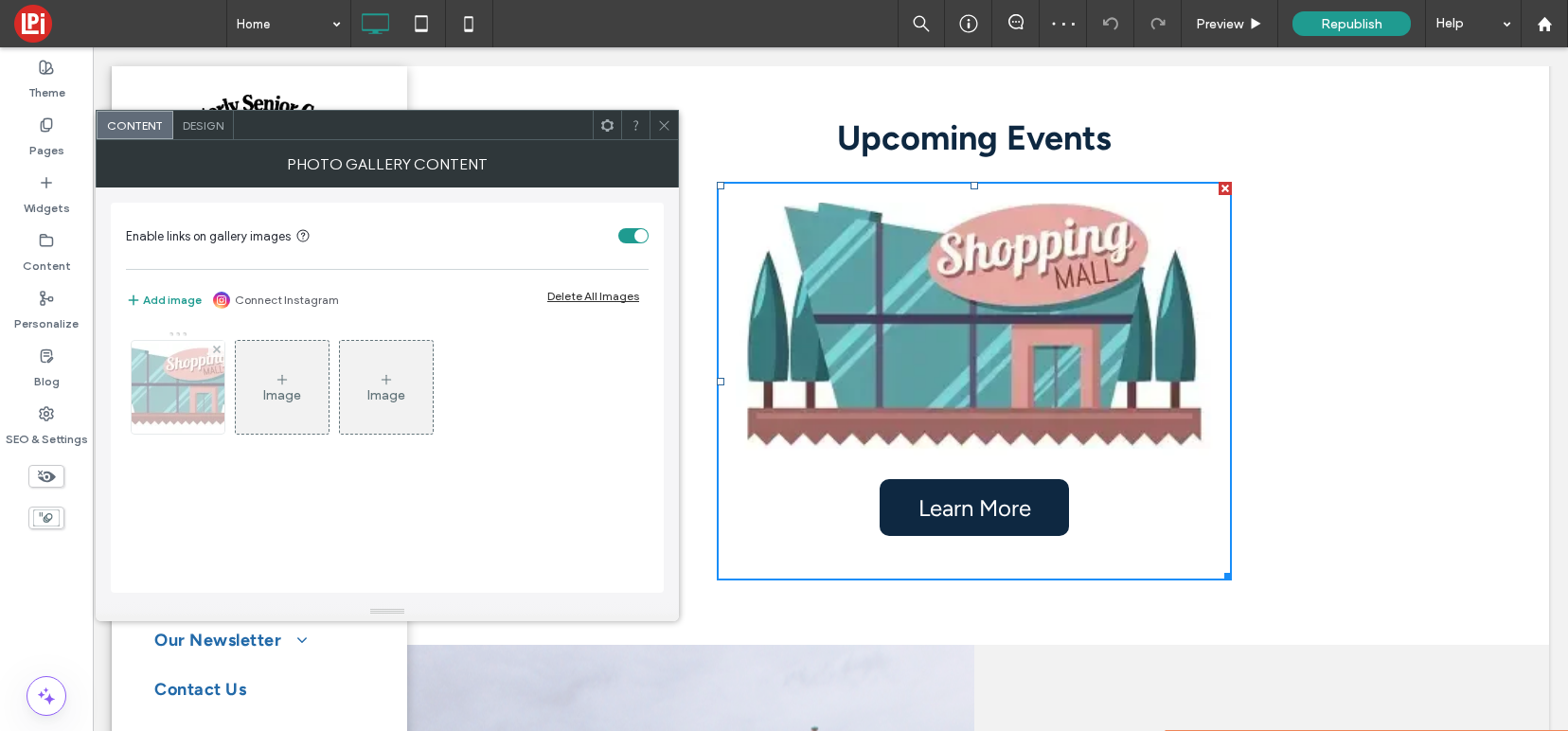
click at [192, 362] on img at bounding box center [178, 388] width 152 height 90
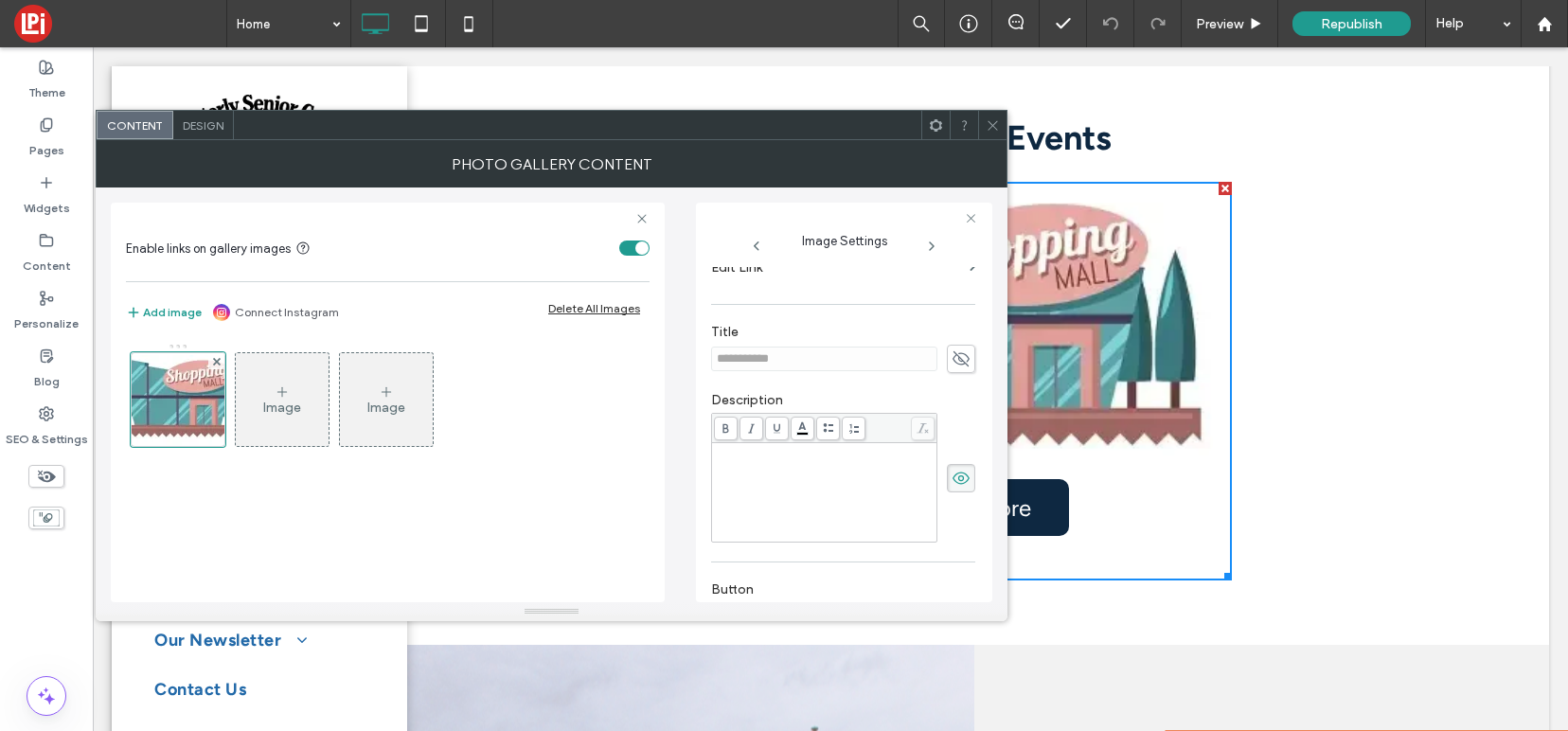
scroll to position [391, 0]
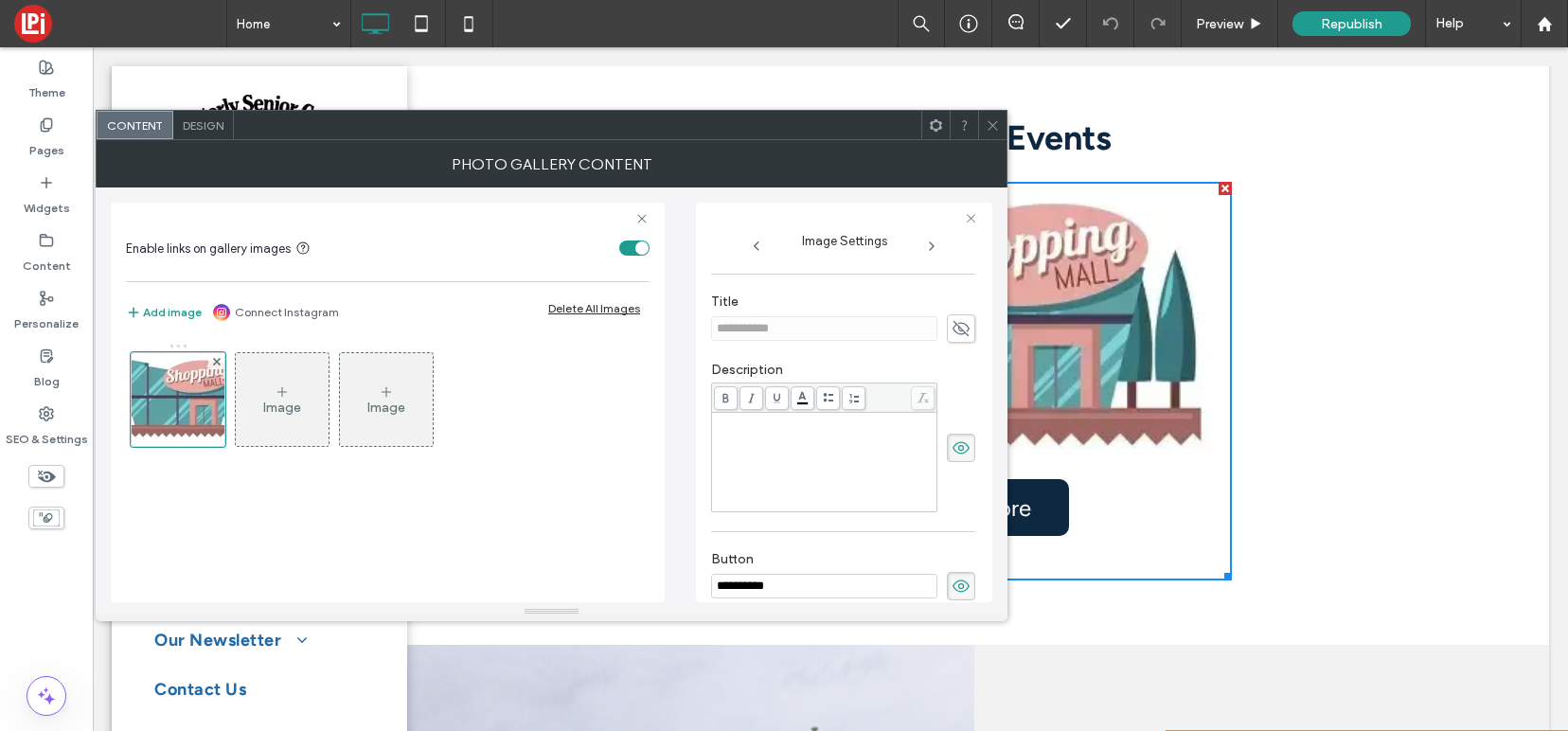
click at [840, 466] on div "Rich Text Editor" at bounding box center [824, 462] width 219 height 94
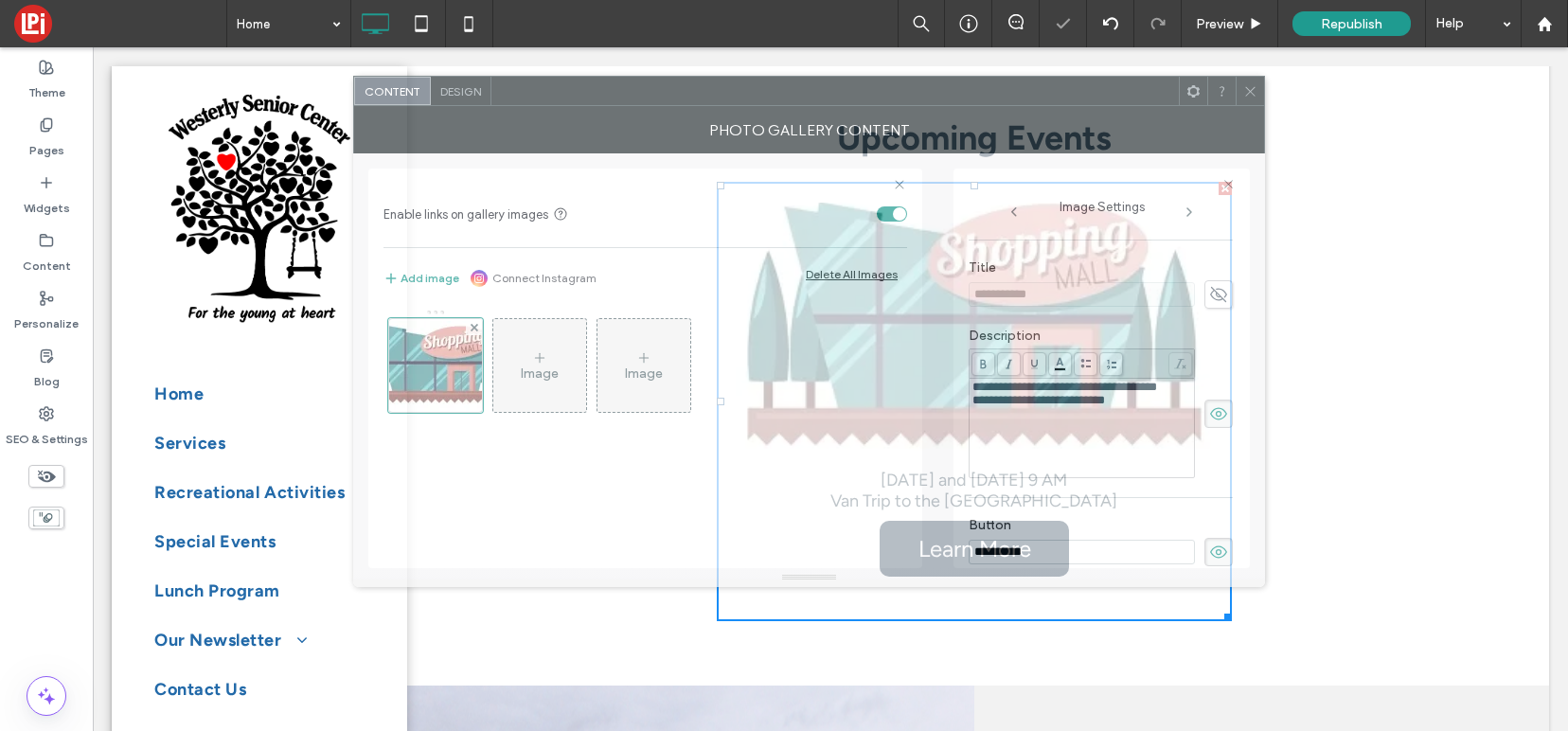
drag, startPoint x: 821, startPoint y: 129, endPoint x: 1079, endPoint y: 92, distance: 260.6
click at [1079, 92] on div at bounding box center [834, 91] width 687 height 29
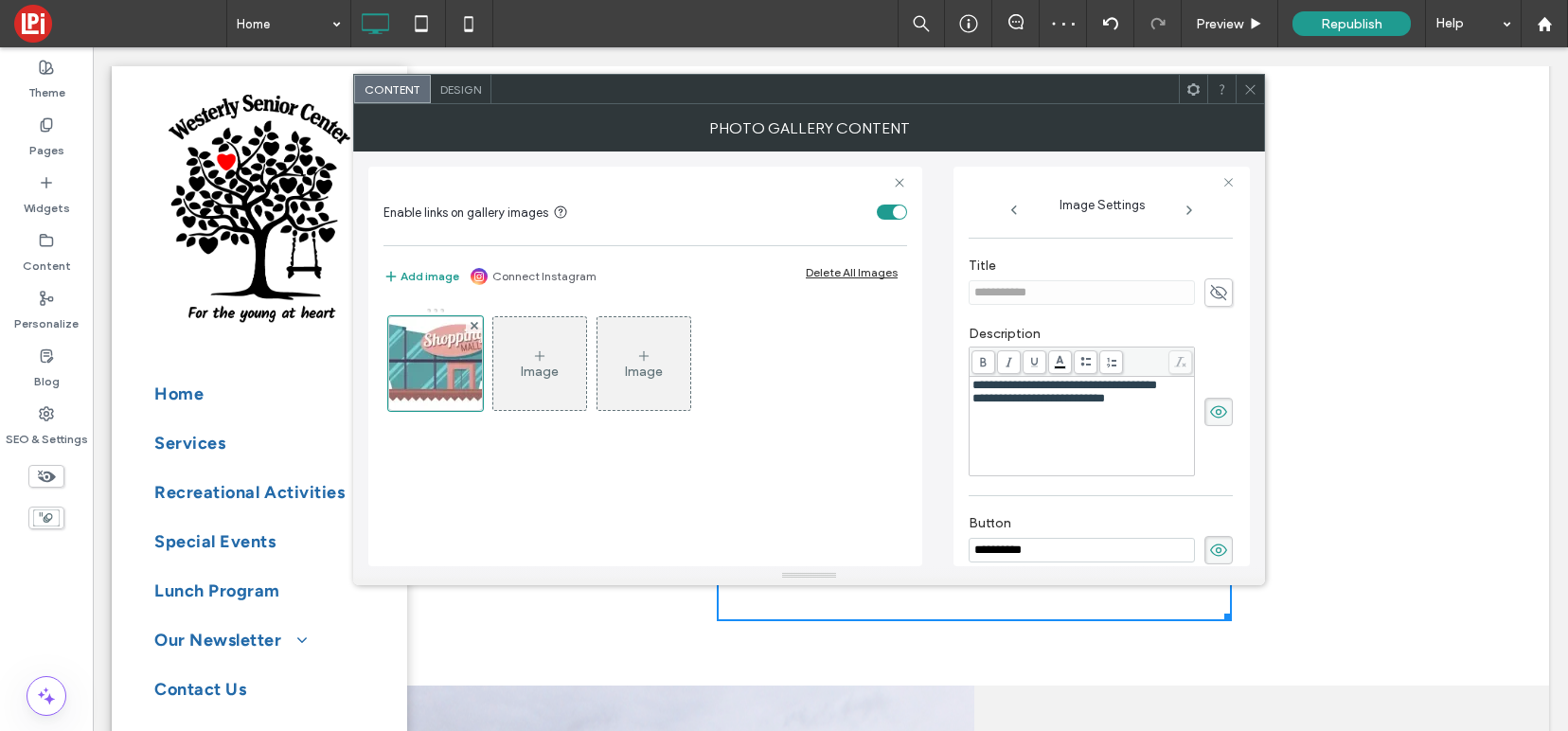
click at [1251, 84] on icon at bounding box center [1250, 89] width 14 height 14
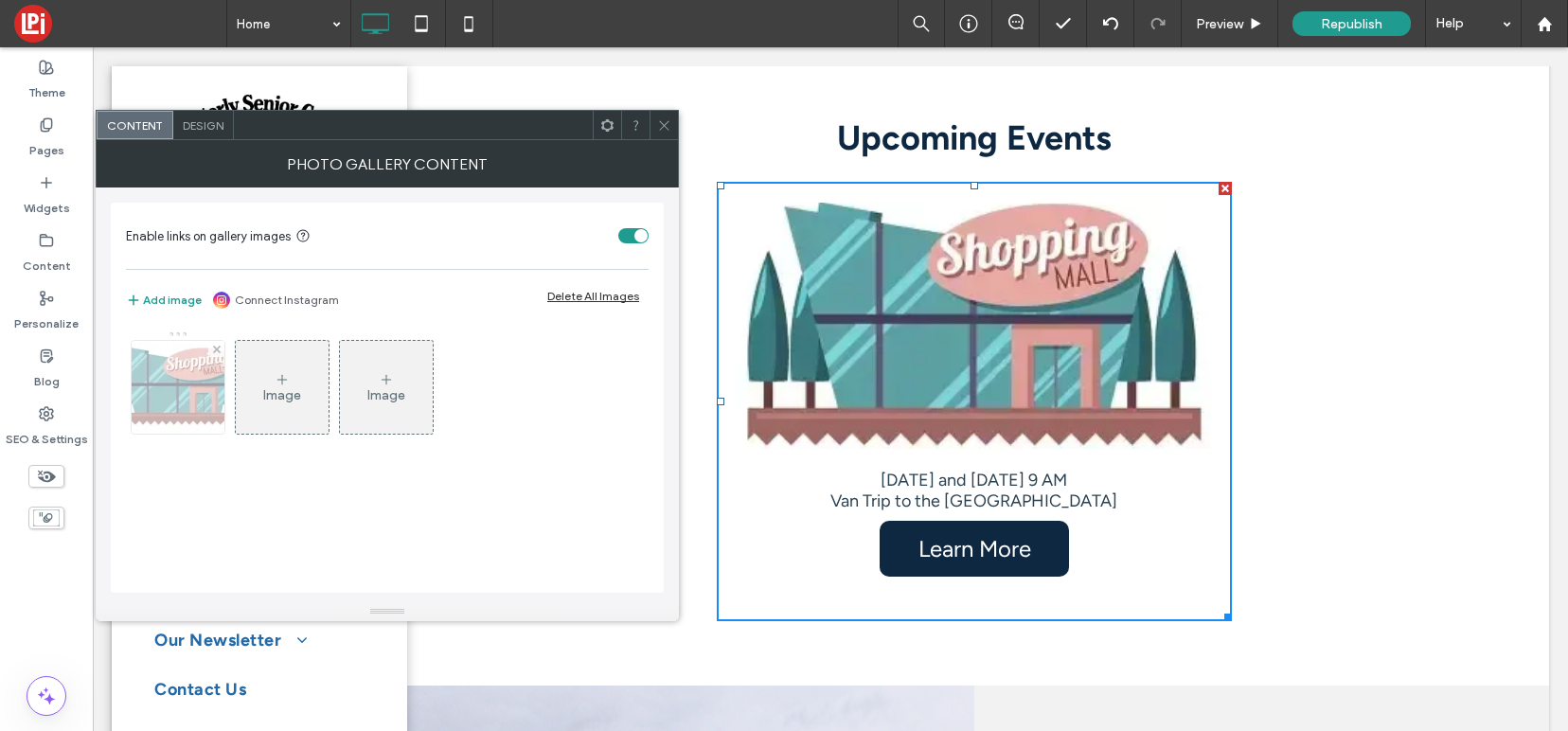
click at [186, 370] on img at bounding box center [178, 388] width 152 height 90
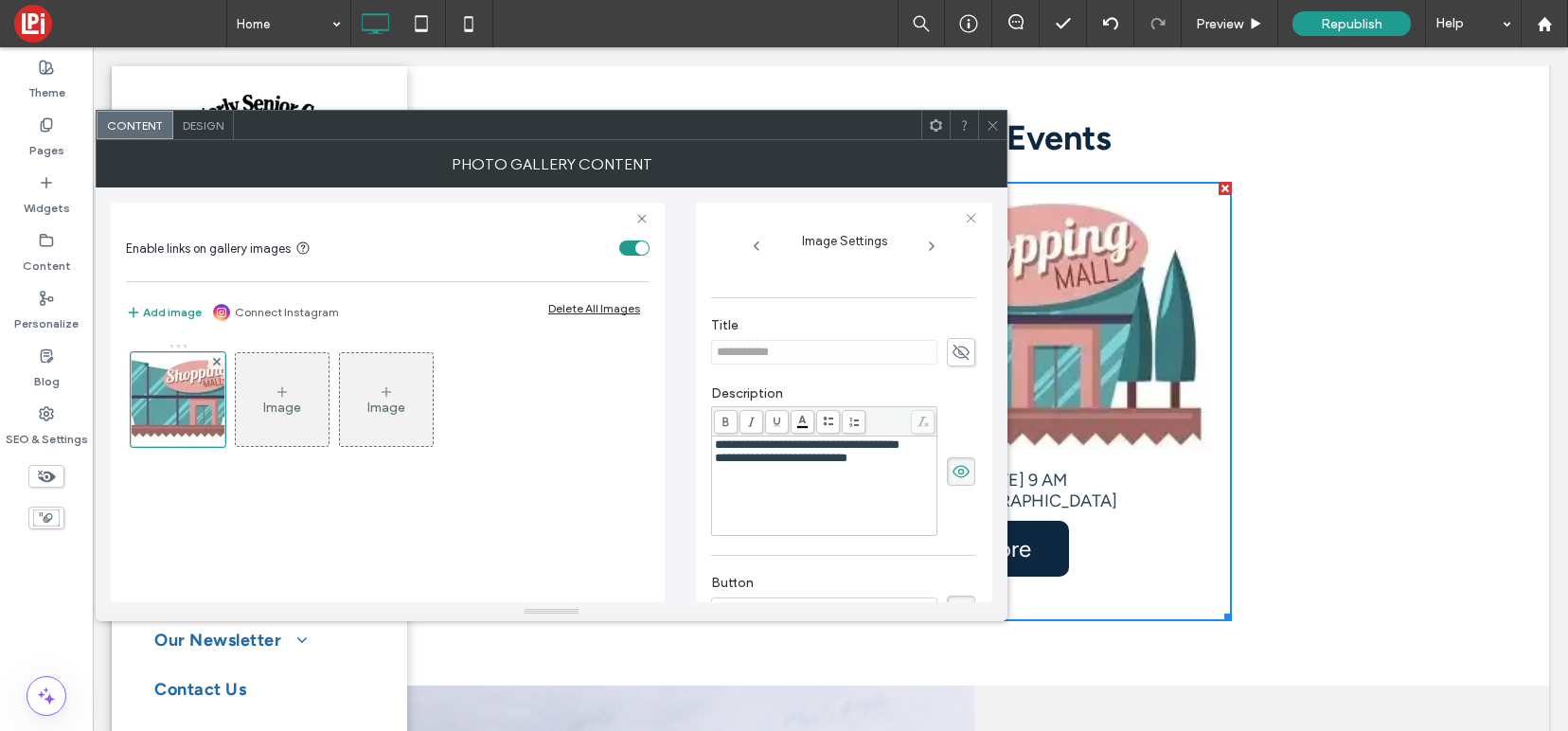
scroll to position [391, 0]
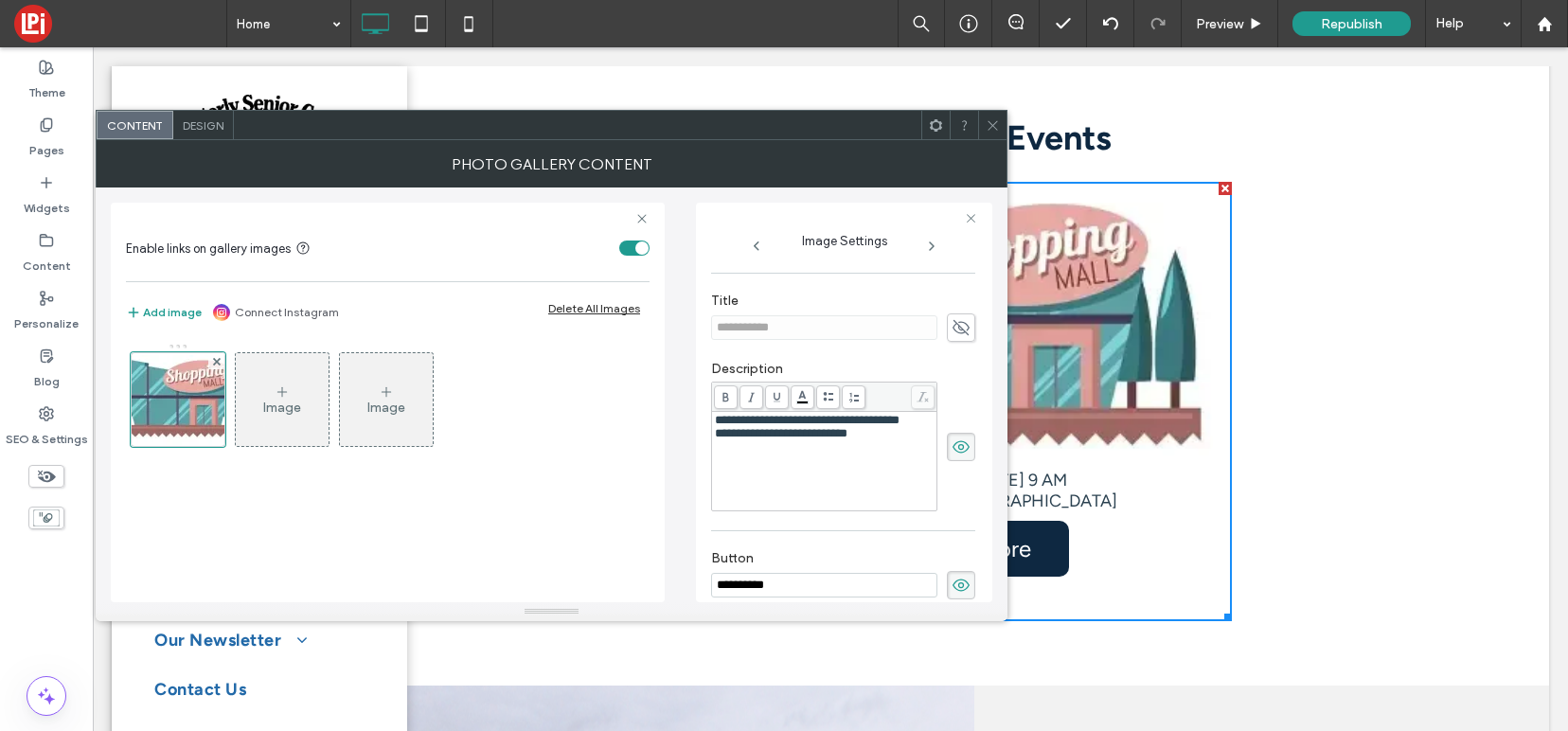
click at [708, 242] on div "**********" at bounding box center [844, 403] width 296 height 400
click at [993, 124] on icon at bounding box center [992, 125] width 14 height 14
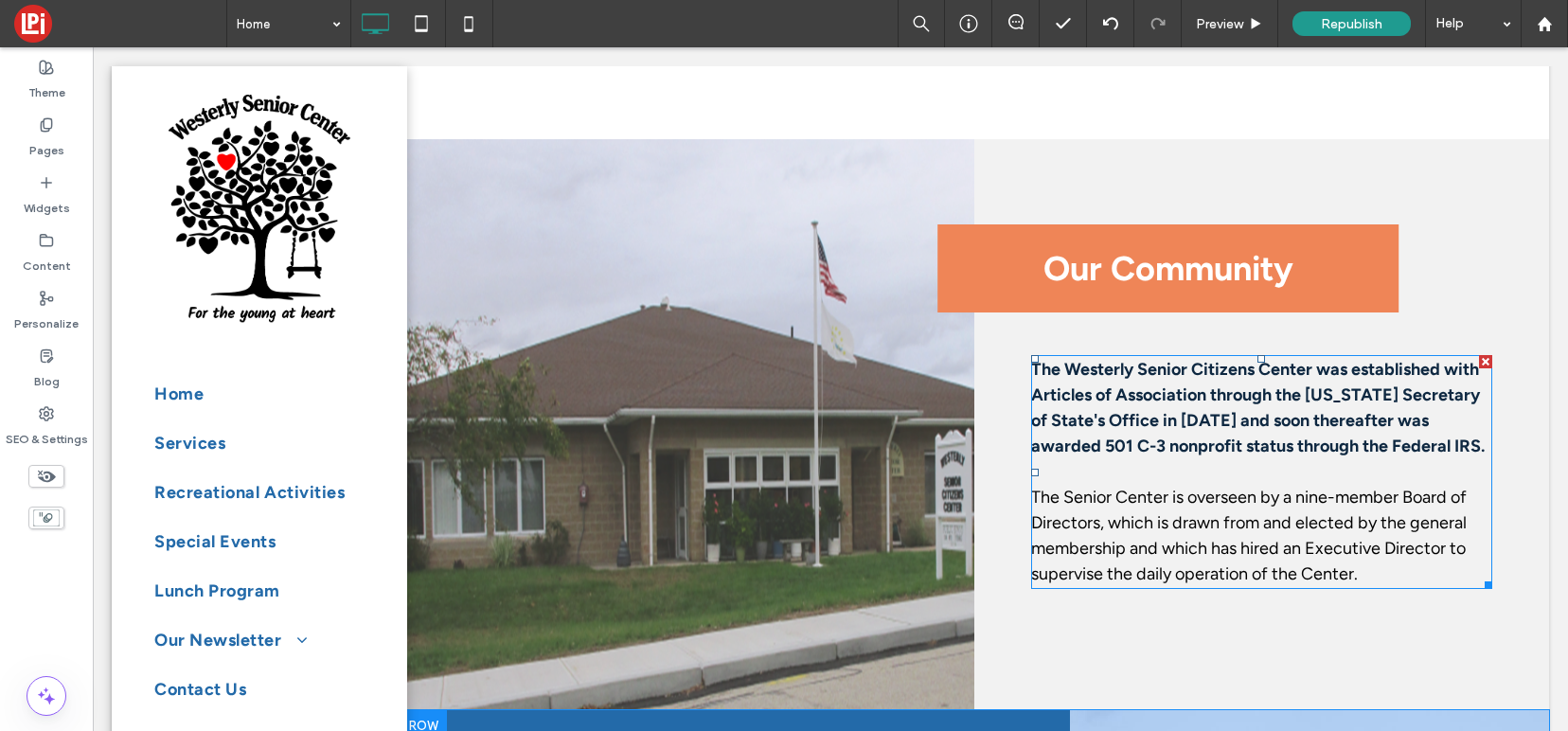
scroll to position [1351, 0]
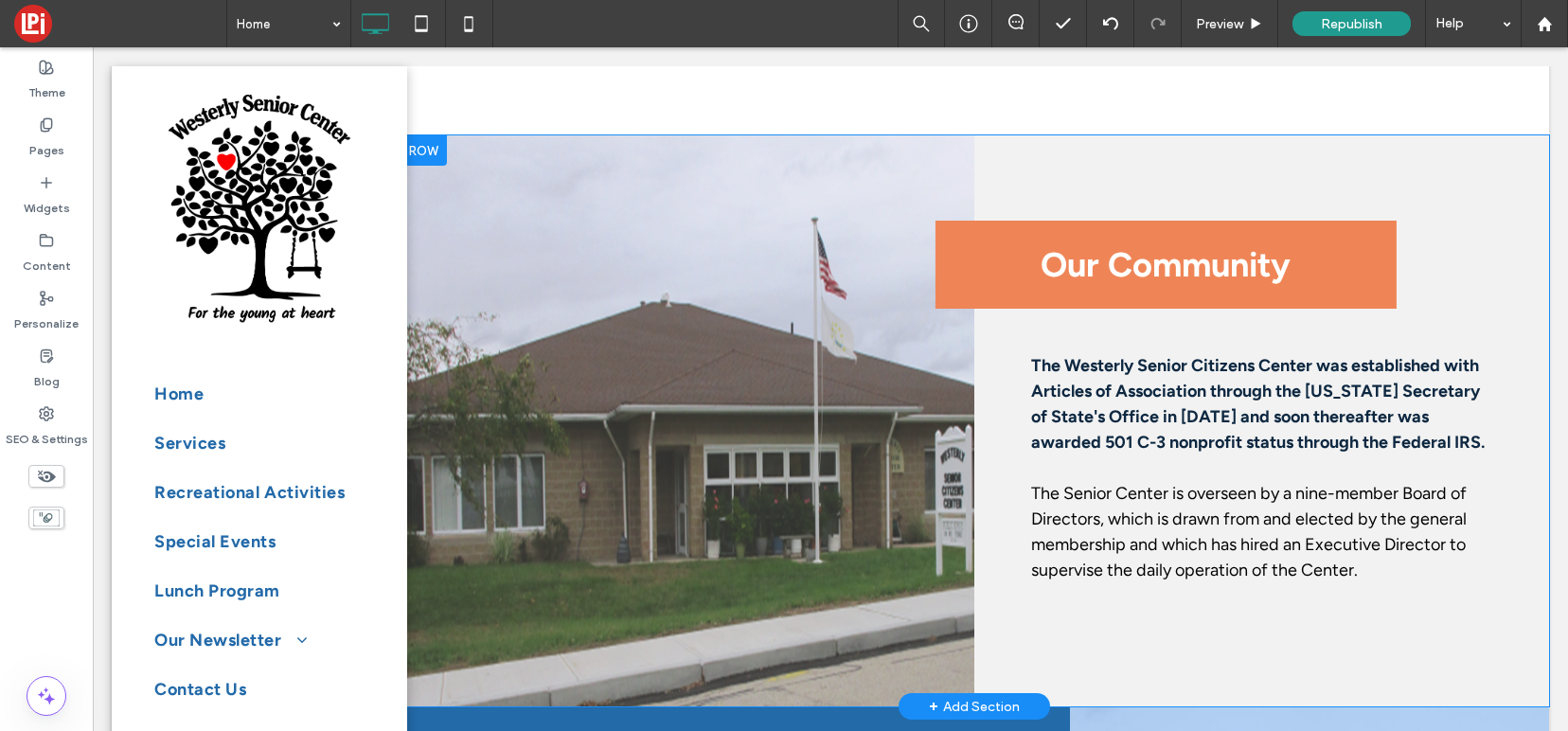
click at [686, 464] on div "Click To Paste" at bounding box center [687, 421] width 575 height 571
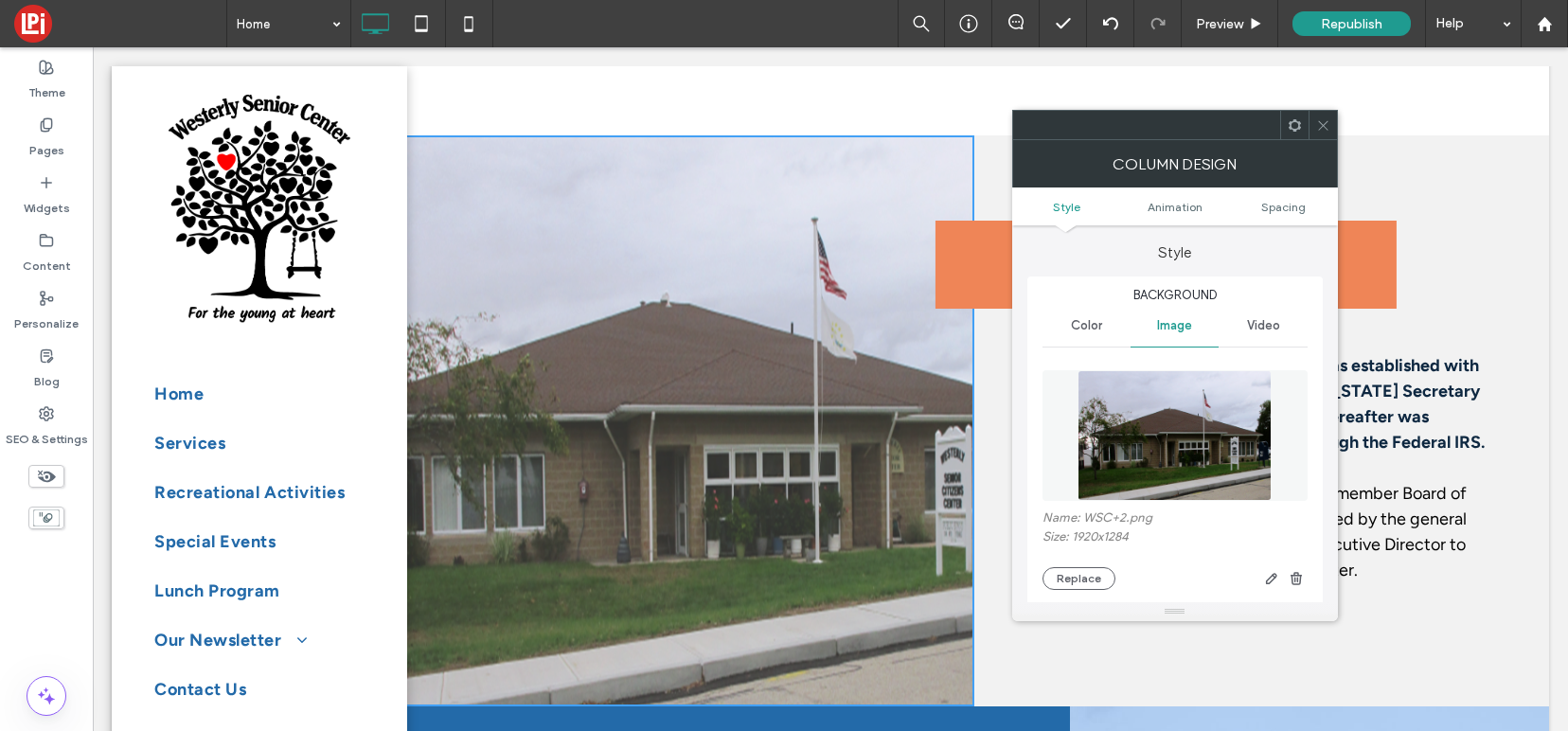
scroll to position [1354, 0]
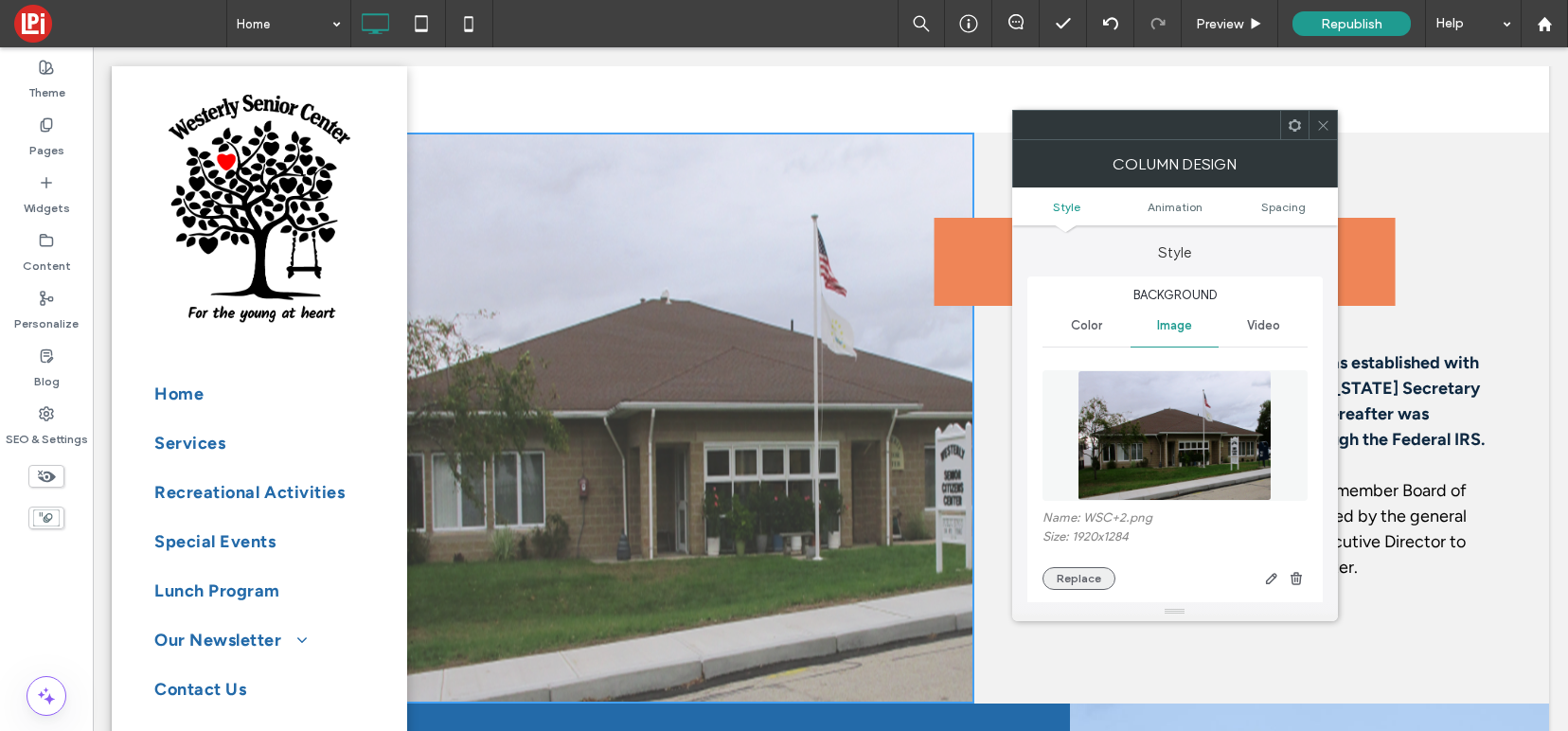
click at [1075, 578] on button "Replace" at bounding box center [1079, 579] width 73 height 23
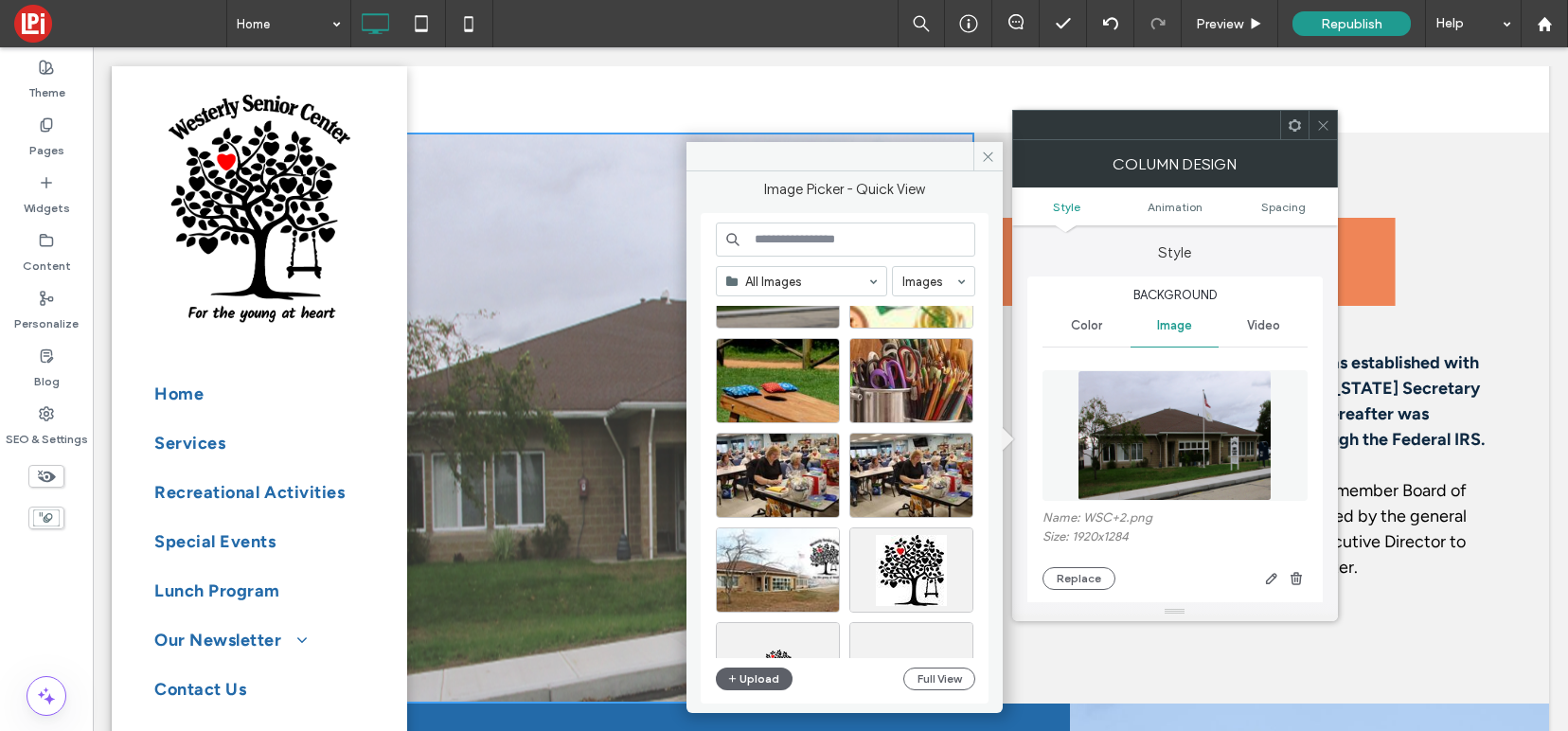
scroll to position [288, 0]
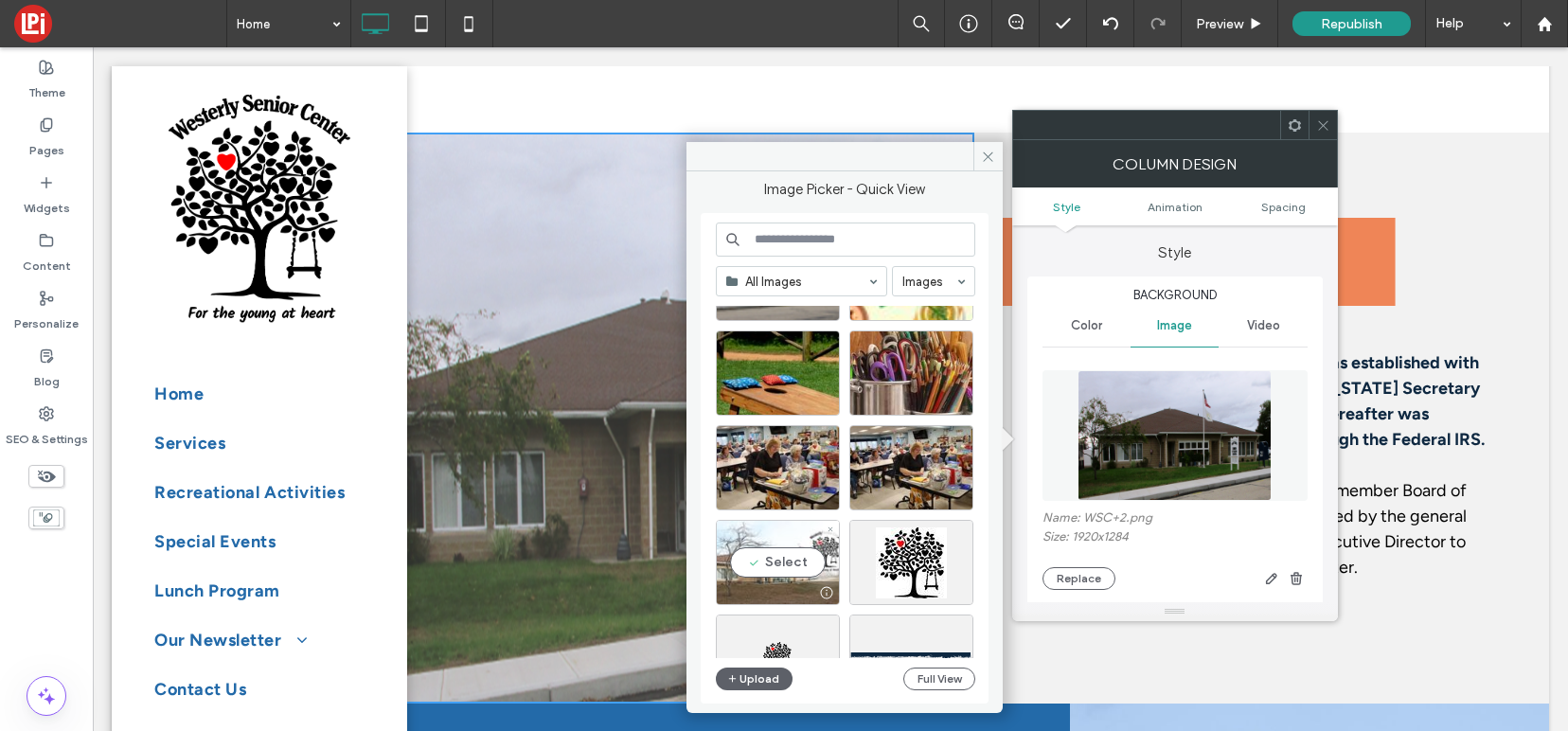
click at [771, 563] on div "Select" at bounding box center [777, 563] width 124 height 86
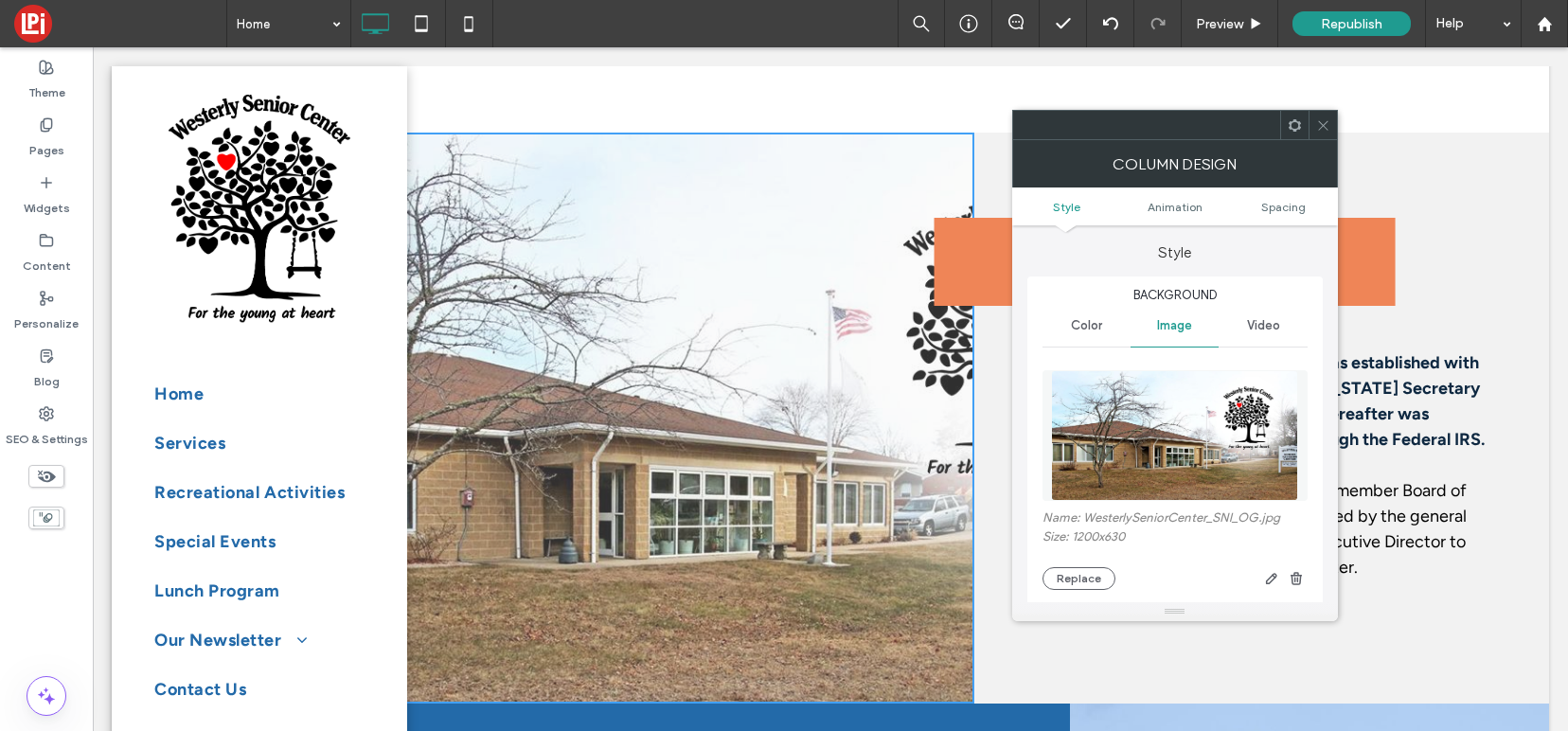
click at [1320, 125] on icon at bounding box center [1323, 125] width 14 height 14
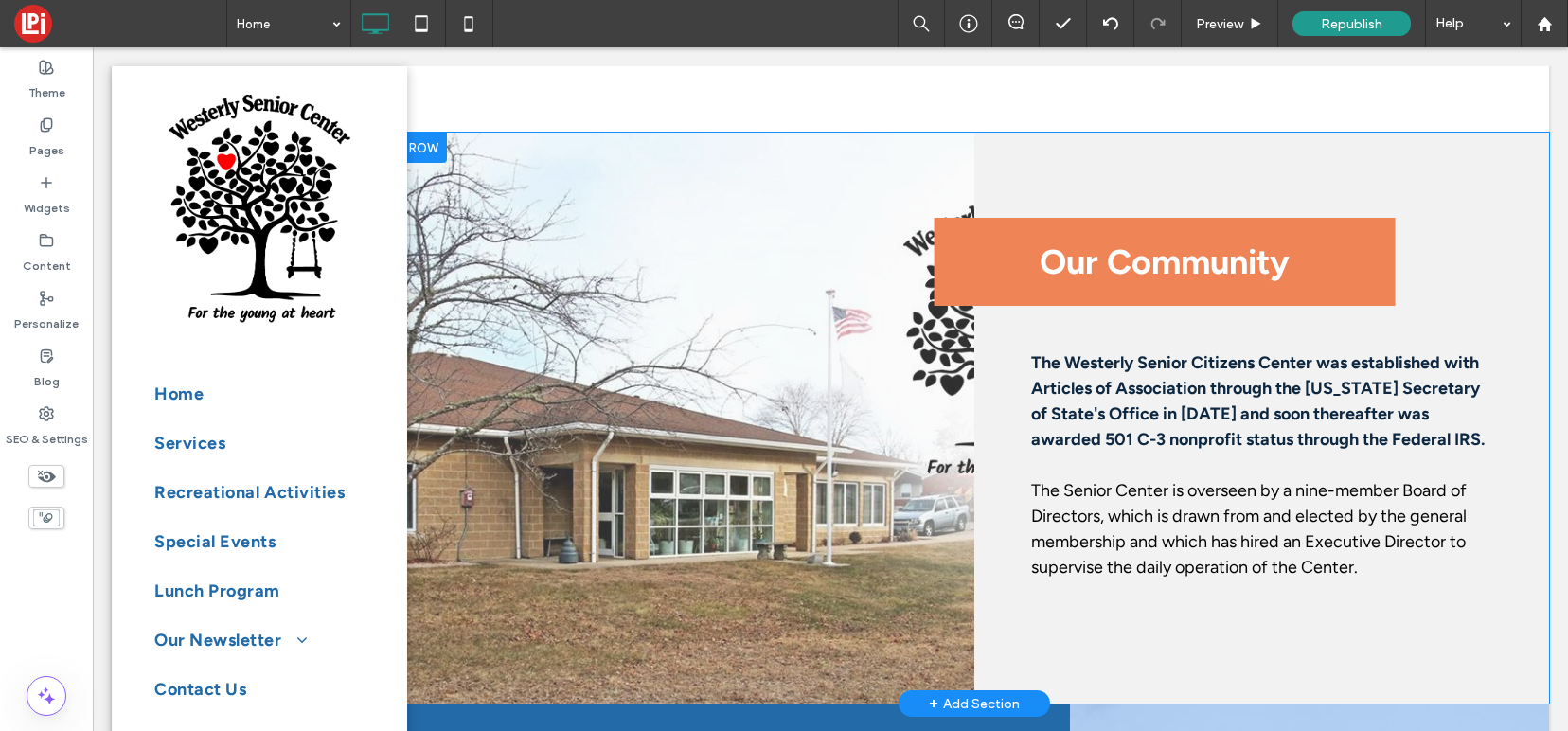
click at [841, 369] on div "Click To Paste" at bounding box center [687, 418] width 575 height 571
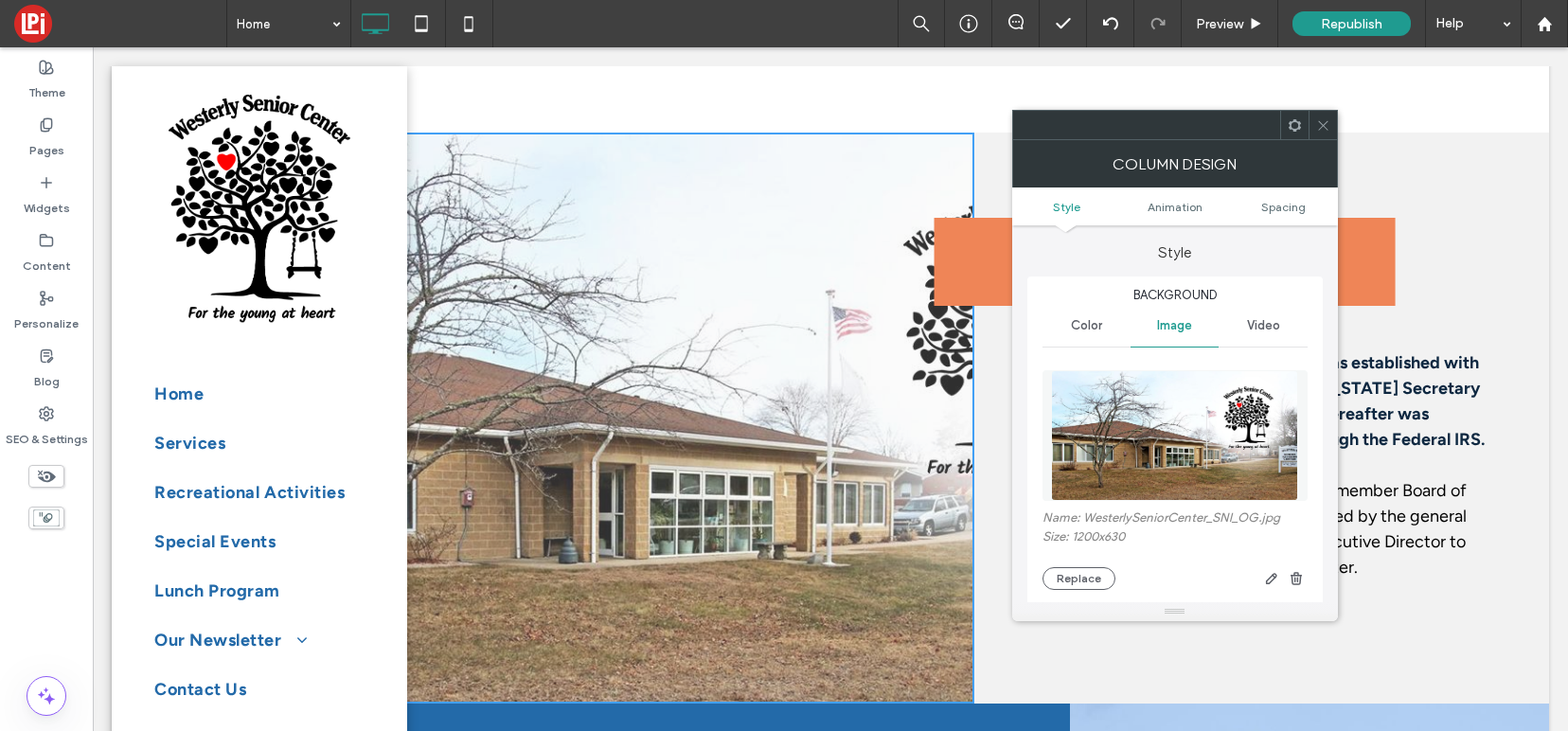
scroll to position [12, 0]
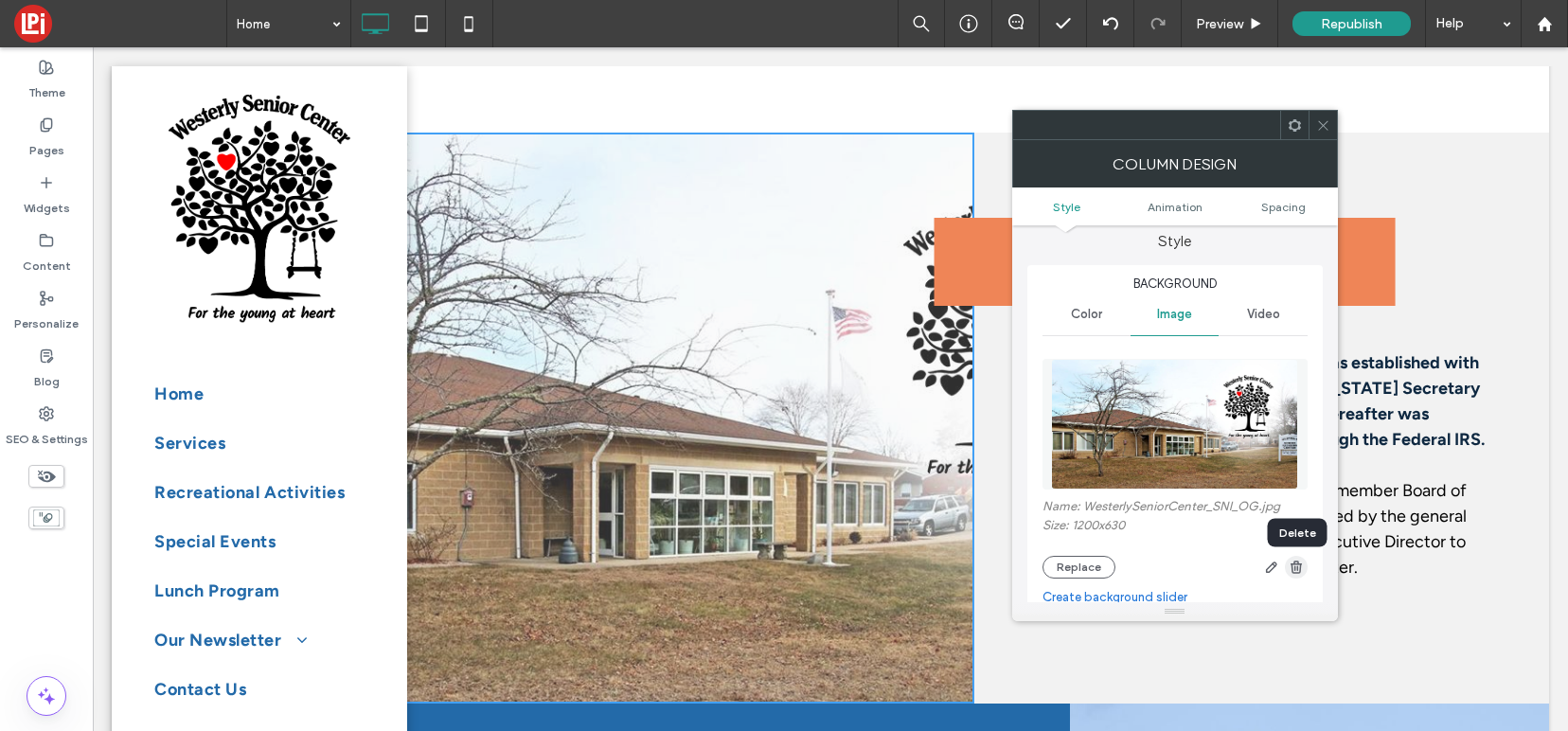
click at [1296, 571] on use "button" at bounding box center [1296, 567] width 12 height 13
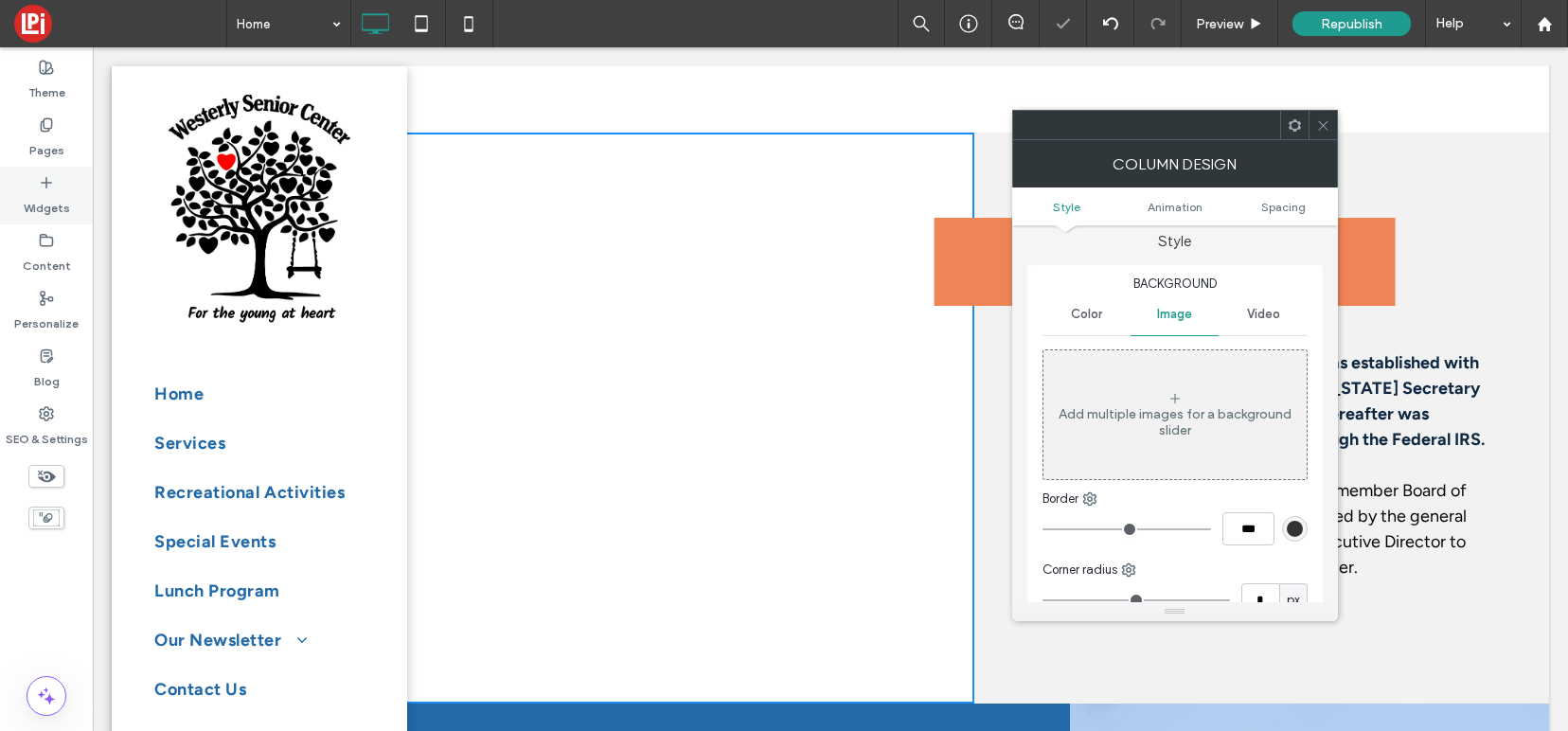
click at [46, 173] on div "Widgets" at bounding box center [46, 195] width 92 height 58
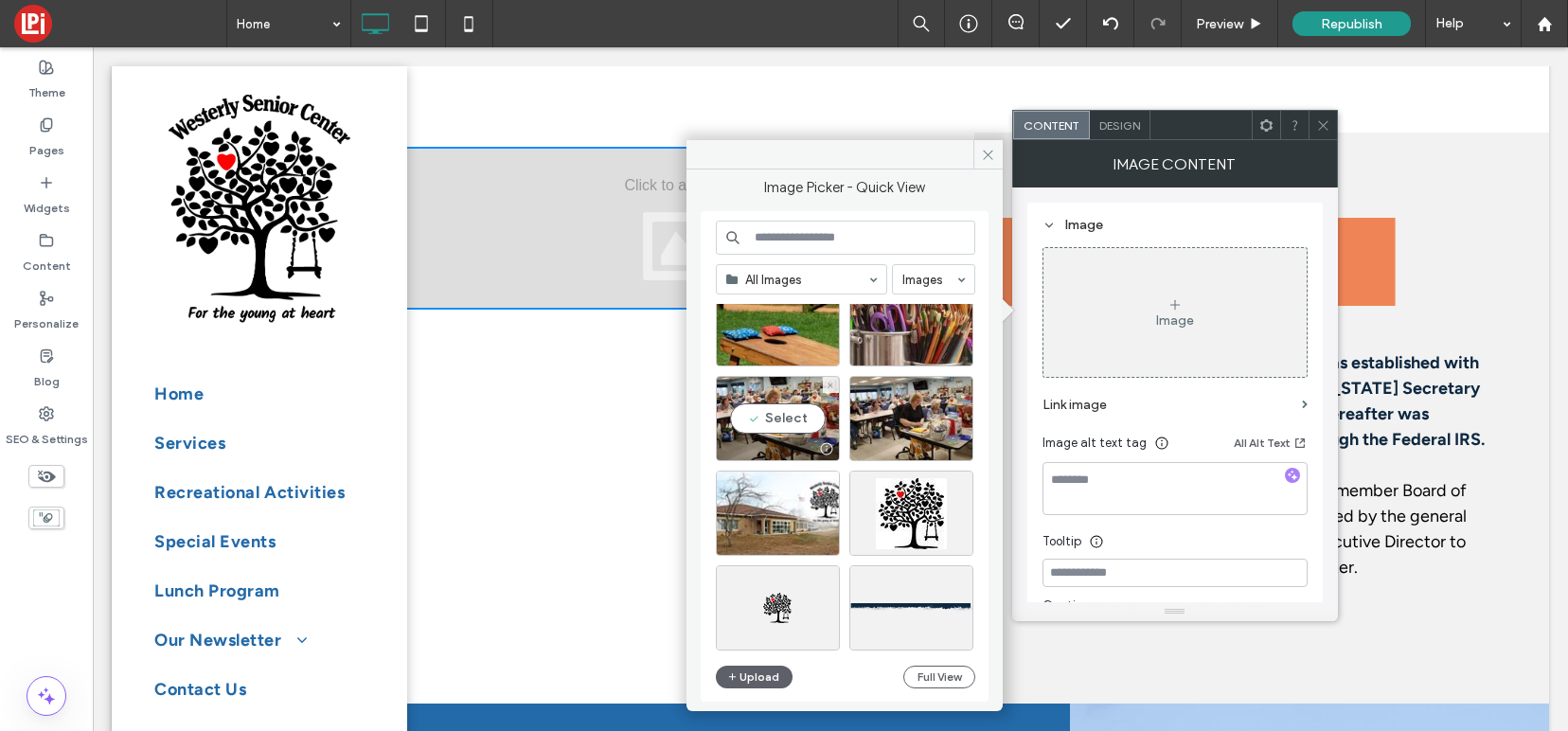
scroll to position [336, 0]
click at [750, 503] on div "Select" at bounding box center [777, 513] width 124 height 86
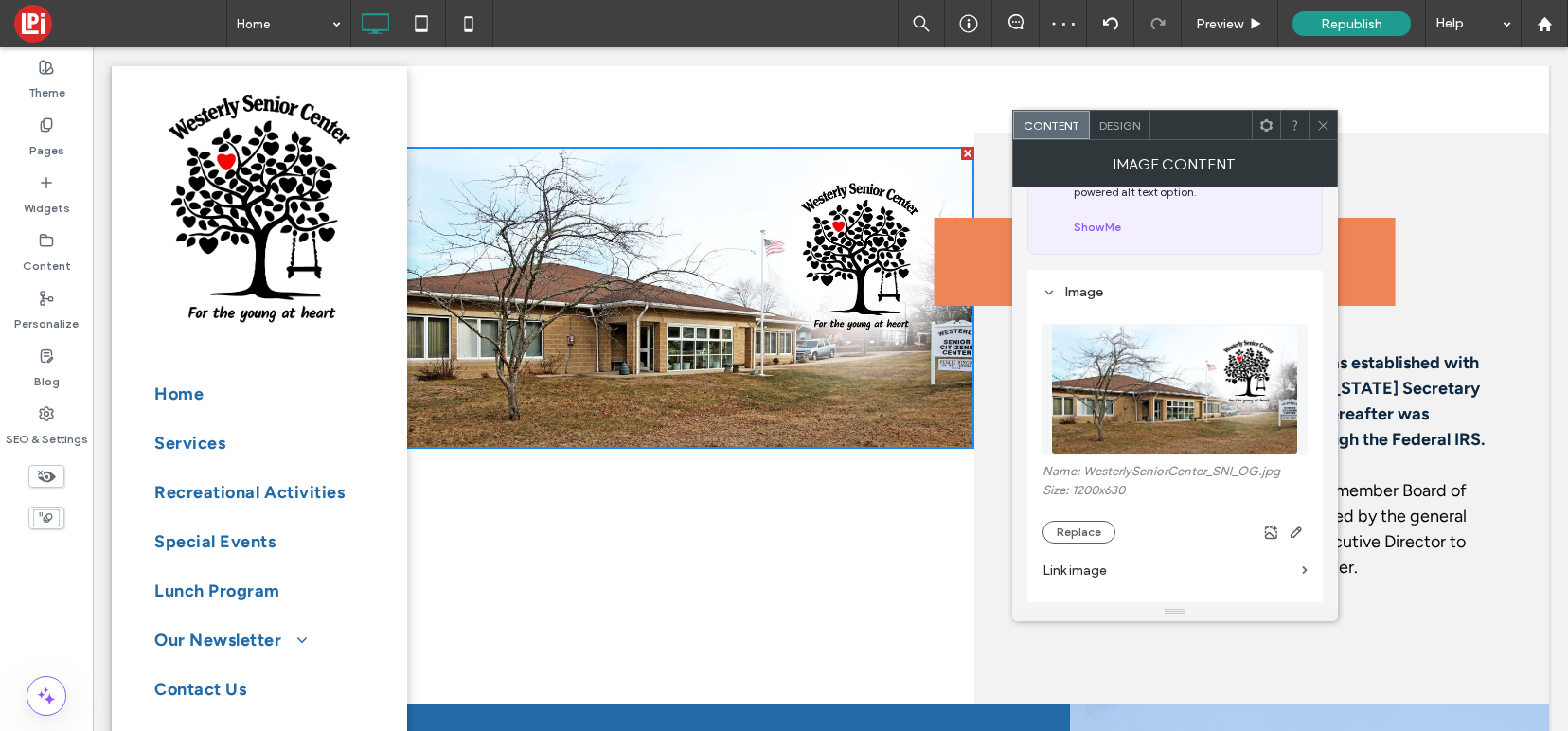
scroll to position [96, 0]
click at [1073, 541] on button "Replace" at bounding box center [1079, 534] width 73 height 23
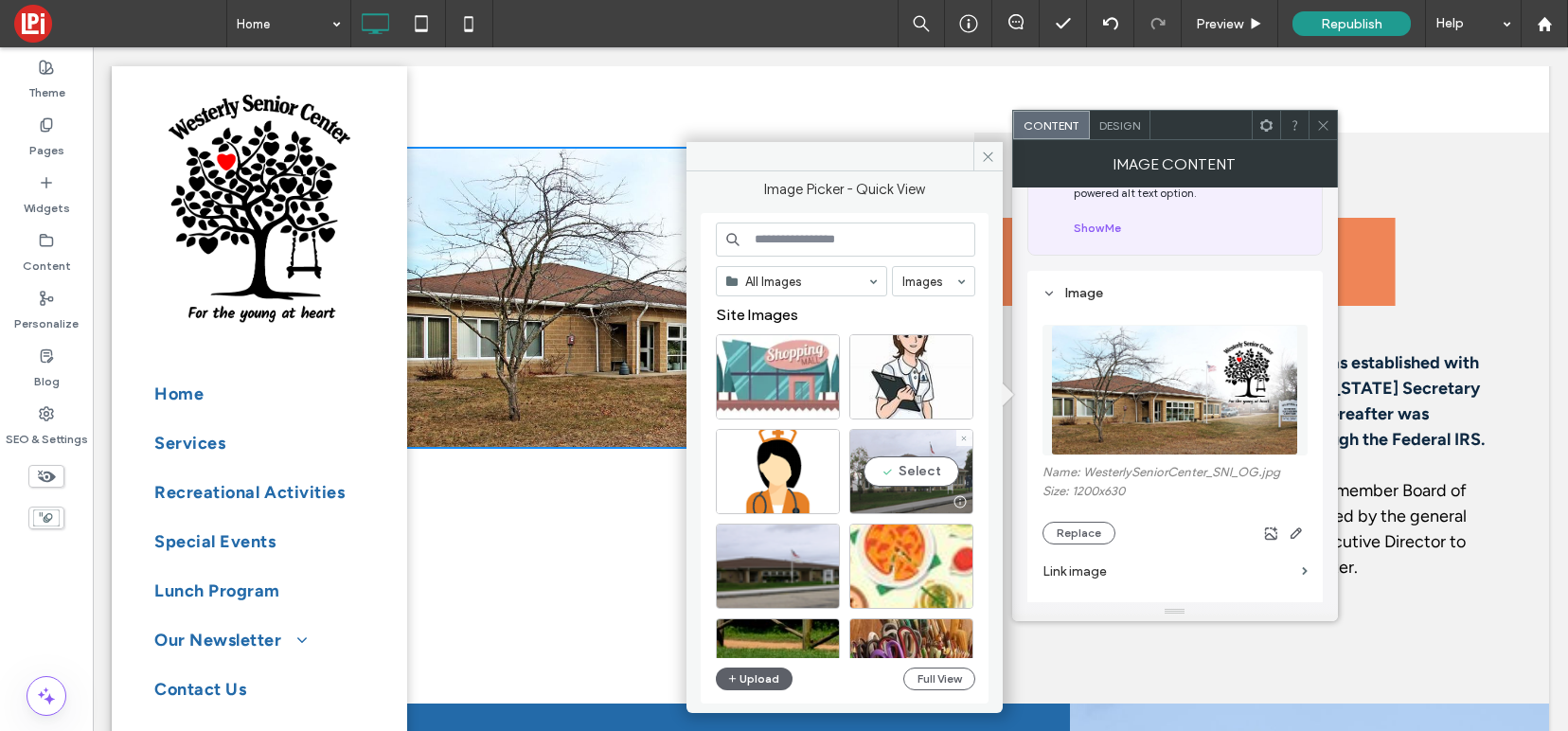
click at [924, 462] on div "Select" at bounding box center [910, 471] width 124 height 86
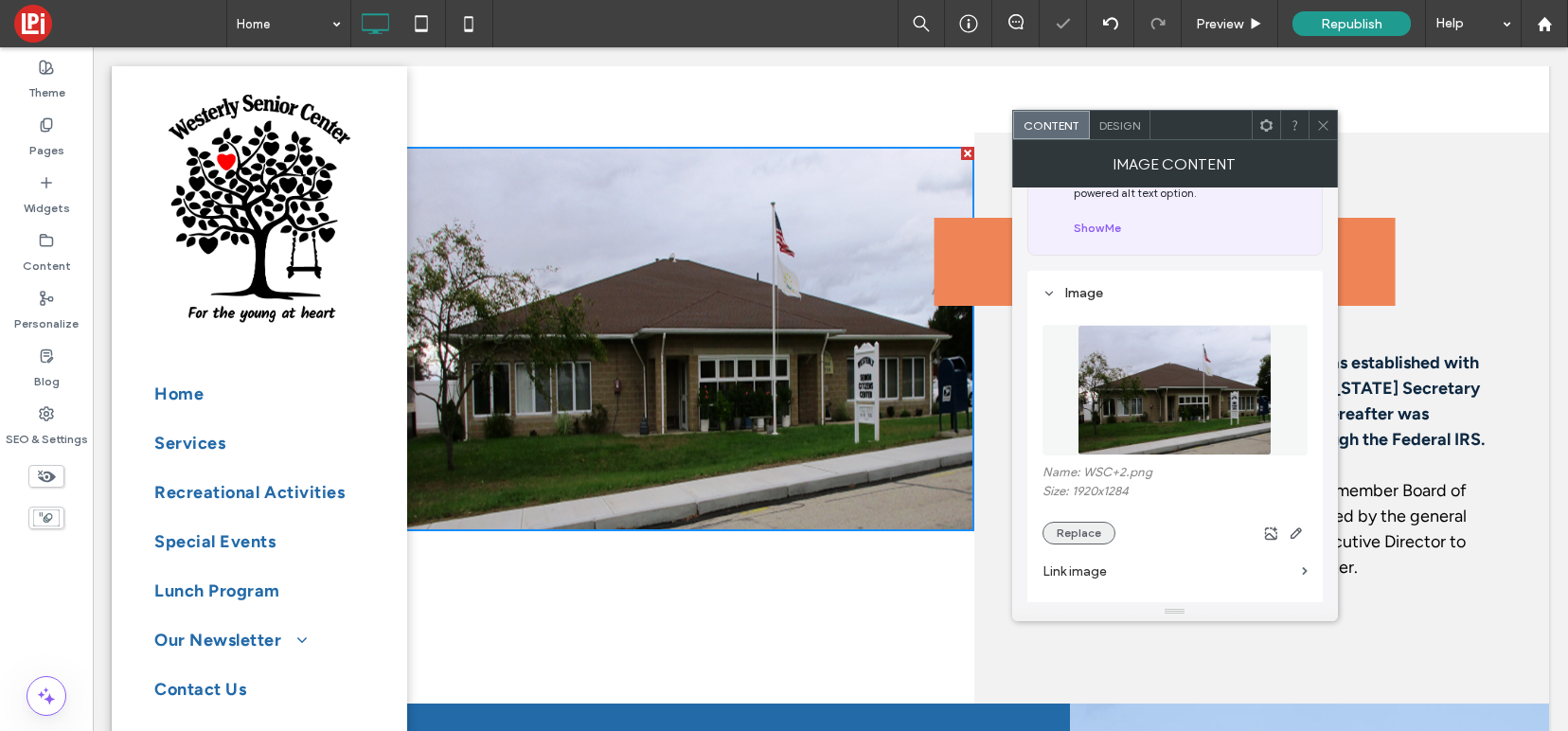
click at [1077, 536] on button "Replace" at bounding box center [1079, 534] width 73 height 23
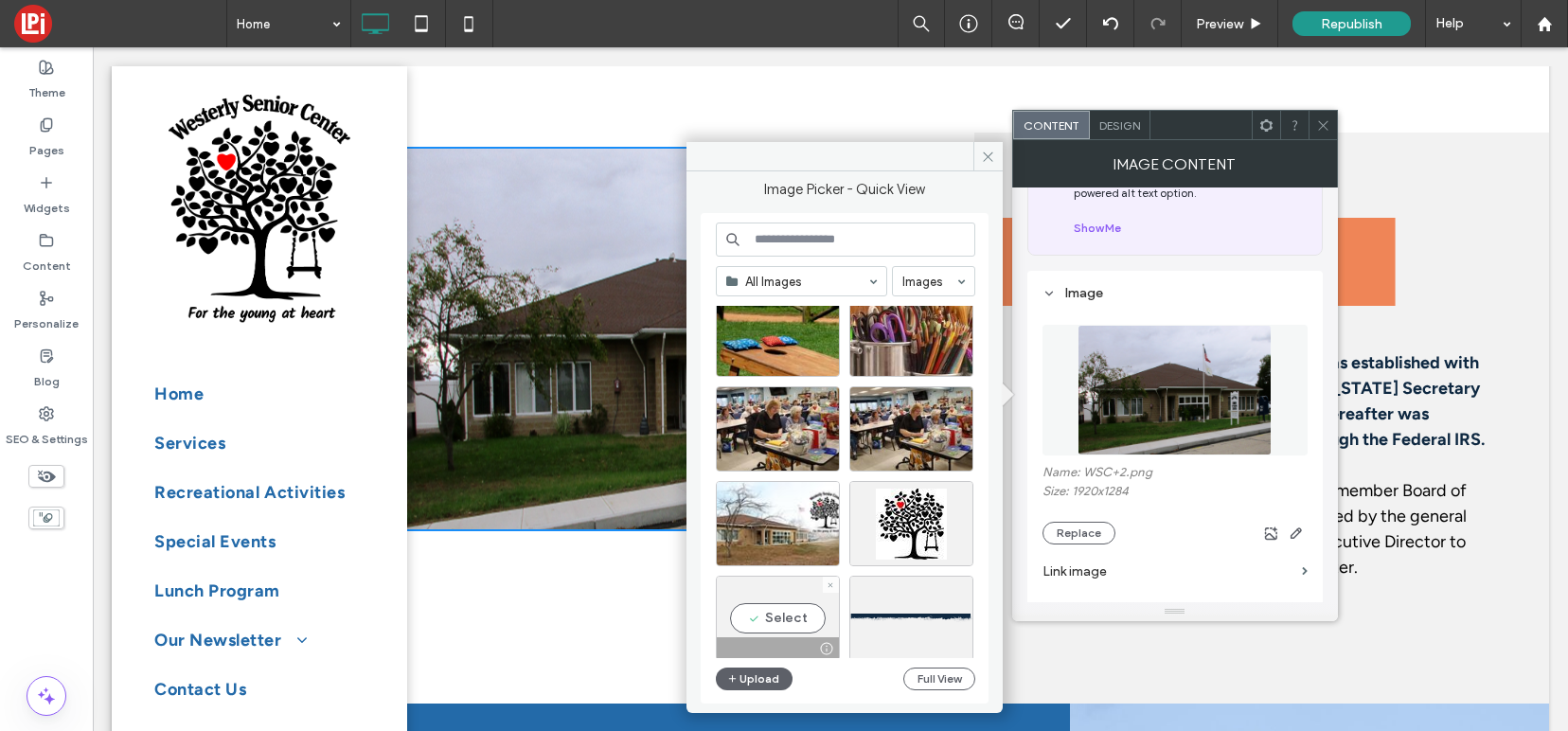
scroll to position [252, 0]
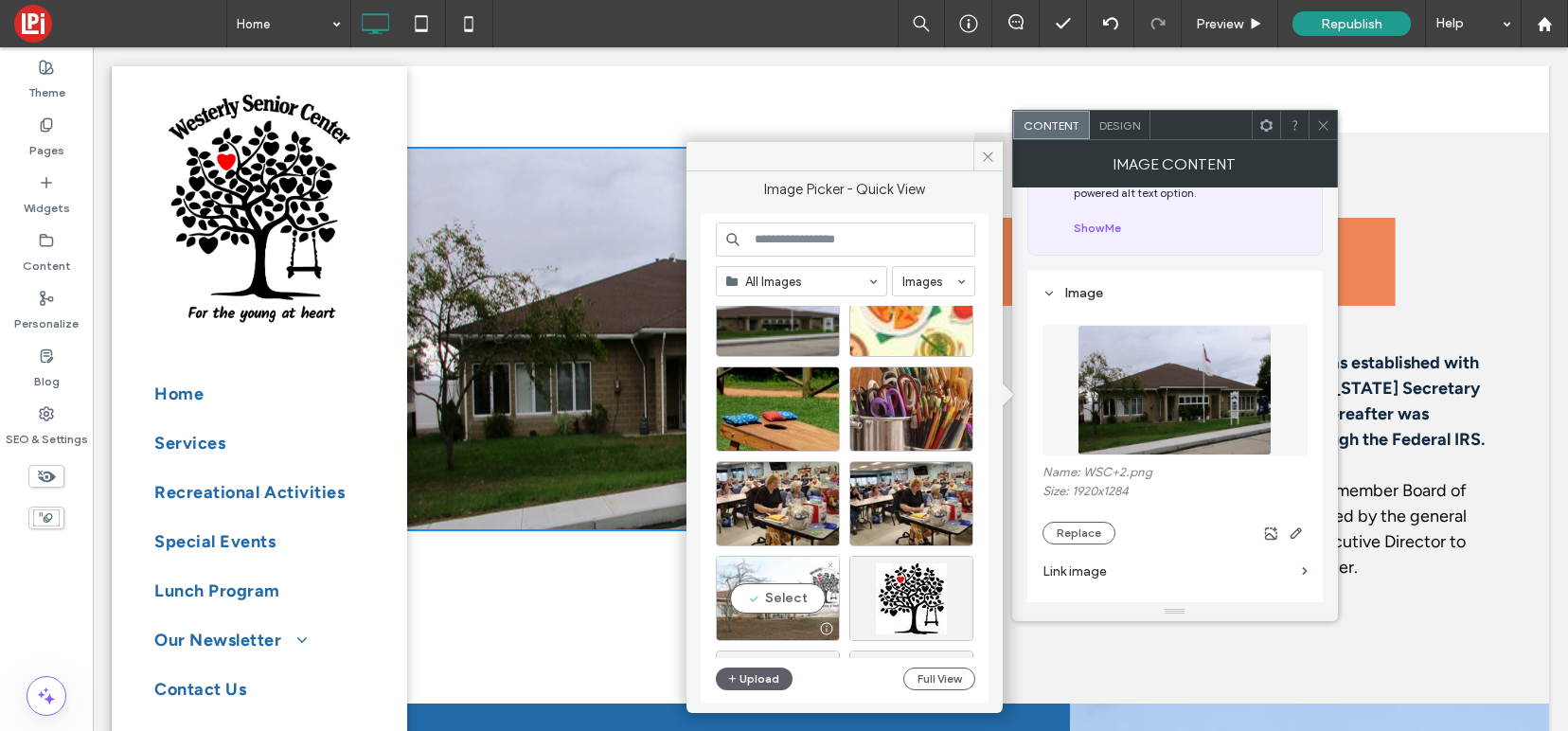
click at [782, 581] on div "Select" at bounding box center [777, 598] width 124 height 86
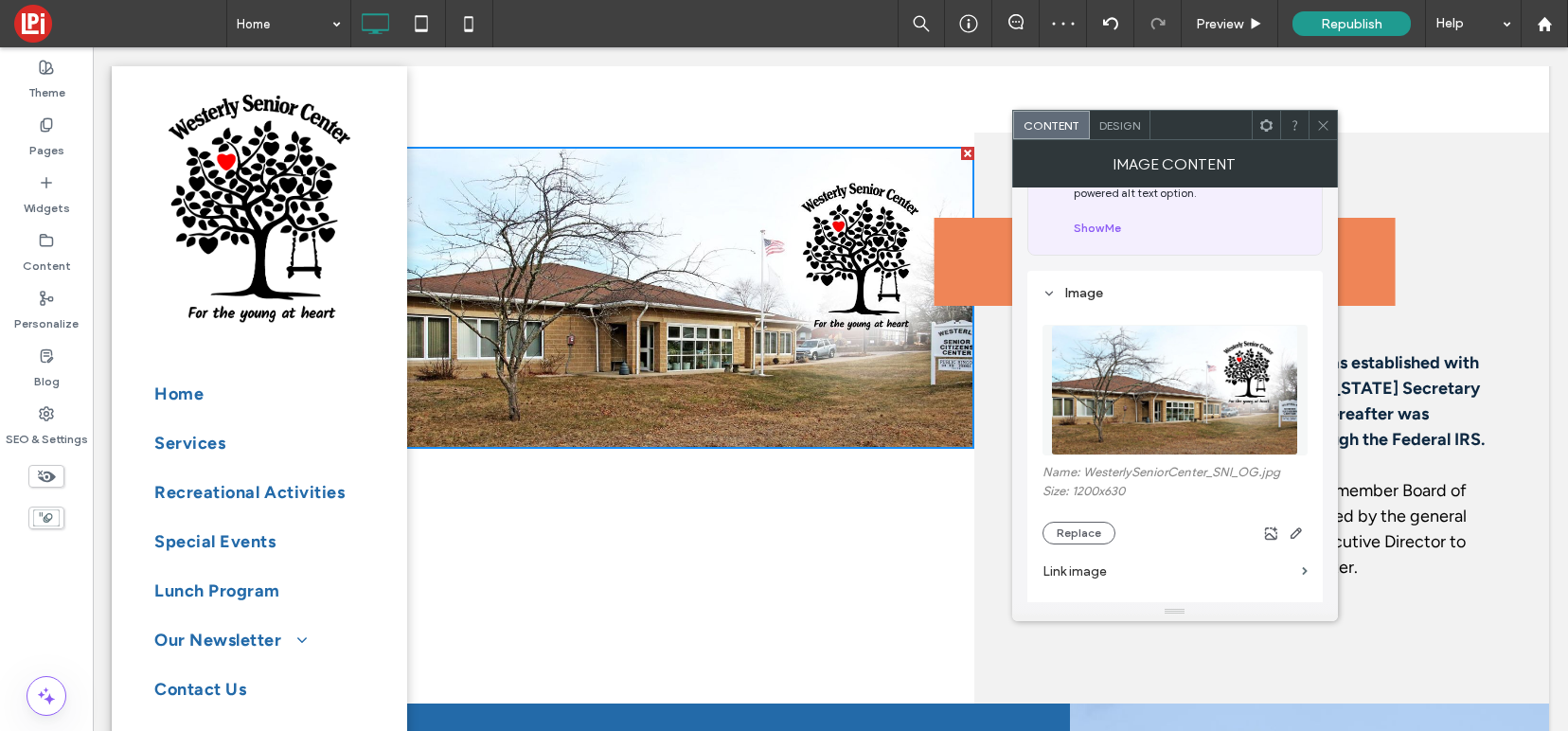
click at [1321, 124] on icon at bounding box center [1323, 125] width 14 height 14
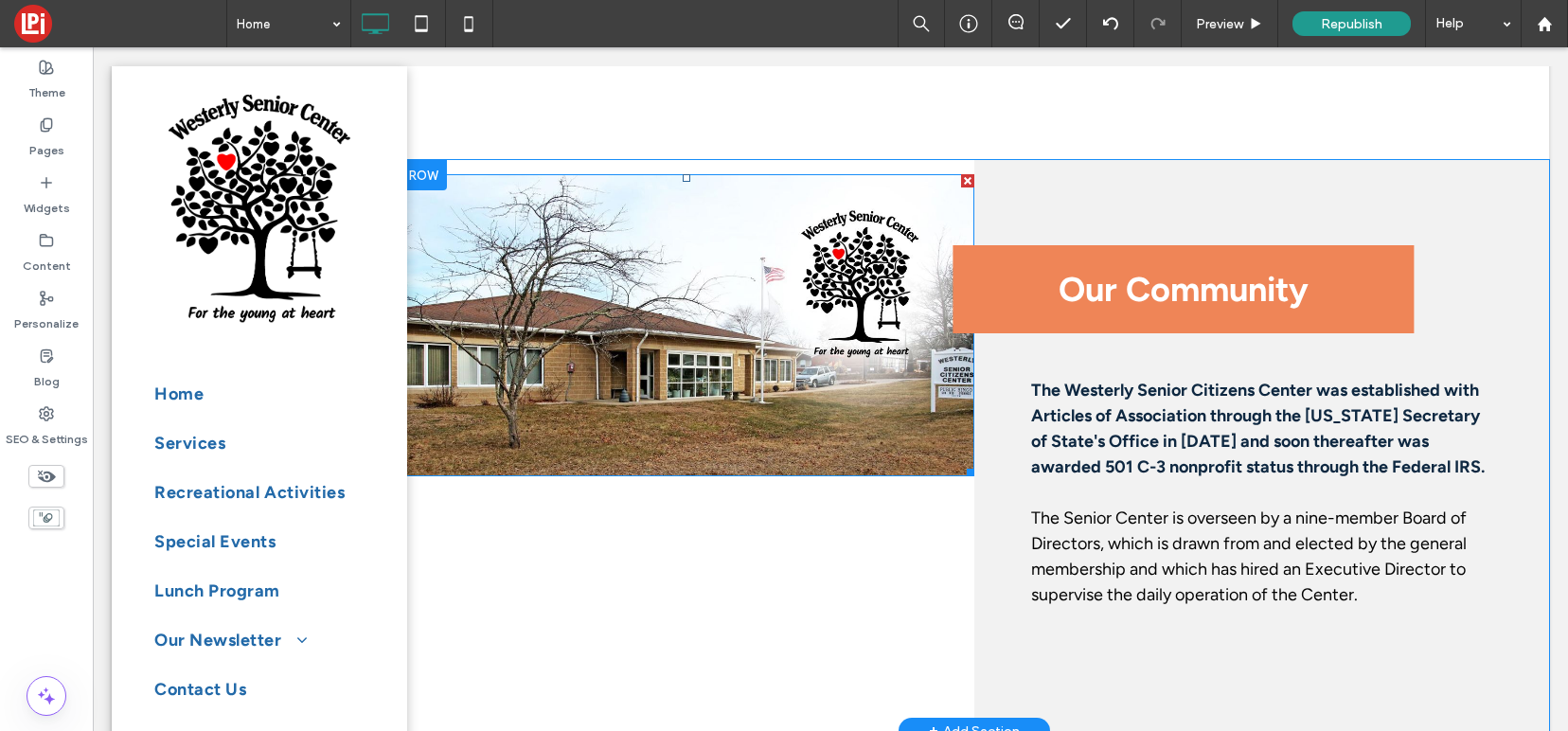
scroll to position [1314, 0]
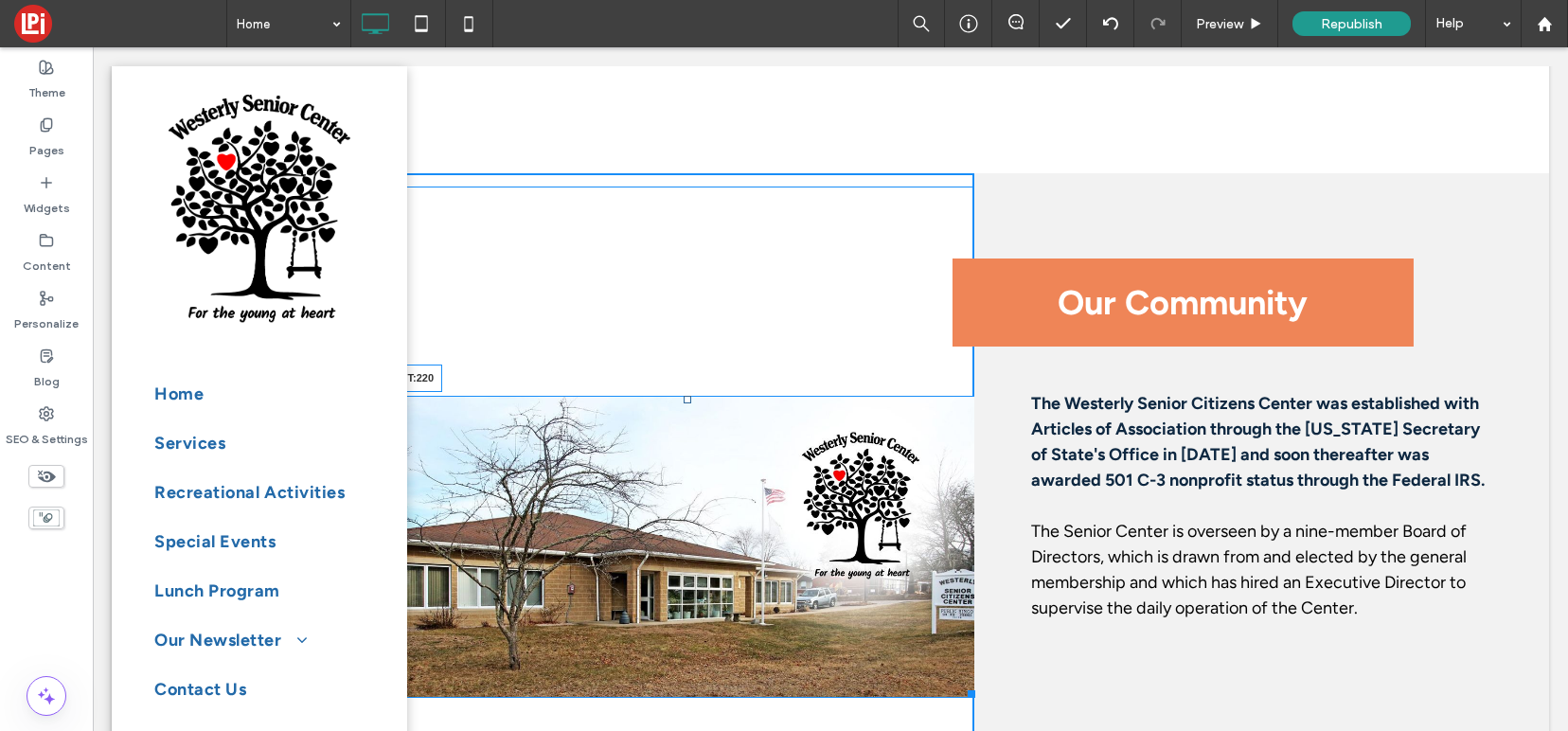
drag, startPoint x: 685, startPoint y: 189, endPoint x: 684, endPoint y: 397, distance: 208.0
click at [684, 397] on div at bounding box center [687, 400] width 8 height 8
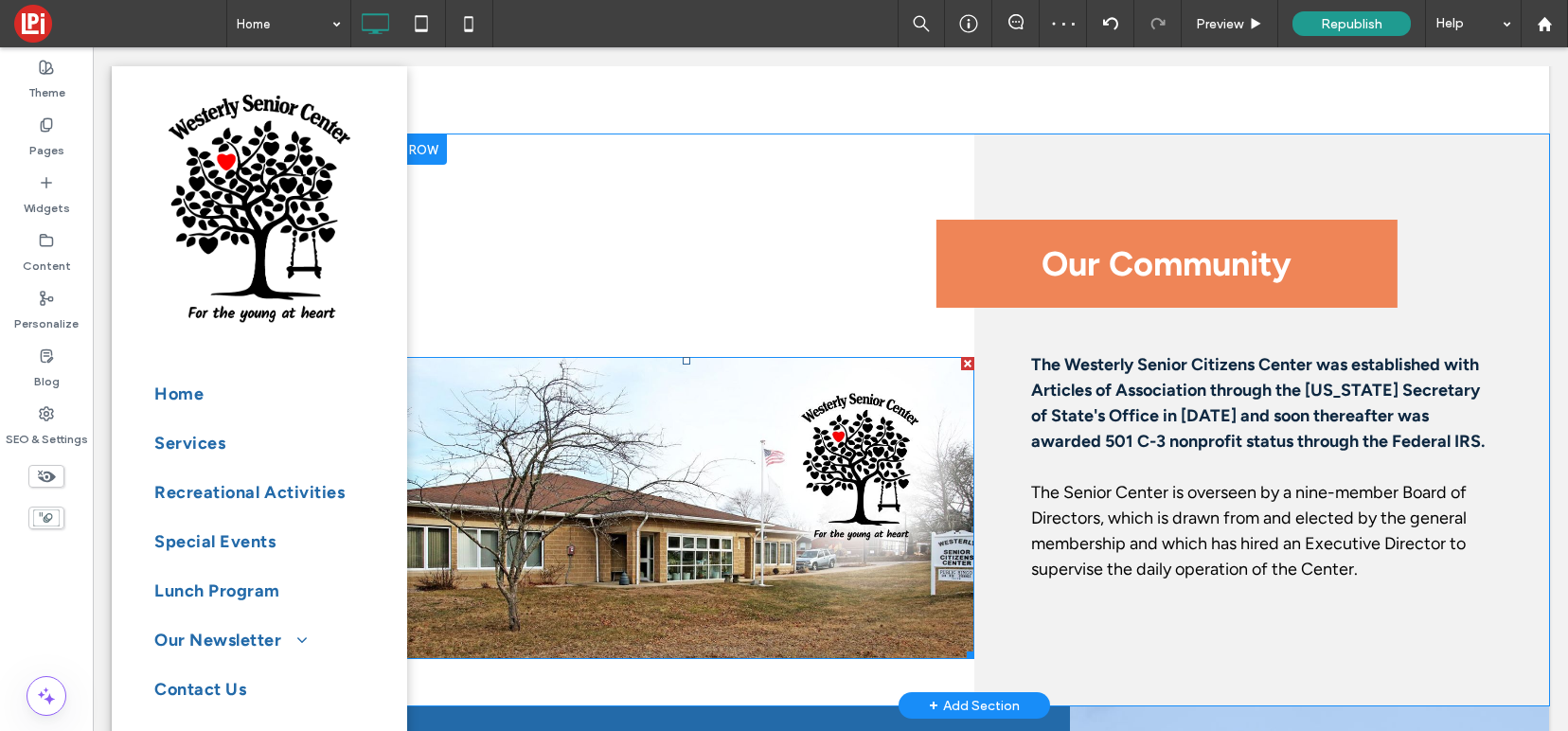
scroll to position [1349, 0]
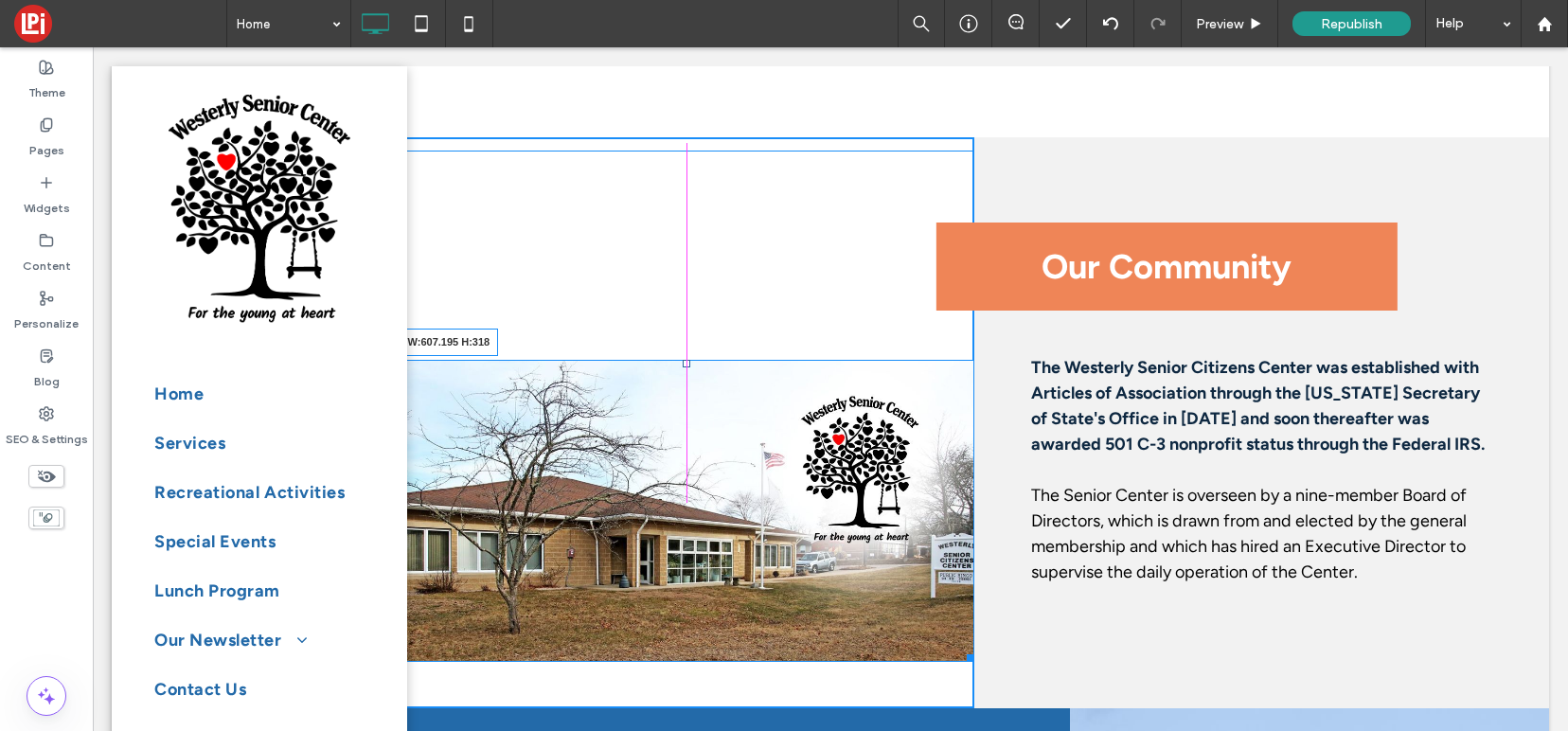
drag, startPoint x: 961, startPoint y: 653, endPoint x: 1008, endPoint y: 642, distance: 48.3
click at [1008, 642] on div "W:607.195 H:318 Click To Paste Our Community Click To Paste The Westerly Senior…" at bounding box center [974, 423] width 1149 height 571
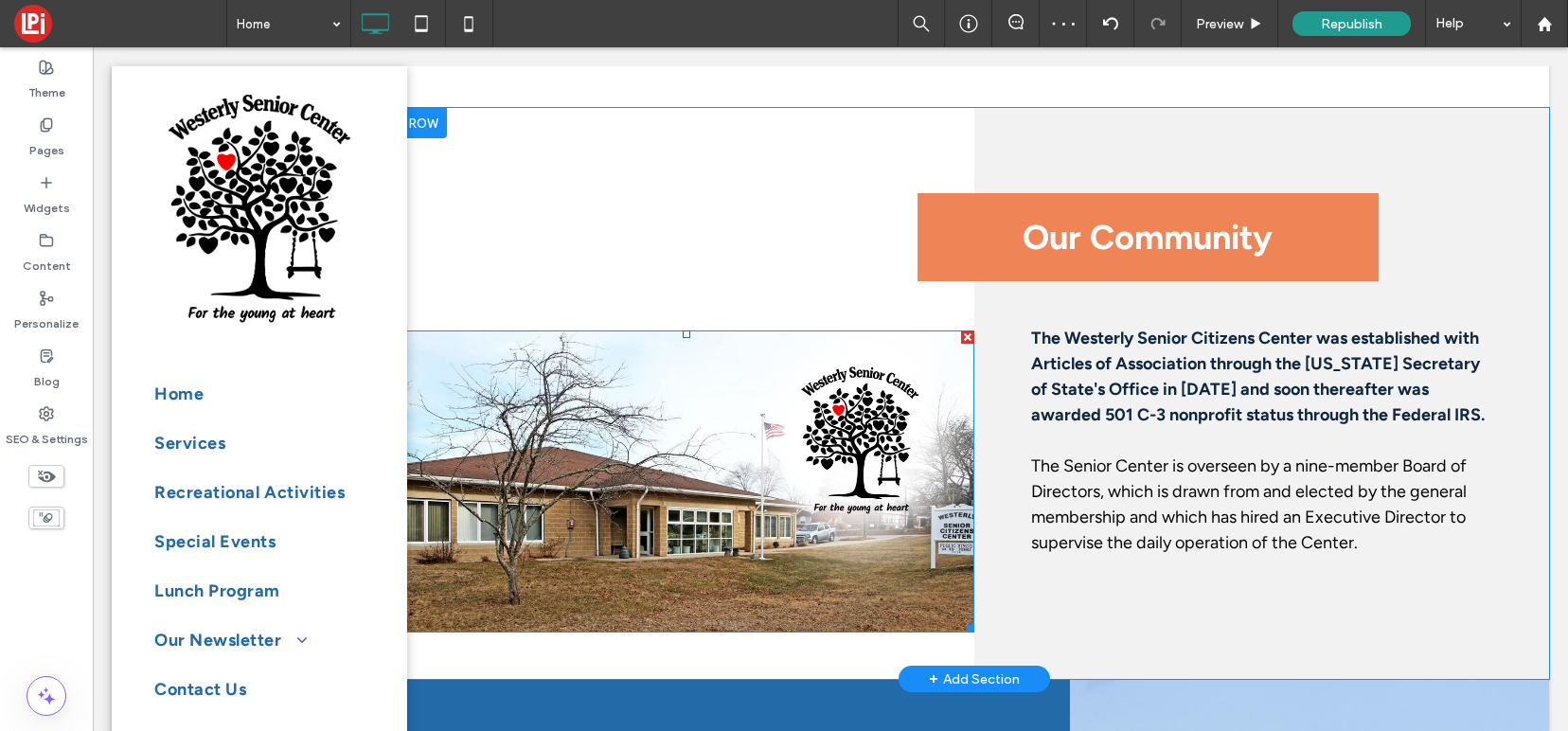
scroll to position [1391, 0]
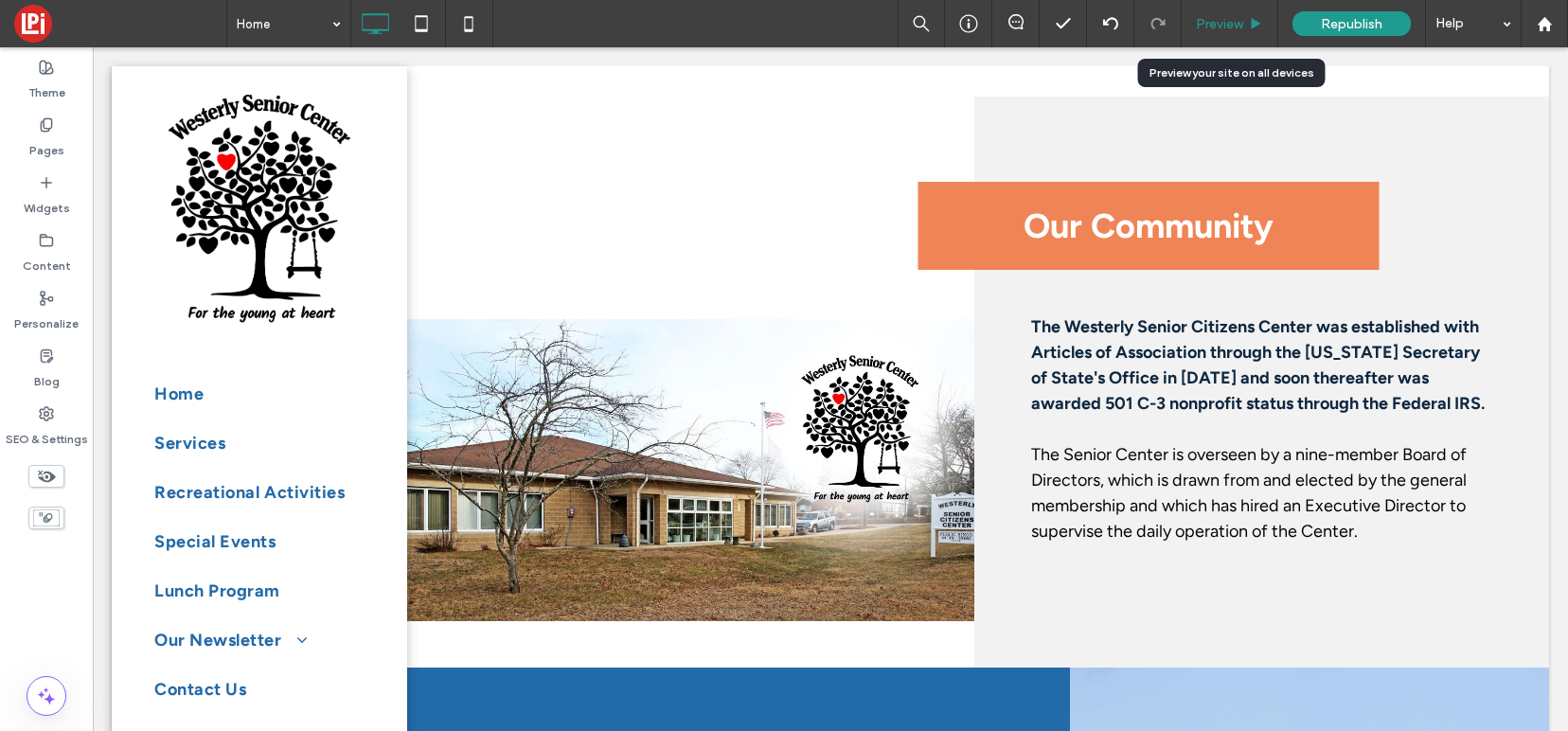
click at [1220, 22] on span "Preview" at bounding box center [1219, 24] width 47 height 16
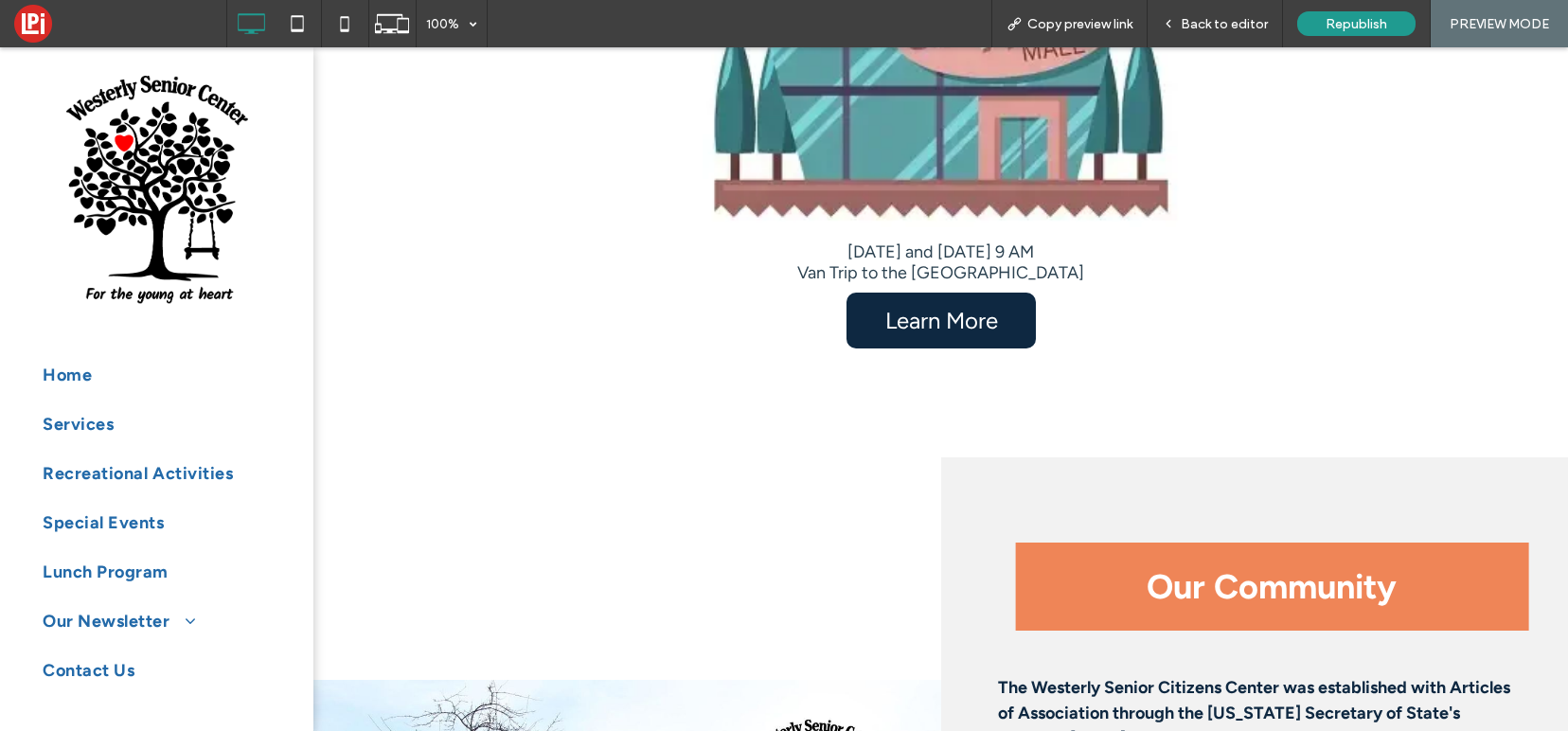
scroll to position [1323, 0]
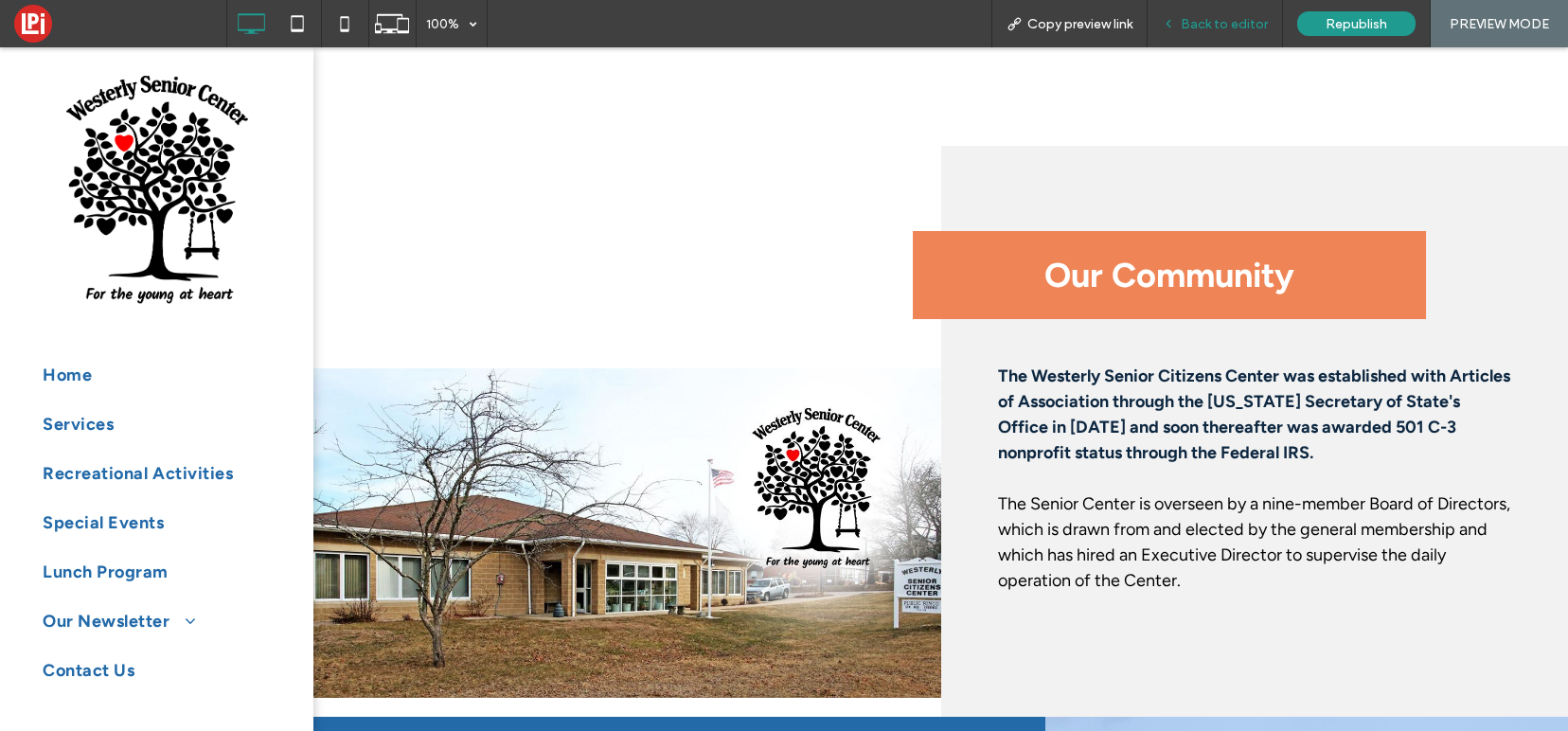
click at [1221, 22] on span "Back to editor" at bounding box center [1224, 24] width 87 height 16
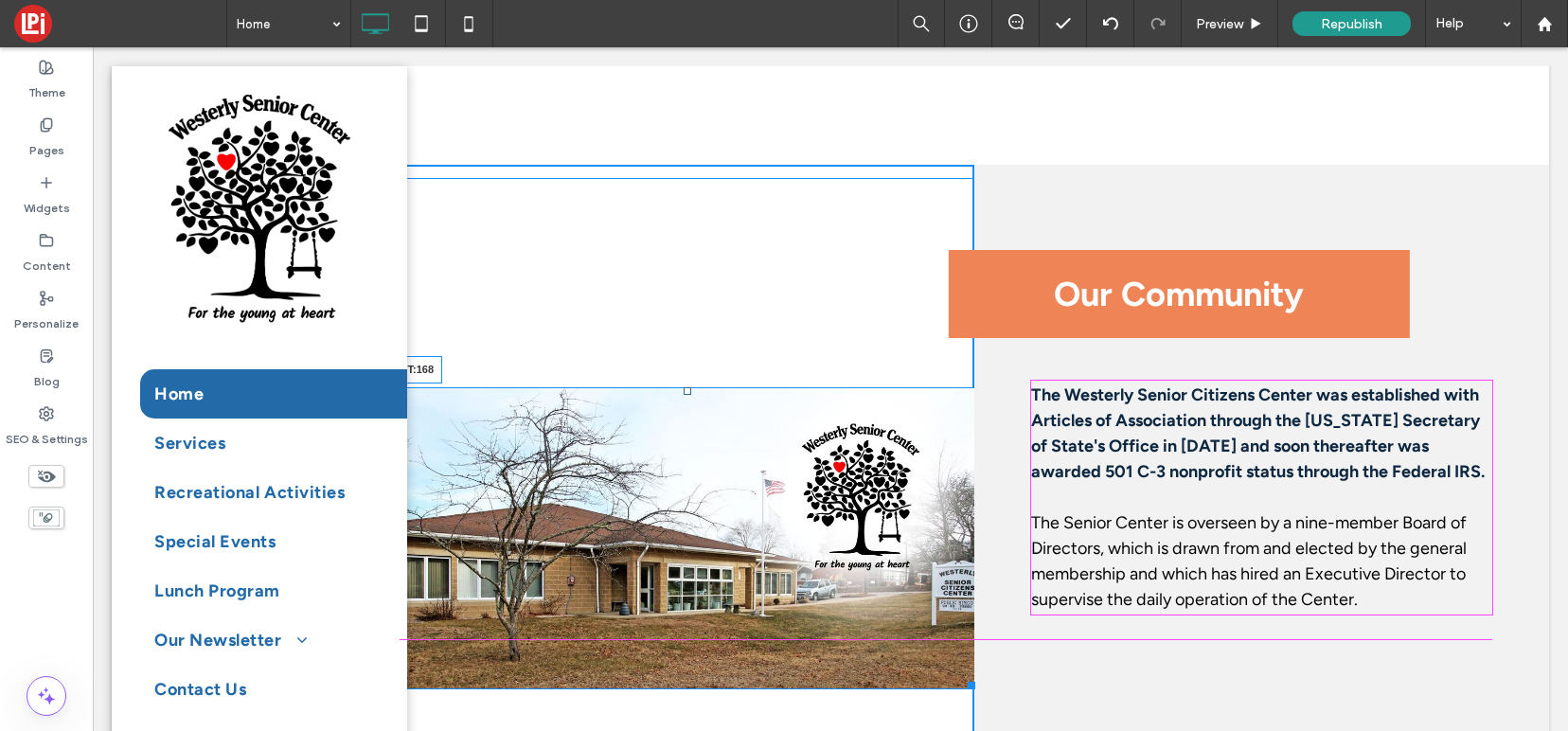
drag, startPoint x: 683, startPoint y: 389, endPoint x: 676, endPoint y: 334, distance: 55.4
click at [676, 388] on div "T:168" at bounding box center [687, 539] width 576 height 302
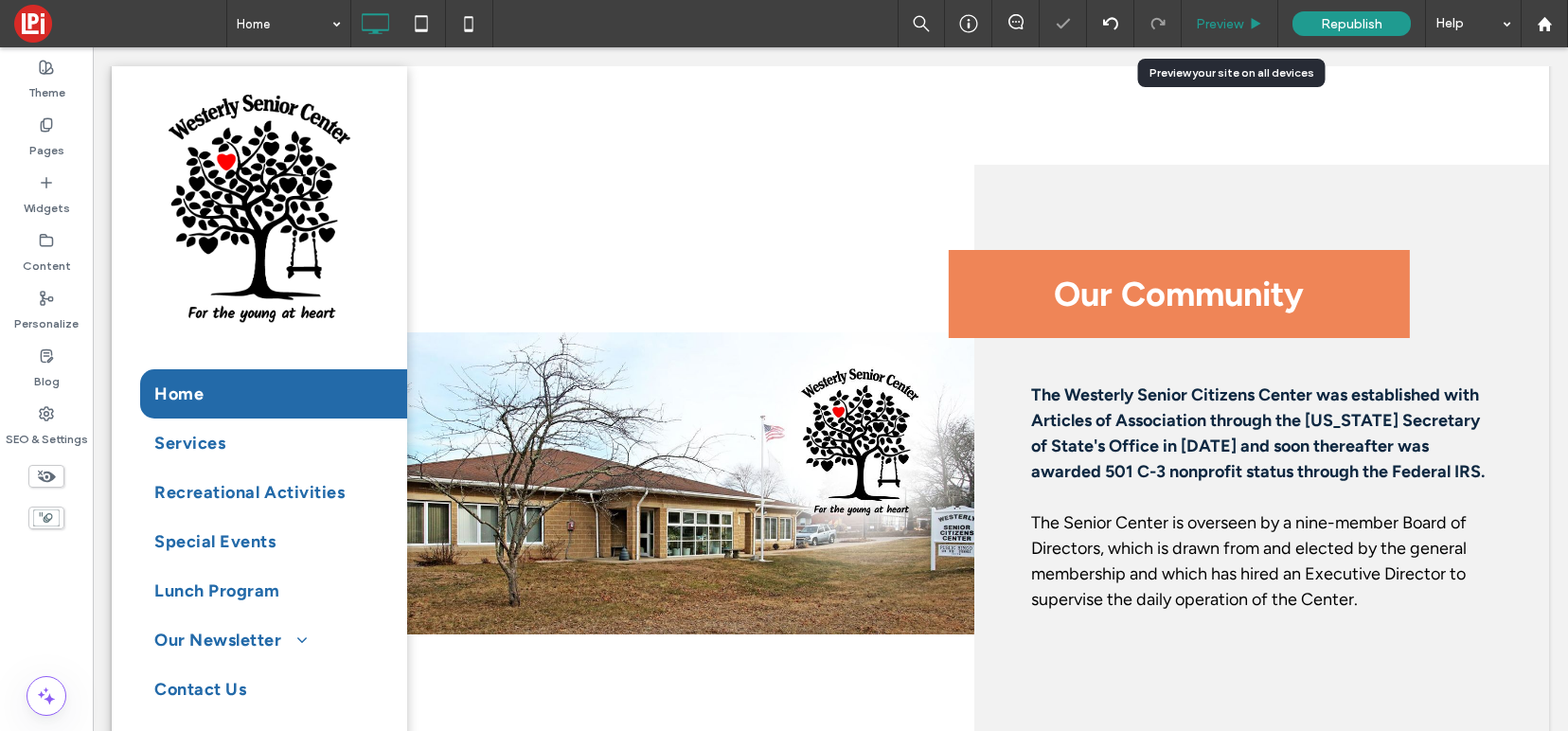
click at [1207, 13] on div "Preview" at bounding box center [1230, 23] width 96 height 47
click at [1225, 28] on span "Preview" at bounding box center [1219, 24] width 47 height 16
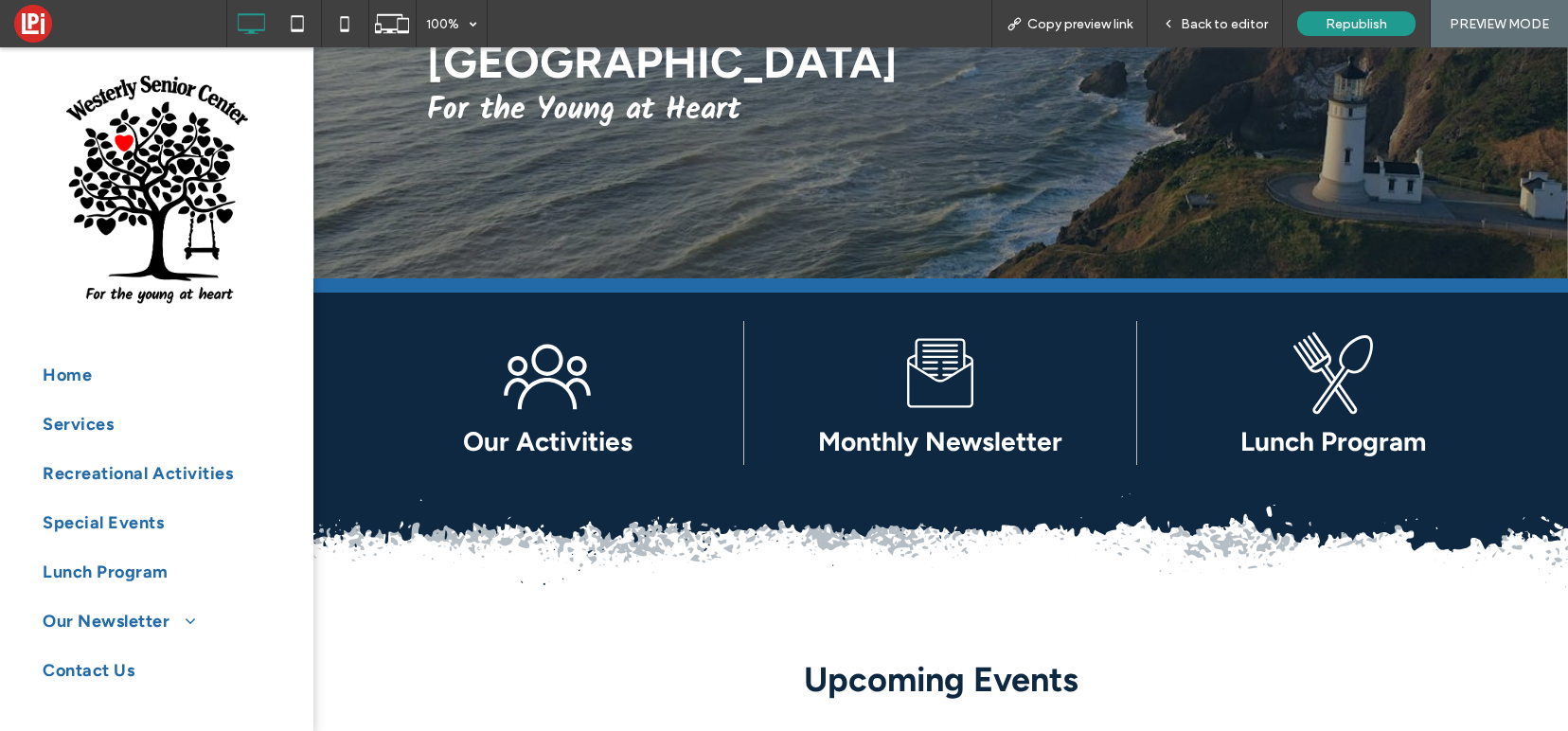
scroll to position [139, 0]
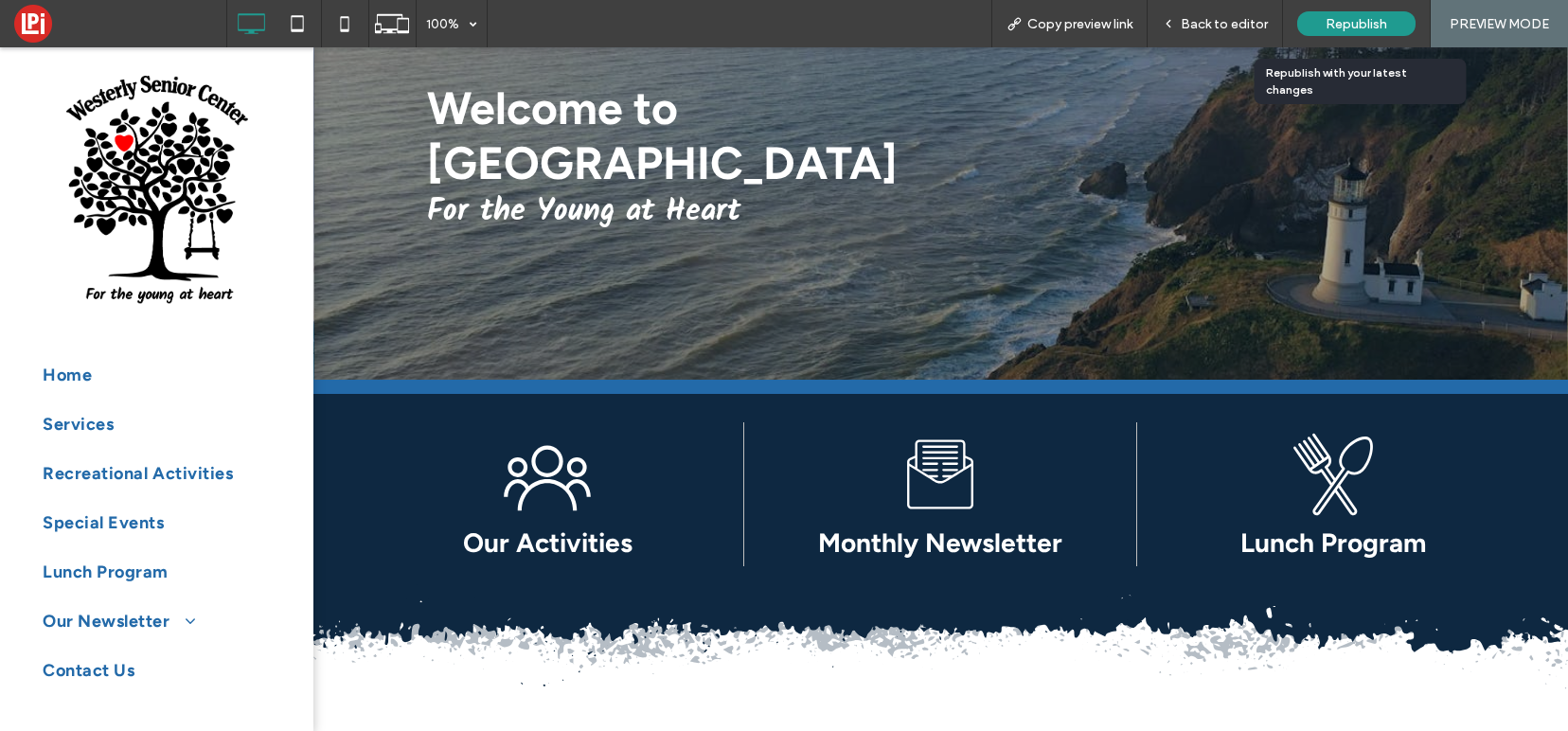
click at [1312, 21] on div "Republish" at bounding box center [1356, 24] width 118 height 25
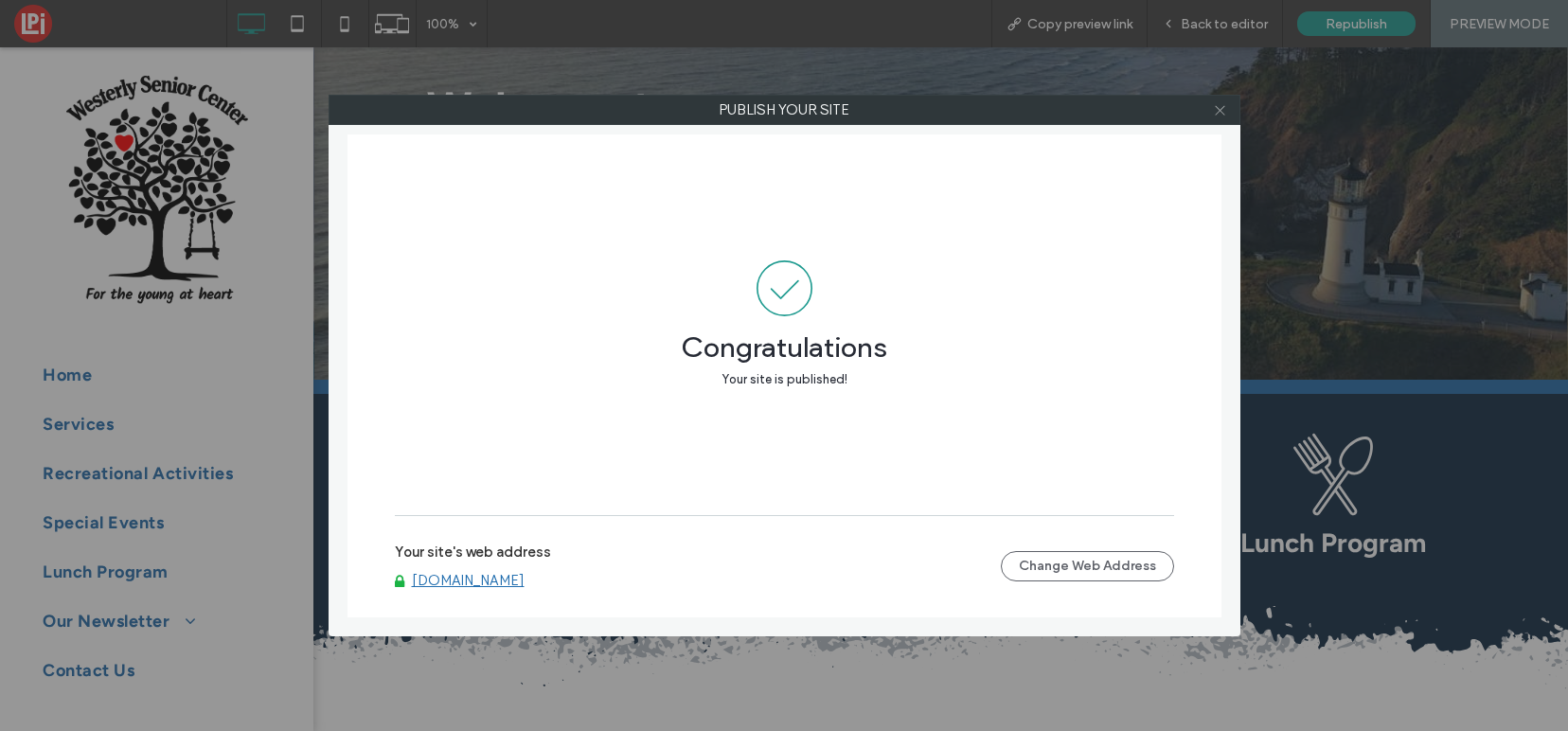
click at [1221, 110] on icon at bounding box center [1219, 110] width 14 height 14
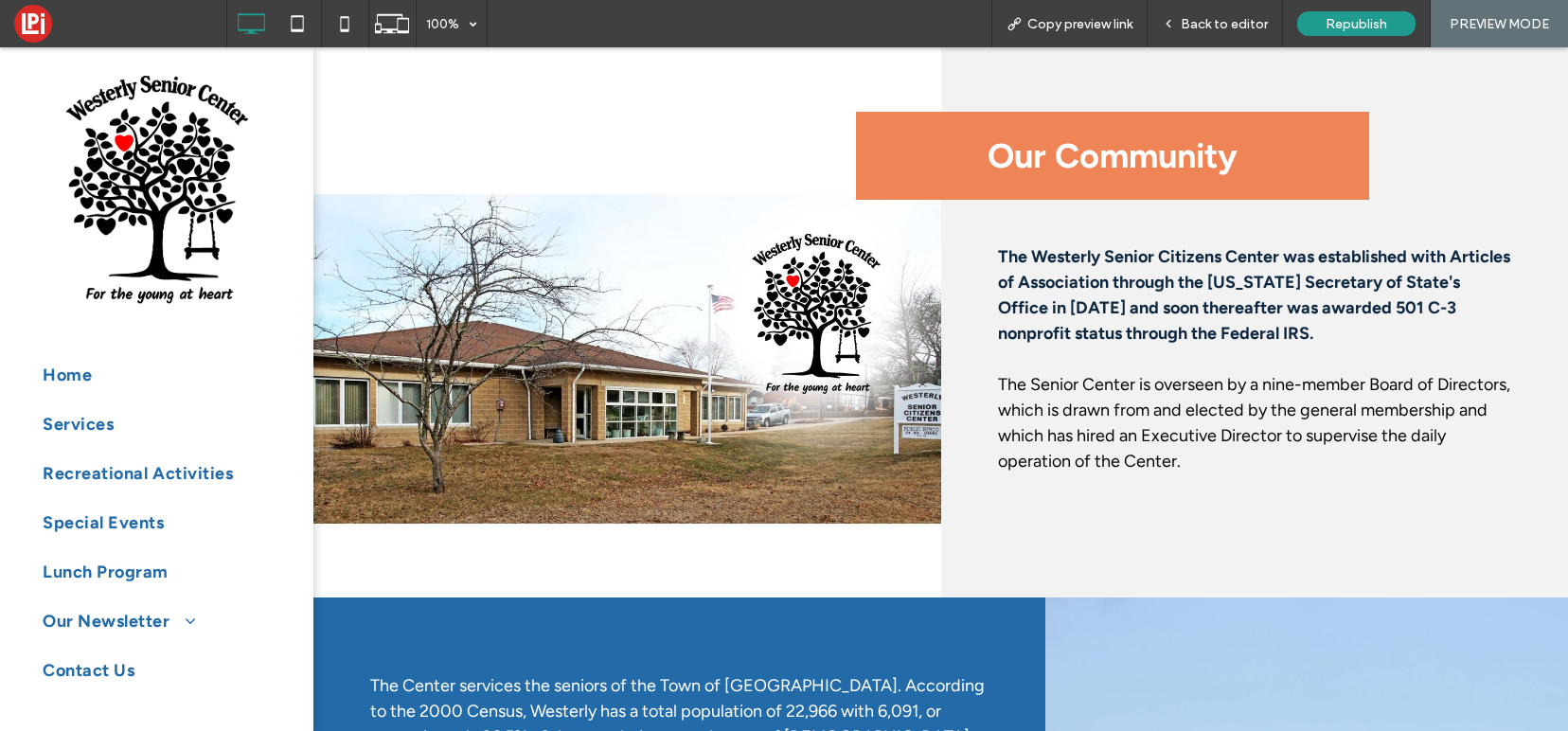
scroll to position [1424, 0]
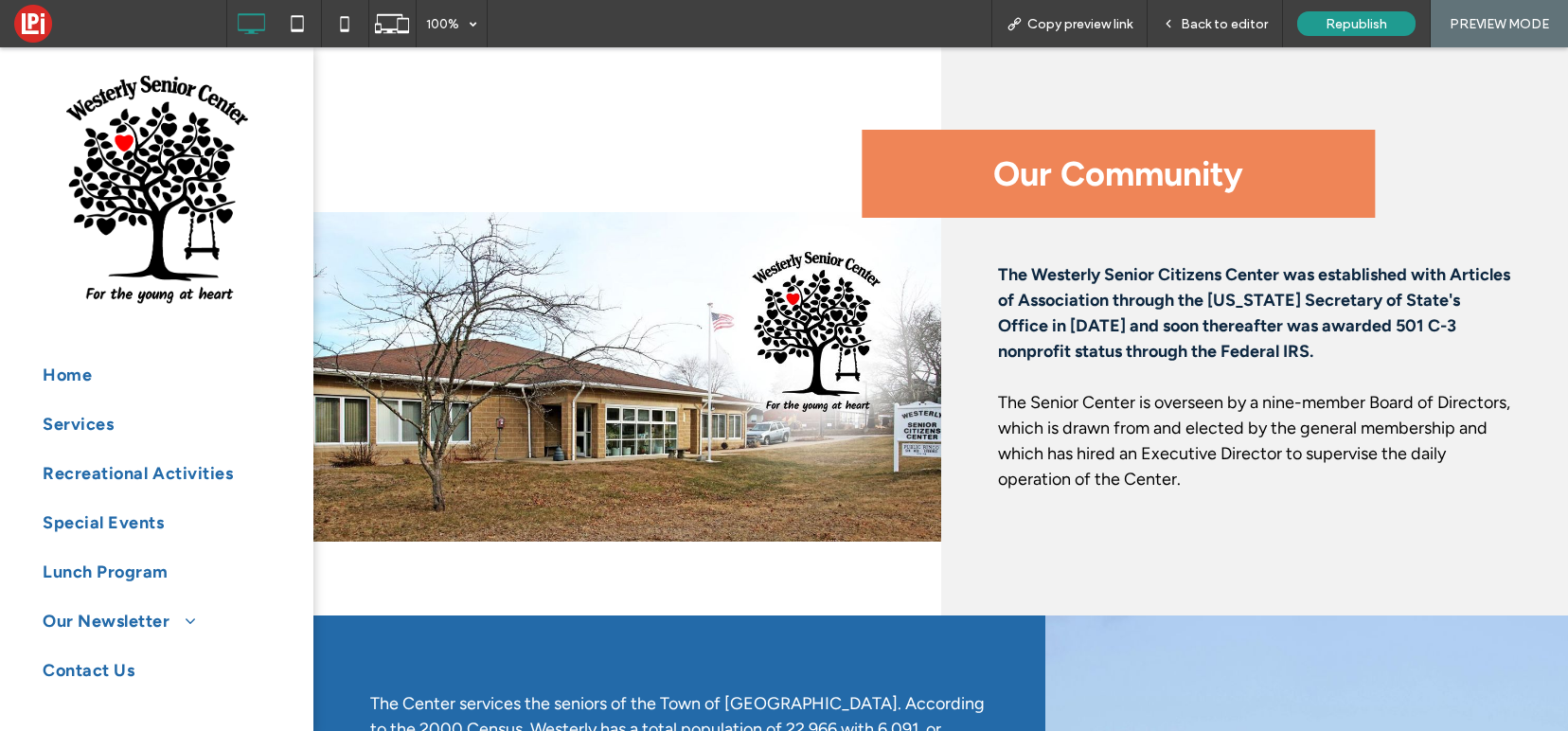
click at [677, 402] on img at bounding box center [627, 377] width 627 height 330
click at [1226, 26] on span "Back to editor" at bounding box center [1224, 24] width 87 height 16
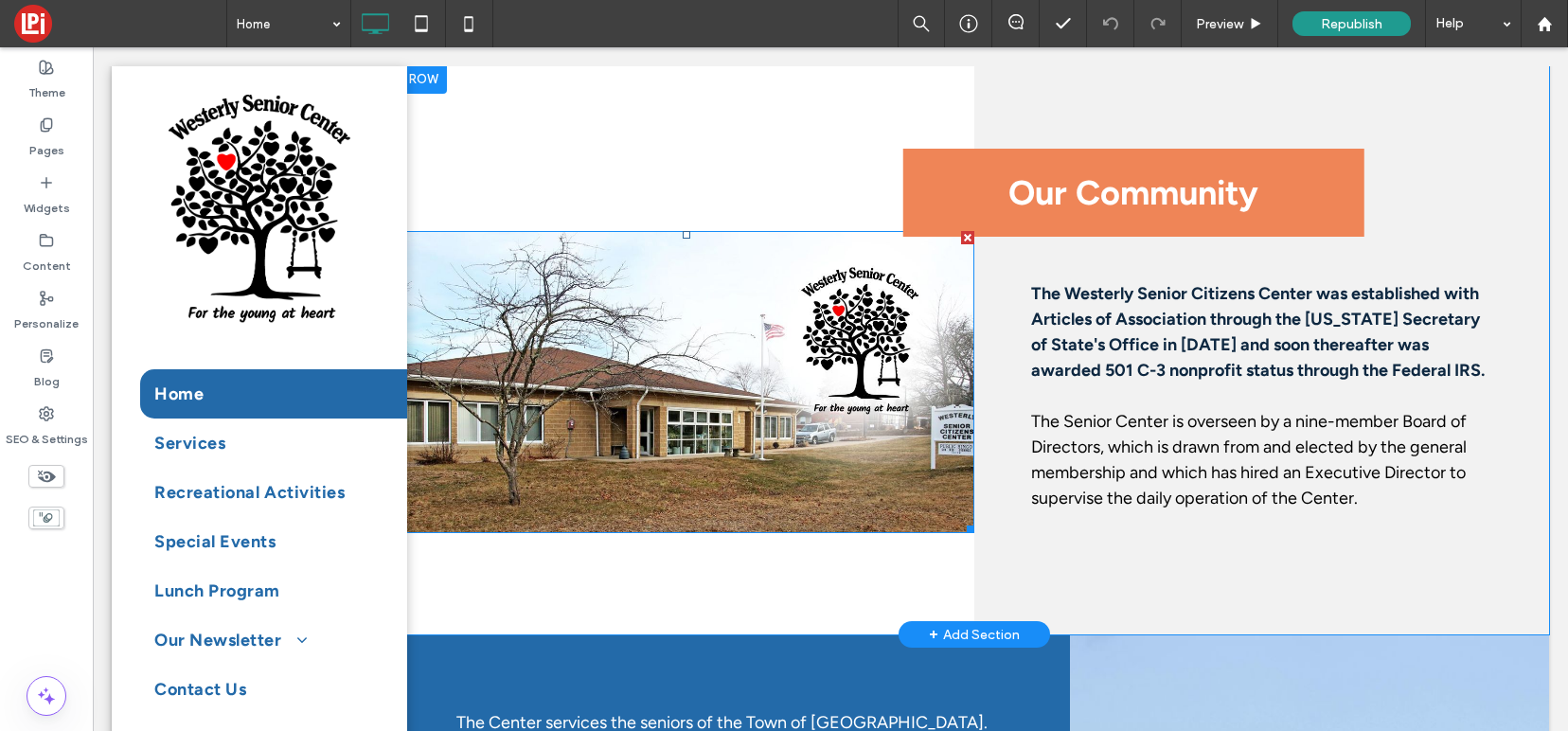
click at [678, 367] on img at bounding box center [687, 382] width 575 height 302
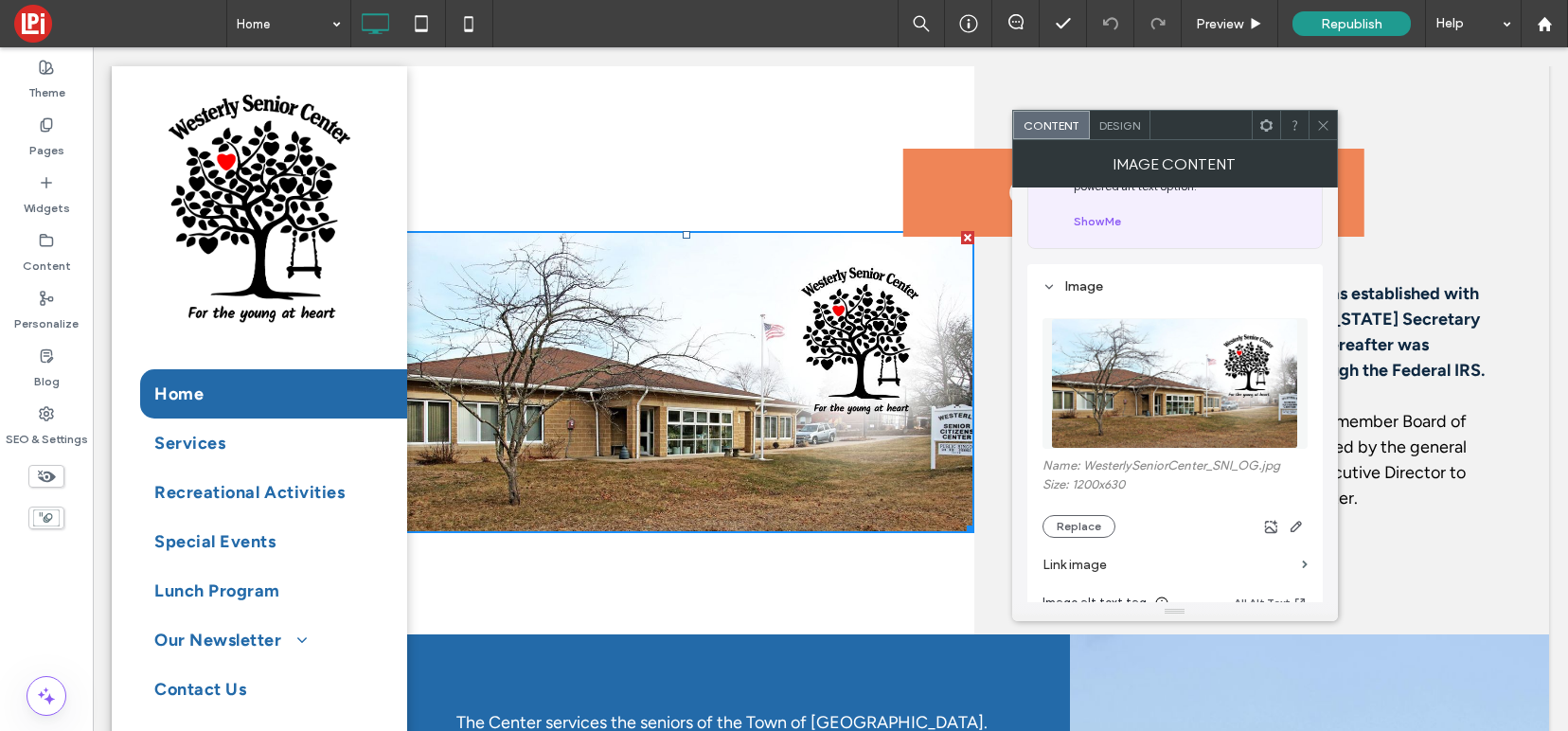
scroll to position [125, 0]
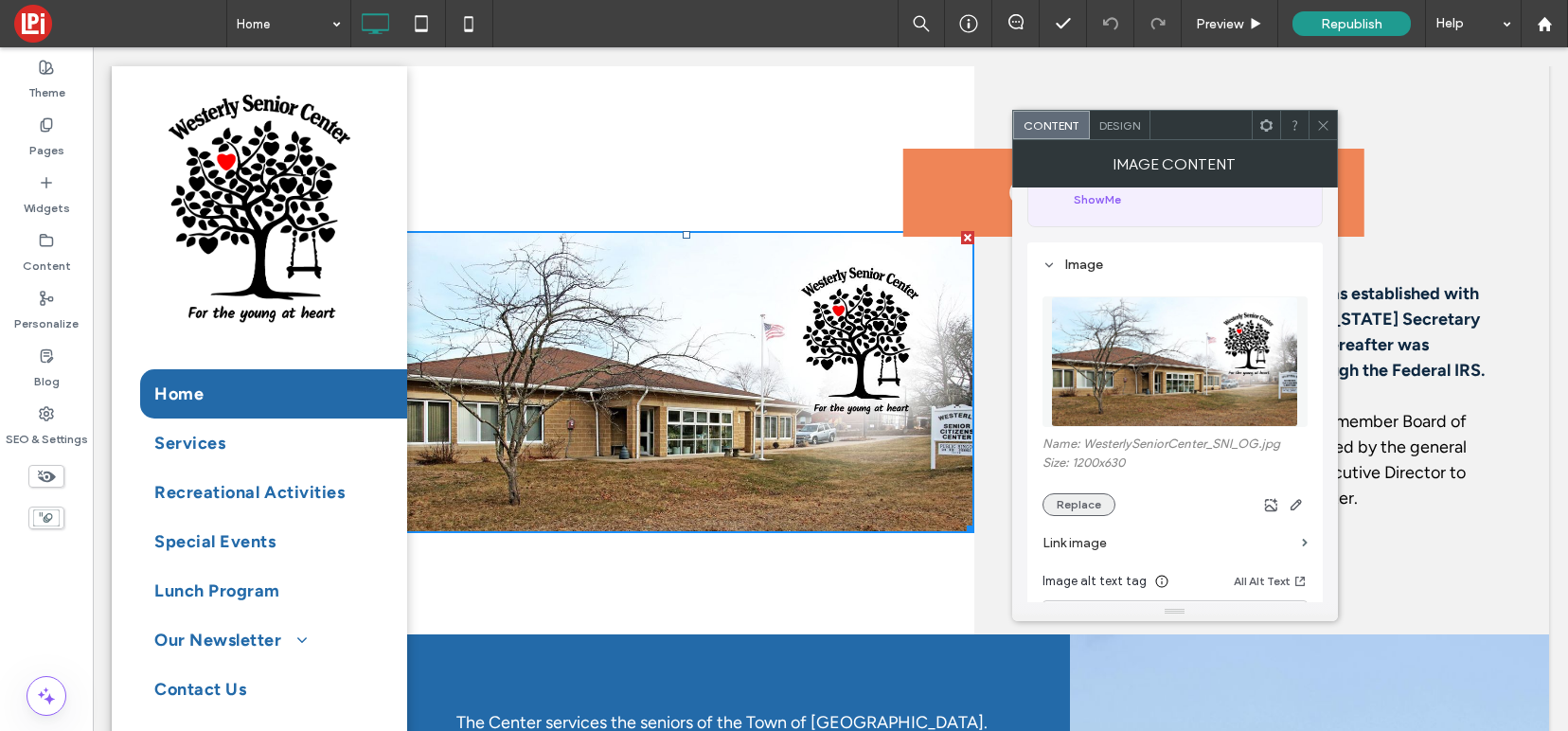
click at [1072, 514] on button "Replace" at bounding box center [1079, 505] width 73 height 23
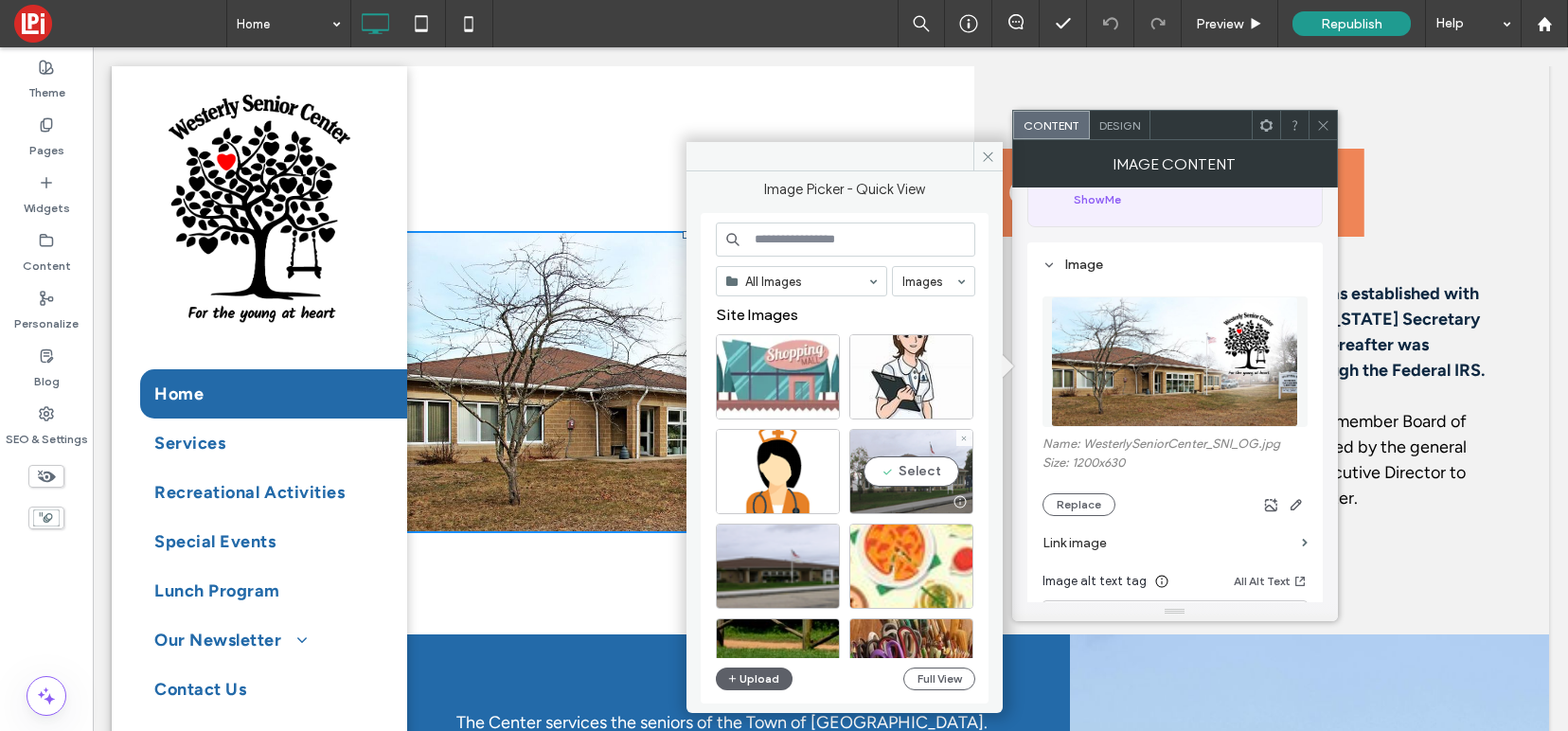
click at [894, 458] on div "Select" at bounding box center [910, 471] width 124 height 86
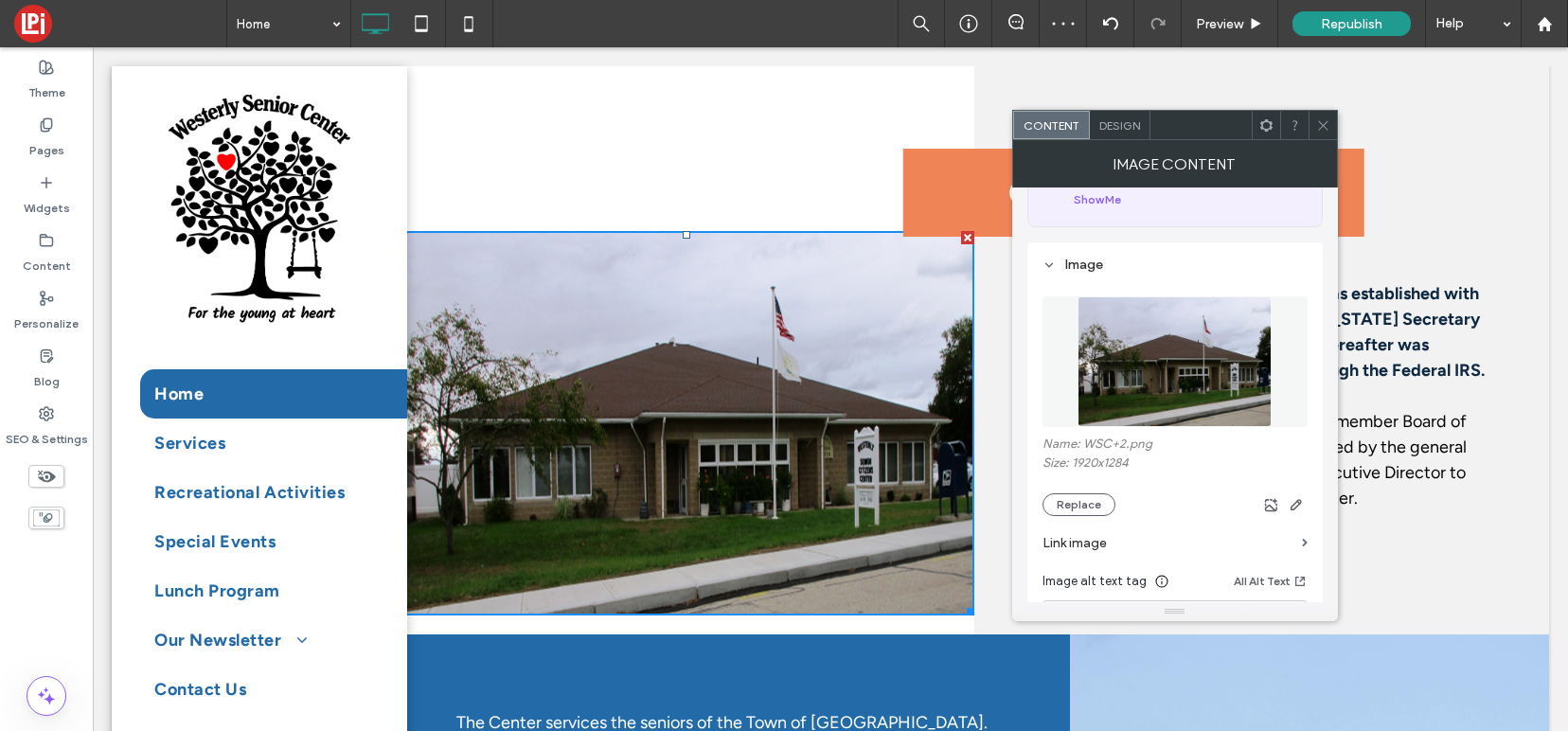
click at [1328, 116] on span at bounding box center [1323, 125] width 14 height 29
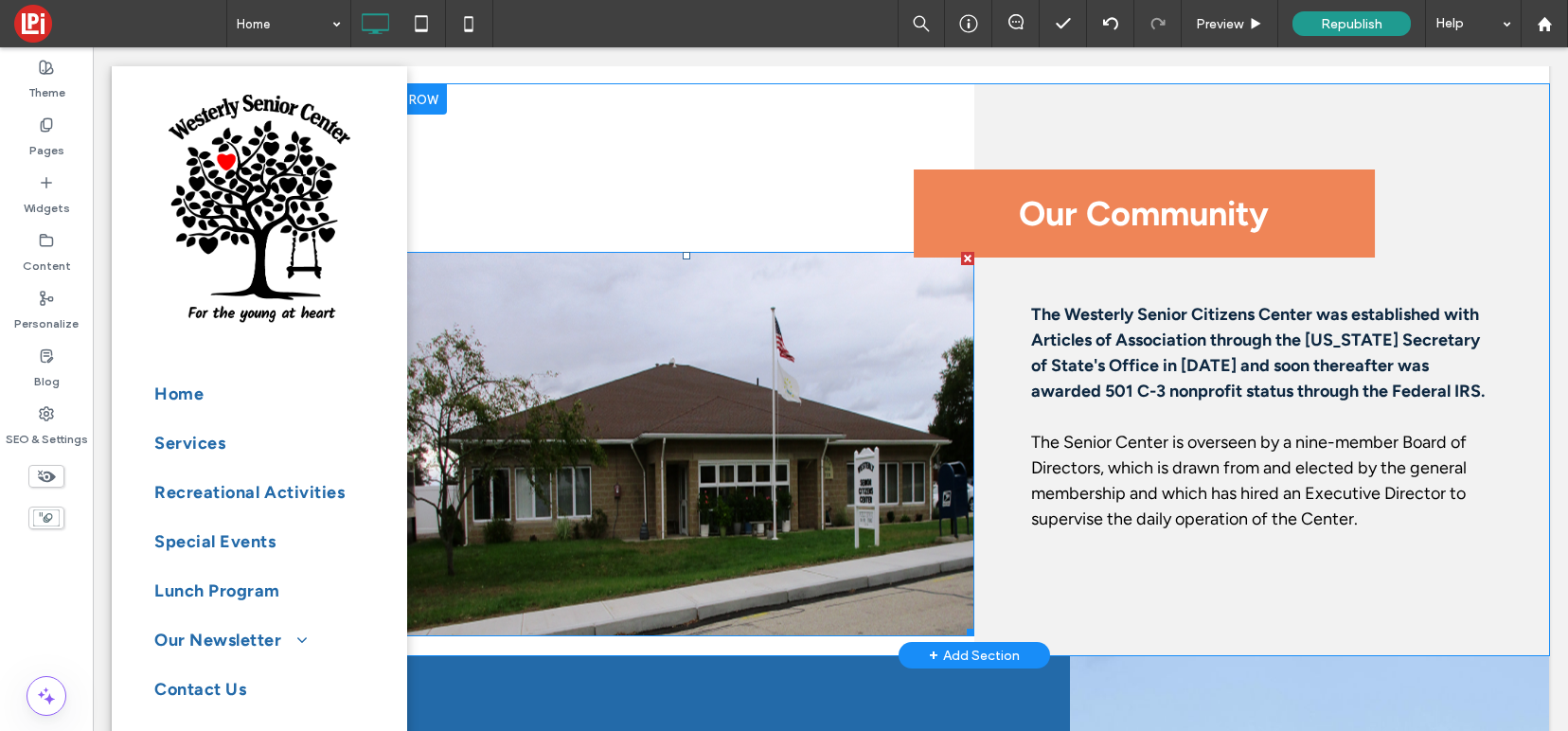
scroll to position [1399, 0]
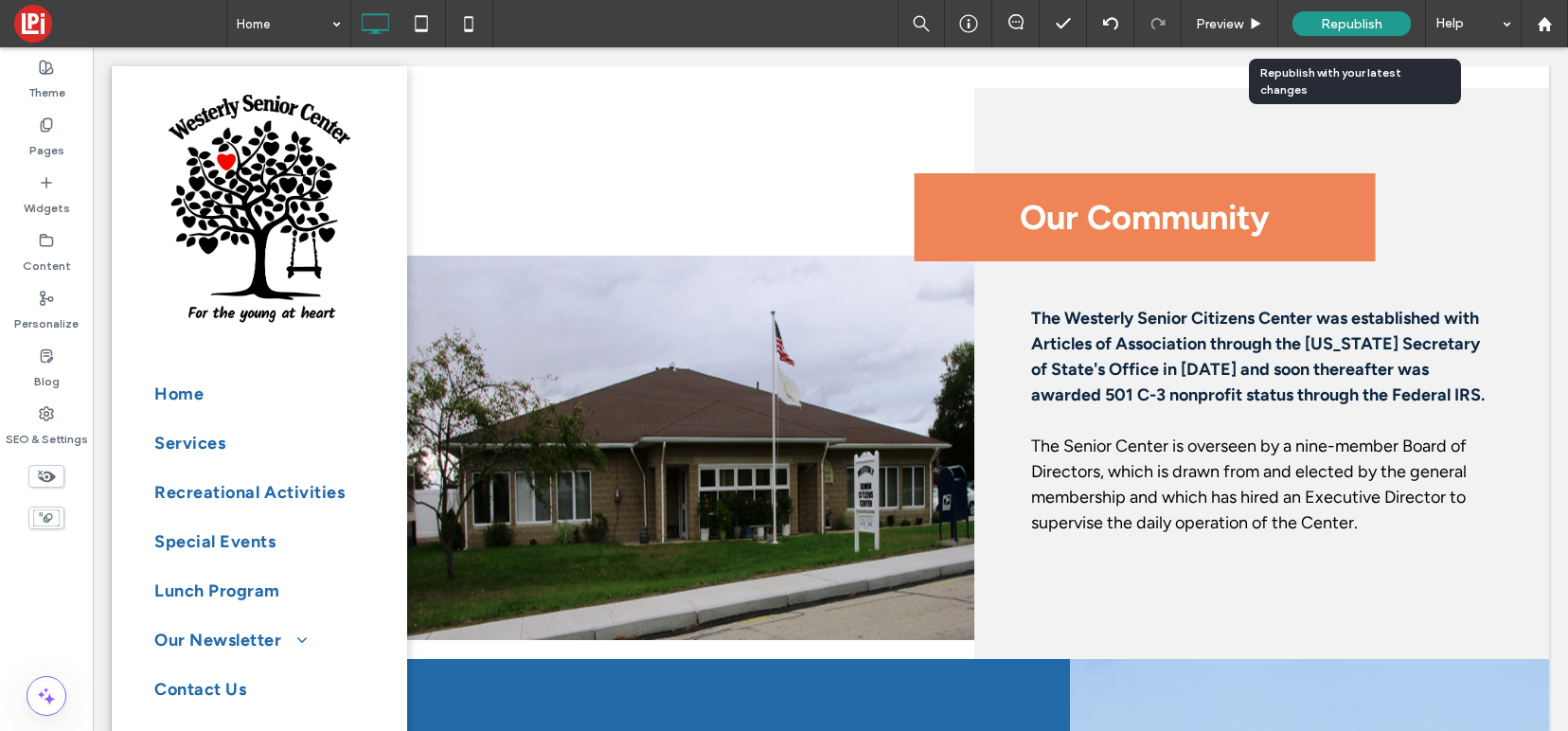
click at [1328, 22] on span "Republish" at bounding box center [1352, 24] width 62 height 16
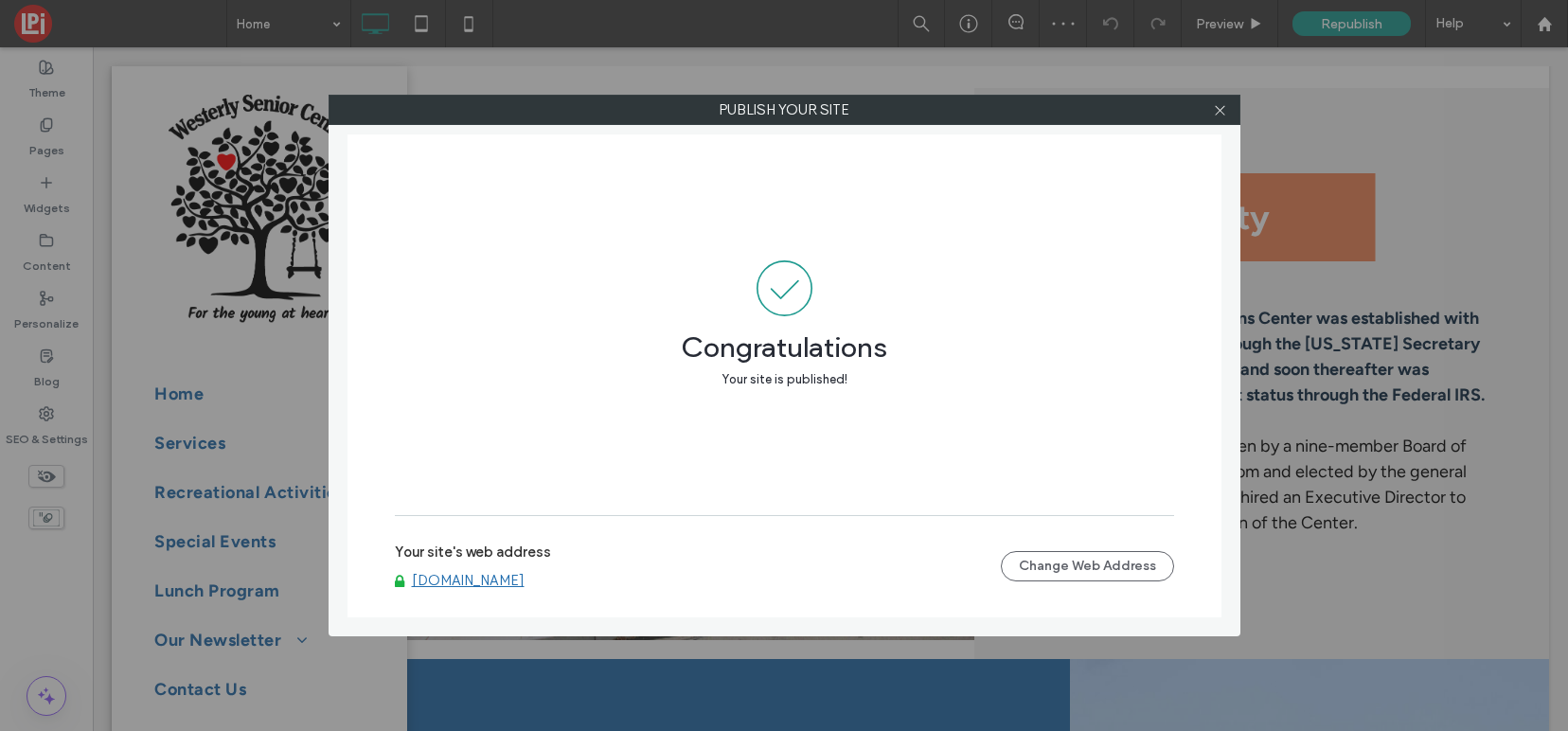
click at [510, 574] on link "[DOMAIN_NAME]" at bounding box center [467, 581] width 112 height 17
click at [1221, 100] on span at bounding box center [1219, 110] width 14 height 29
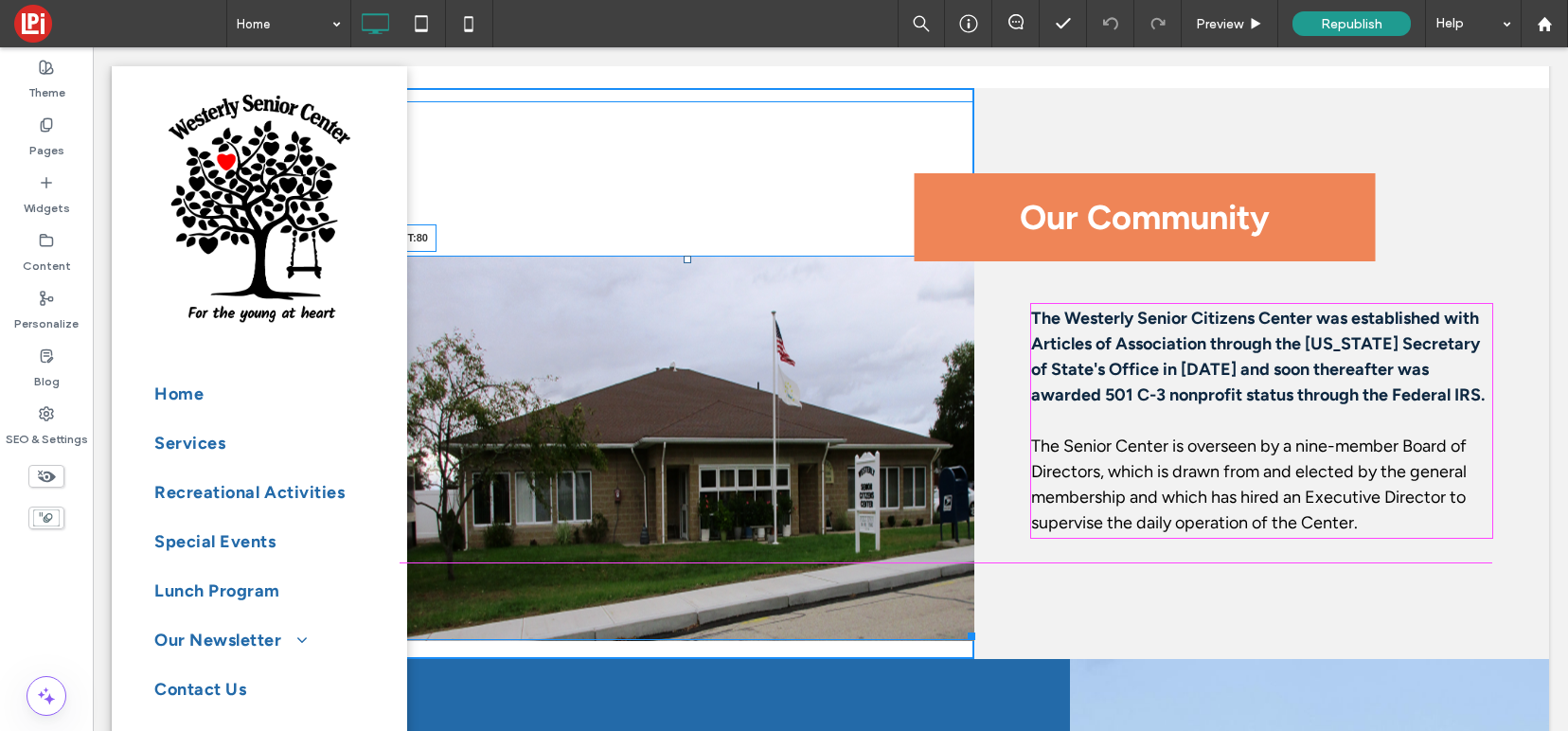
drag, startPoint x: 684, startPoint y: 256, endPoint x: 683, endPoint y: 178, distance: 78.0
click at [684, 256] on div at bounding box center [687, 260] width 8 height 8
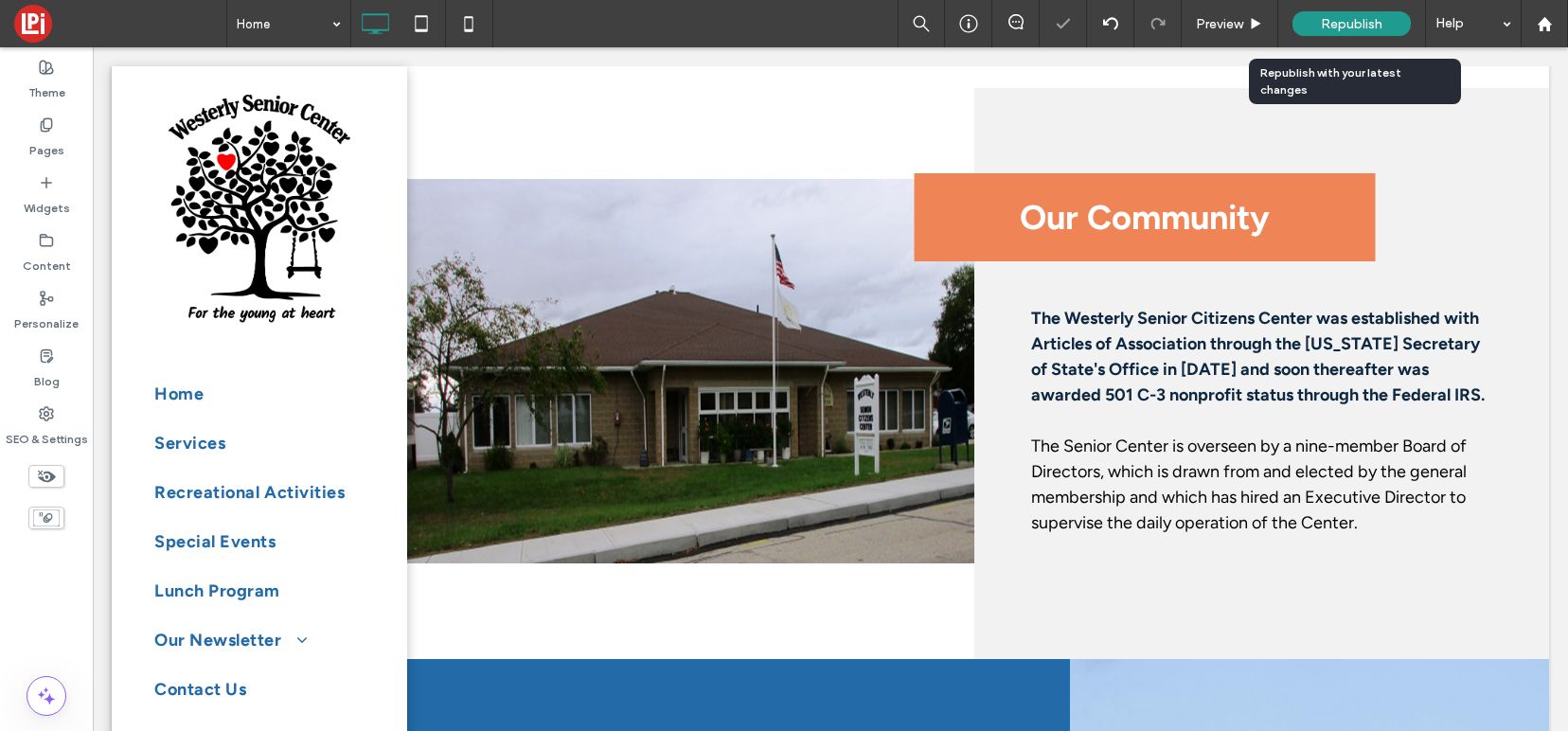
click at [1322, 13] on div "Republish" at bounding box center [1351, 24] width 118 height 25
